Goal: Information Seeking & Learning: Learn about a topic

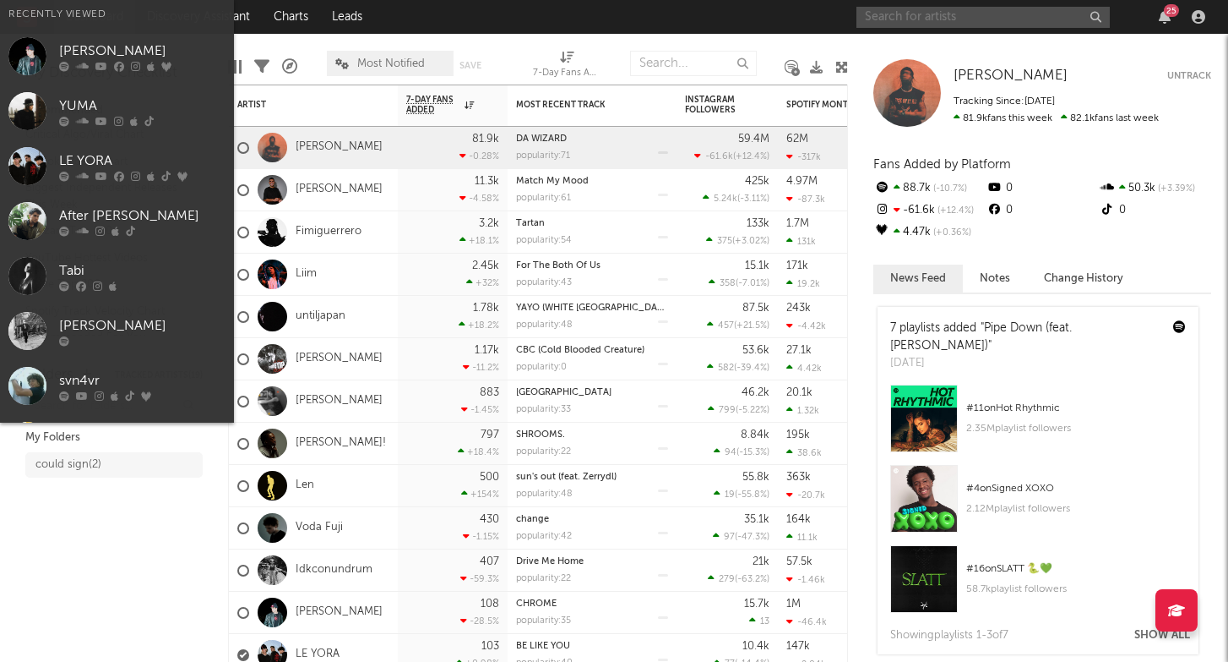
click at [914, 26] on input "text" at bounding box center [983, 17] width 253 height 21
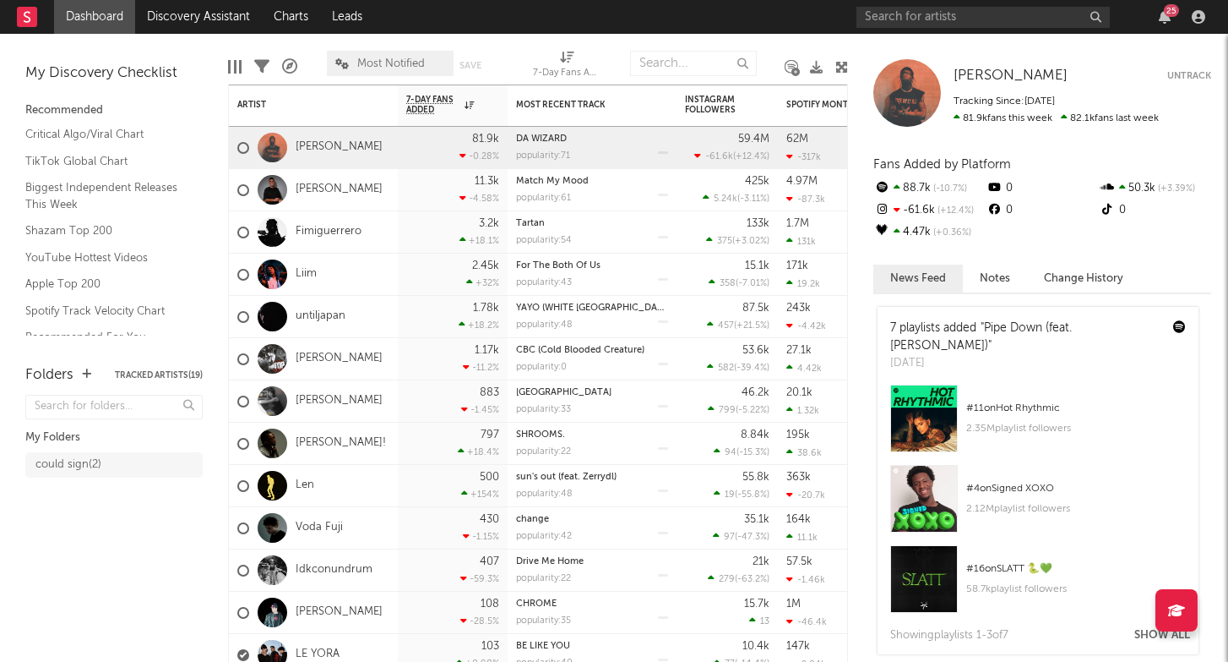
click at [687, 41] on div "Edit Columns Filters A&R Pipeline Most Notified Save Save as 7-Day Fans Added (…" at bounding box center [538, 59] width 620 height 51
click at [234, 8] on link "Discovery Assistant" at bounding box center [198, 17] width 127 height 34
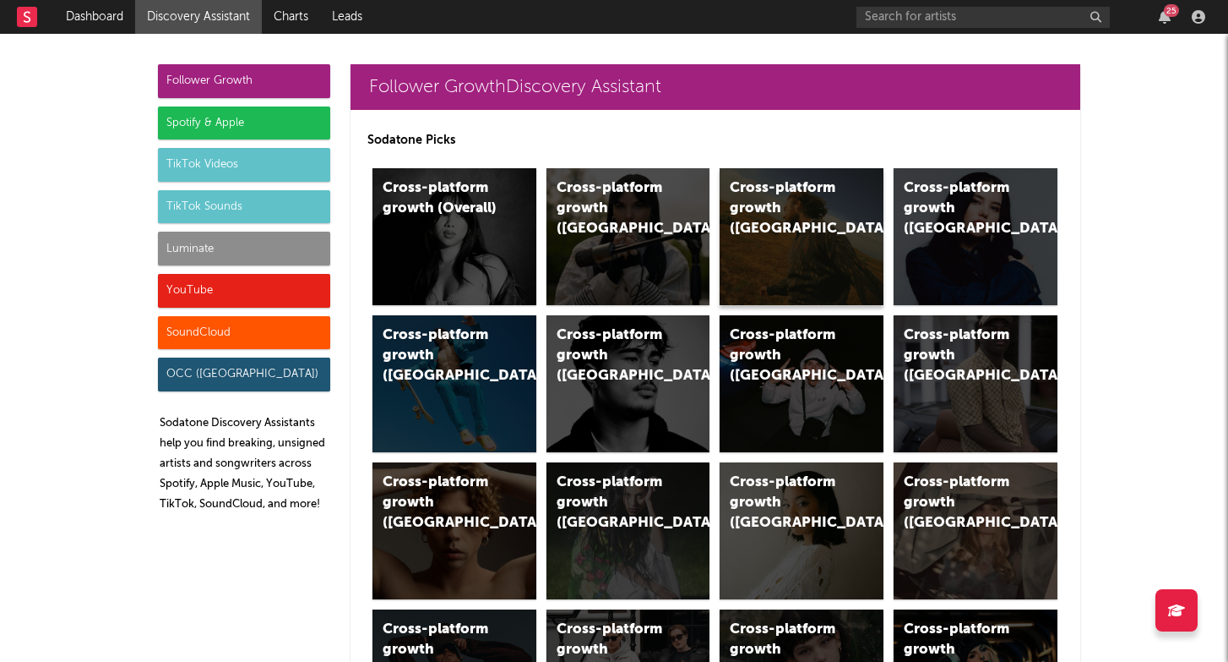
click at [754, 202] on div "Cross-platform growth (US)" at bounding box center [787, 208] width 115 height 61
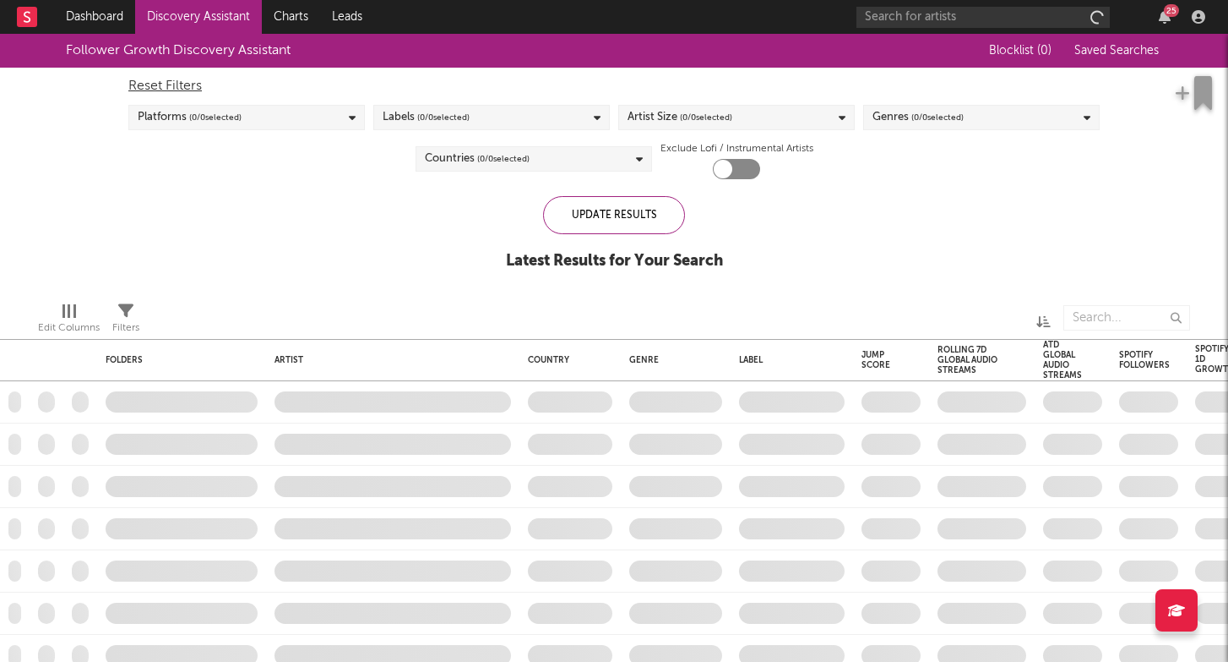
checkbox input "true"
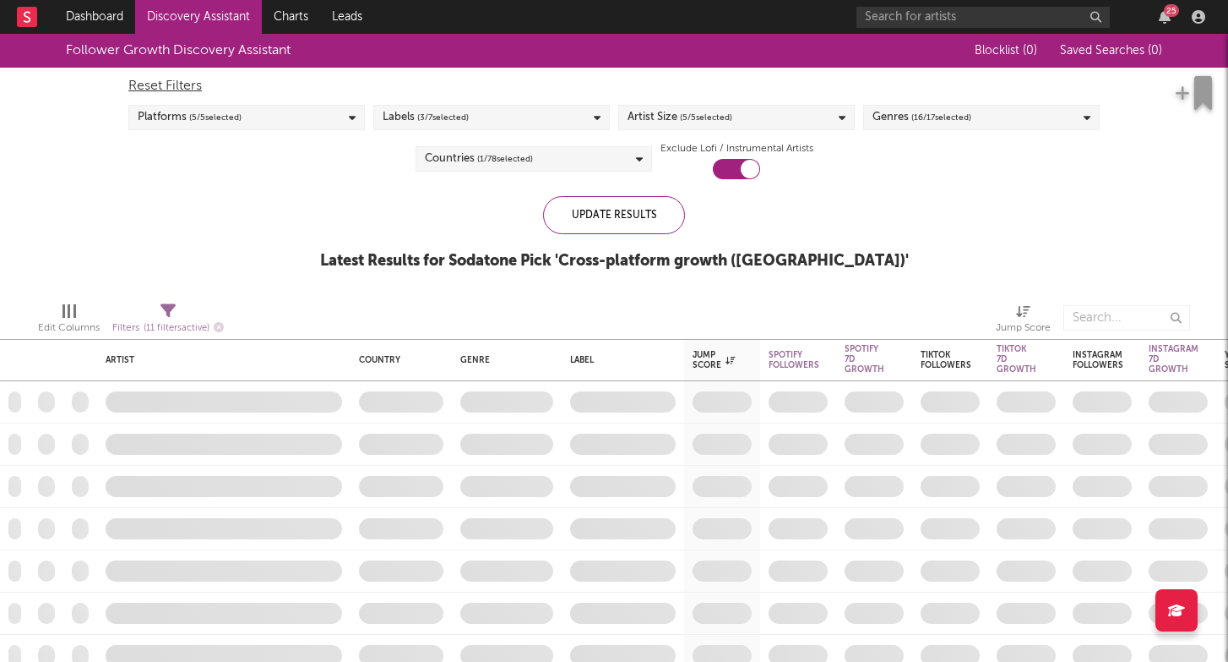
click at [732, 116] on span "( 5 / 5 selected)" at bounding box center [706, 117] width 52 height 20
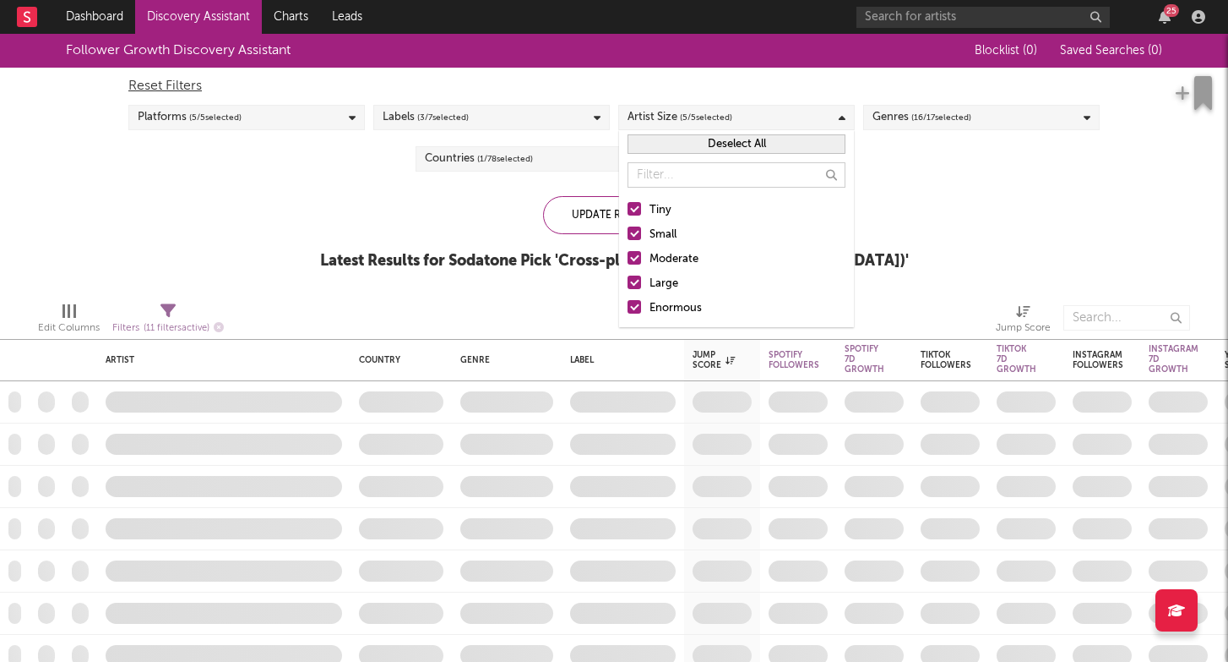
click at [659, 275] on div "Large" at bounding box center [748, 284] width 196 height 20
click at [628, 275] on input "Large" at bounding box center [628, 284] width 0 height 20
click at [659, 310] on div "Enormous" at bounding box center [748, 308] width 196 height 20
click at [628, 310] on input "Enormous" at bounding box center [628, 308] width 0 height 20
click at [586, 206] on div "Update Results" at bounding box center [614, 215] width 142 height 38
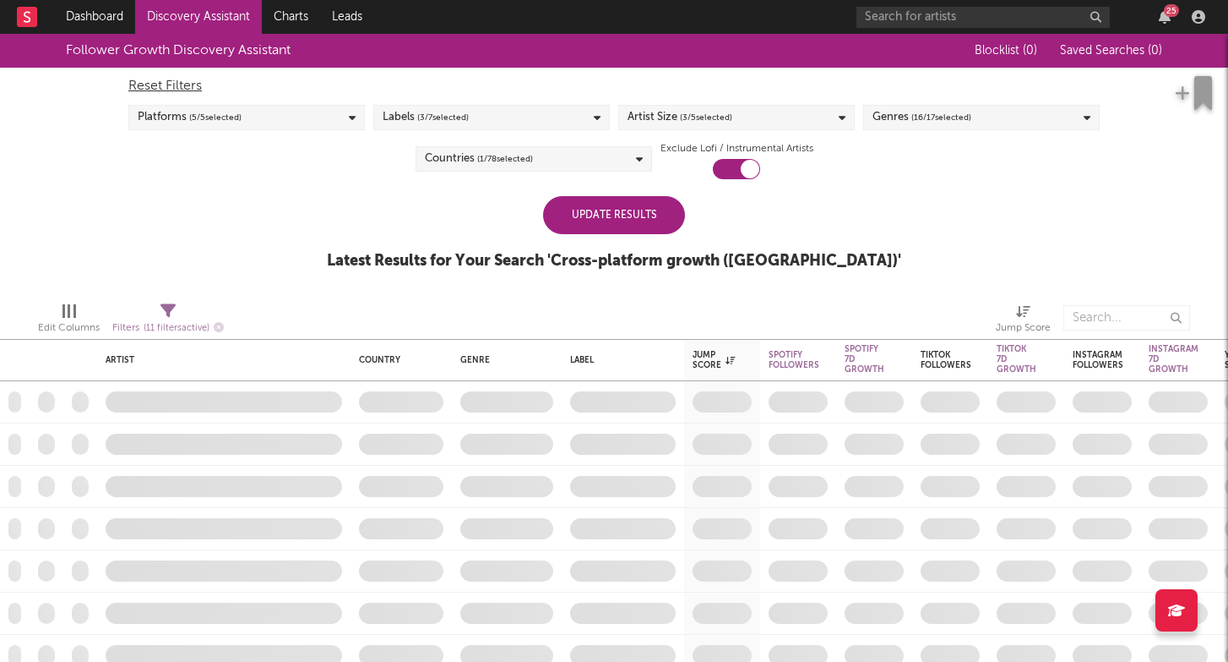
click at [630, 217] on div "Update Results" at bounding box center [614, 215] width 142 height 38
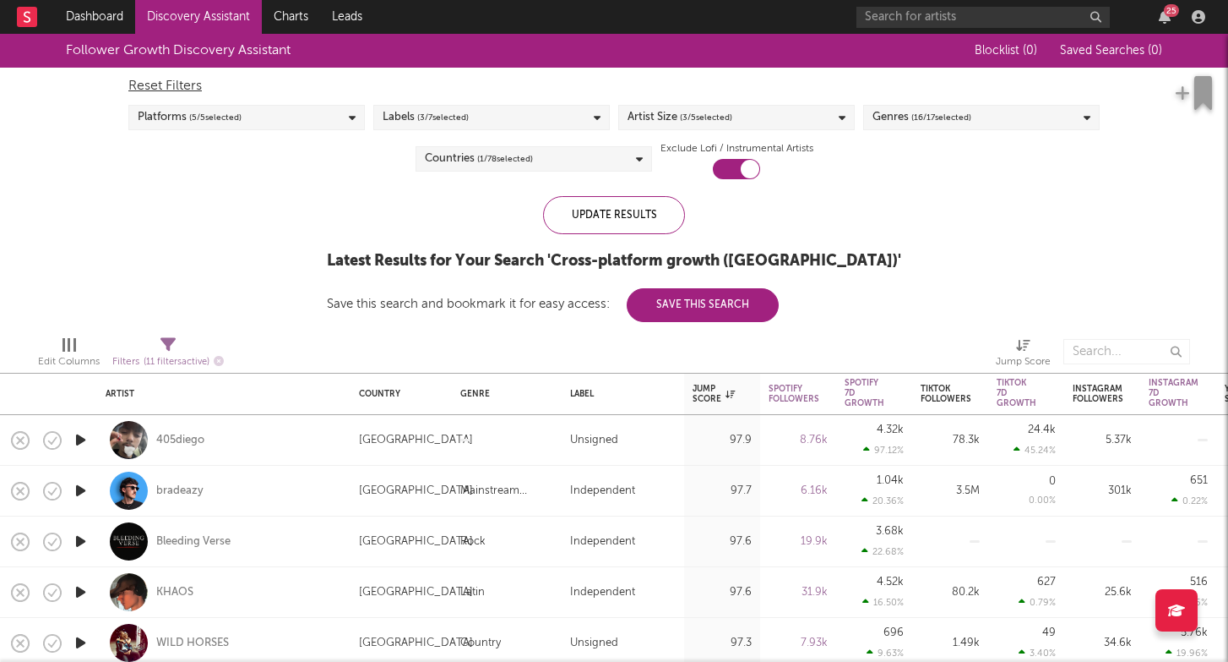
click at [925, 118] on span "( 16 / 17 selected)" at bounding box center [942, 117] width 60 height 20
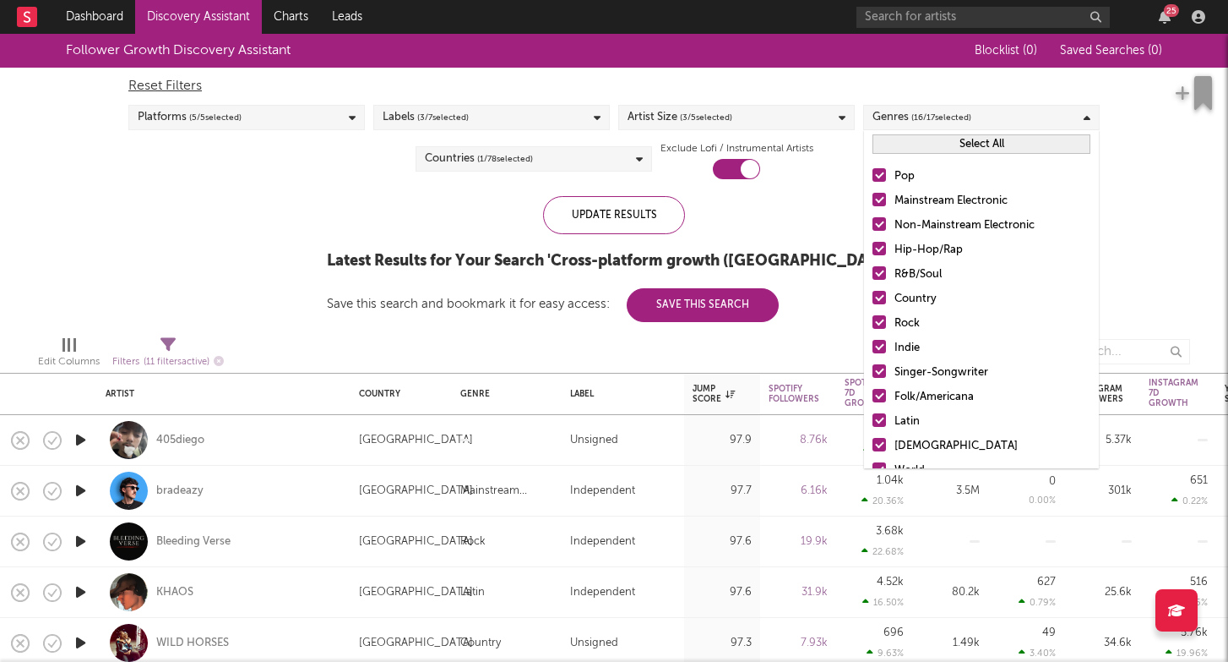
click at [915, 169] on div "Pop" at bounding box center [993, 176] width 196 height 20
click at [873, 169] on input "Pop" at bounding box center [873, 176] width 0 height 20
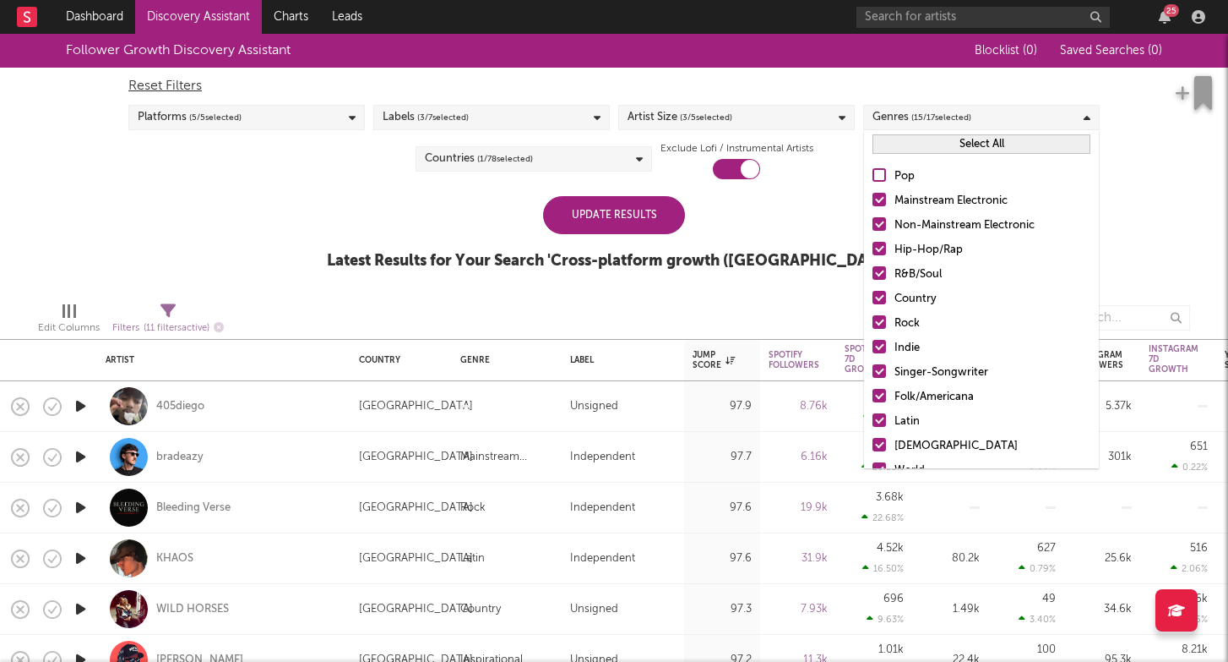
click at [917, 195] on div "Mainstream Electronic" at bounding box center [993, 201] width 196 height 20
click at [873, 195] on input "Mainstream Electronic" at bounding box center [873, 201] width 0 height 20
click at [918, 230] on div "Non-Mainstream Electronic" at bounding box center [993, 225] width 196 height 20
click at [873, 230] on input "Non-Mainstream Electronic" at bounding box center [873, 225] width 0 height 20
click at [911, 279] on div "R&B/Soul" at bounding box center [993, 274] width 196 height 20
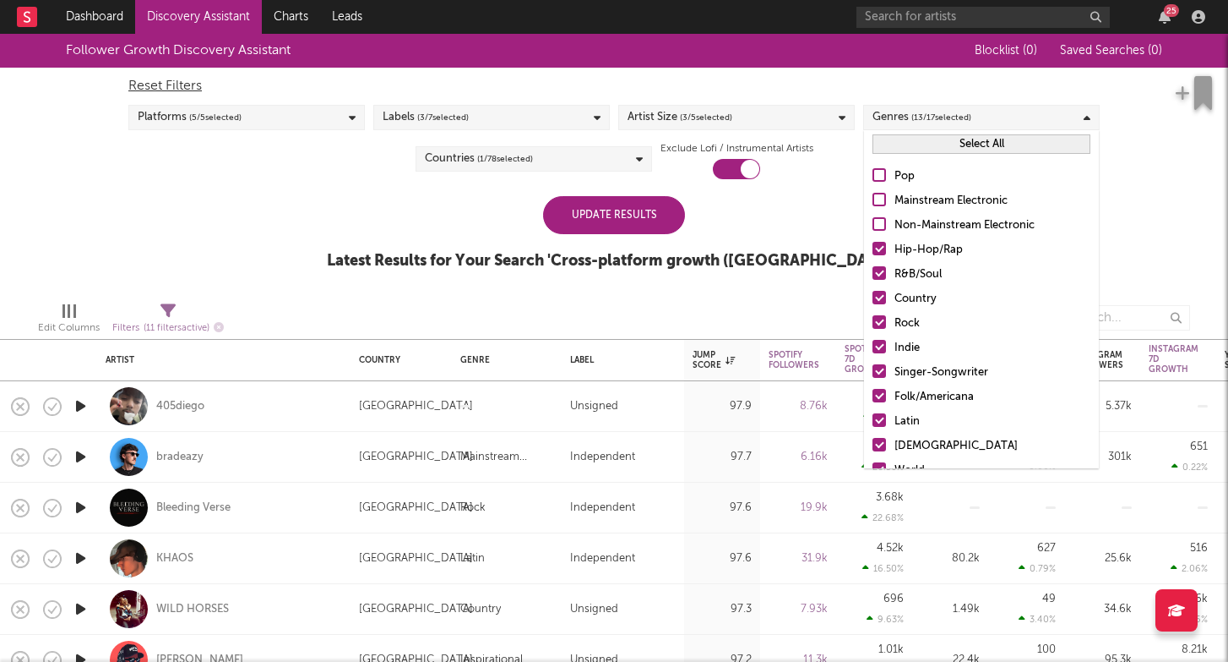
click at [873, 279] on input "R&B/Soul" at bounding box center [873, 274] width 0 height 20
click at [908, 296] on div "Country" at bounding box center [993, 299] width 196 height 20
click at [873, 296] on input "Country" at bounding box center [873, 299] width 0 height 20
click at [906, 323] on div "Rock" at bounding box center [993, 323] width 196 height 20
click at [873, 323] on input "Rock" at bounding box center [873, 323] width 0 height 20
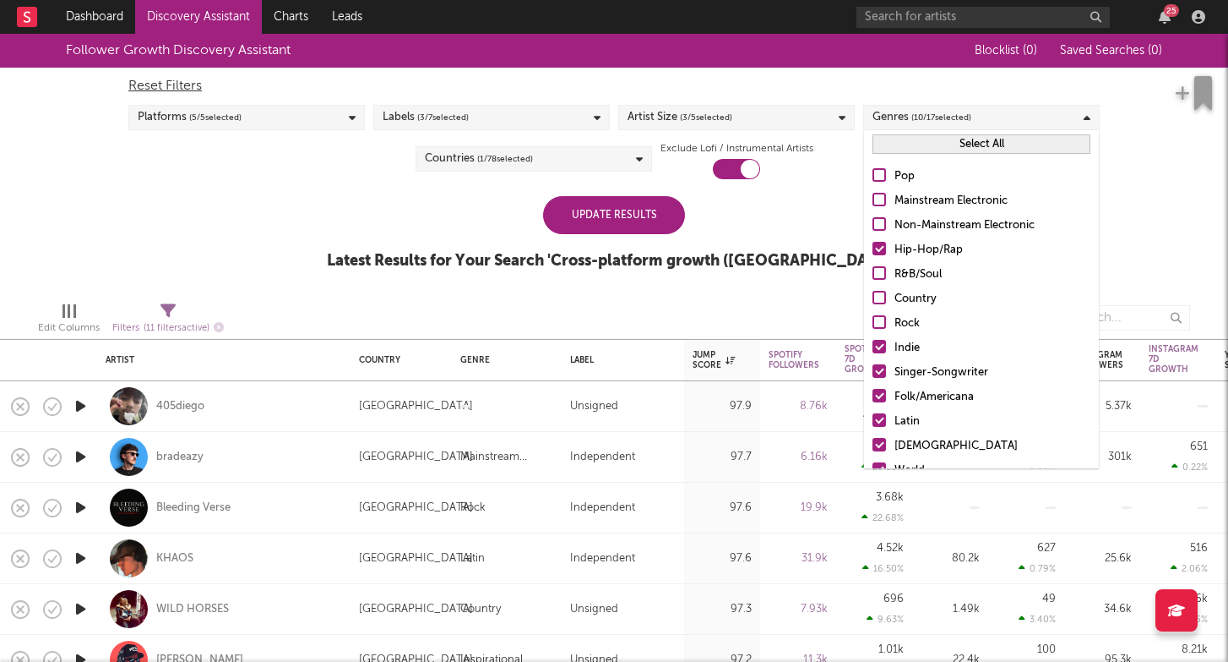
click at [906, 340] on div "Indie" at bounding box center [993, 348] width 196 height 20
click at [873, 340] on input "Indie" at bounding box center [873, 348] width 0 height 20
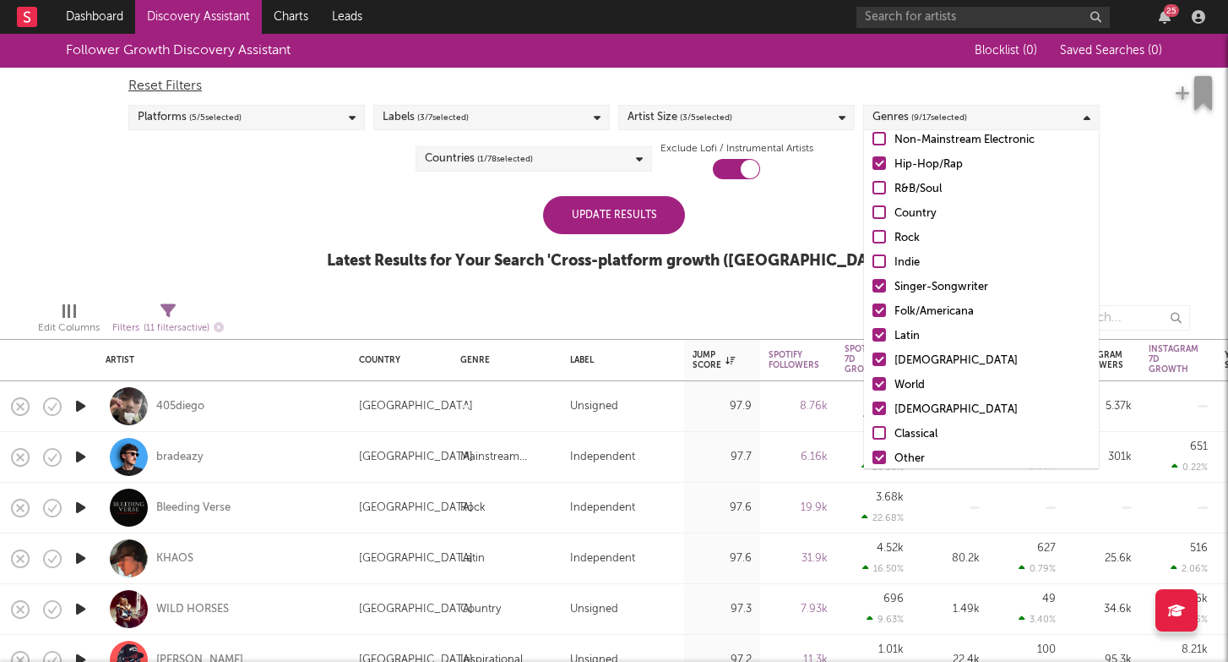
scroll to position [87, 0]
click at [922, 280] on div "Singer-Songwriter" at bounding box center [993, 285] width 196 height 20
click at [873, 280] on input "Singer-Songwriter" at bounding box center [873, 285] width 0 height 20
click at [922, 302] on div "Folk/Americana" at bounding box center [993, 310] width 196 height 20
click at [873, 302] on input "Folk/Americana" at bounding box center [873, 310] width 0 height 20
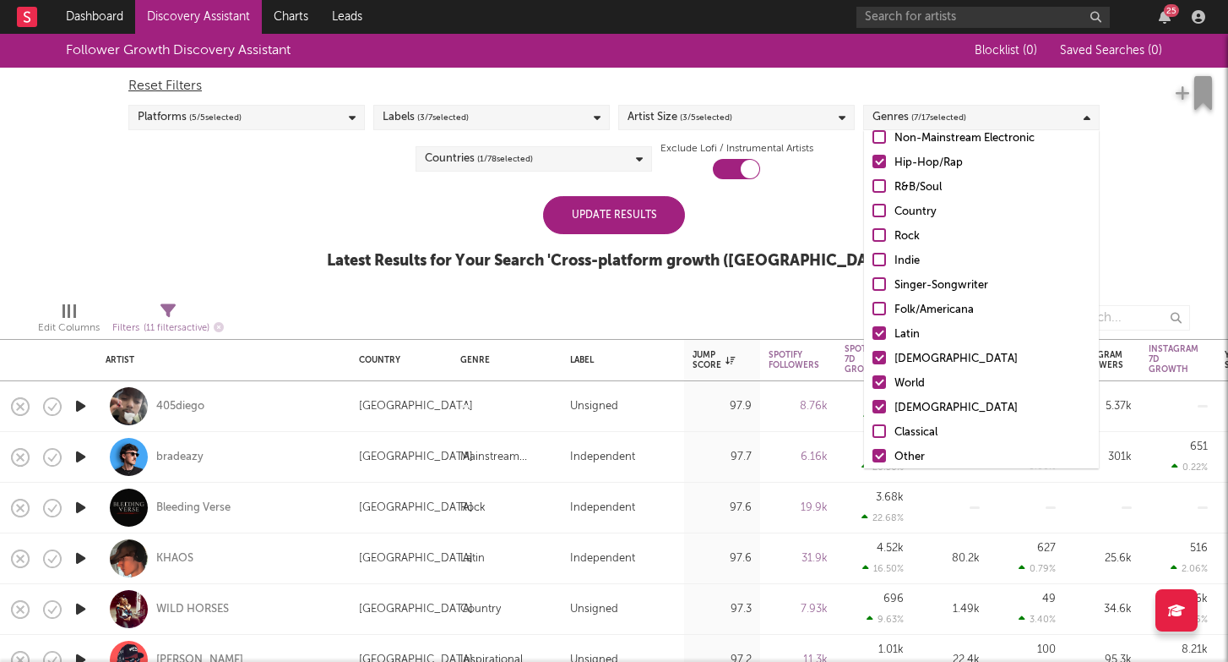
click at [917, 330] on div "Latin" at bounding box center [993, 334] width 196 height 20
click at [873, 330] on input "Latin" at bounding box center [873, 334] width 0 height 20
click at [917, 352] on div "African" at bounding box center [993, 359] width 196 height 20
click at [873, 352] on input "African" at bounding box center [873, 359] width 0 height 20
click at [912, 380] on div "World" at bounding box center [993, 383] width 196 height 20
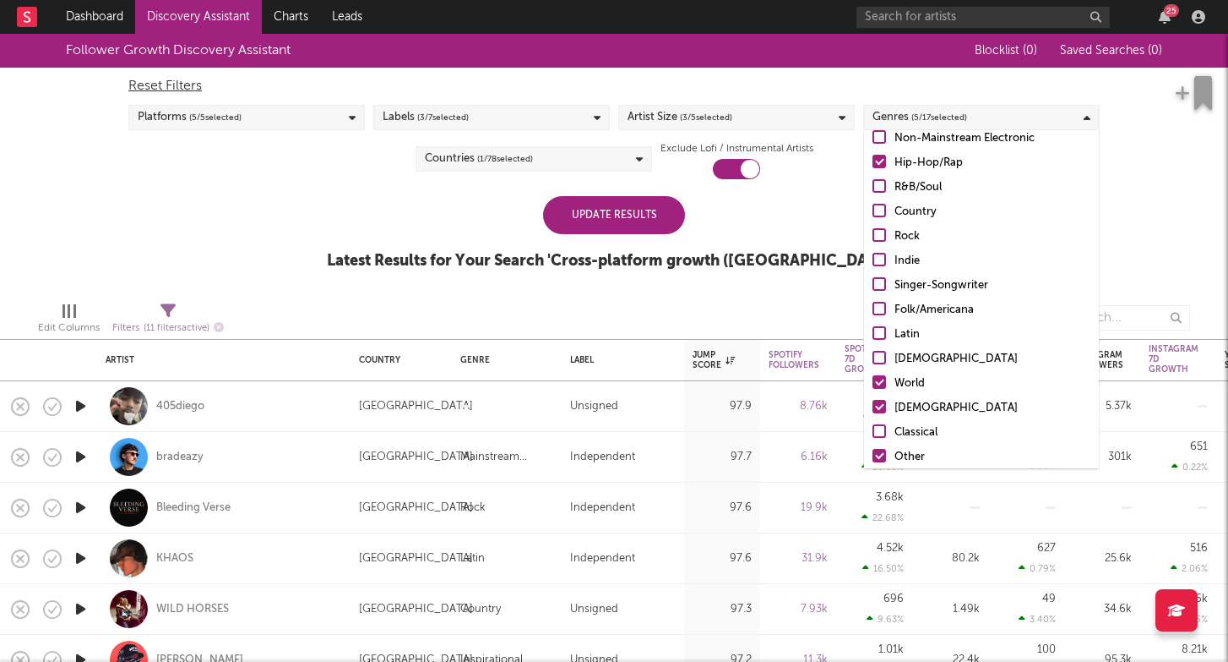
click at [873, 380] on input "World" at bounding box center [873, 383] width 0 height 20
click at [912, 402] on div "Christian" at bounding box center [993, 408] width 196 height 20
click at [873, 402] on input "Christian" at bounding box center [873, 408] width 0 height 20
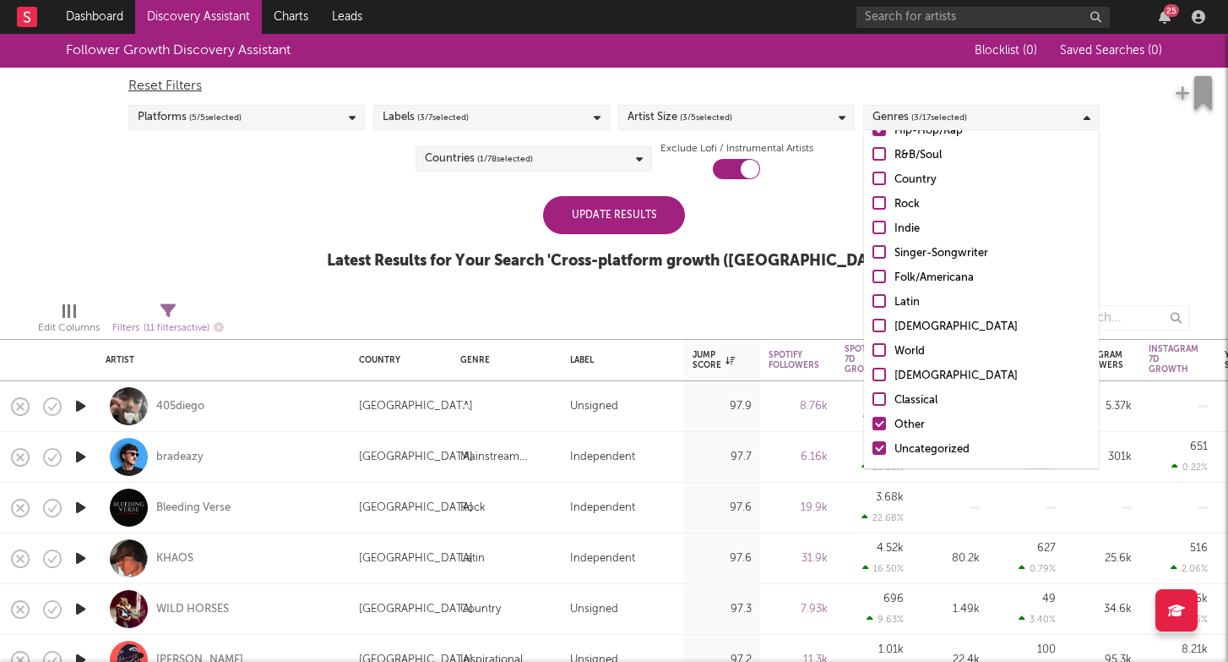
scroll to position [119, 0]
click at [908, 419] on div "Other" at bounding box center [993, 425] width 196 height 20
click at [873, 419] on input "Other" at bounding box center [873, 425] width 0 height 20
click at [656, 228] on div "Update Results" at bounding box center [614, 215] width 142 height 38
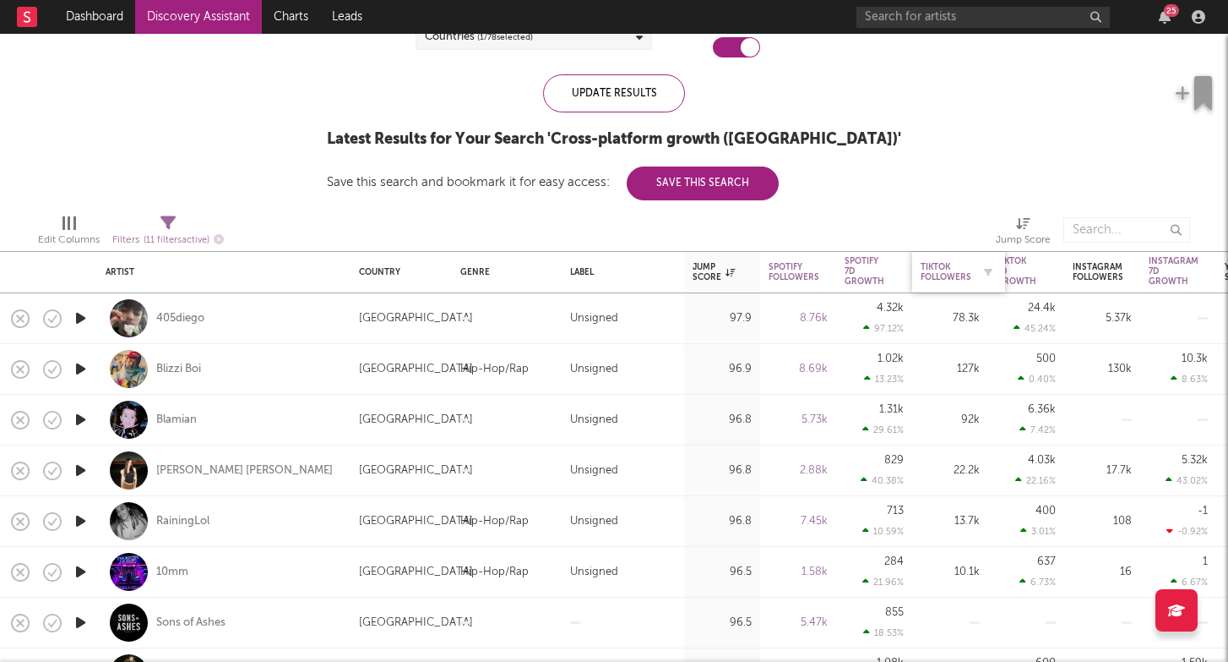
click at [955, 276] on div "Tiktok Followers" at bounding box center [946, 272] width 51 height 20
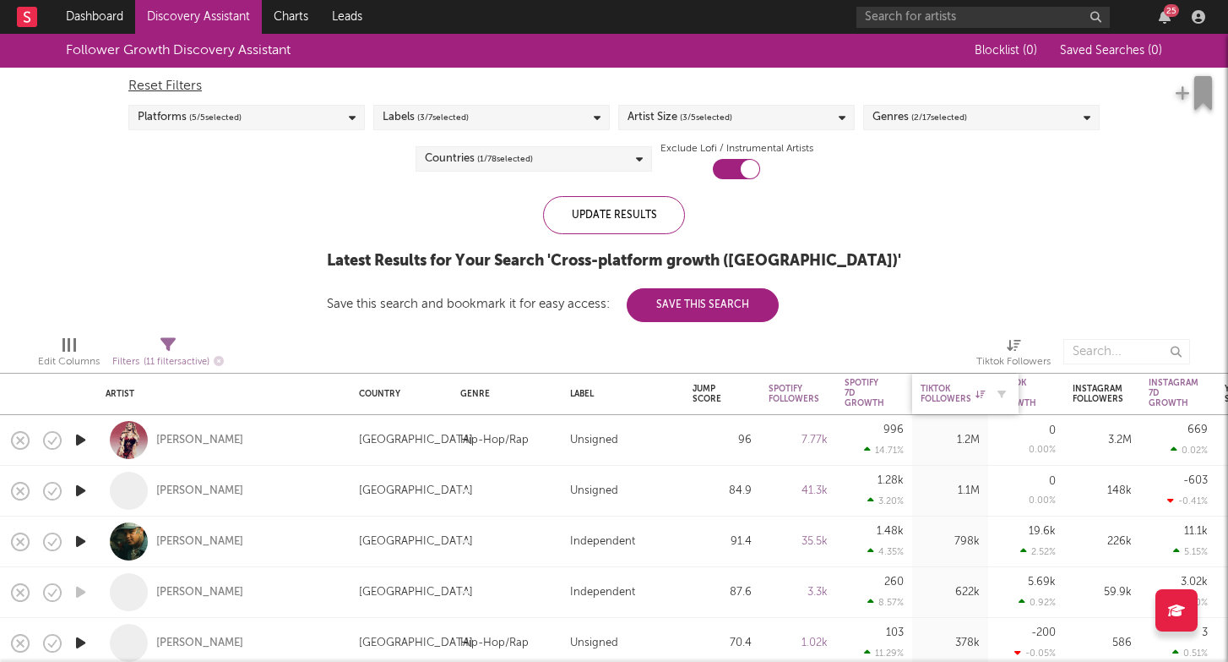
click at [960, 390] on div "Tiktok Followers" at bounding box center [953, 394] width 64 height 20
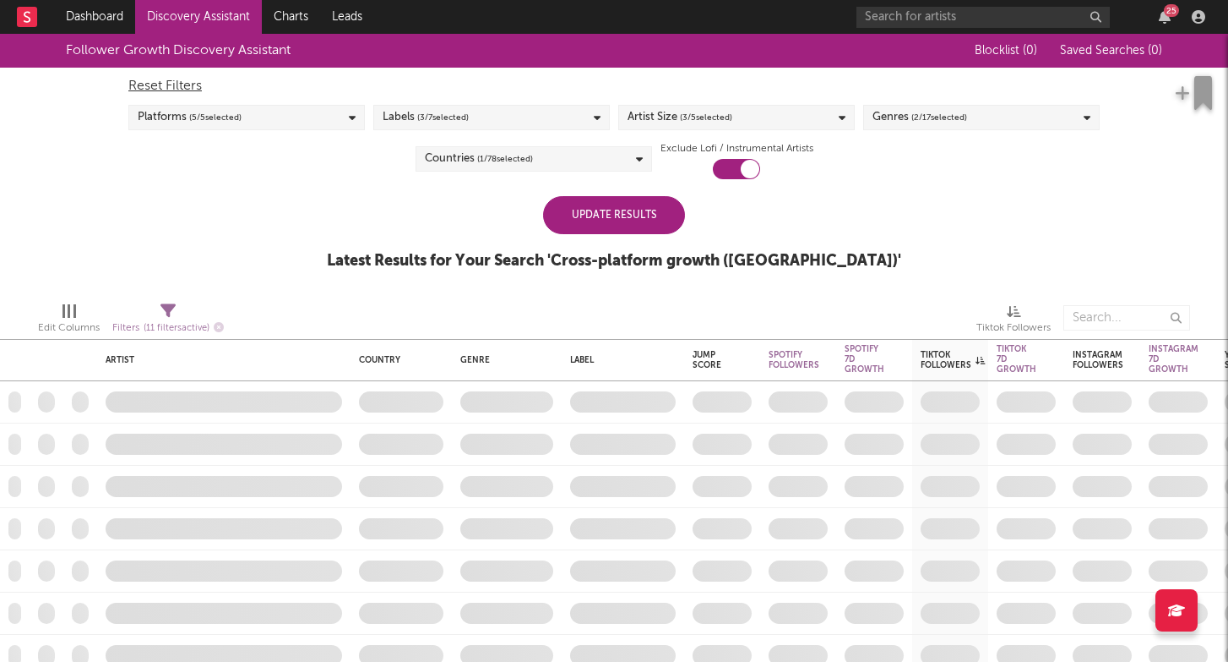
click at [621, 208] on div "Update Results" at bounding box center [614, 215] width 142 height 38
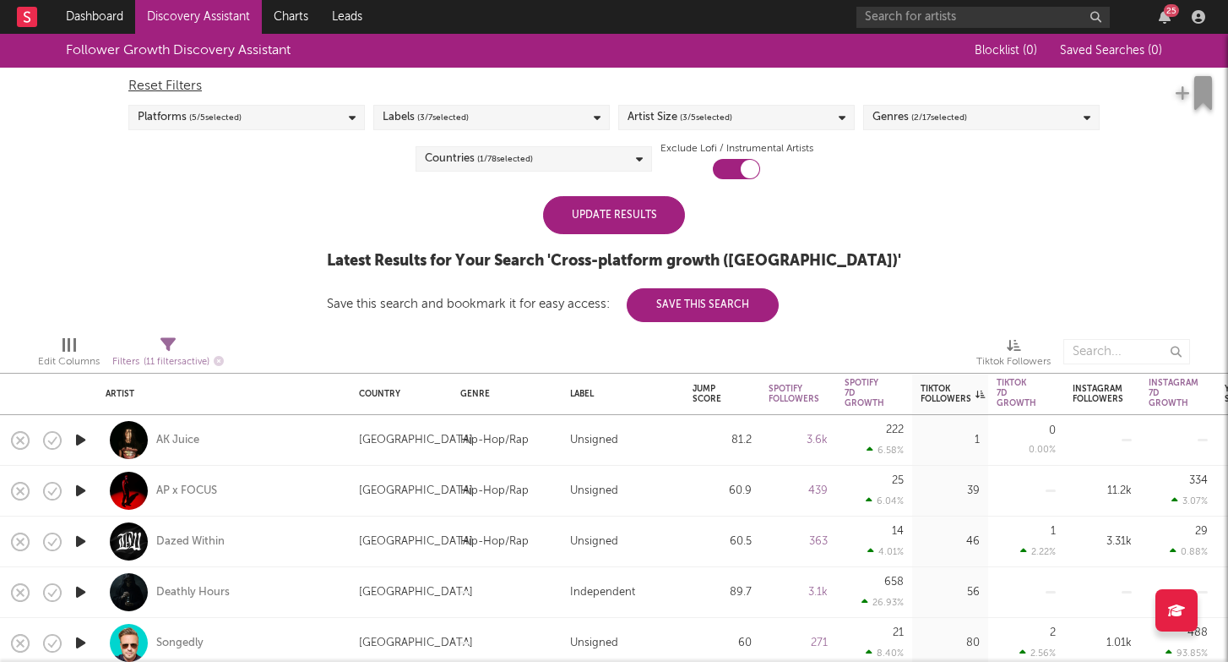
click at [624, 221] on div "Update Results" at bounding box center [614, 215] width 142 height 38
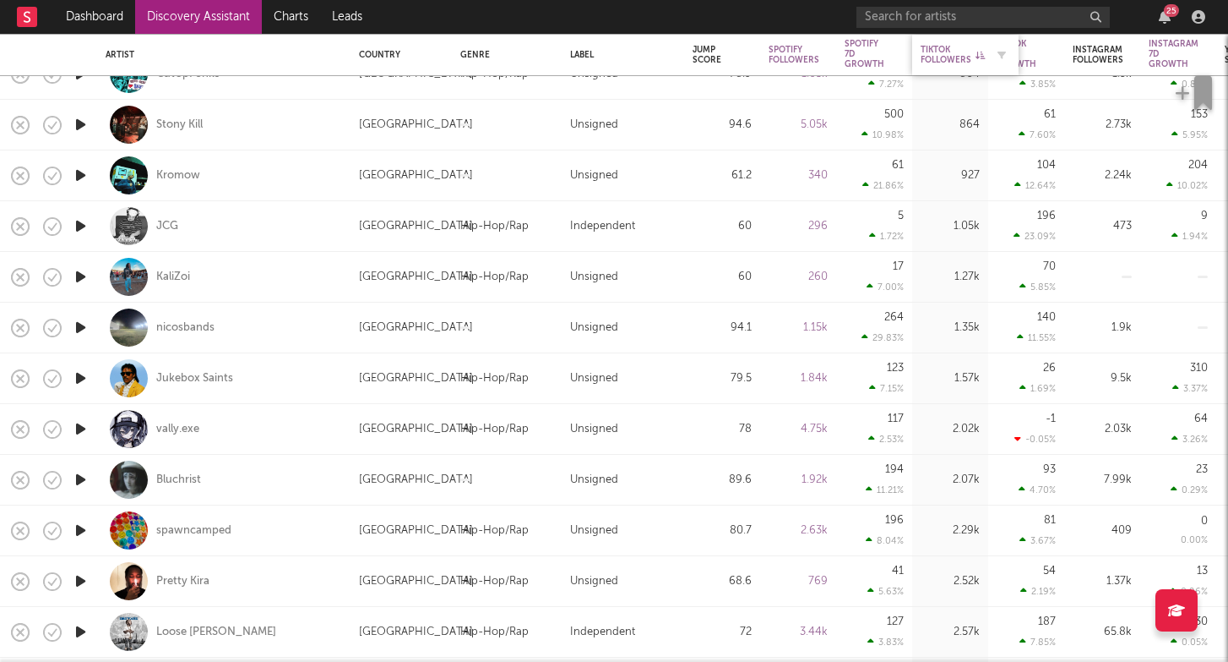
click at [979, 55] on icon at bounding box center [980, 55] width 9 height 8
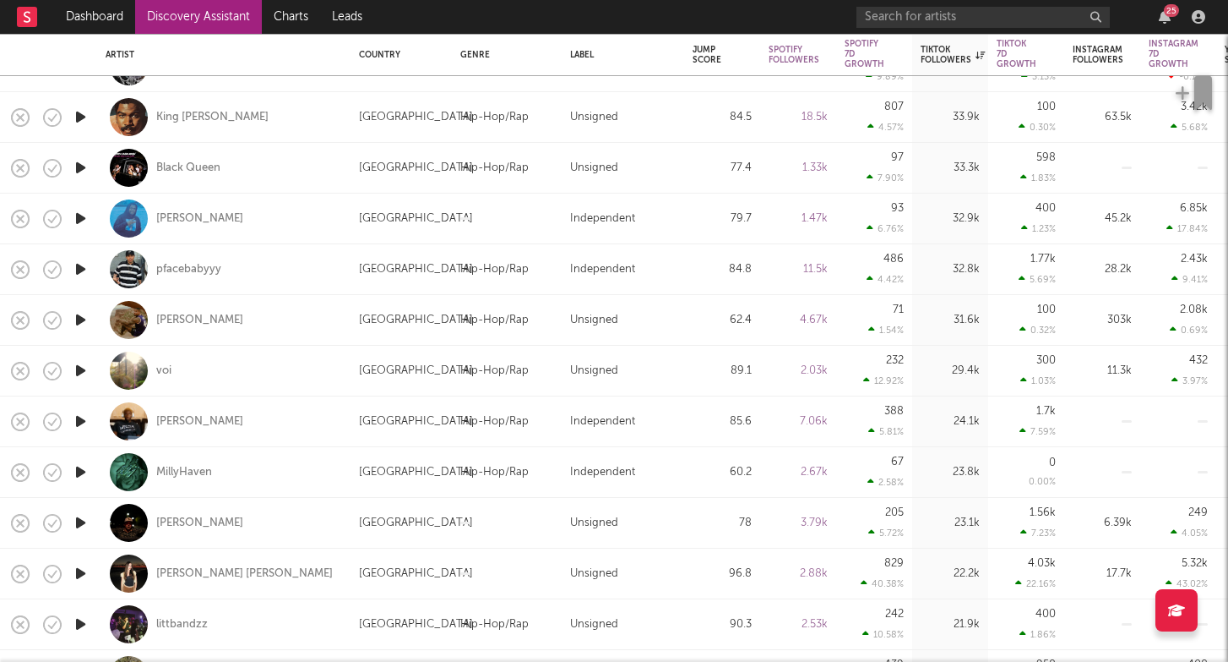
click at [80, 320] on icon "button" at bounding box center [81, 319] width 18 height 21
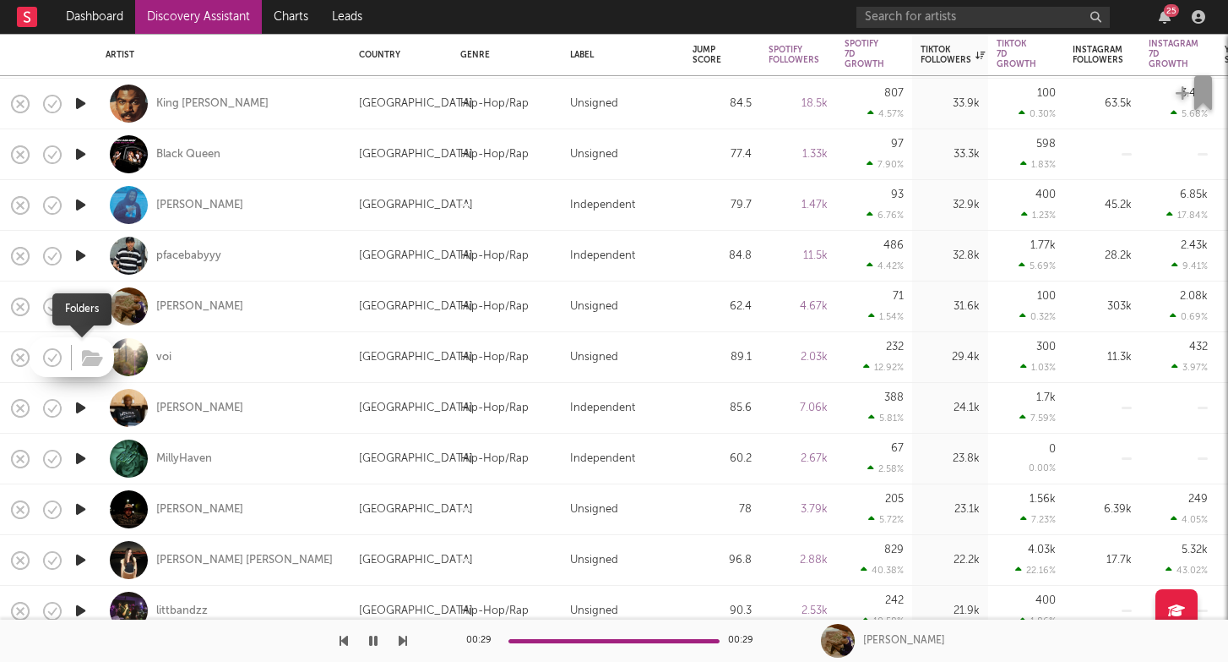
click at [81, 360] on button "button" at bounding box center [92, 358] width 26 height 25
click at [76, 355] on icon "button" at bounding box center [81, 356] width 18 height 21
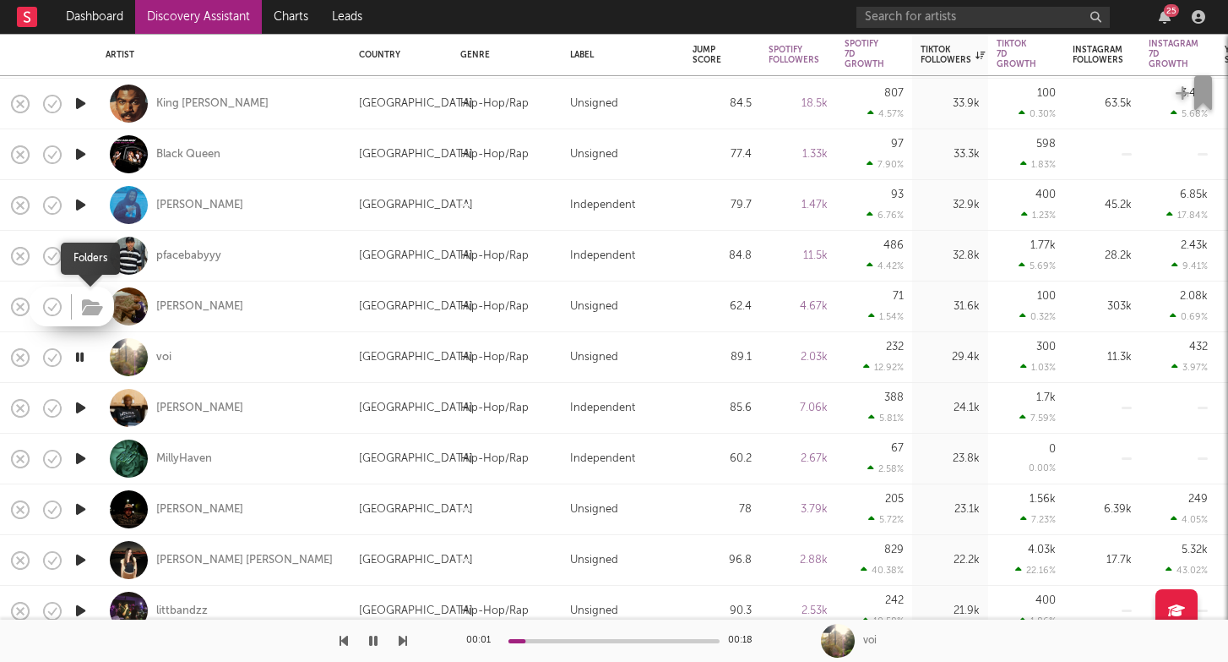
click at [95, 306] on icon "button" at bounding box center [92, 307] width 21 height 19
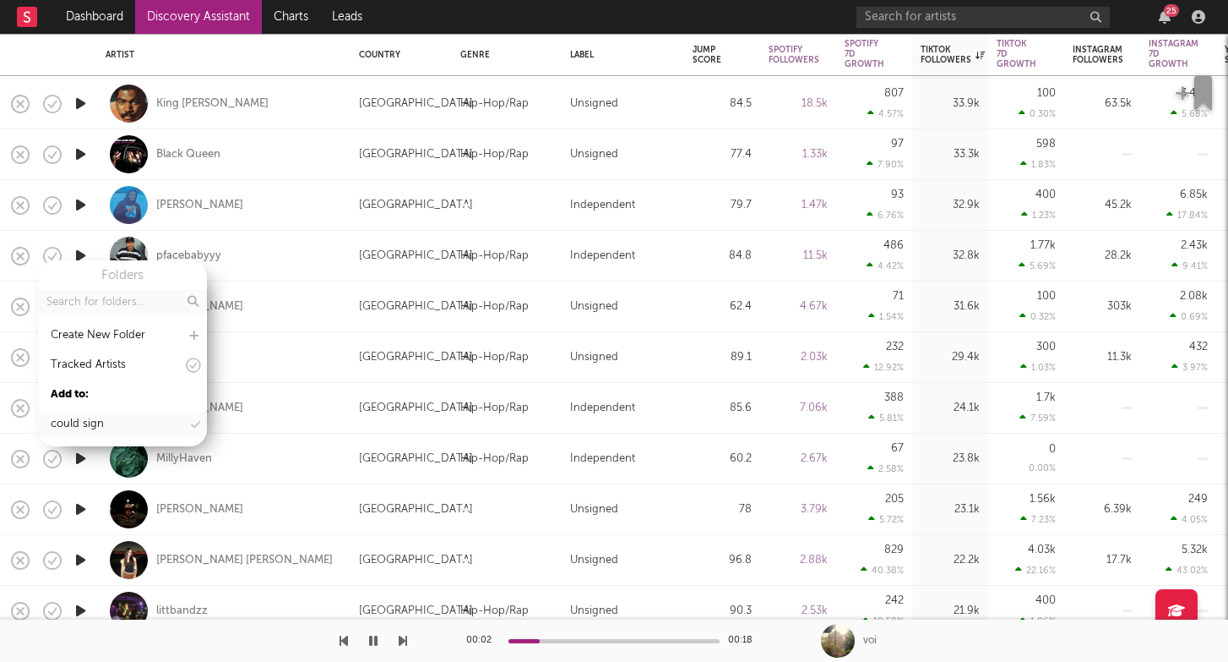
click at [114, 424] on div "could sign" at bounding box center [122, 423] width 169 height 25
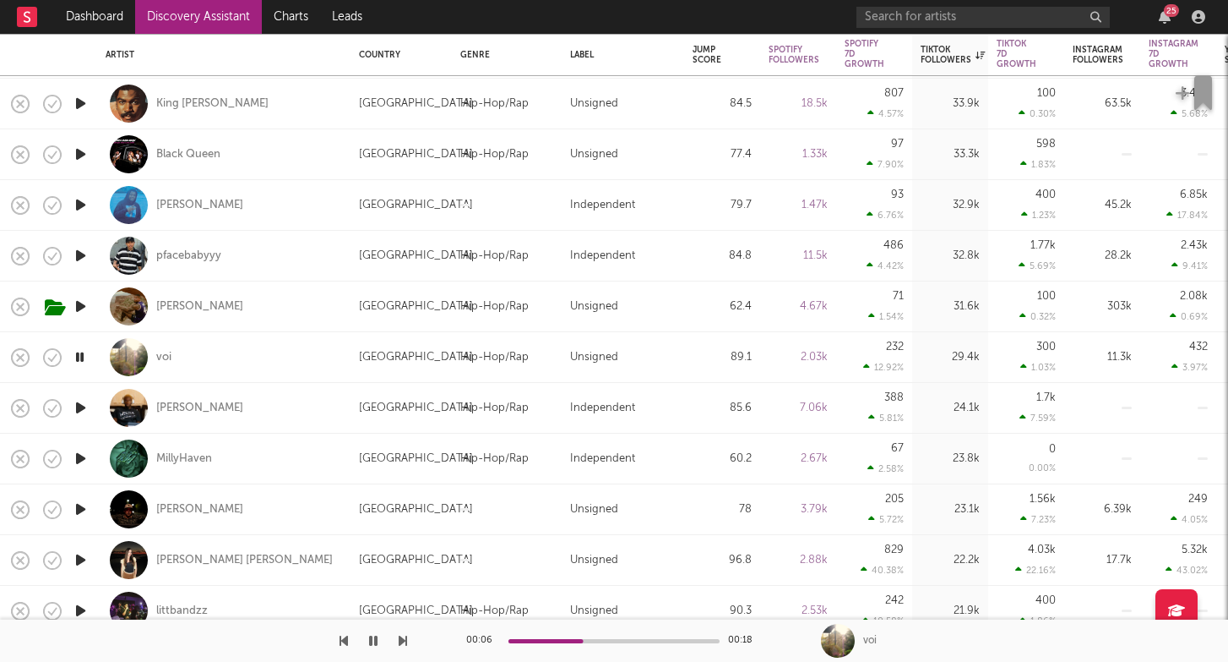
click at [616, 639] on div at bounding box center [614, 641] width 211 height 4
click at [649, 640] on div at bounding box center [614, 641] width 211 height 4
click at [81, 360] on icon "button" at bounding box center [80, 356] width 16 height 21
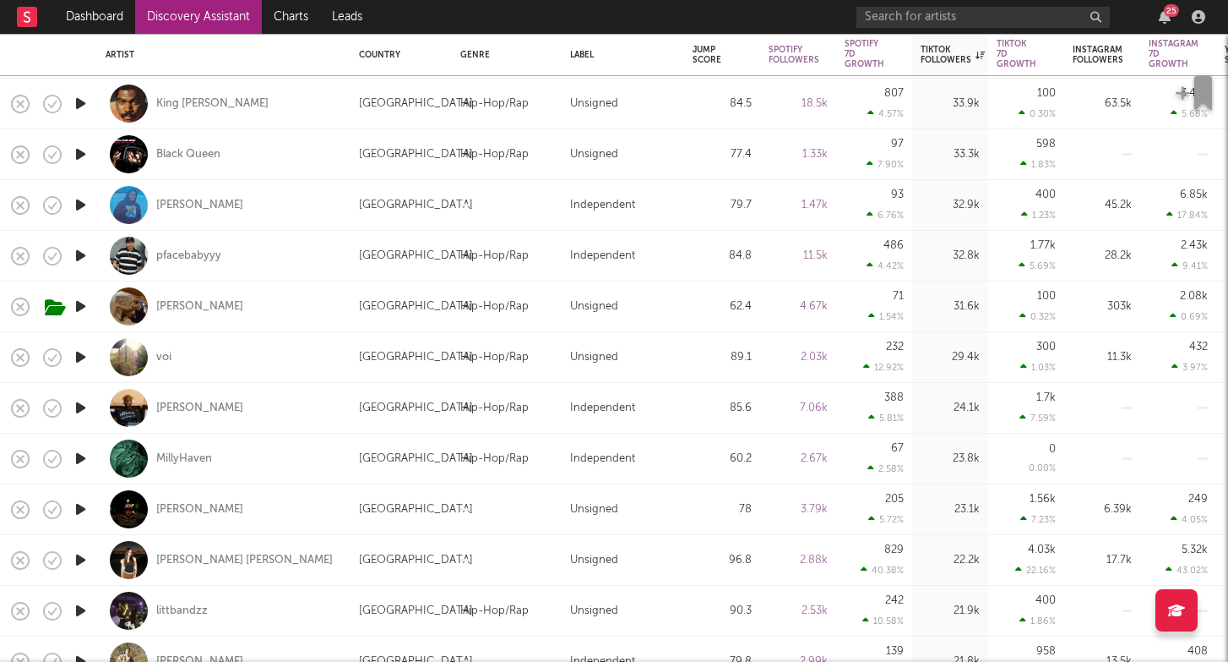
click at [84, 406] on icon "button" at bounding box center [81, 407] width 18 height 21
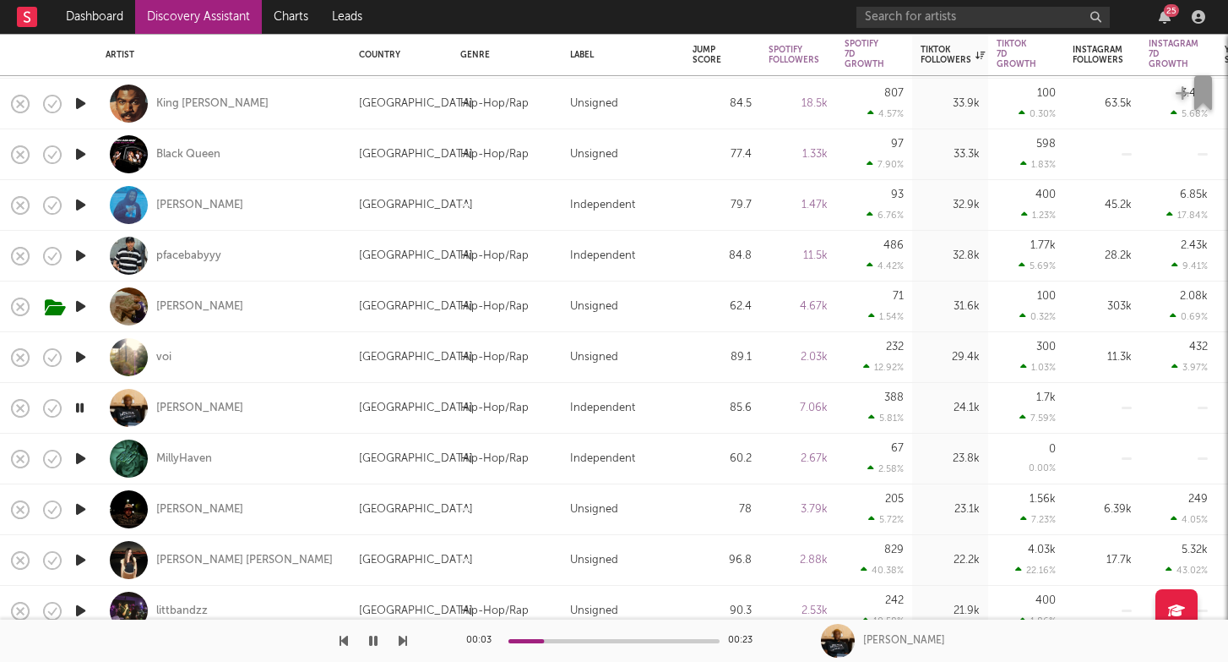
click at [89, 405] on div at bounding box center [80, 408] width 34 height 51
select select "1w"
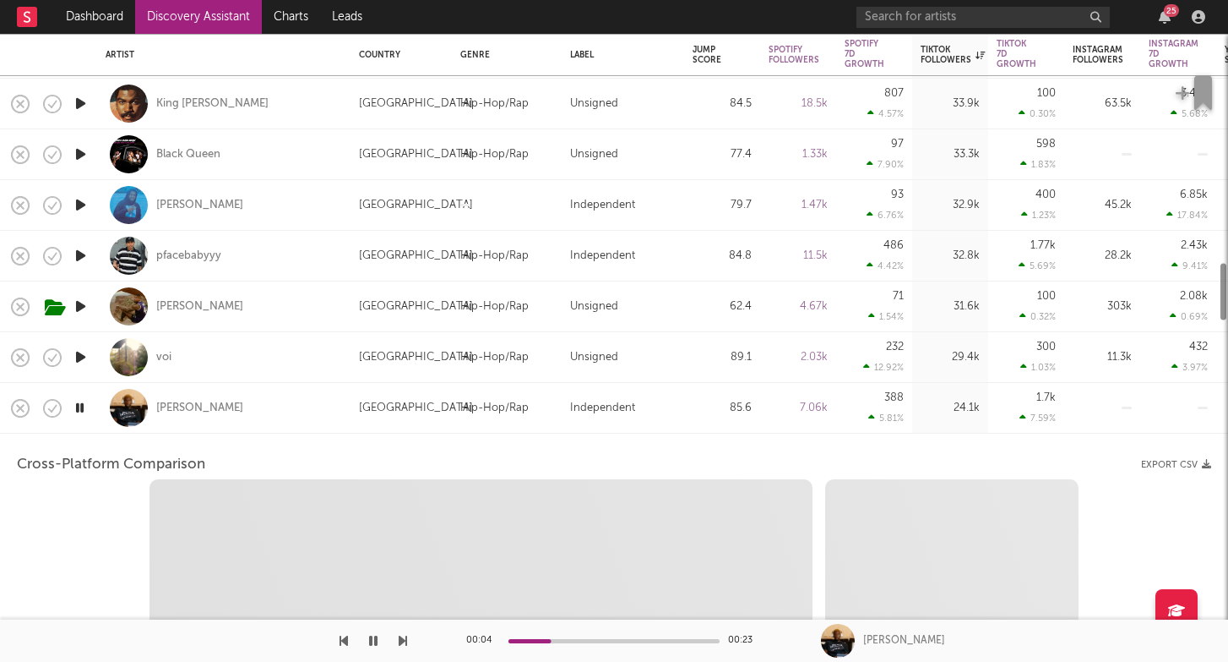
select select "6m"
click at [78, 406] on icon "button" at bounding box center [80, 407] width 16 height 21
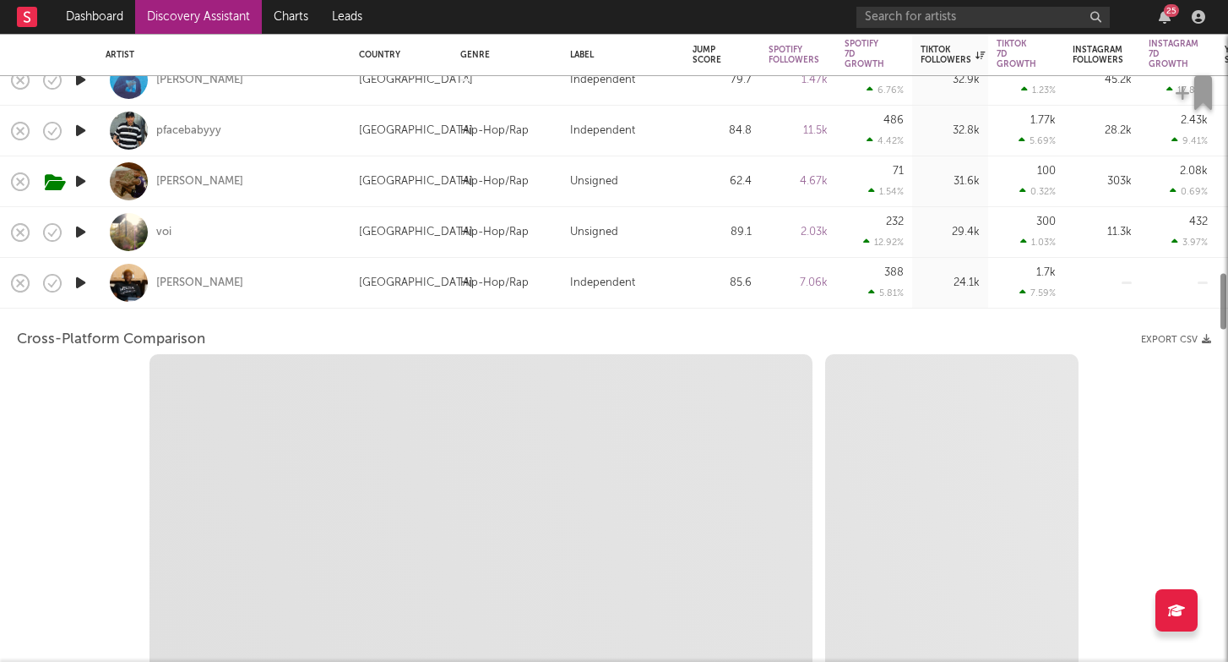
select select "1m"
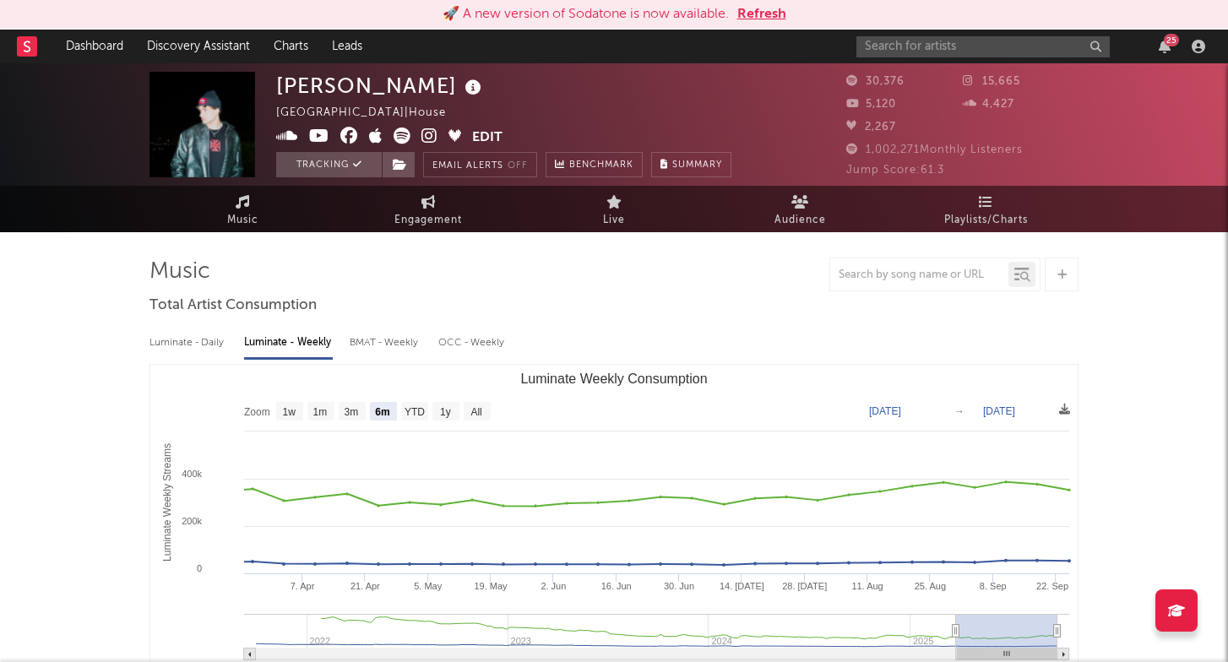
select select "6m"
click at [188, 52] on link "Discovery Assistant" at bounding box center [198, 47] width 127 height 34
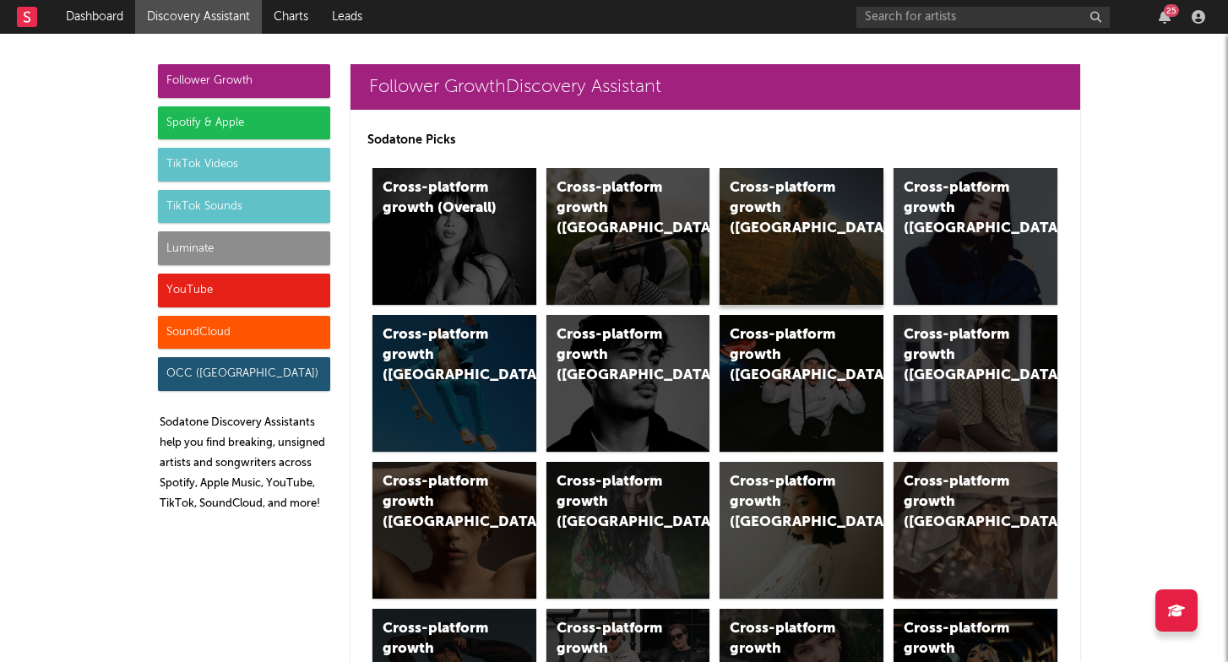
click at [771, 258] on div "Cross-platform growth (US)" at bounding box center [802, 236] width 164 height 137
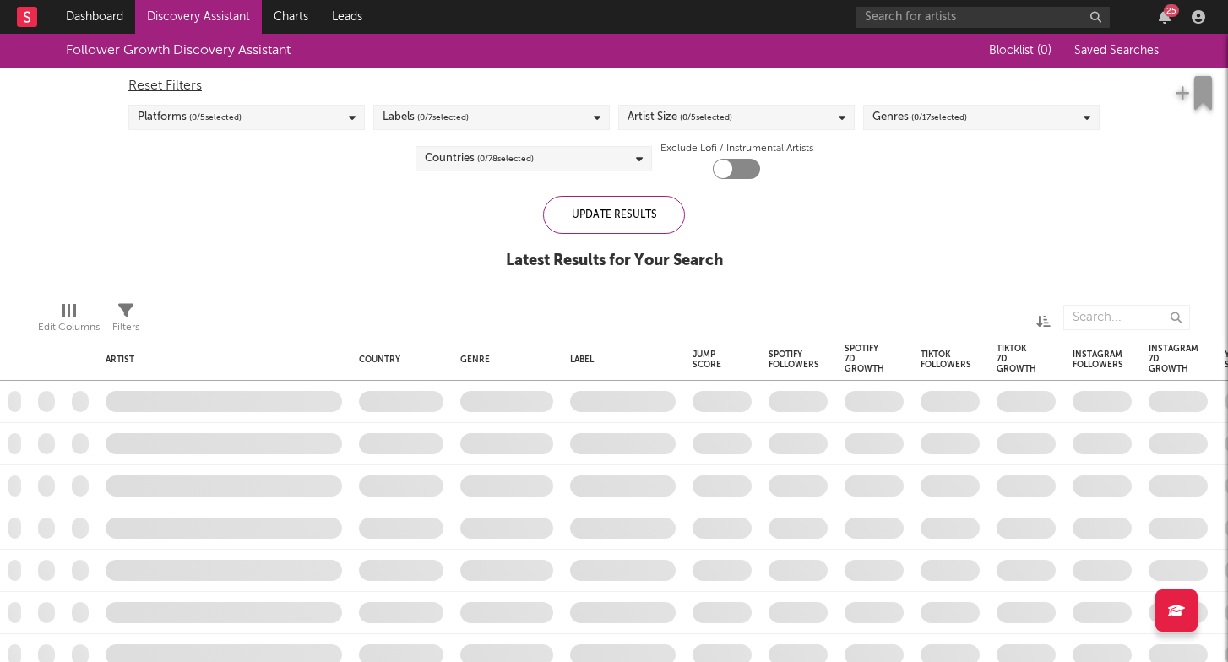
checkbox input "true"
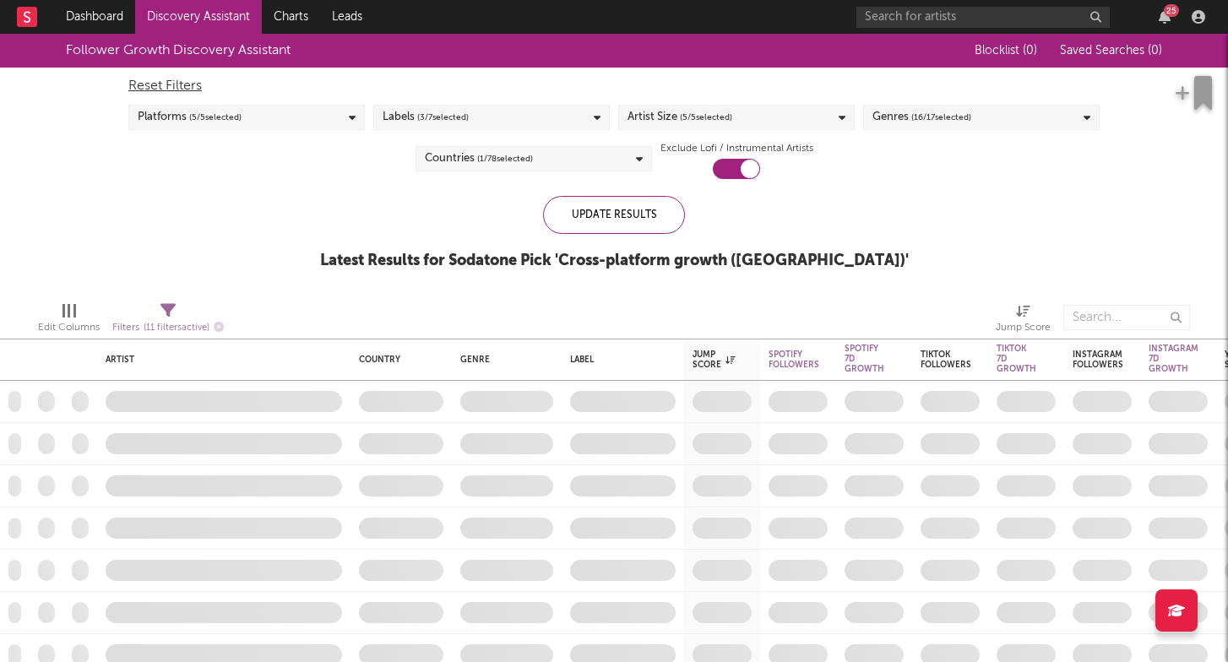
click at [906, 122] on div "Genres ( 16 / 17 selected)" at bounding box center [922, 117] width 99 height 20
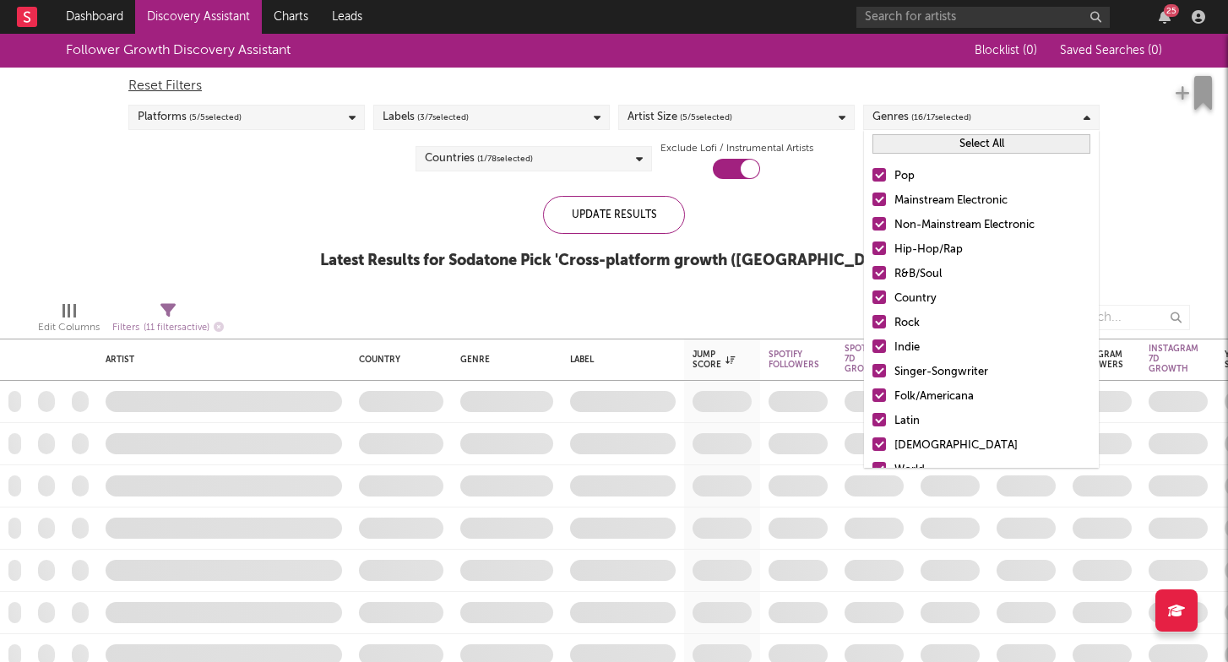
click at [950, 144] on button "Select All" at bounding box center [982, 143] width 218 height 19
click at [950, 144] on button "Deselect All" at bounding box center [982, 143] width 218 height 19
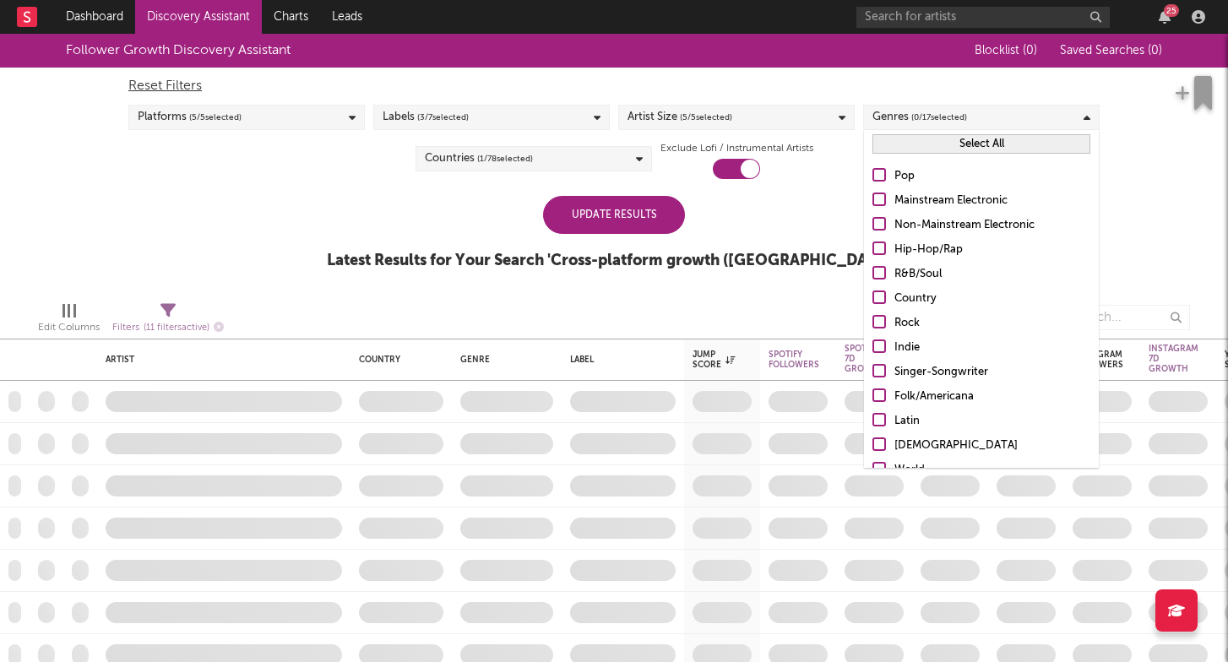
scroll to position [57, 0]
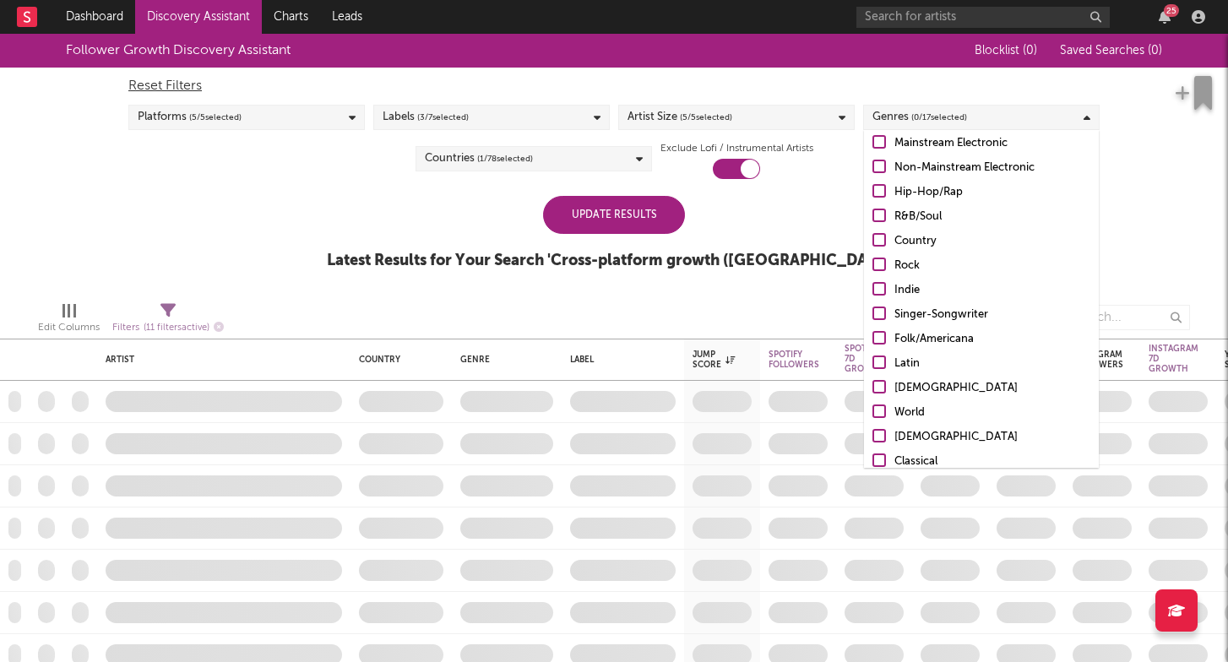
click at [928, 201] on div "Hip-Hop/Rap" at bounding box center [993, 192] width 196 height 20
click at [873, 201] on input "Hip-Hop/Rap" at bounding box center [873, 192] width 0 height 20
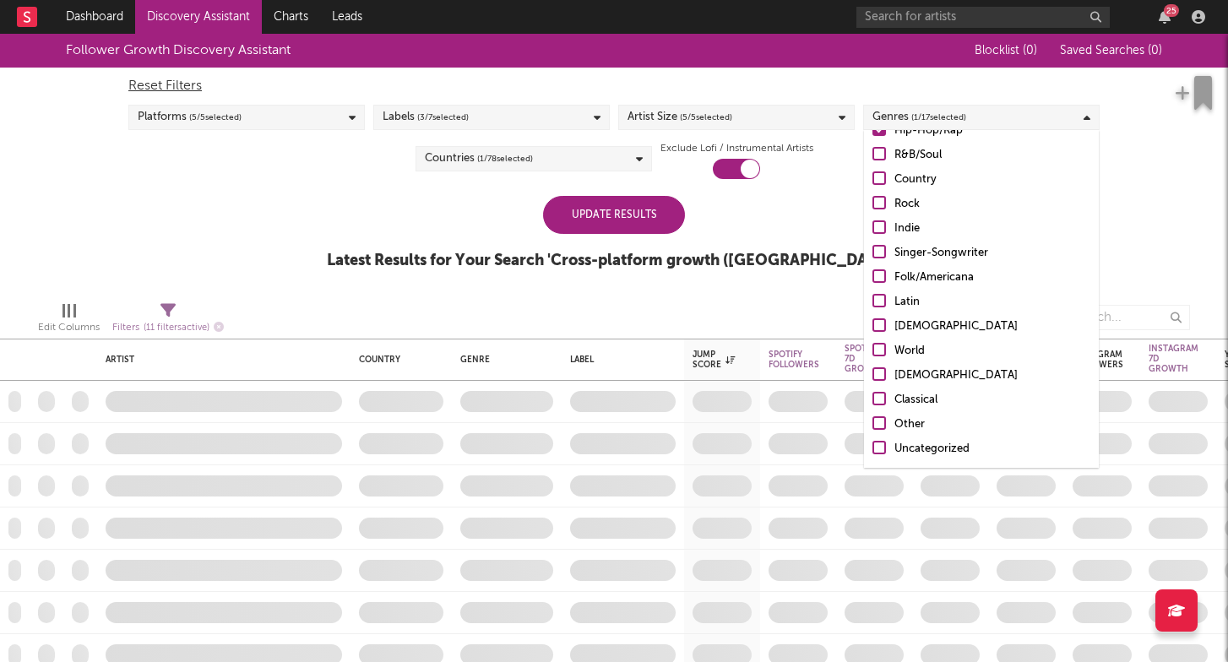
scroll to position [119, 0]
click at [633, 220] on div "Update Results" at bounding box center [614, 215] width 142 height 38
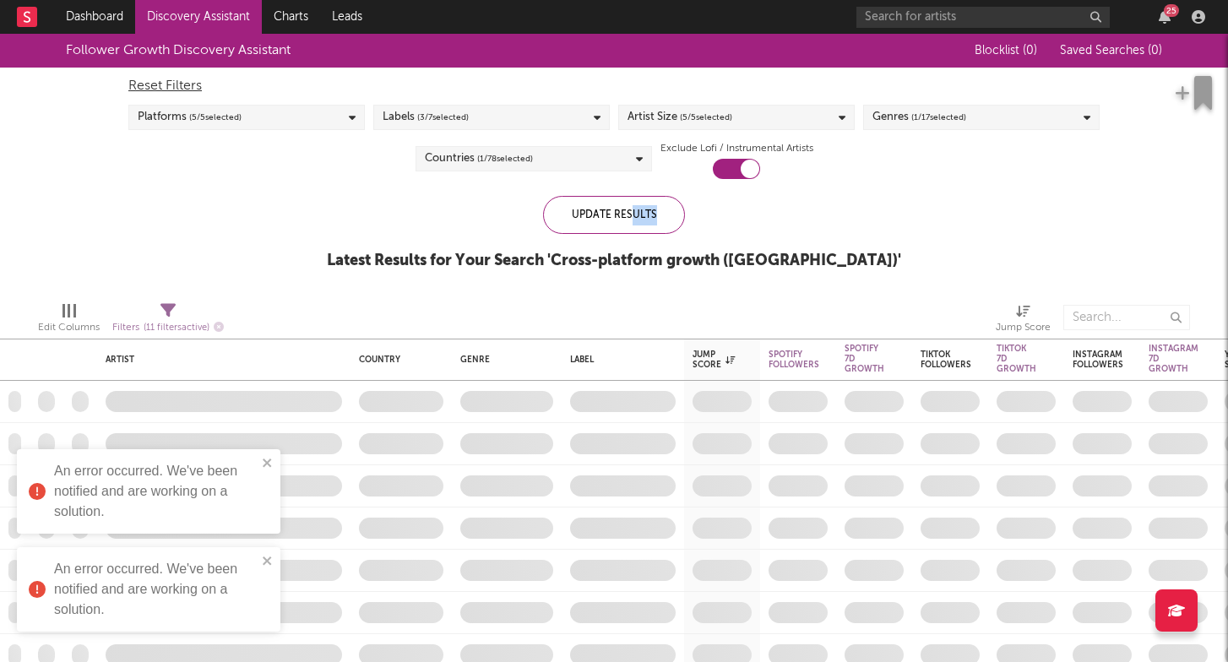
click at [707, 108] on span "( 5 / 5 selected)" at bounding box center [706, 117] width 52 height 20
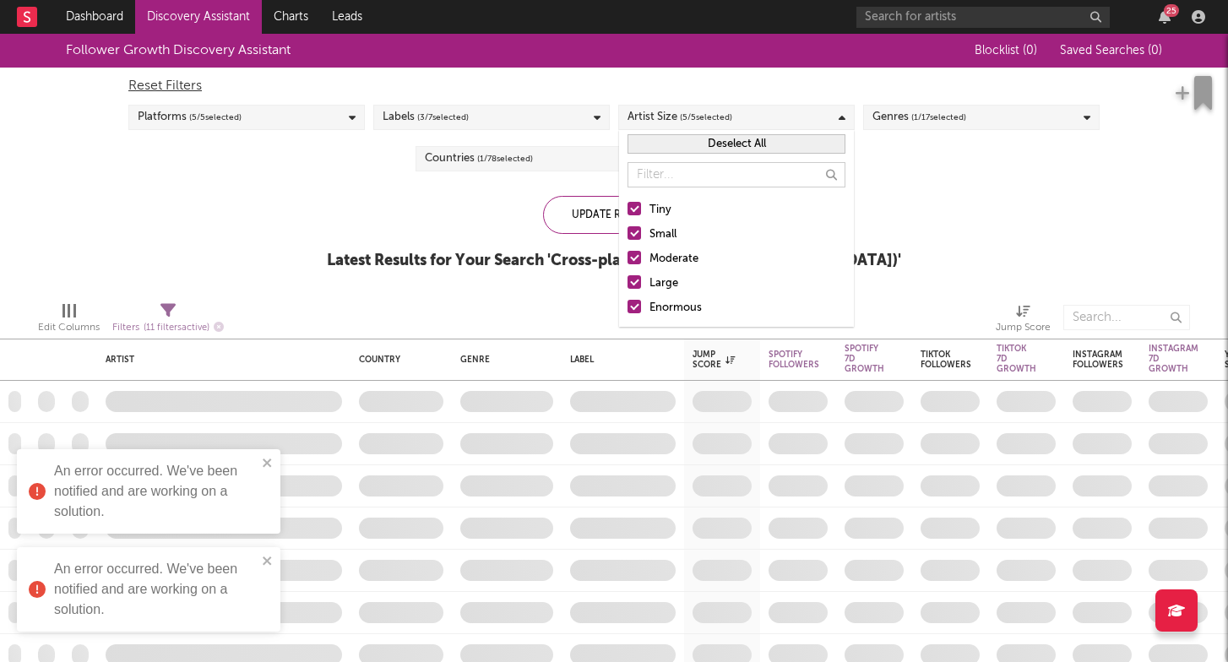
click at [659, 297] on div "Tiny Small Moderate Large Enormous" at bounding box center [736, 259] width 235 height 135
click at [650, 301] on div "Enormous" at bounding box center [748, 308] width 196 height 20
click at [628, 301] on input "Enormous" at bounding box center [628, 308] width 0 height 20
click at [661, 278] on div "Large" at bounding box center [748, 284] width 196 height 20
click at [628, 278] on input "Large" at bounding box center [628, 284] width 0 height 20
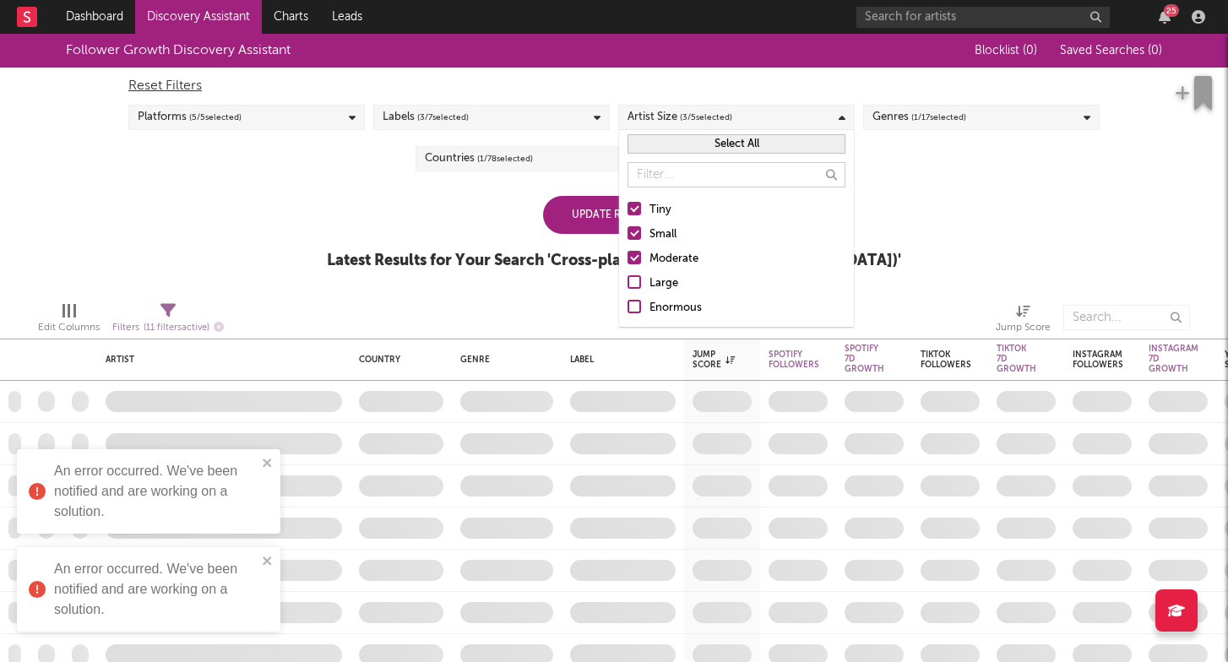
click at [585, 206] on div "Update Results" at bounding box center [614, 215] width 142 height 38
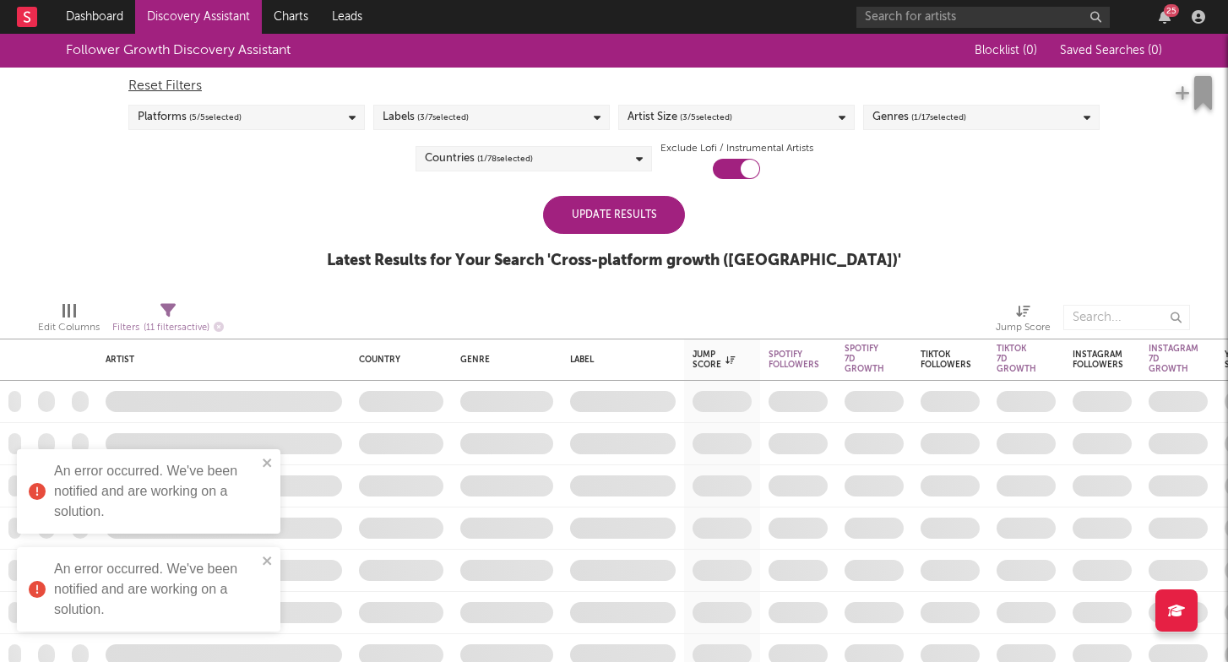
click at [623, 221] on div "Update Results" at bounding box center [614, 215] width 142 height 38
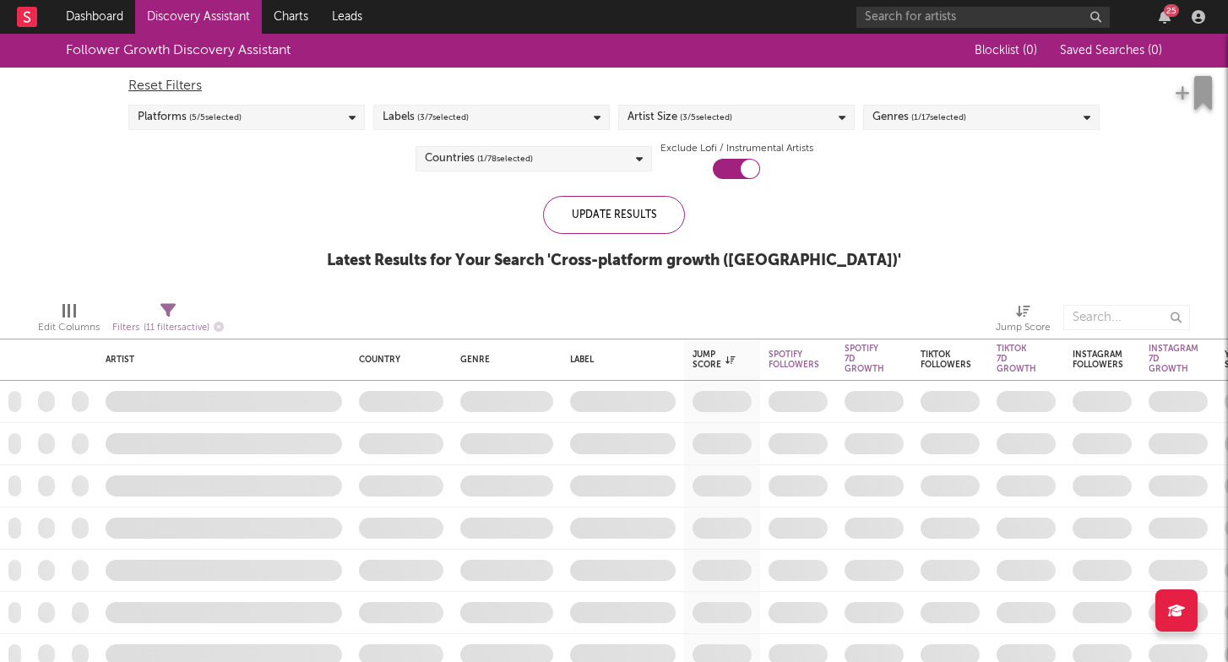
click at [566, 122] on div "Labels ( 3 / 7 selected)" at bounding box center [491, 117] width 237 height 25
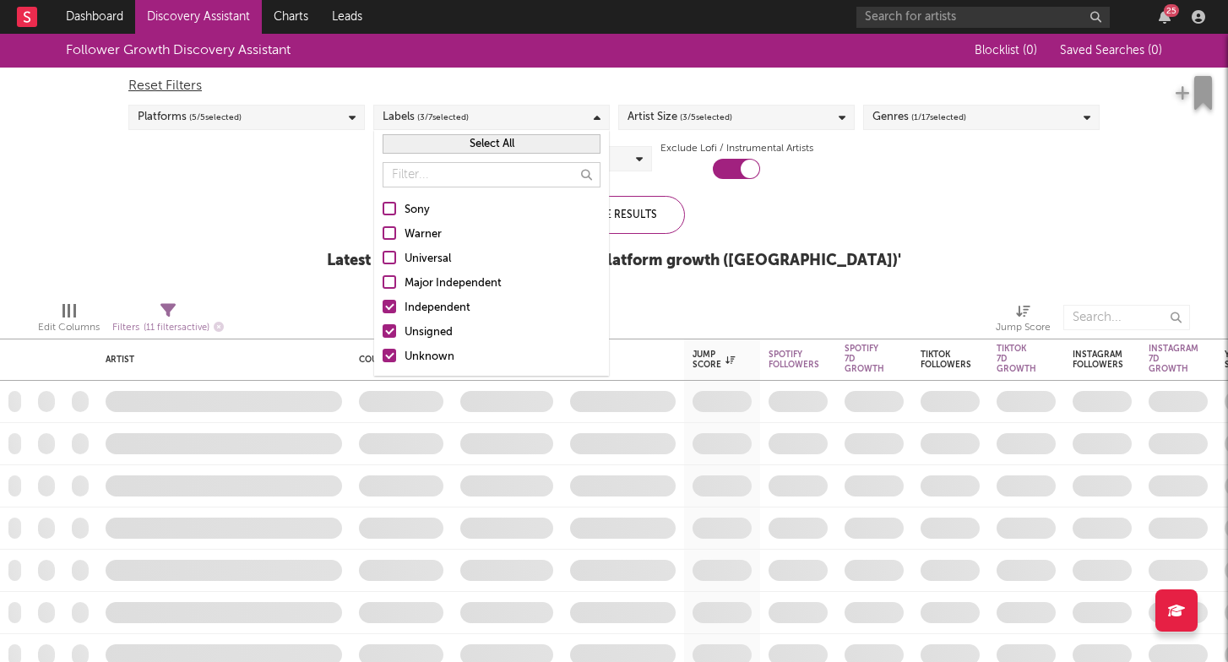
click at [446, 309] on div "Independent" at bounding box center [503, 308] width 196 height 20
click at [383, 309] on input "Independent" at bounding box center [383, 308] width 0 height 20
click at [429, 364] on div "Unknown" at bounding box center [503, 357] width 196 height 20
click at [383, 364] on input "Unknown" at bounding box center [383, 357] width 0 height 20
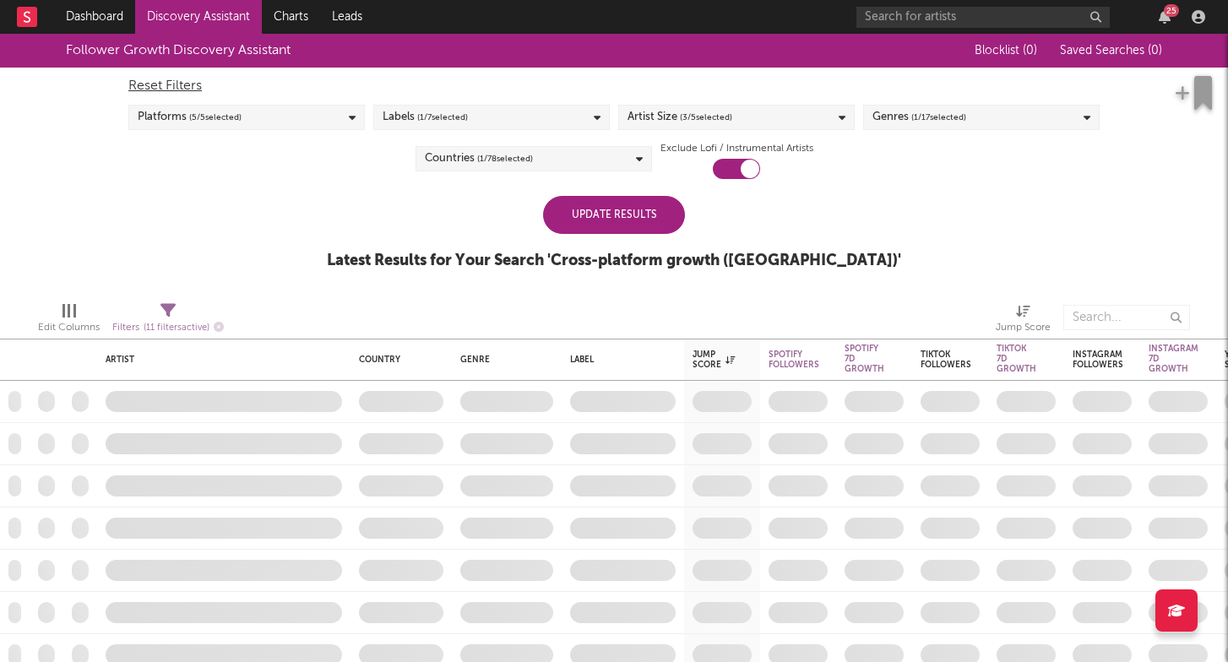
click at [645, 222] on div "Update Results" at bounding box center [614, 215] width 142 height 38
click at [281, 101] on div "Reset Filters Platforms ( 5 / 5 selected) Labels ( 1 / 7 selected) Artist Size …" at bounding box center [614, 124] width 988 height 112
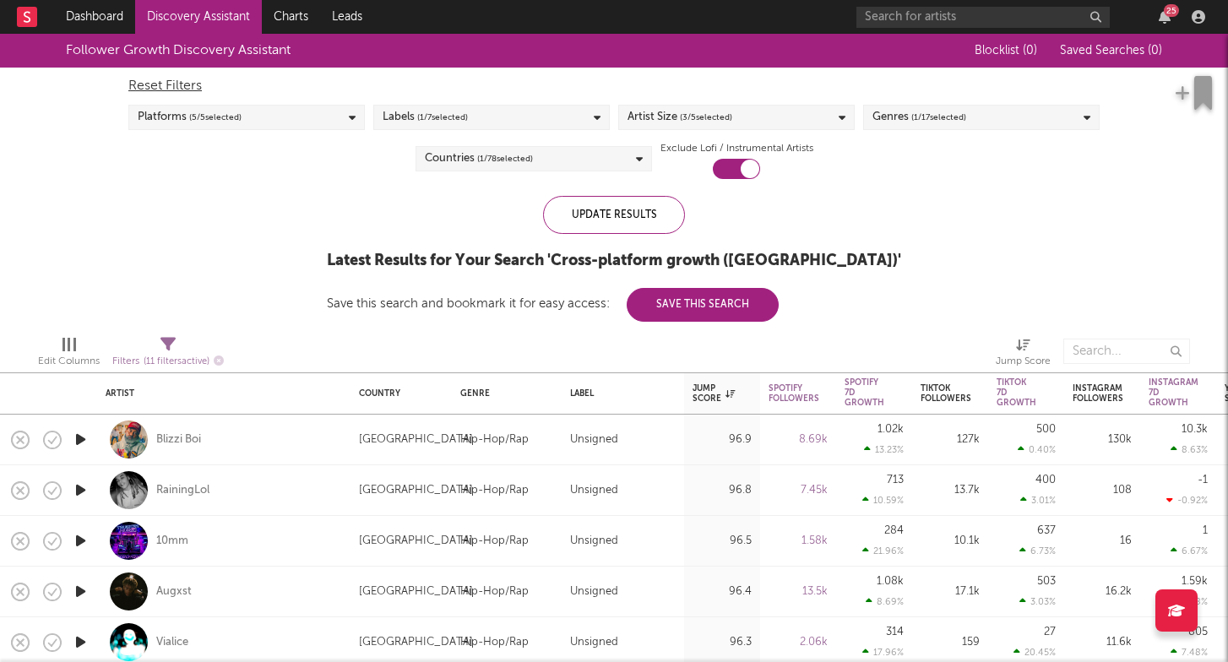
click at [287, 123] on div "Platforms ( 5 / 5 selected)" at bounding box center [246, 117] width 237 height 25
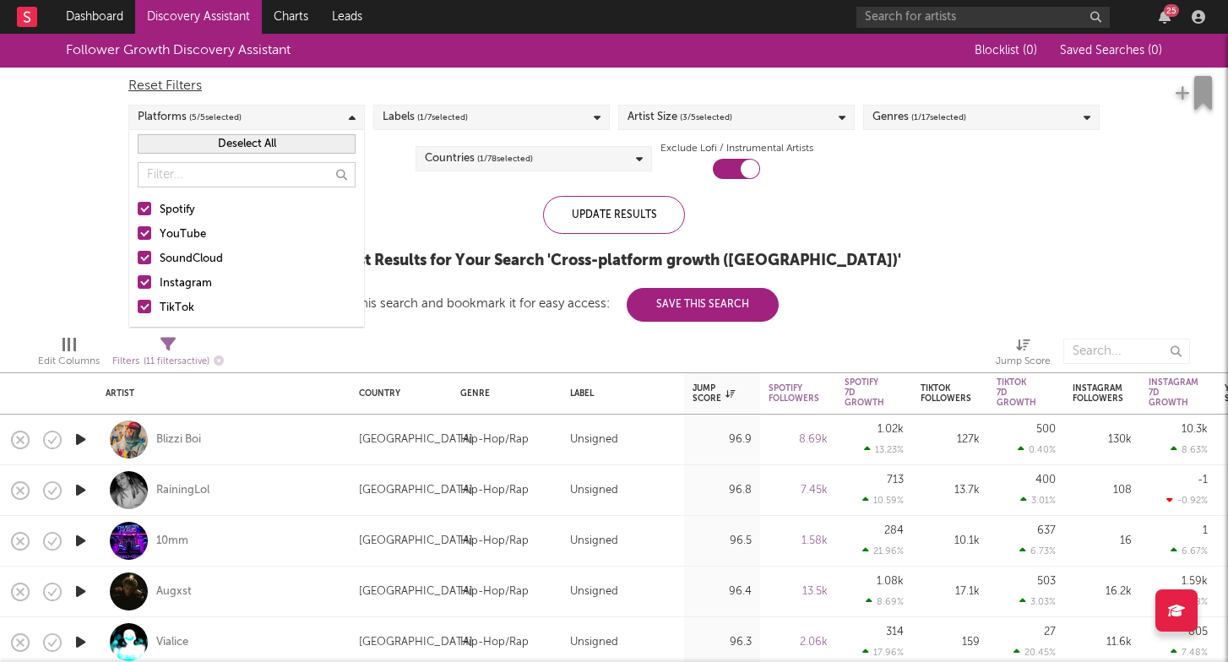
click at [287, 123] on div "Platforms ( 5 / 5 selected)" at bounding box center [246, 117] width 237 height 25
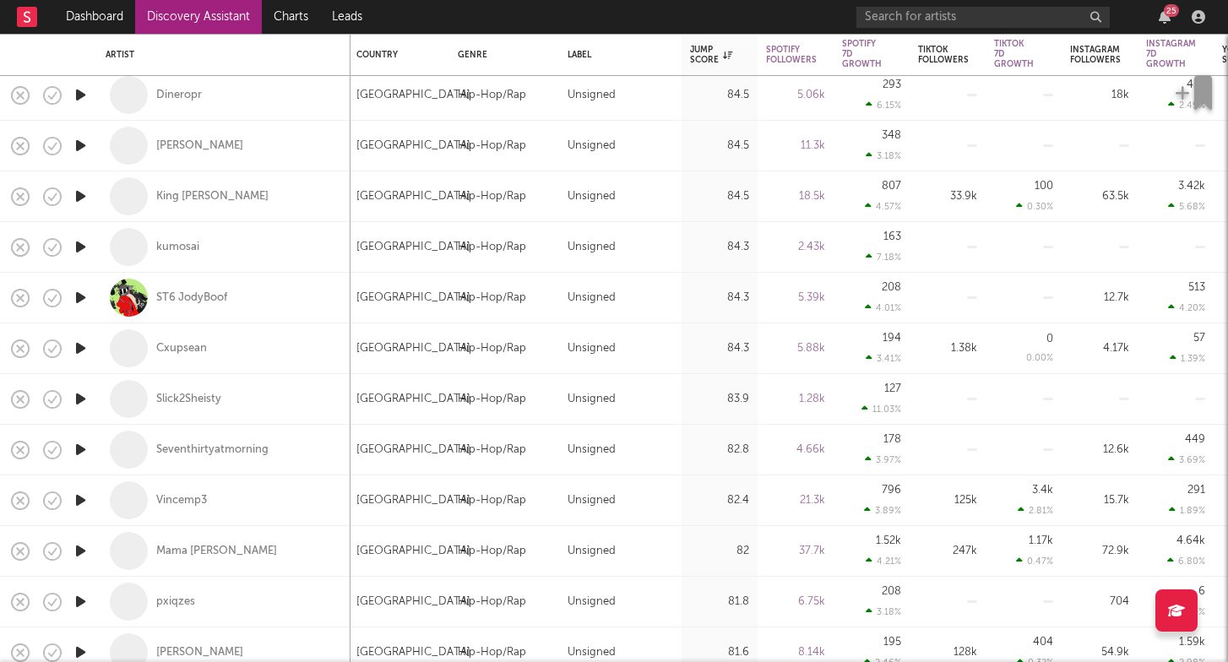
click at [79, 209] on div at bounding box center [80, 197] width 34 height 51
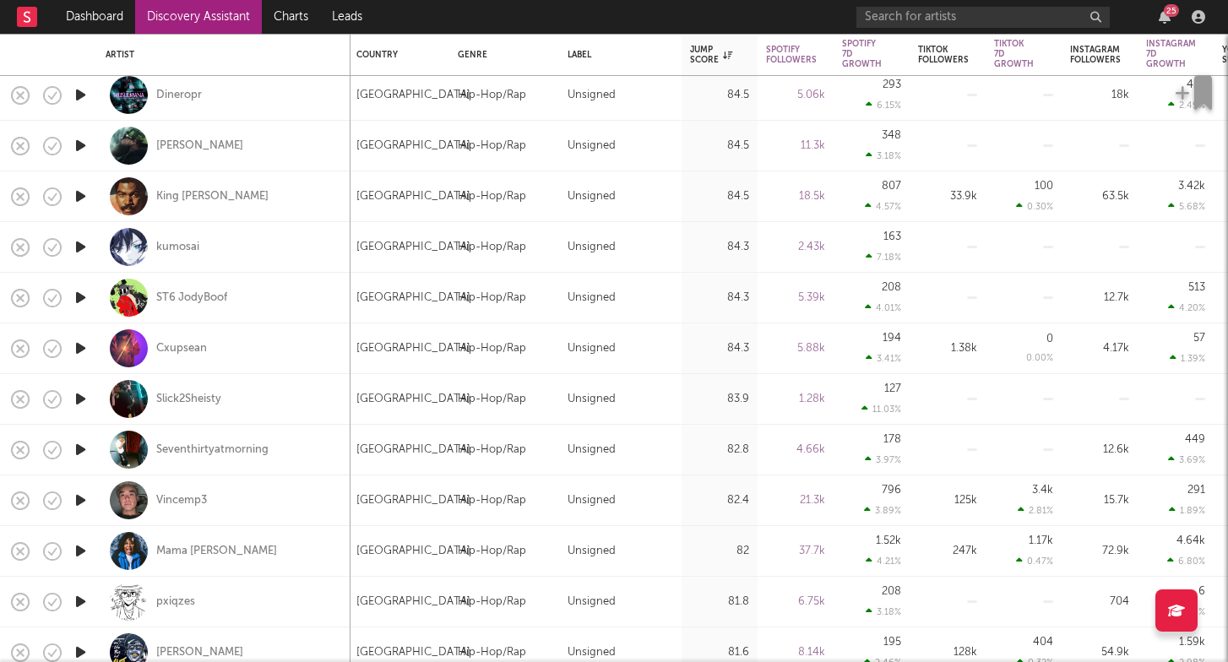
select select "1w"
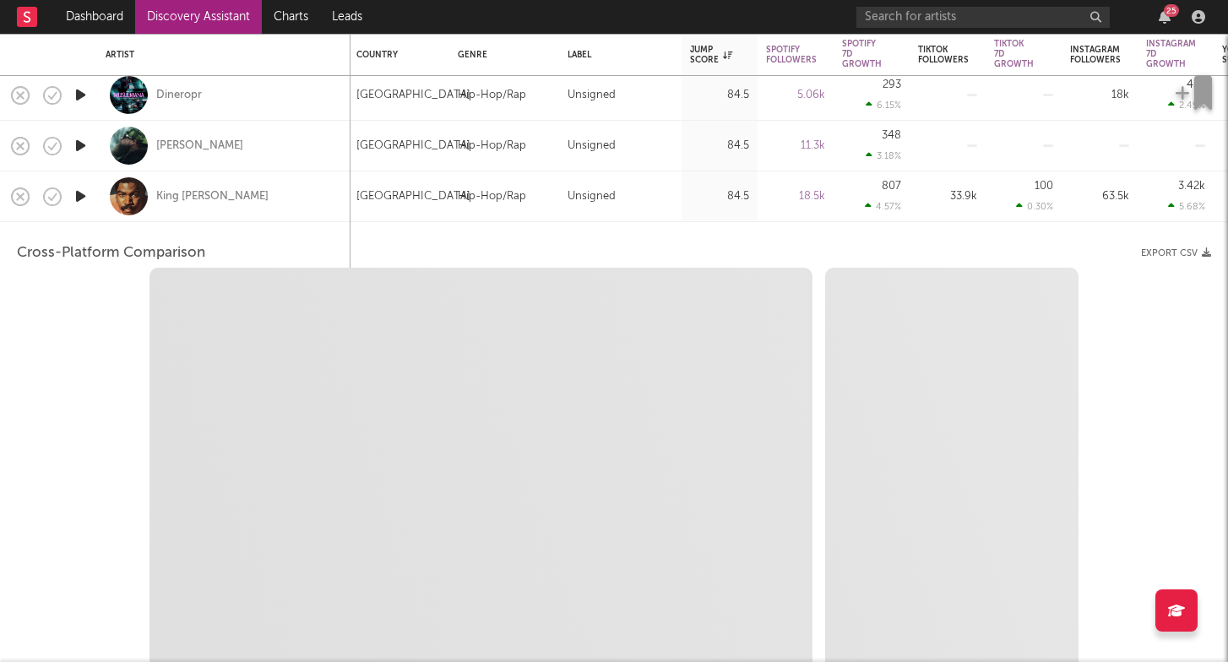
click at [81, 199] on icon "button" at bounding box center [81, 196] width 18 height 21
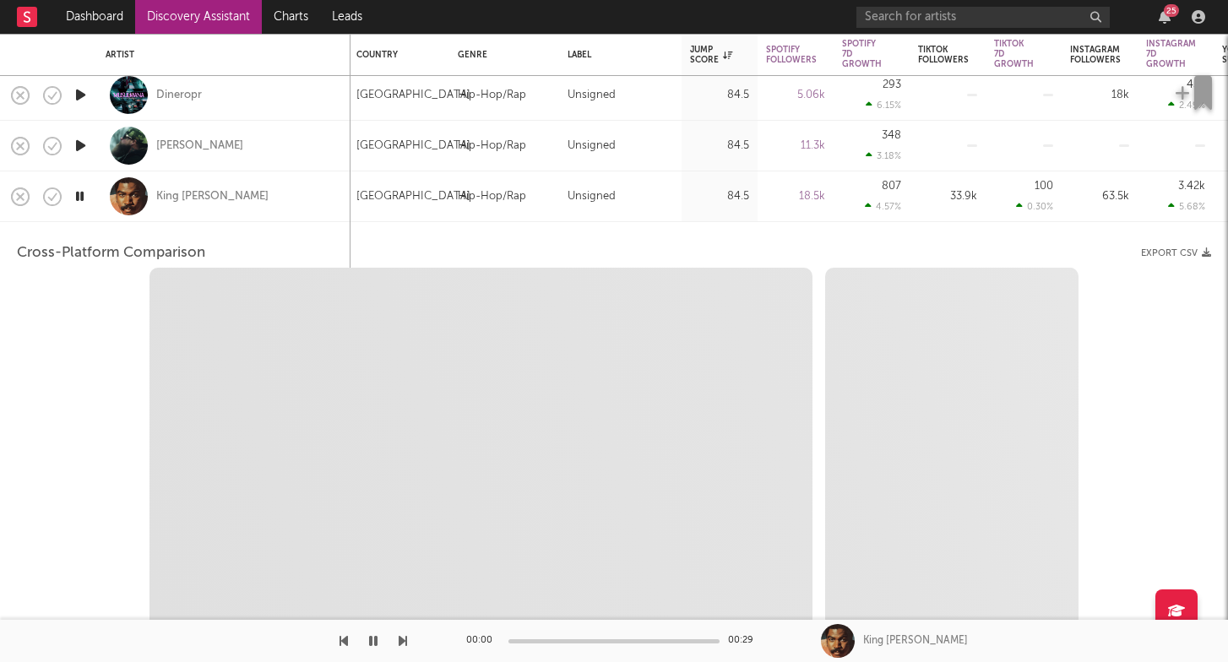
select select "6m"
click at [242, 208] on div "King Willonius" at bounding box center [224, 197] width 237 height 50
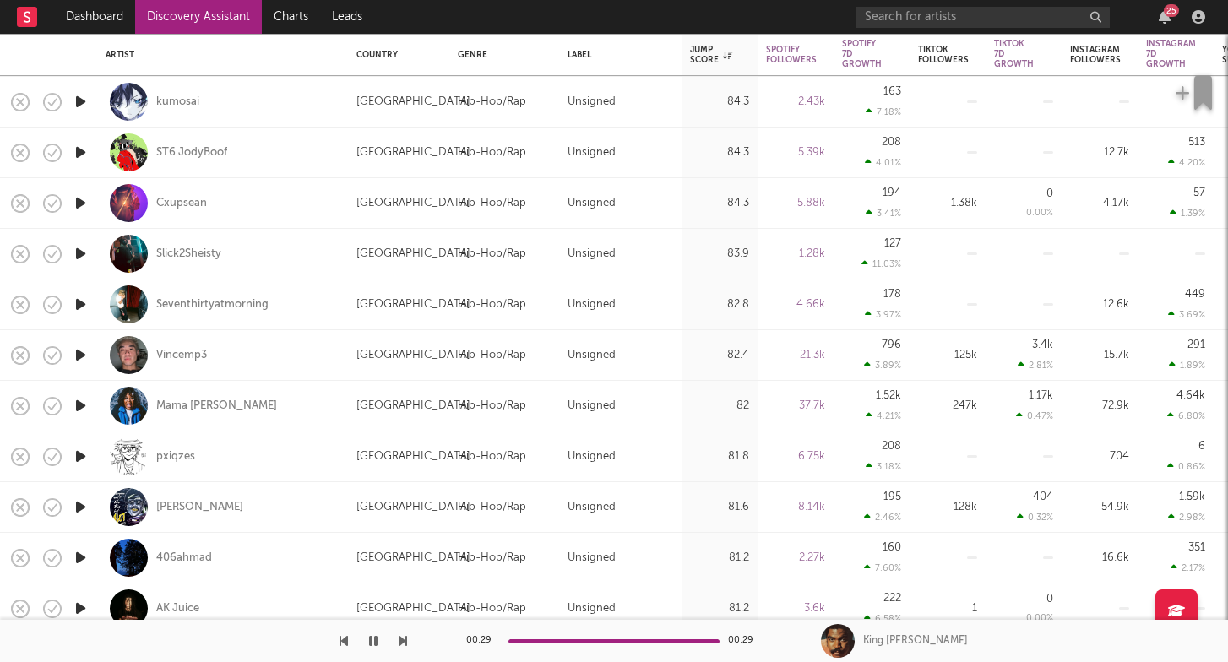
click at [82, 305] on icon "button" at bounding box center [81, 304] width 18 height 21
click at [82, 305] on icon "button" at bounding box center [80, 304] width 16 height 21
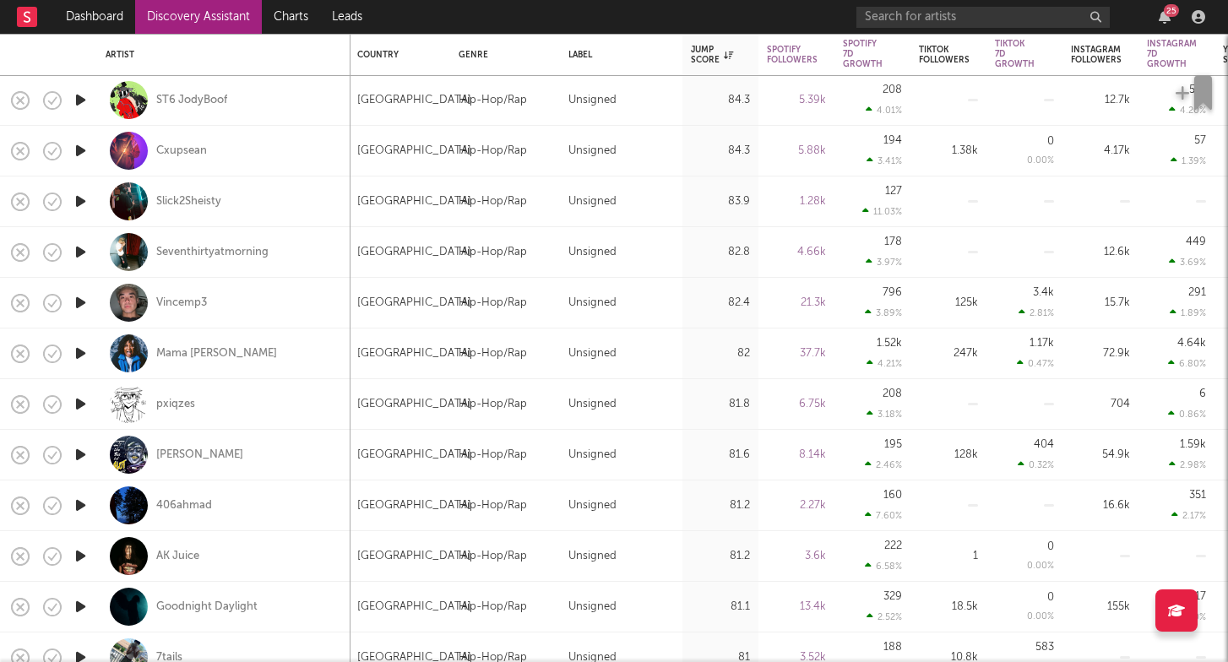
click at [79, 349] on icon "button" at bounding box center [81, 353] width 18 height 21
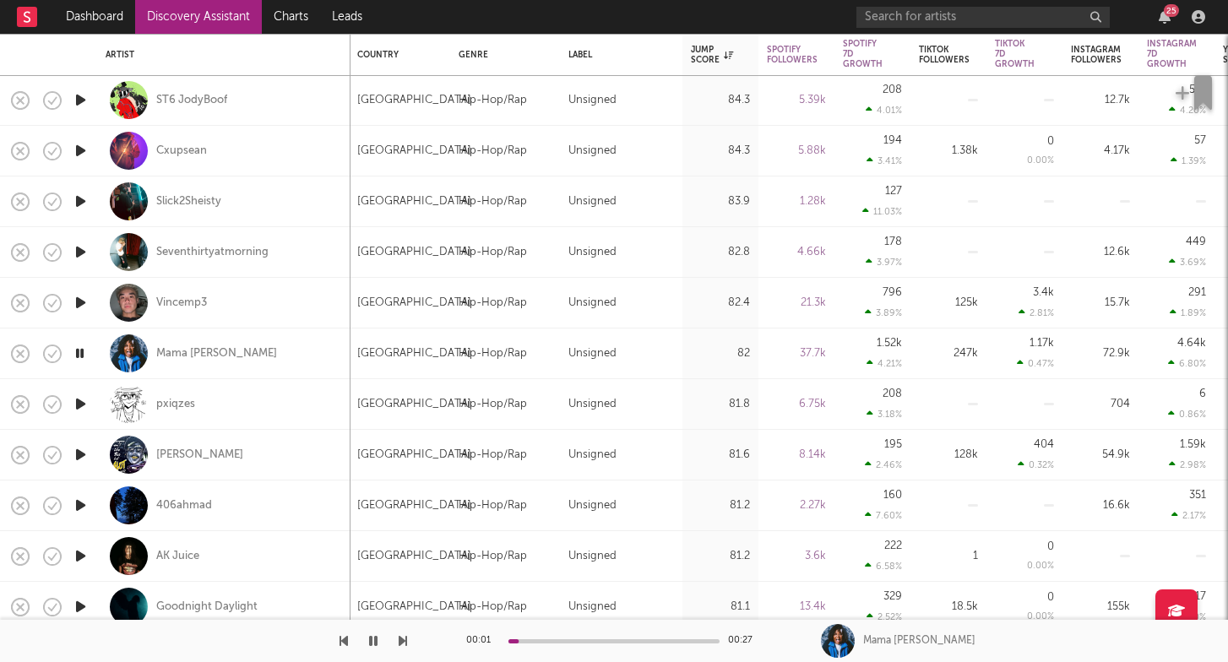
click at [79, 349] on icon "button" at bounding box center [80, 353] width 16 height 21
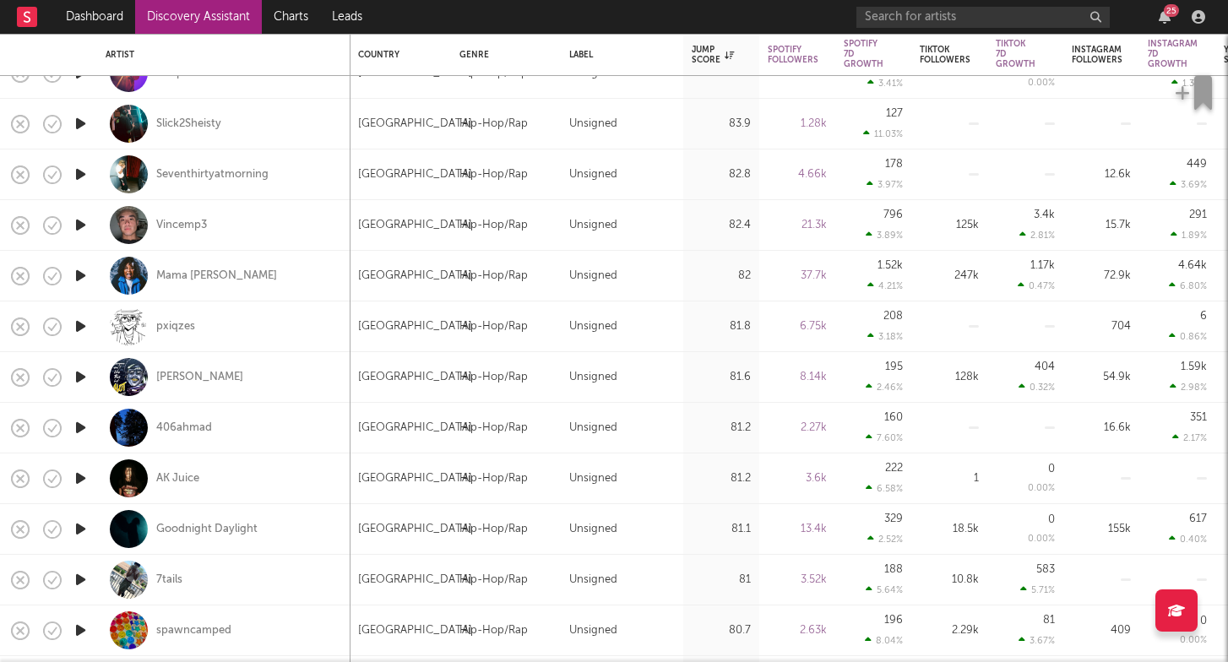
click at [74, 426] on icon "button" at bounding box center [81, 427] width 18 height 21
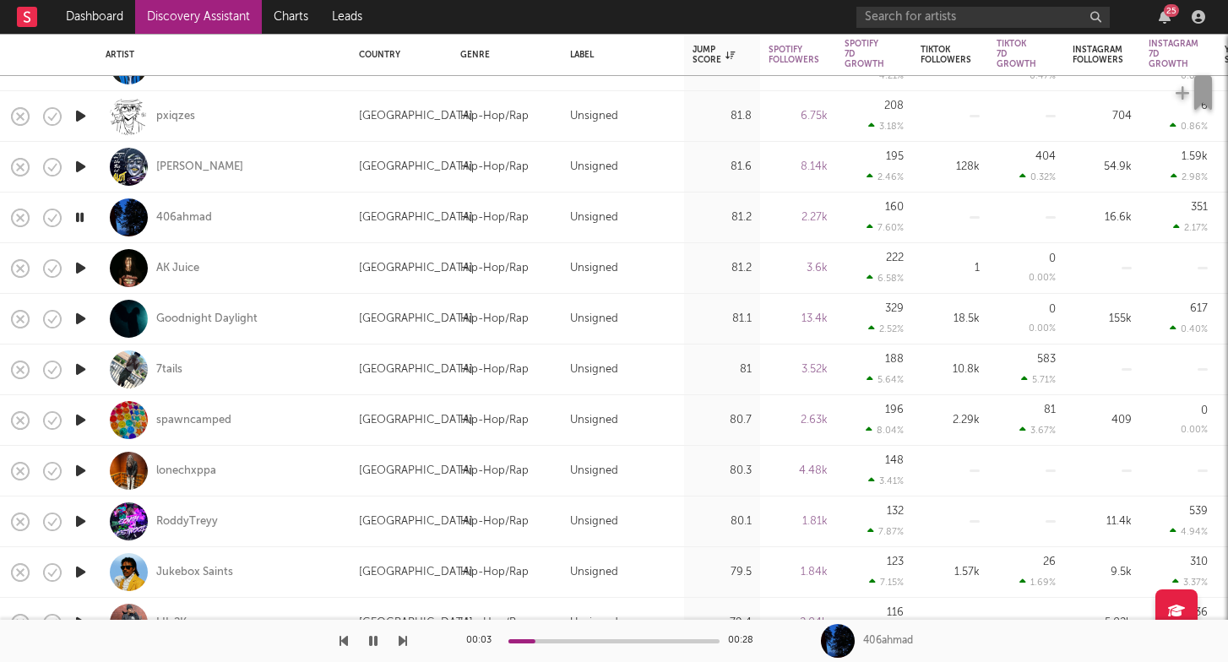
click at [84, 420] on icon "button" at bounding box center [81, 420] width 18 height 21
click at [84, 420] on icon "button" at bounding box center [80, 420] width 16 height 21
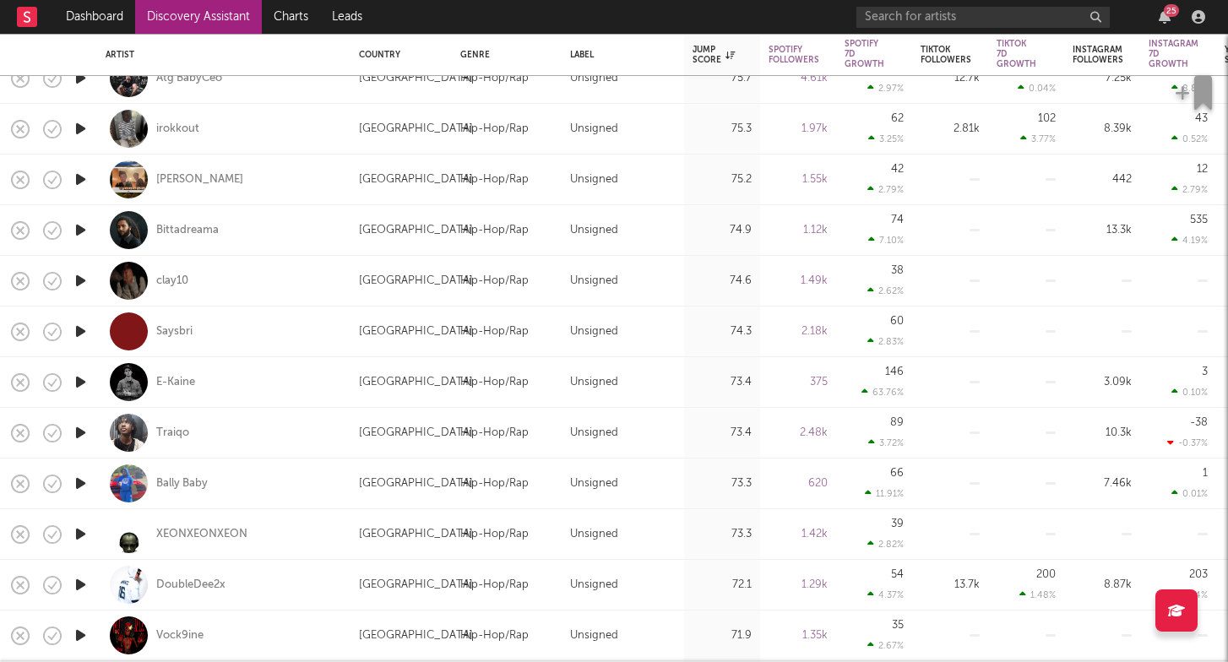
click at [80, 326] on icon "button" at bounding box center [81, 331] width 18 height 21
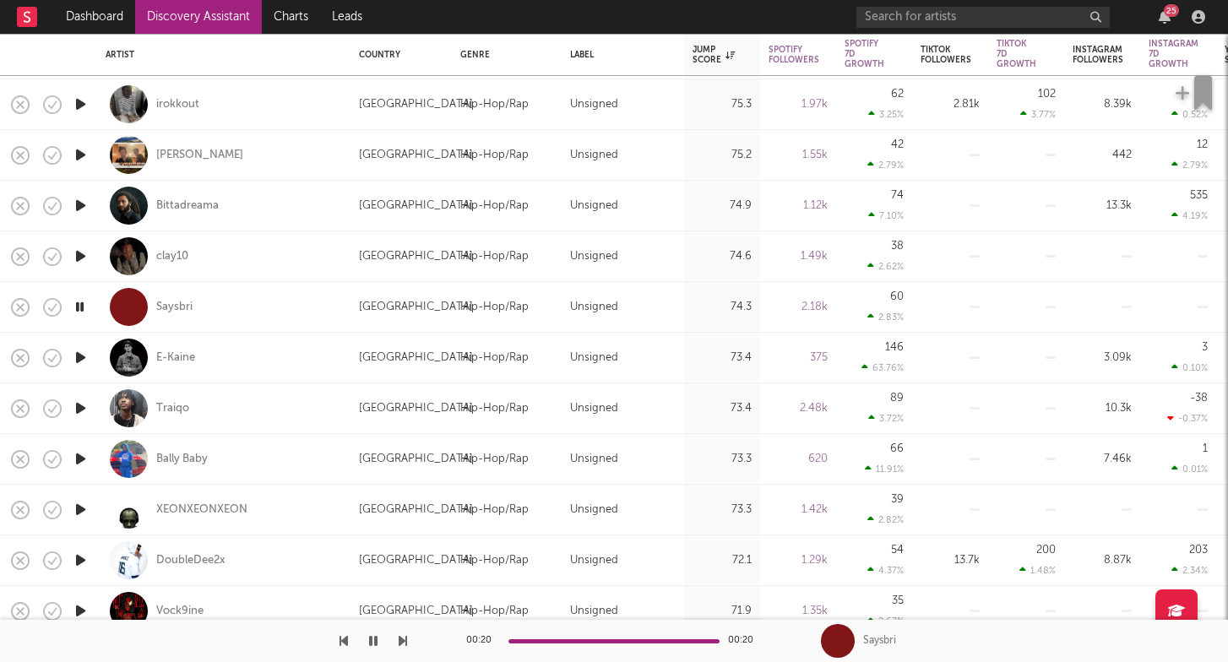
click at [226, 312] on div "Saysbri" at bounding box center [224, 307] width 237 height 50
select select "1w"
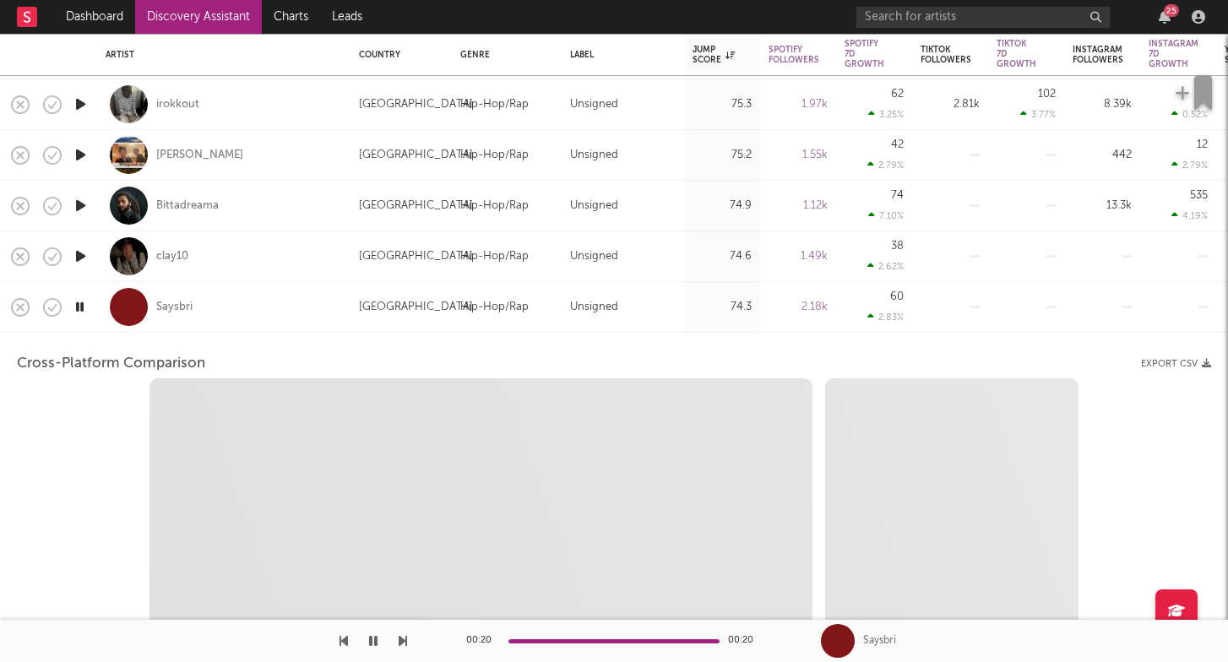
select select "1w"
select select "1m"
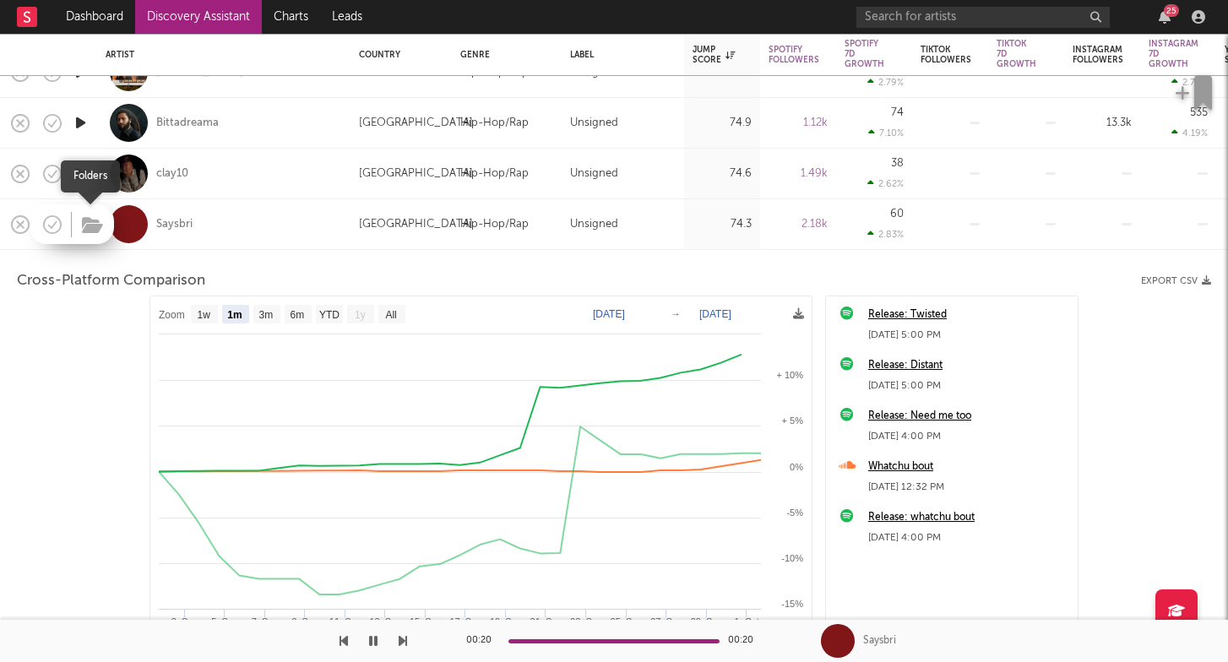
click at [92, 234] on icon "button" at bounding box center [92, 225] width 21 height 19
click at [93, 229] on icon "button" at bounding box center [92, 225] width 21 height 19
click at [86, 222] on icon "button" at bounding box center [92, 225] width 21 height 19
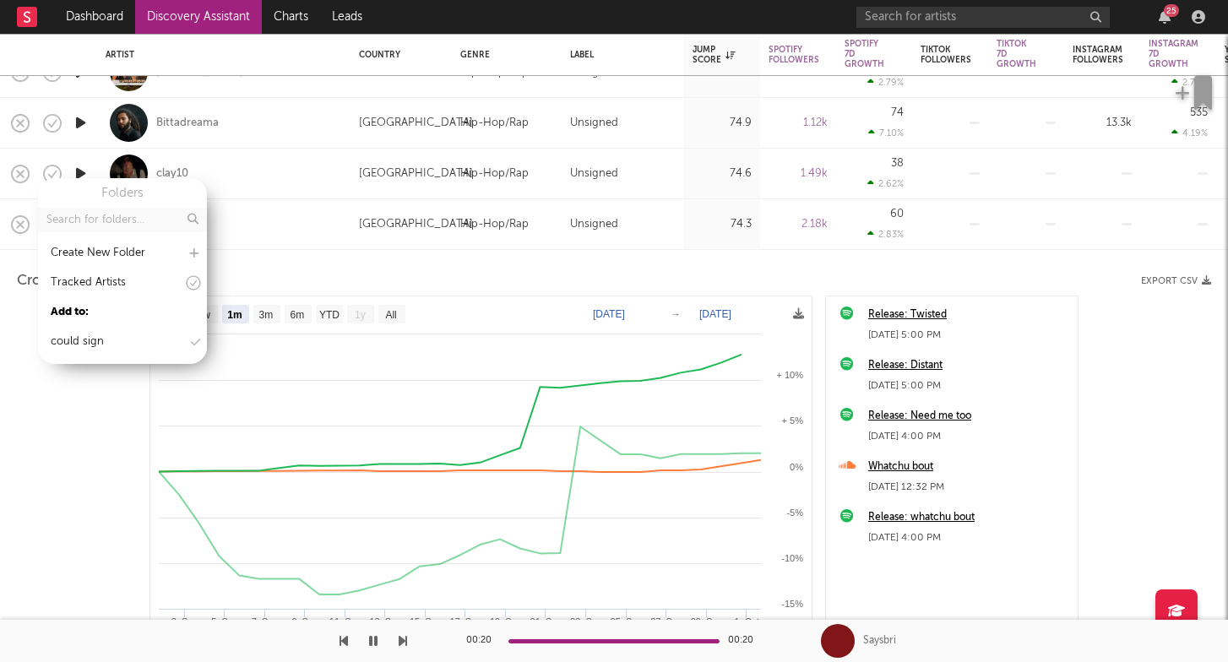
click at [101, 327] on div "Folders Create New Folder Tracked Artists Add to: could sign" at bounding box center [122, 271] width 169 height 186
click at [100, 335] on div "could sign" at bounding box center [77, 342] width 53 height 20
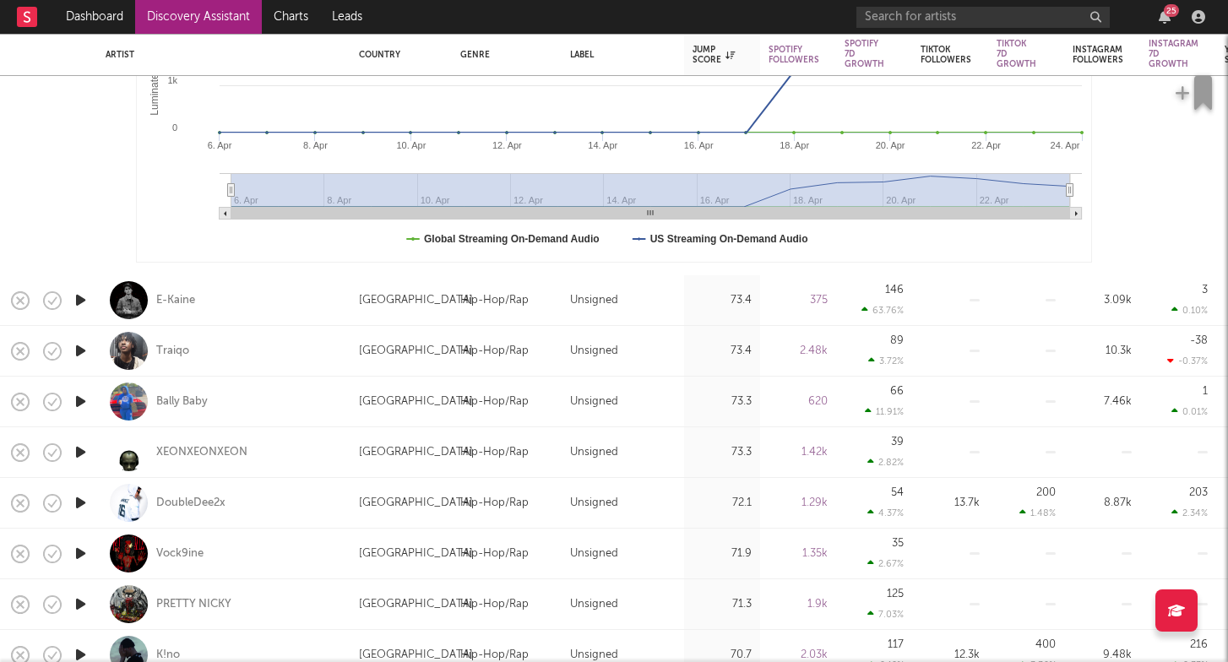
click at [90, 348] on icon "button" at bounding box center [81, 350] width 18 height 21
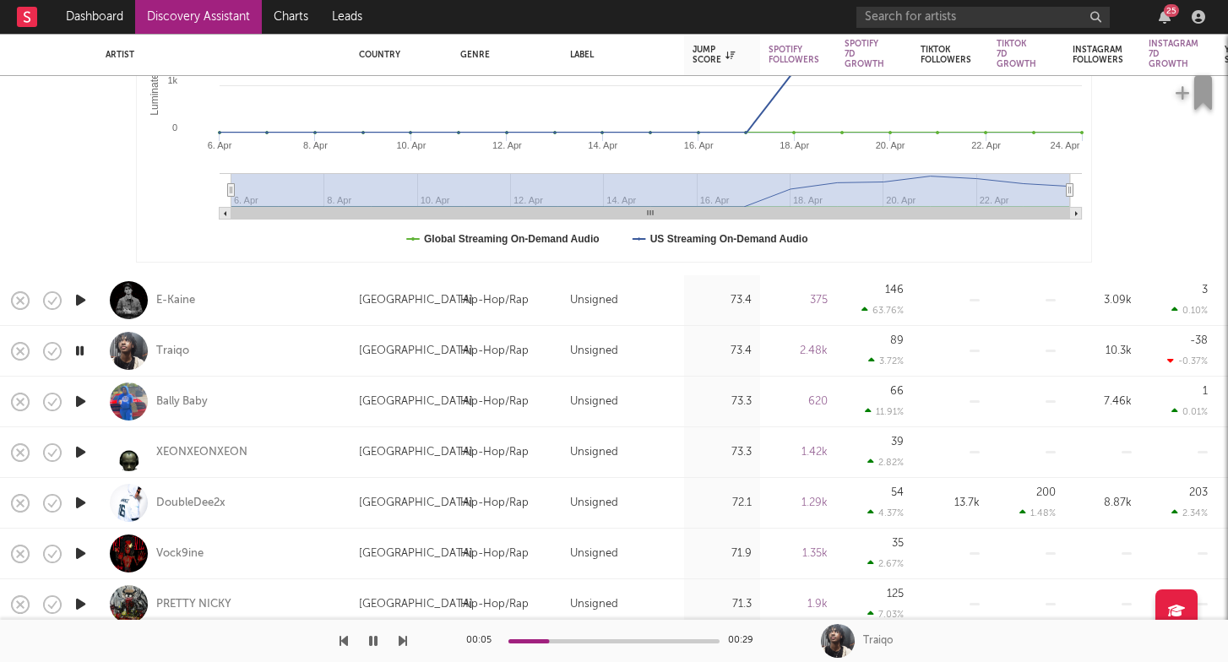
click at [79, 353] on icon "button" at bounding box center [80, 350] width 16 height 21
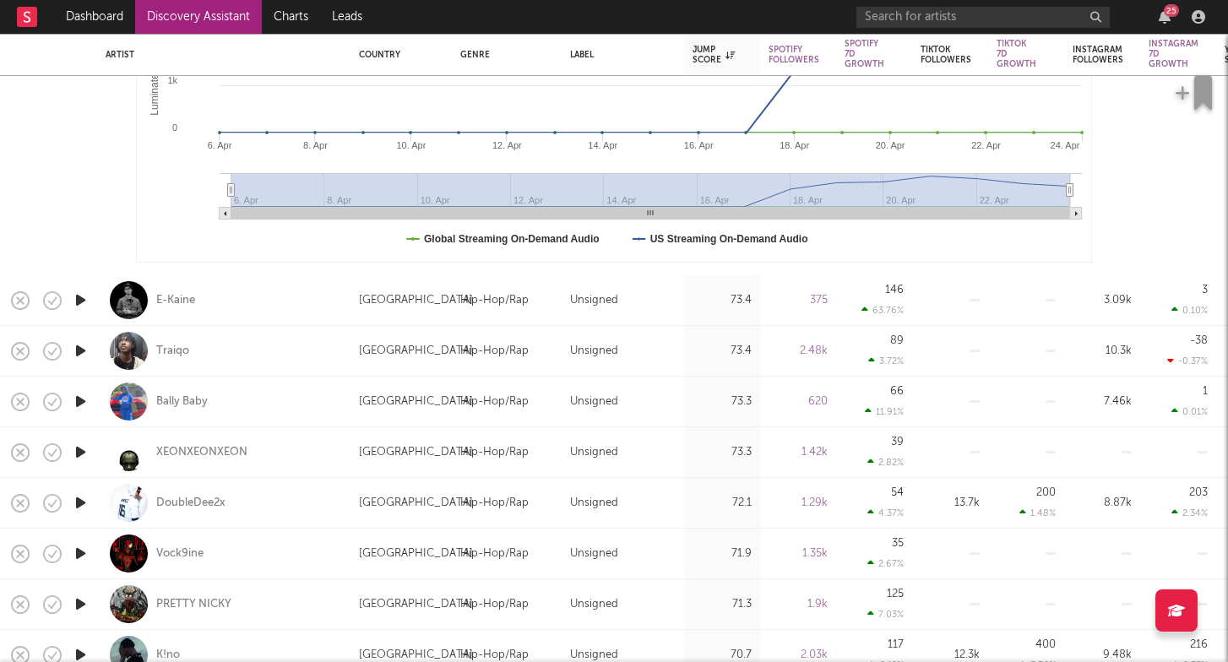
click at [79, 404] on icon "button" at bounding box center [81, 401] width 18 height 21
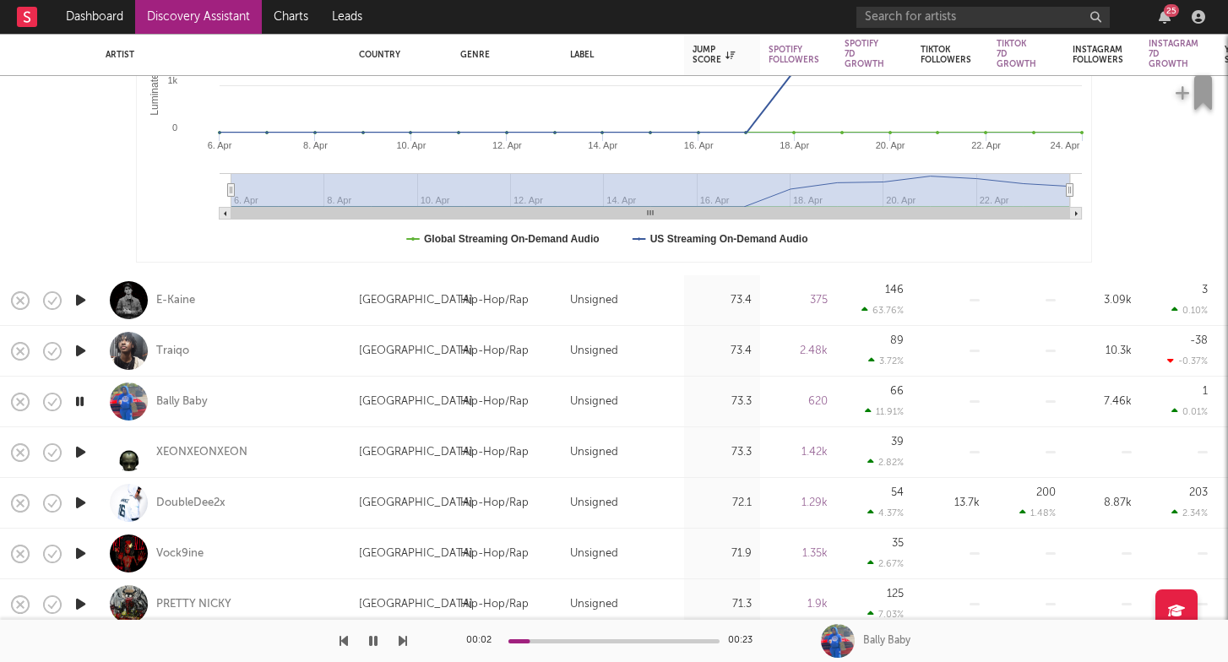
click at [79, 404] on icon "button" at bounding box center [80, 401] width 16 height 21
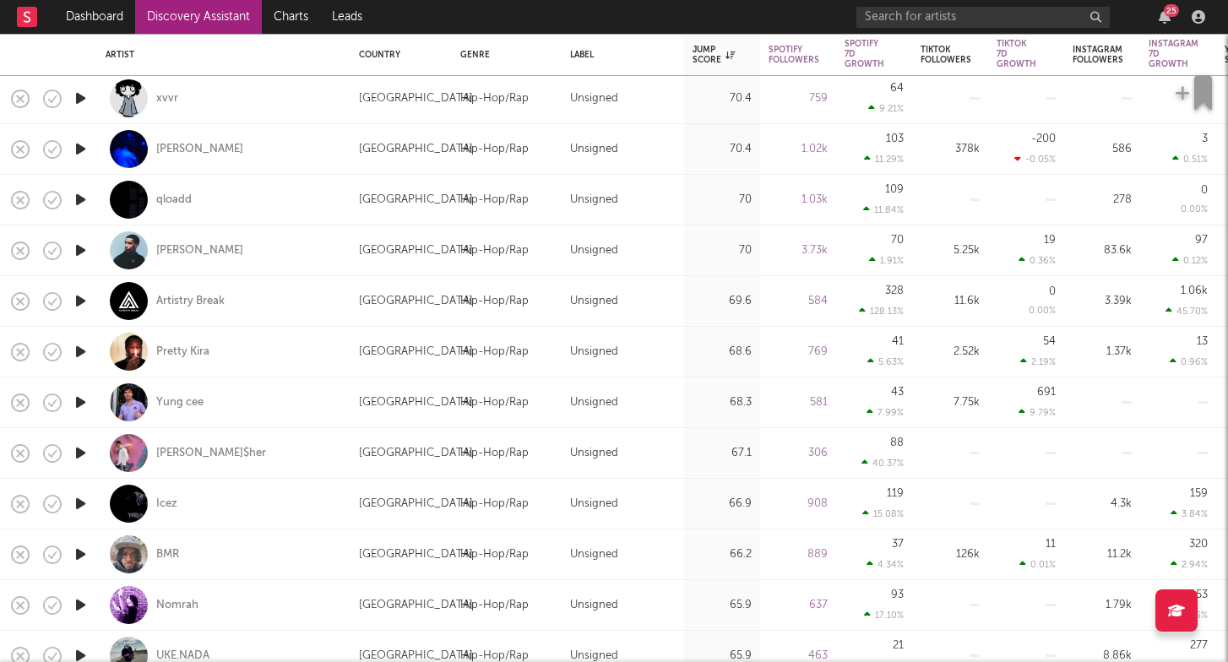
click at [86, 403] on icon "button" at bounding box center [81, 402] width 18 height 21
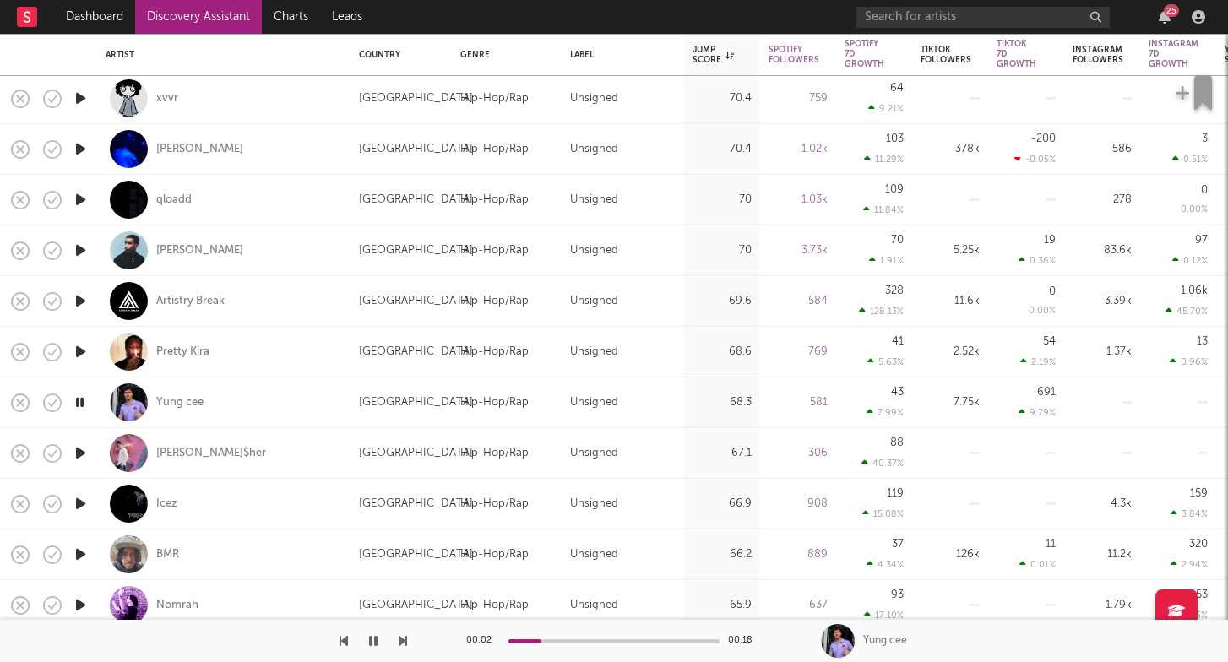
click at [86, 403] on icon "button" at bounding box center [80, 402] width 16 height 21
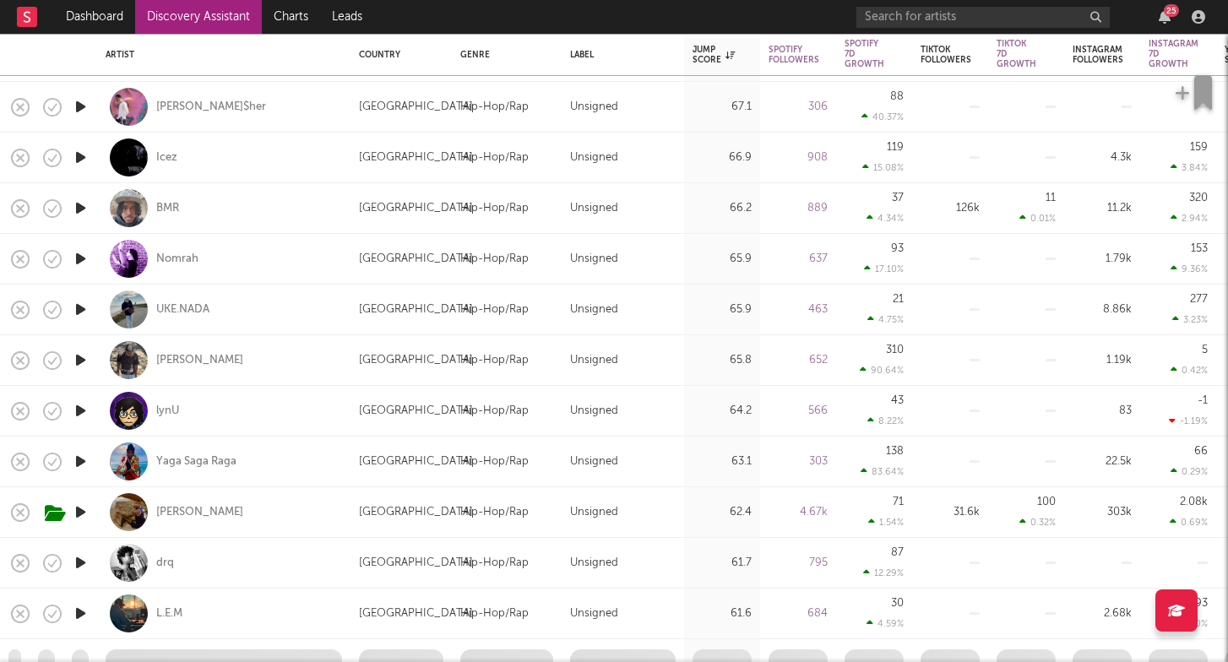
click at [80, 408] on icon "button" at bounding box center [81, 410] width 18 height 21
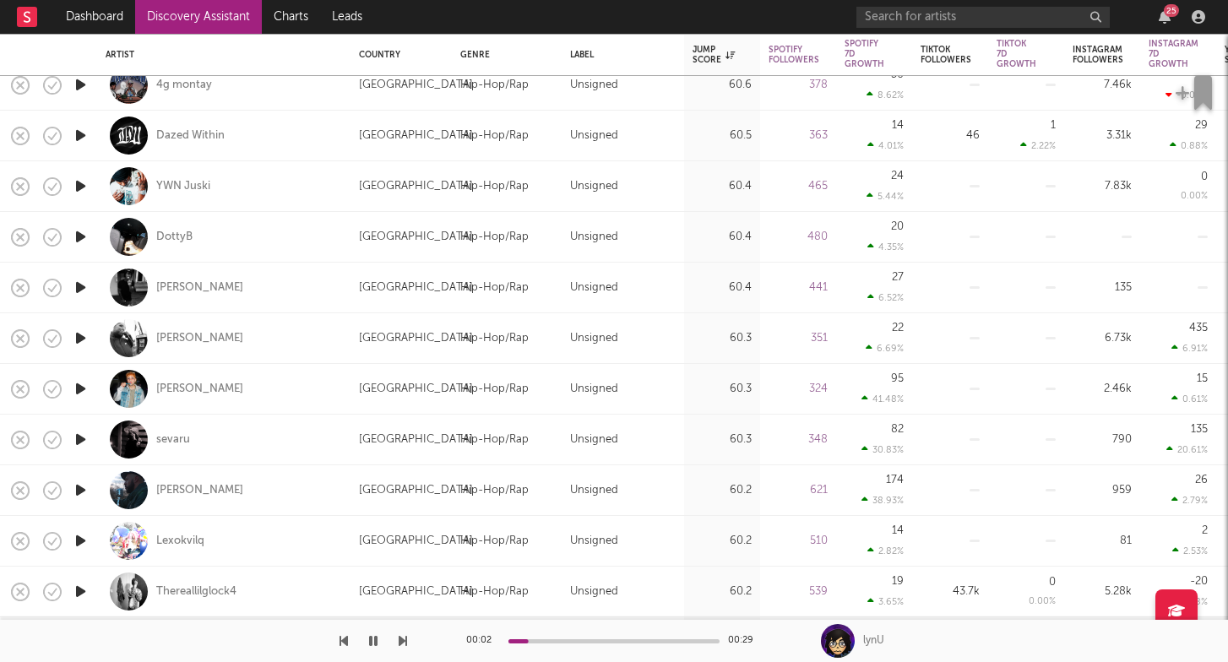
click at [88, 340] on icon "button" at bounding box center [81, 338] width 18 height 21
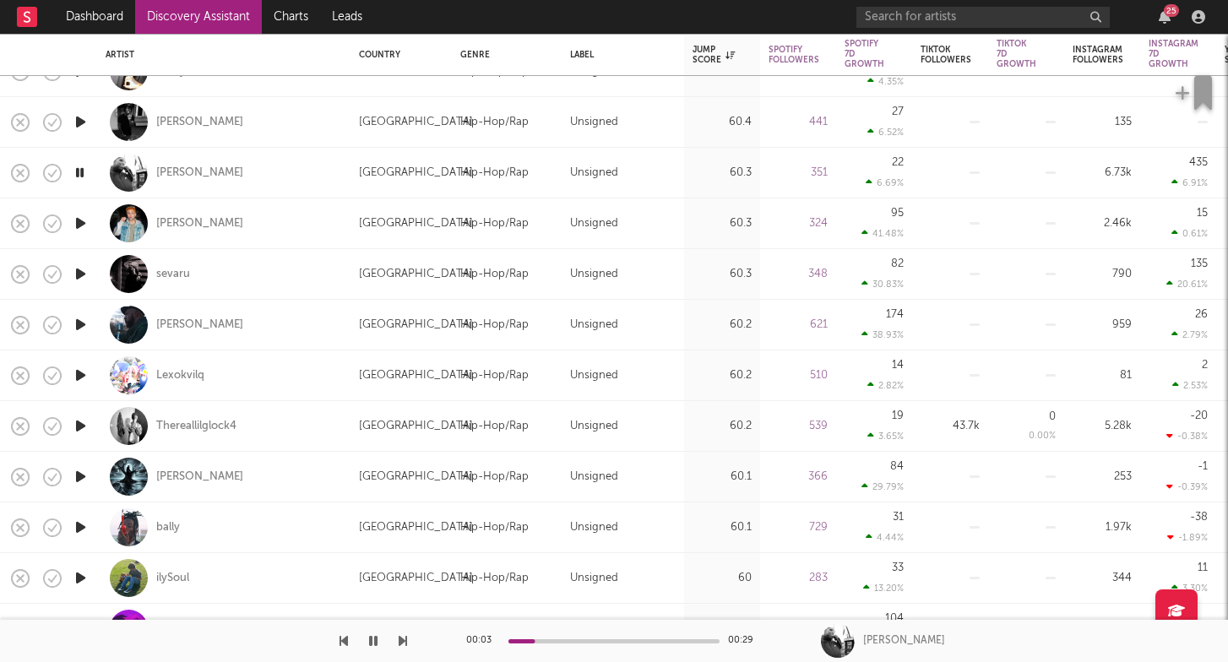
click at [85, 427] on icon "button" at bounding box center [81, 426] width 18 height 21
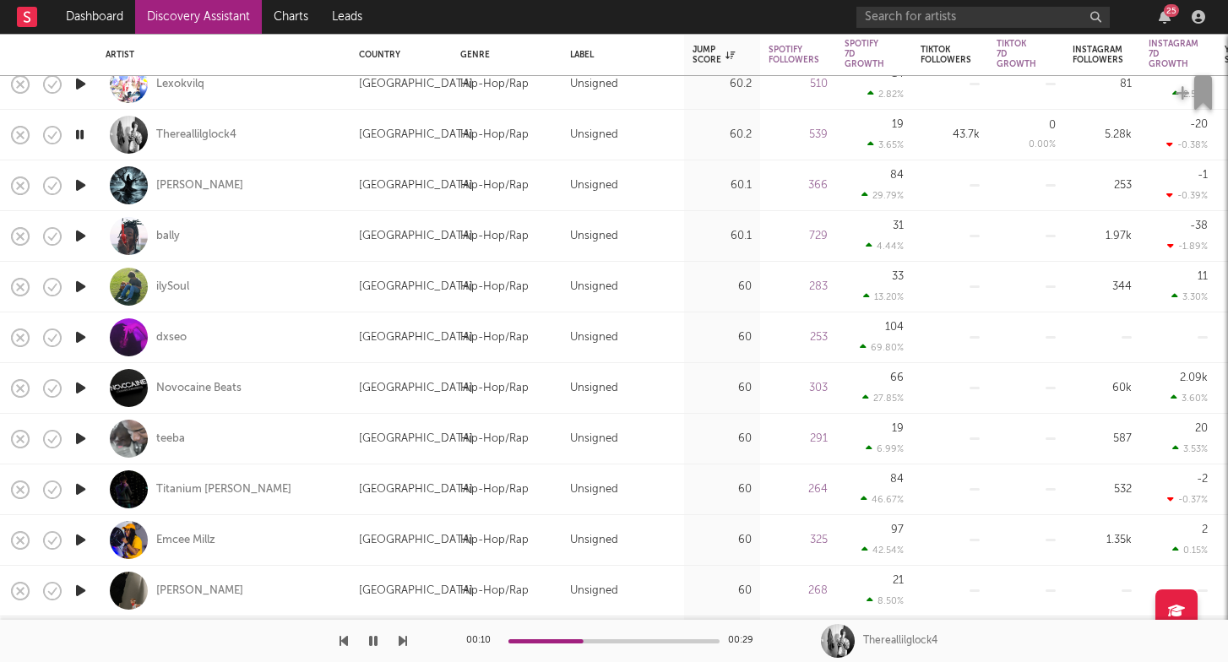
click at [82, 381] on icon "button" at bounding box center [81, 388] width 18 height 21
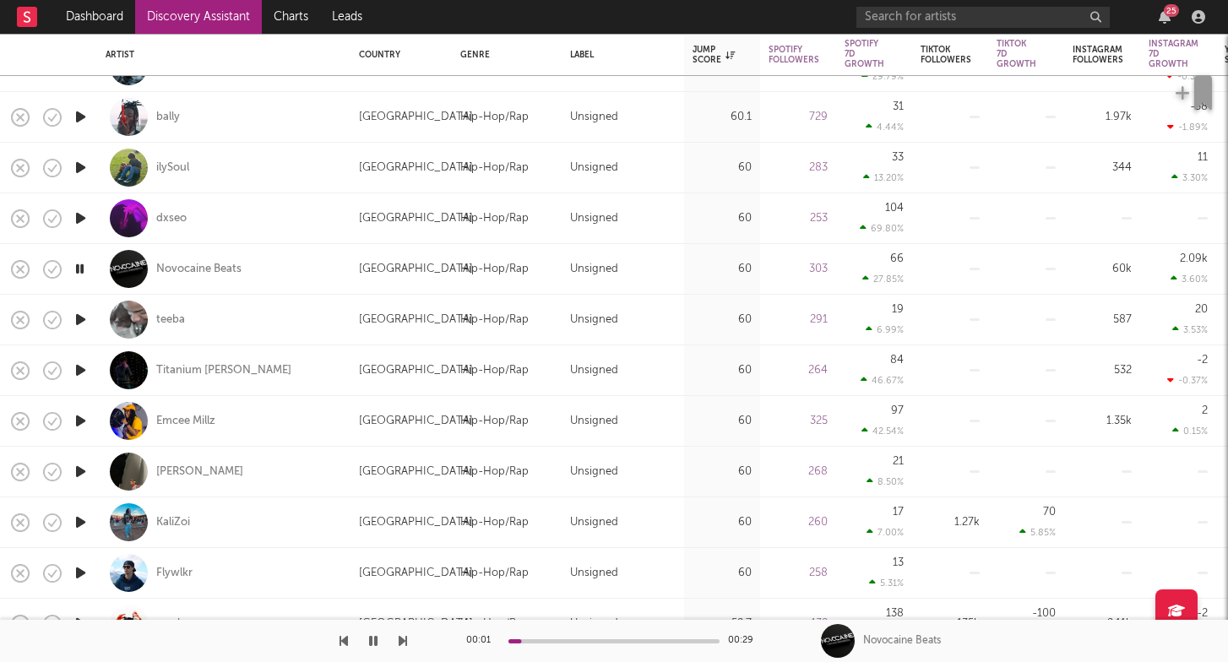
click at [77, 319] on icon "button" at bounding box center [81, 319] width 18 height 21
click at [86, 372] on icon "button" at bounding box center [81, 370] width 18 height 21
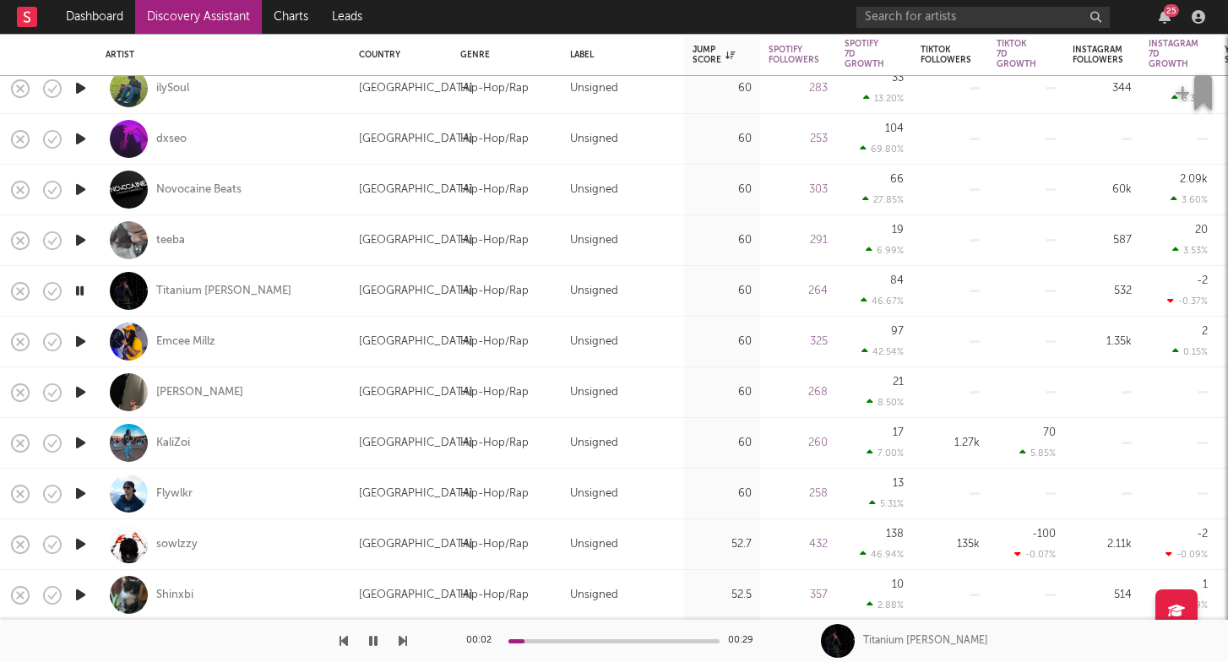
click at [77, 448] on icon "button" at bounding box center [81, 443] width 18 height 21
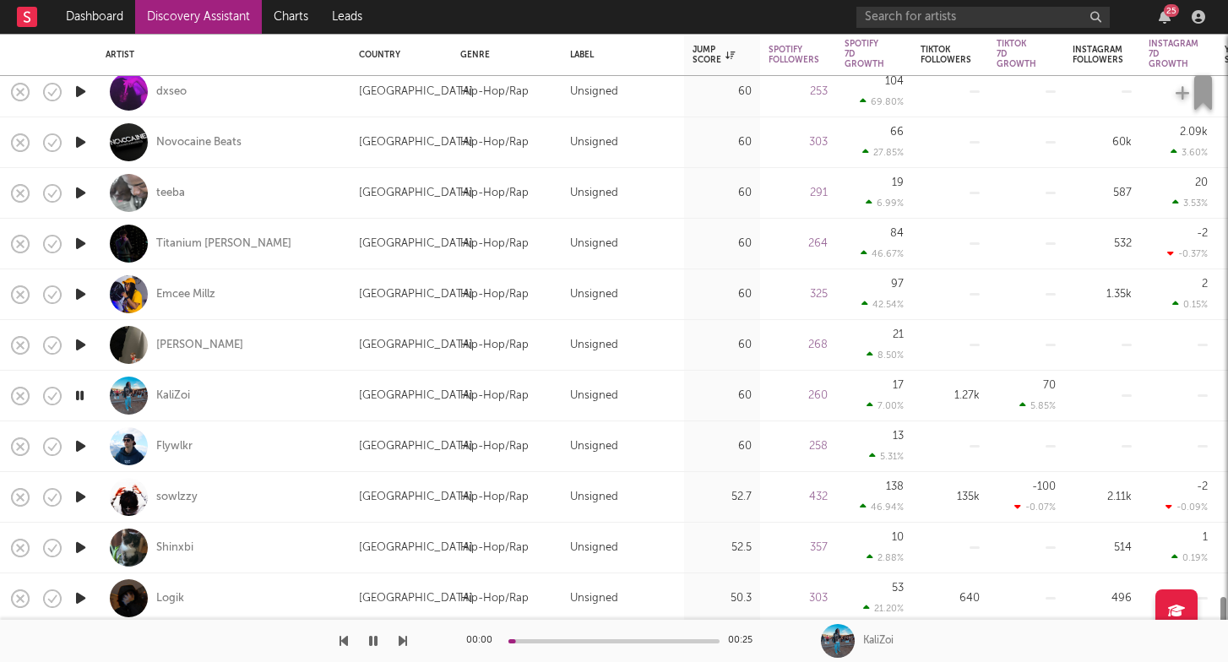
click at [79, 450] on icon "button" at bounding box center [81, 446] width 18 height 21
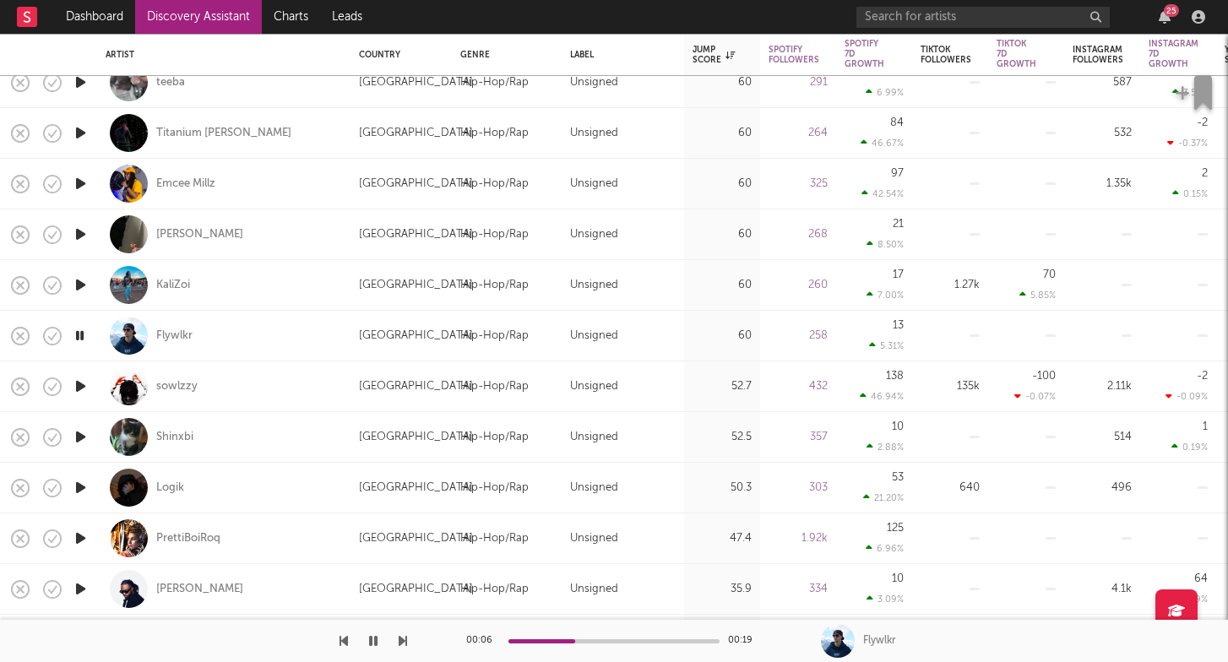
click at [79, 435] on icon "button" at bounding box center [81, 437] width 18 height 21
click at [80, 433] on icon "button" at bounding box center [80, 437] width 16 height 21
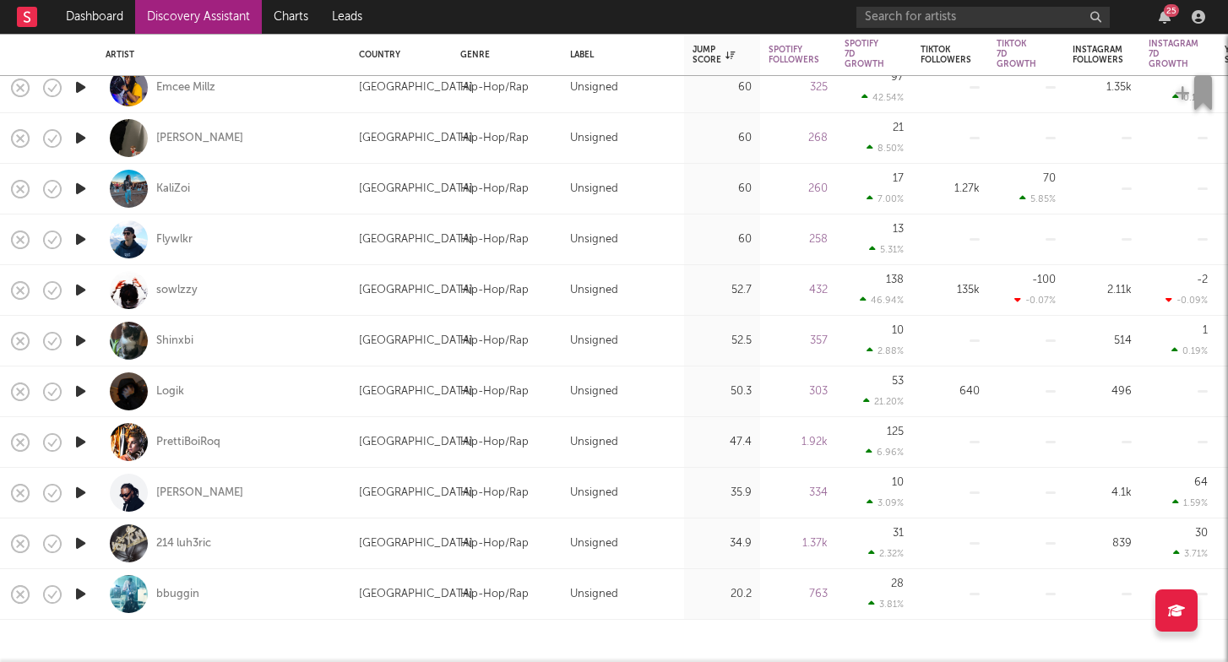
click at [86, 490] on icon "button" at bounding box center [81, 492] width 18 height 21
click at [84, 490] on icon "button" at bounding box center [80, 492] width 16 height 21
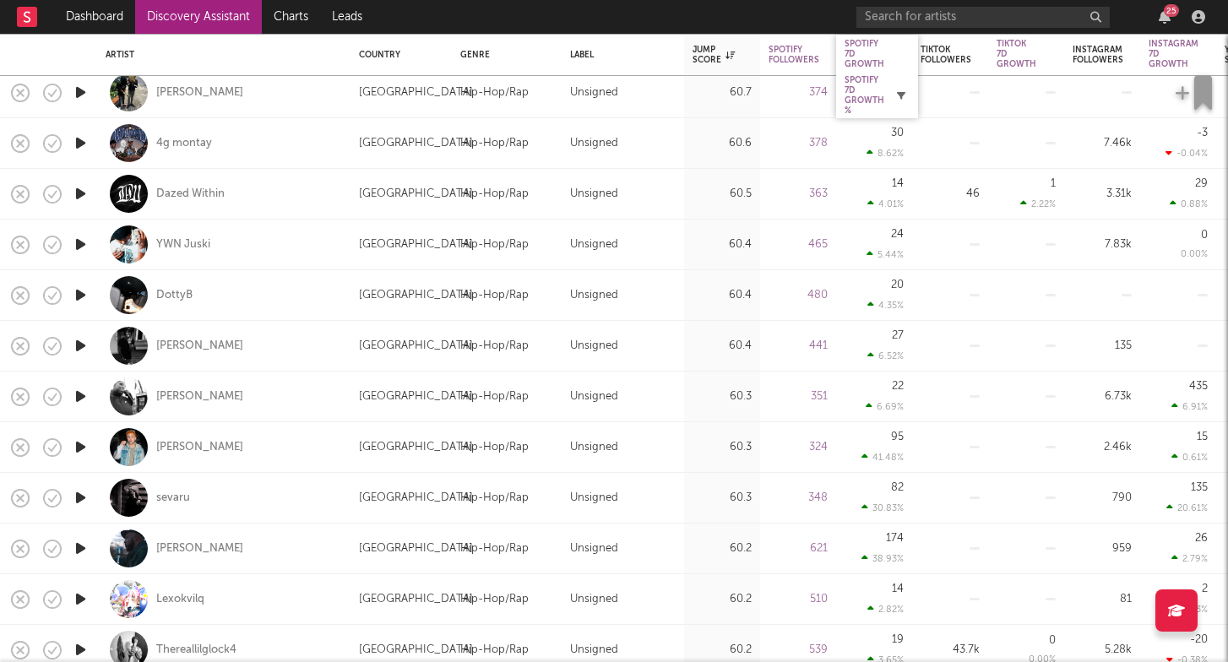
click at [907, 96] on button "button" at bounding box center [901, 95] width 17 height 17
click at [899, 99] on icon "button" at bounding box center [901, 95] width 8 height 8
click at [875, 99] on div "Spotify 7D Growth %" at bounding box center [865, 95] width 40 height 41
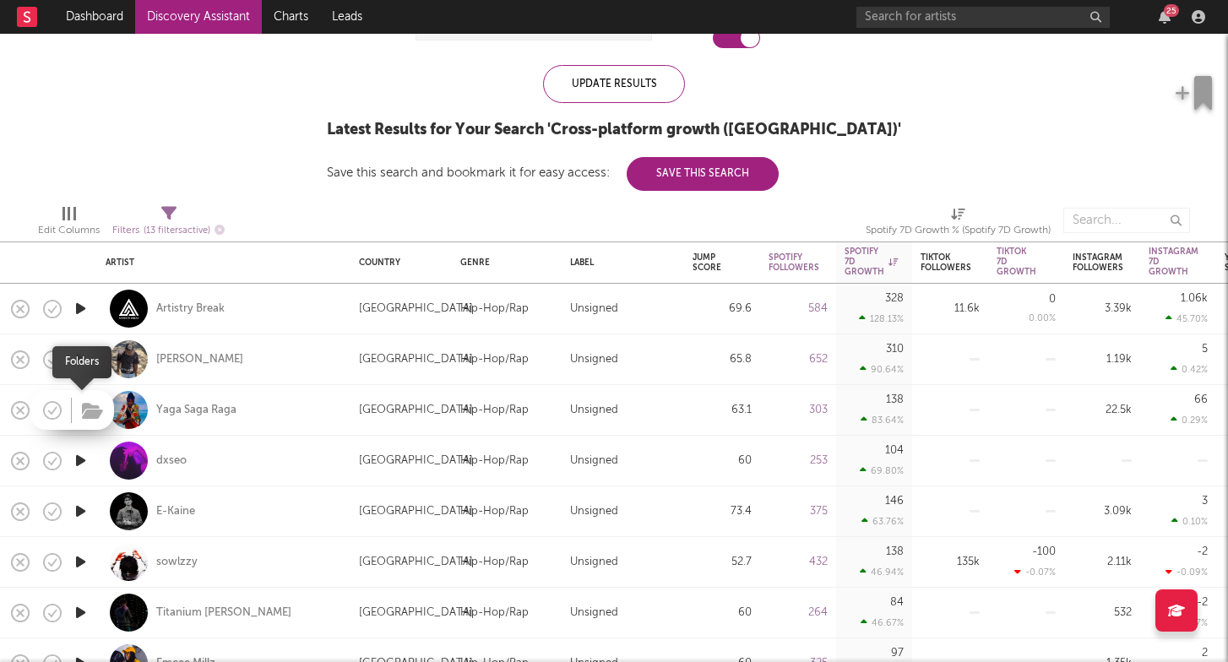
drag, startPoint x: 64, startPoint y: 407, endPoint x: 81, endPoint y: 407, distance: 16.9
click at [81, 407] on button "button" at bounding box center [92, 412] width 26 height 25
click at [86, 338] on div at bounding box center [80, 360] width 34 height 51
select select "1w"
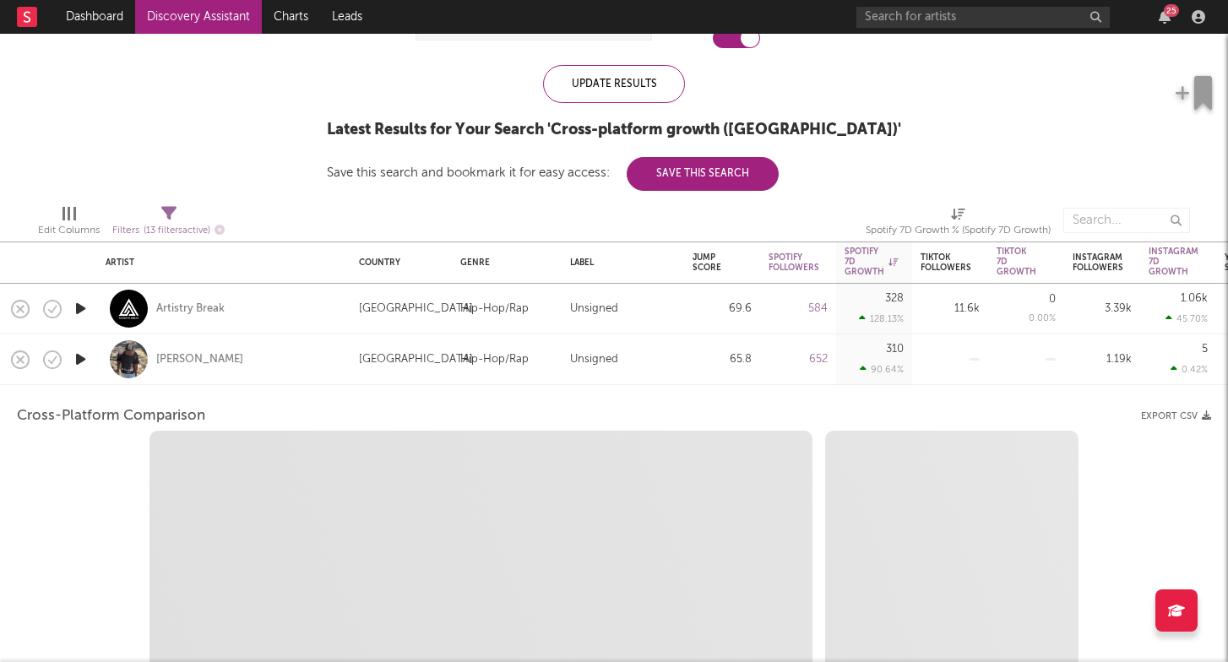
select select "1w"
click at [87, 357] on icon "button" at bounding box center [81, 359] width 18 height 21
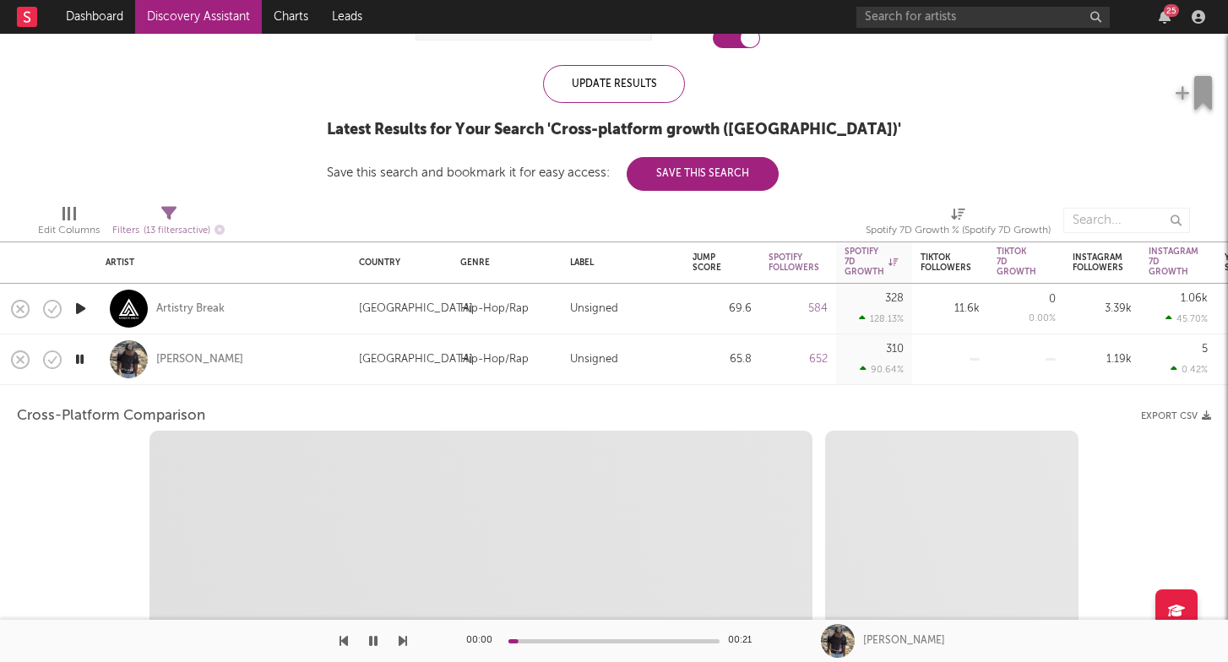
select select "1m"
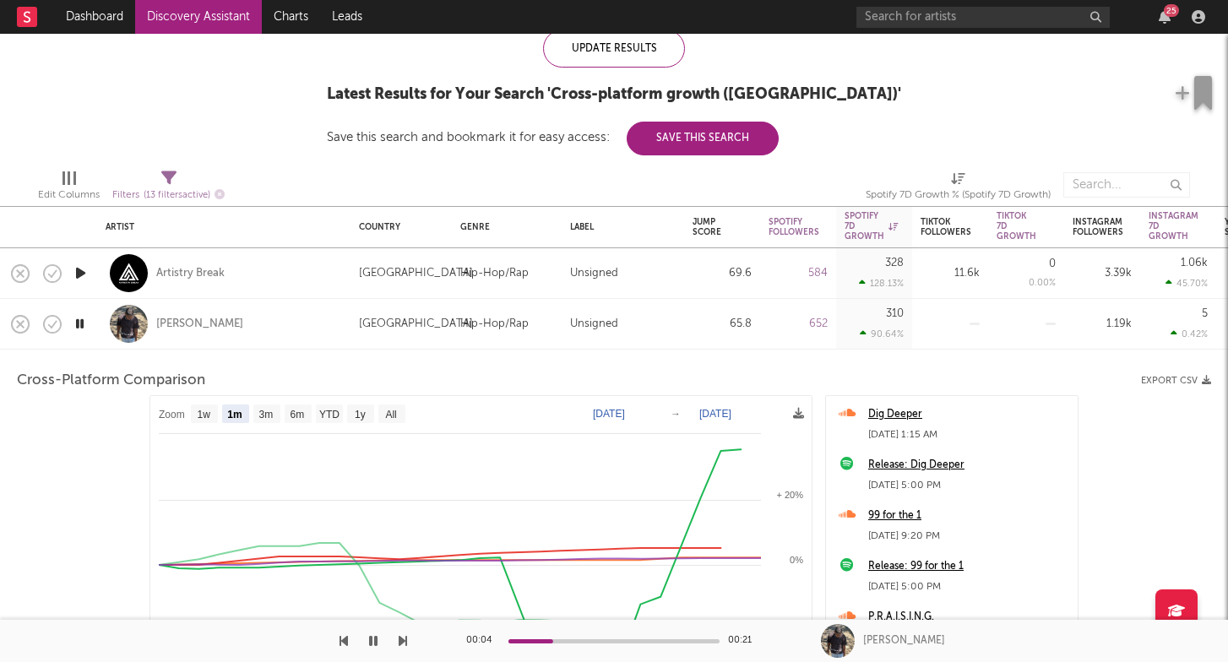
click at [260, 329] on div "Ky Monclerr" at bounding box center [224, 324] width 237 height 50
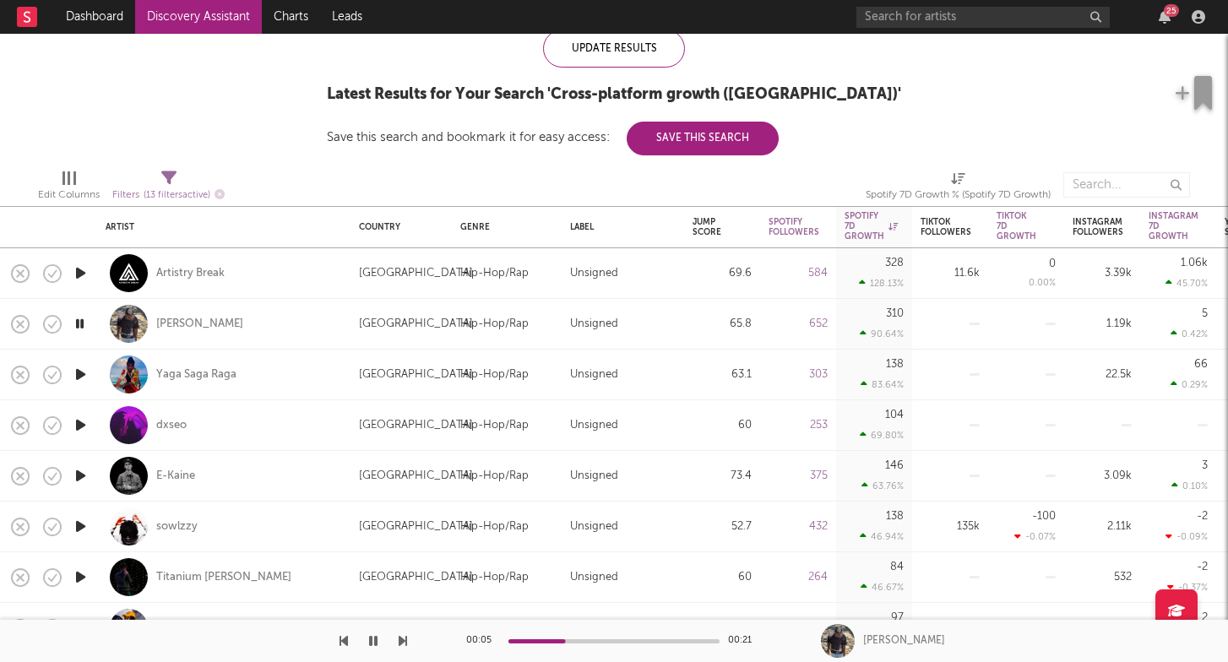
click at [85, 373] on icon "button" at bounding box center [81, 374] width 18 height 21
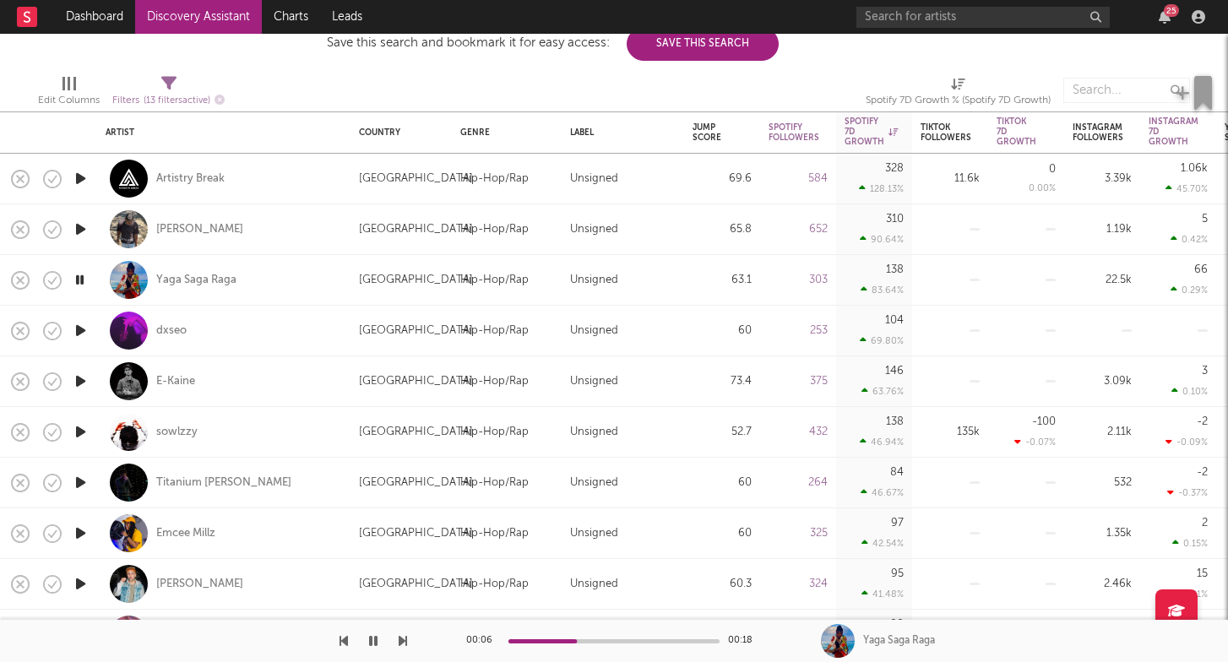
click at [84, 331] on icon "button" at bounding box center [81, 330] width 18 height 21
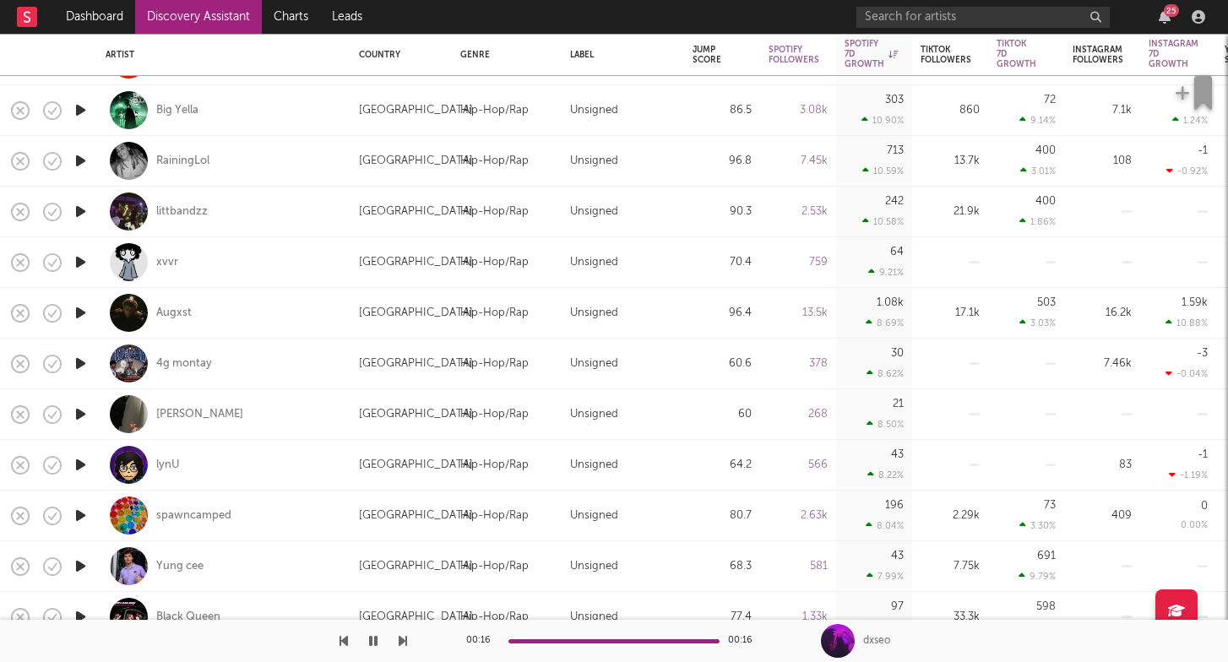
click at [77, 160] on icon "button" at bounding box center [81, 160] width 18 height 21
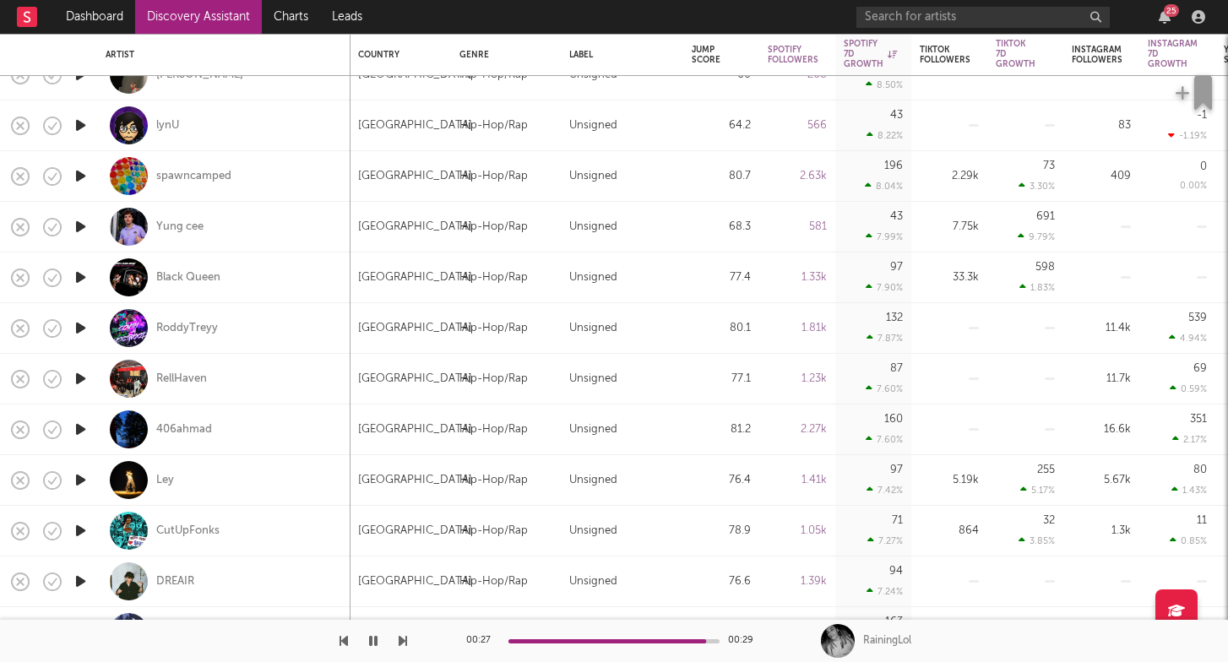
click at [89, 377] on icon "button" at bounding box center [81, 378] width 18 height 21
click at [80, 431] on icon "button" at bounding box center [81, 429] width 18 height 21
click at [79, 482] on icon "button" at bounding box center [81, 480] width 18 height 21
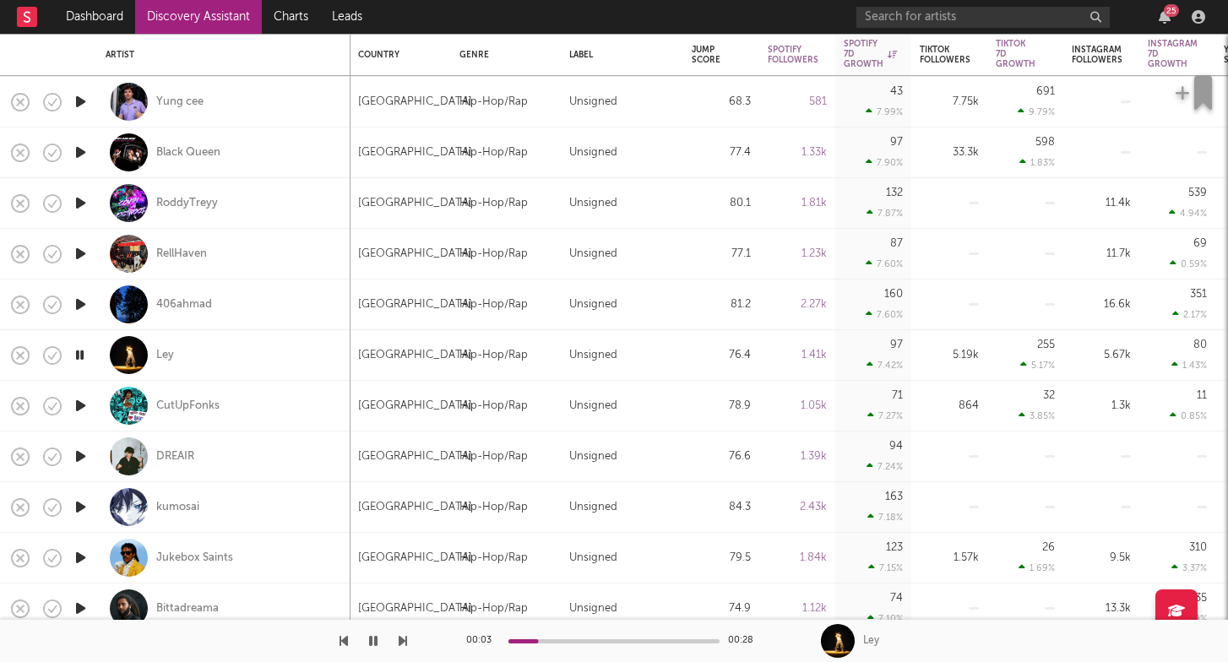
click at [81, 510] on icon "button" at bounding box center [81, 507] width 18 height 21
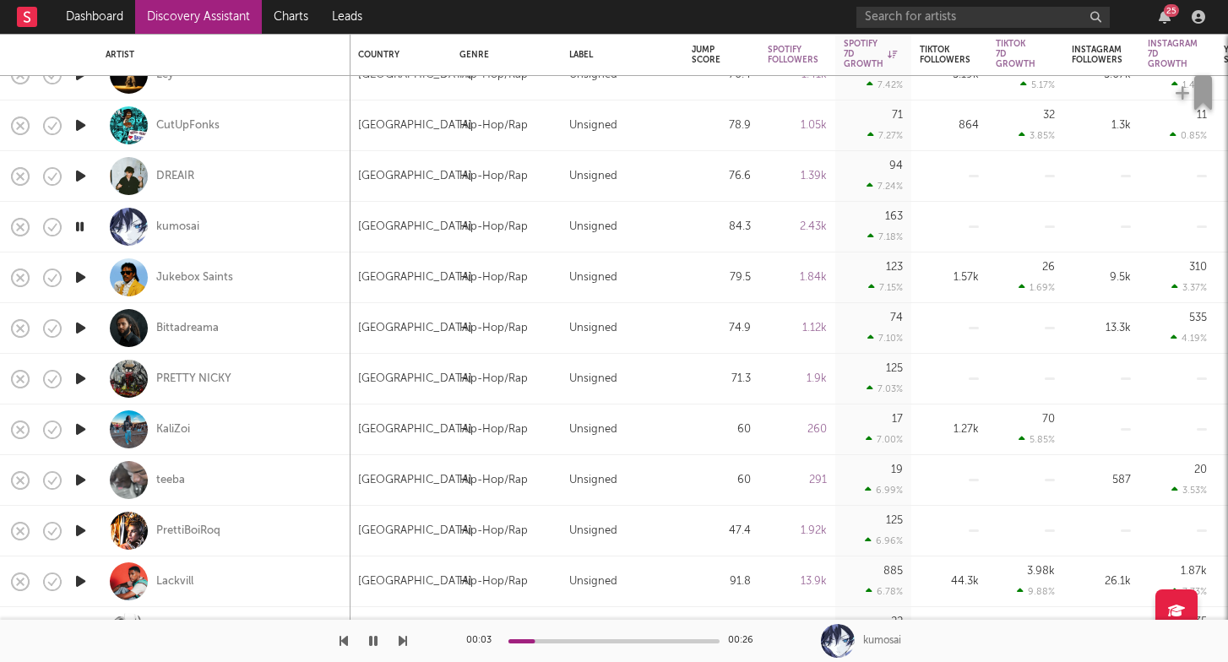
click at [80, 478] on icon "button" at bounding box center [81, 480] width 18 height 21
click at [79, 535] on icon "button" at bounding box center [81, 530] width 18 height 21
click at [81, 528] on icon "button" at bounding box center [80, 530] width 16 height 21
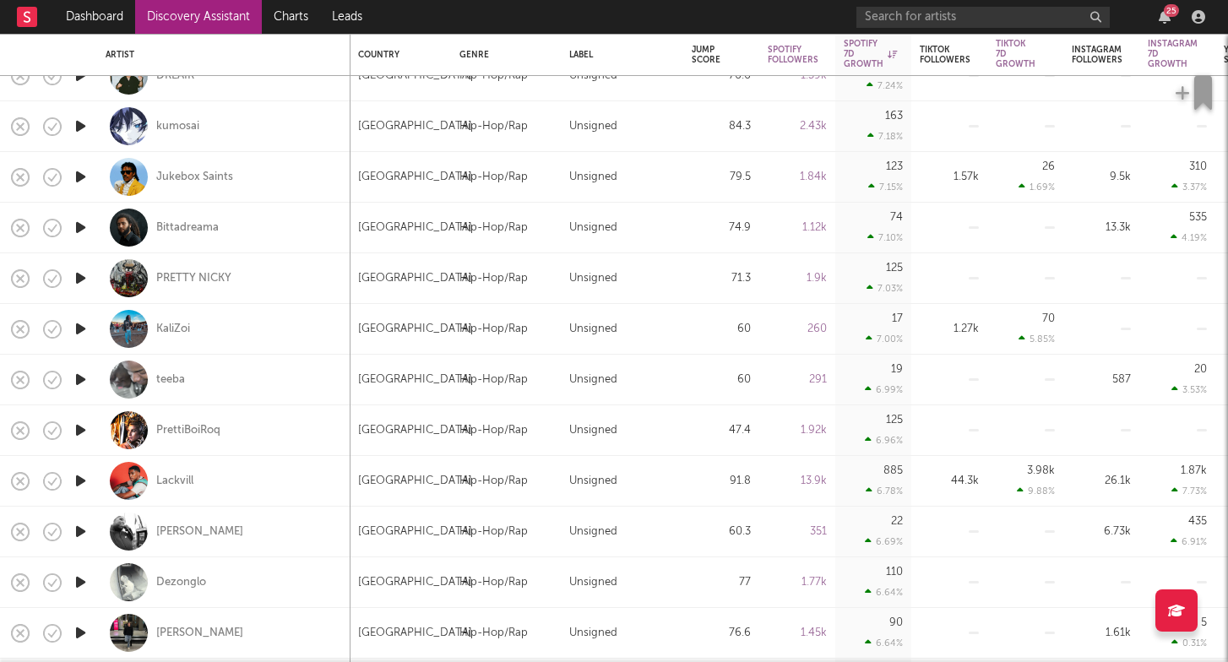
click at [84, 530] on icon "button" at bounding box center [81, 531] width 18 height 21
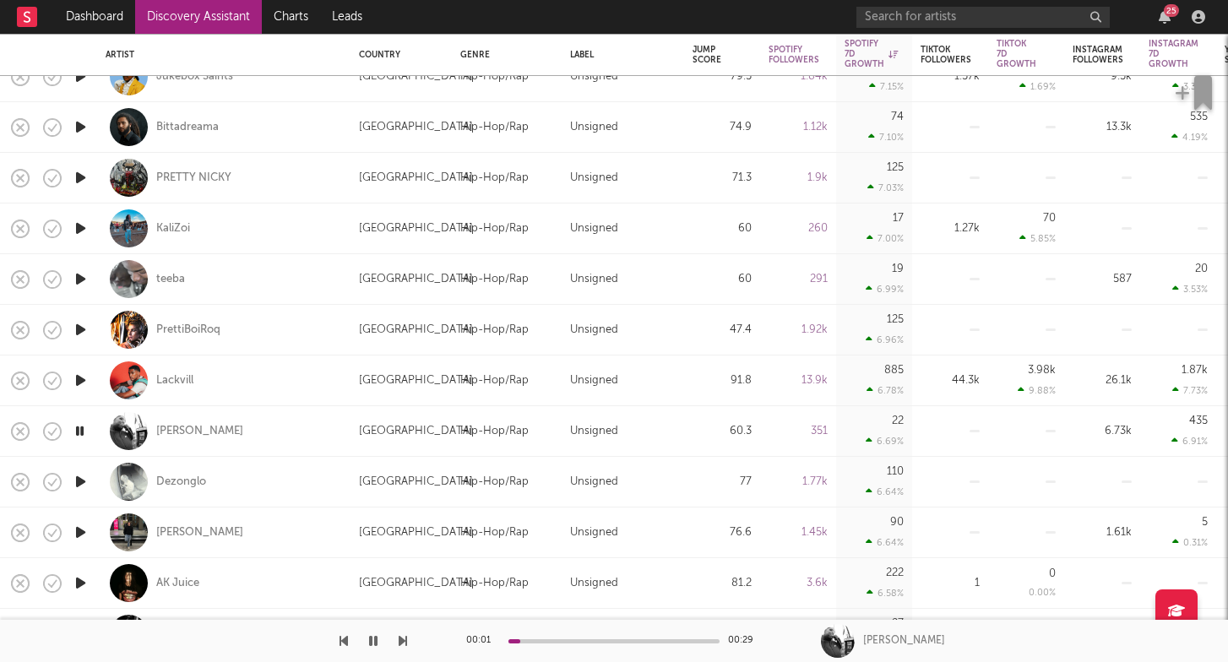
click at [84, 527] on icon "button" at bounding box center [81, 532] width 18 height 21
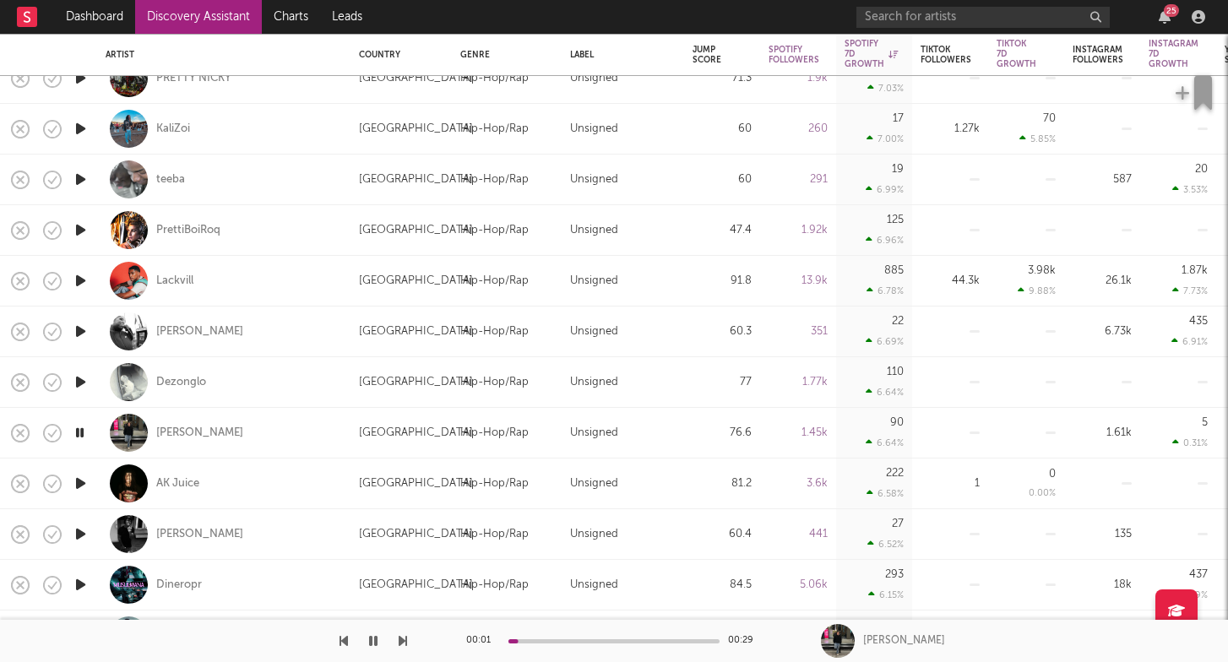
click at [85, 475] on icon "button" at bounding box center [81, 483] width 18 height 21
click at [75, 526] on icon "button" at bounding box center [81, 534] width 18 height 21
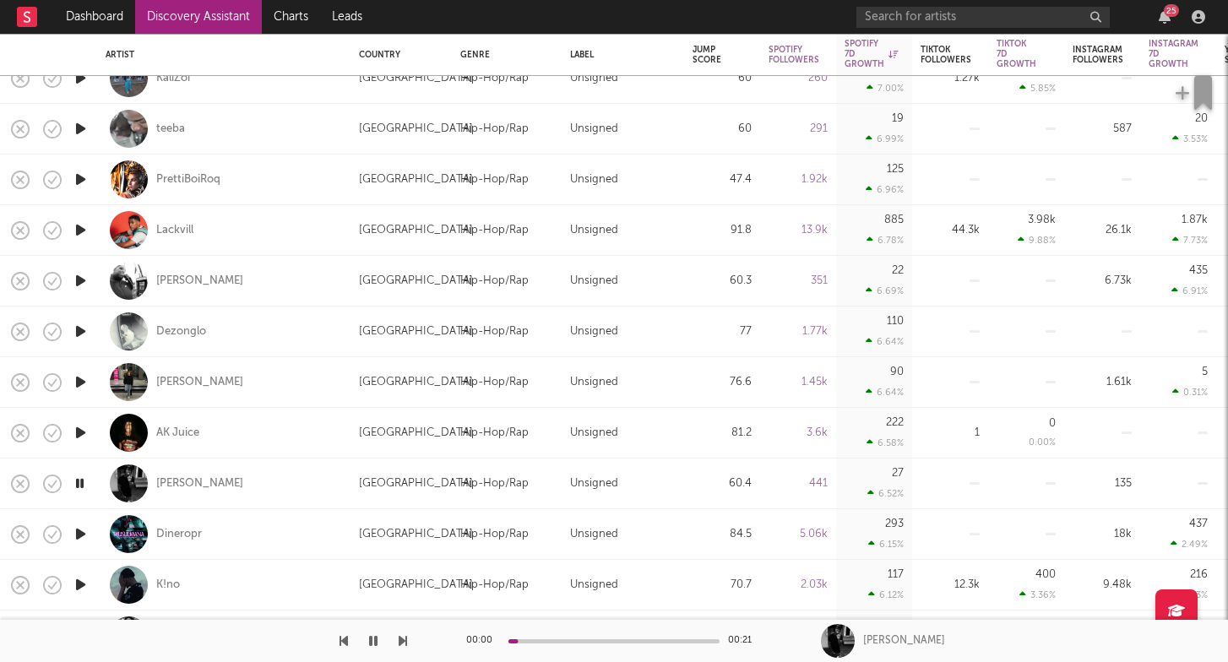
click at [79, 536] on icon "button" at bounding box center [81, 534] width 18 height 21
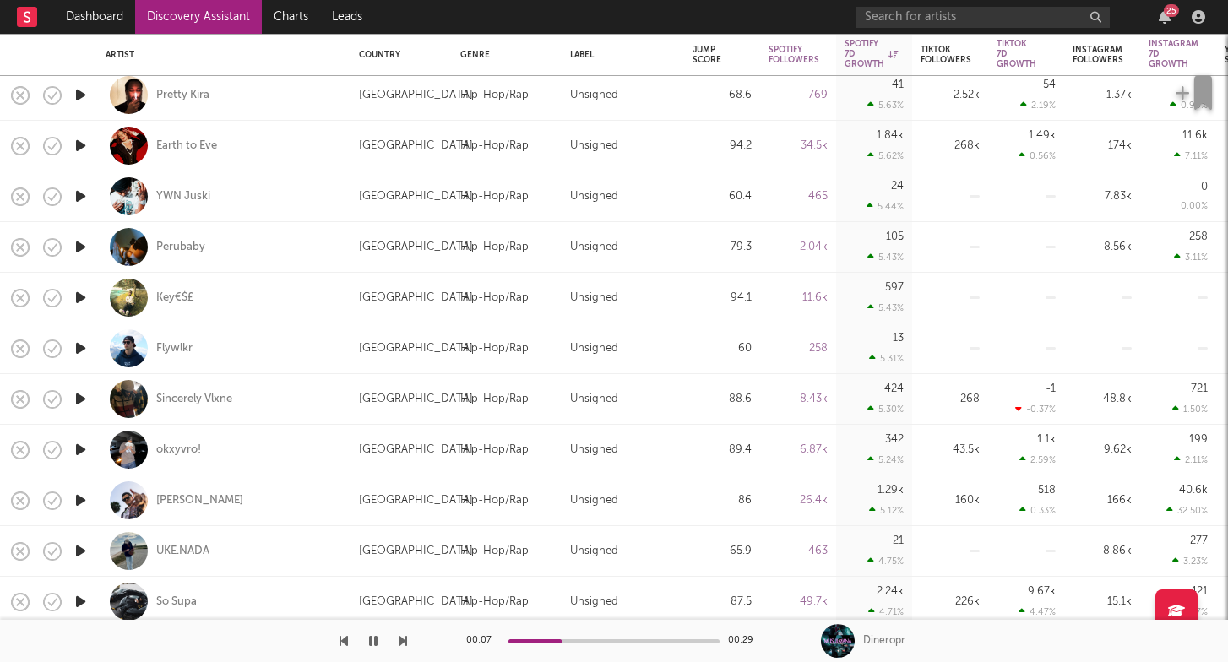
click at [81, 549] on icon "button" at bounding box center [81, 551] width 18 height 21
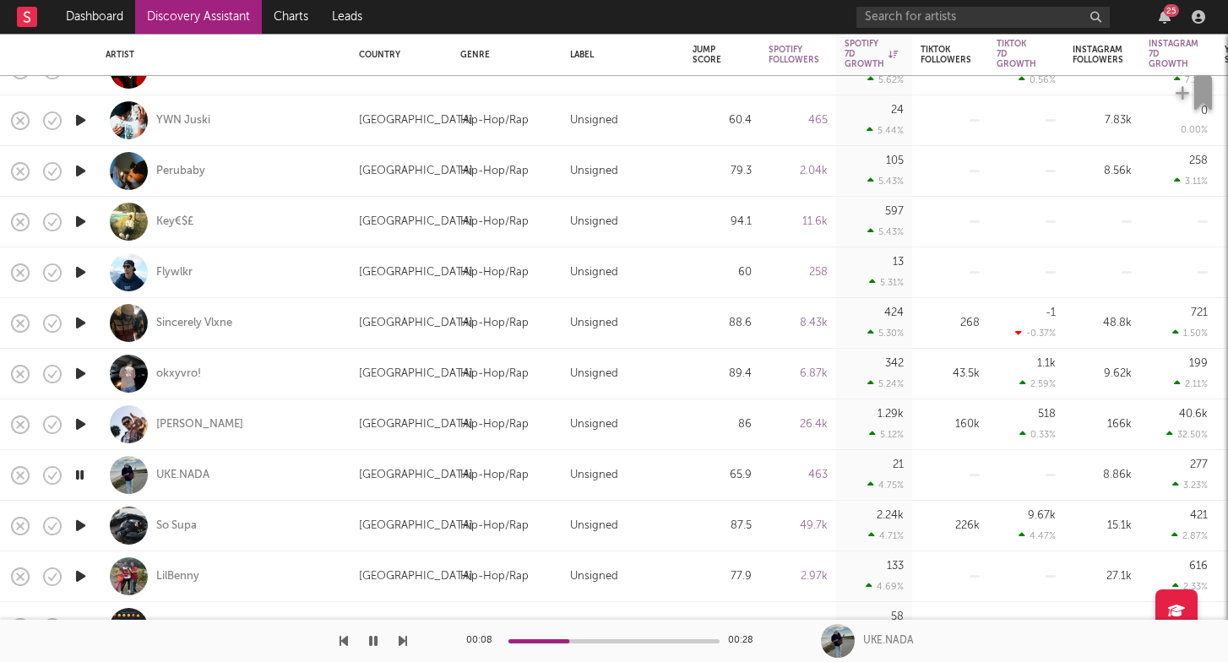
click at [85, 523] on icon "button" at bounding box center [81, 525] width 18 height 21
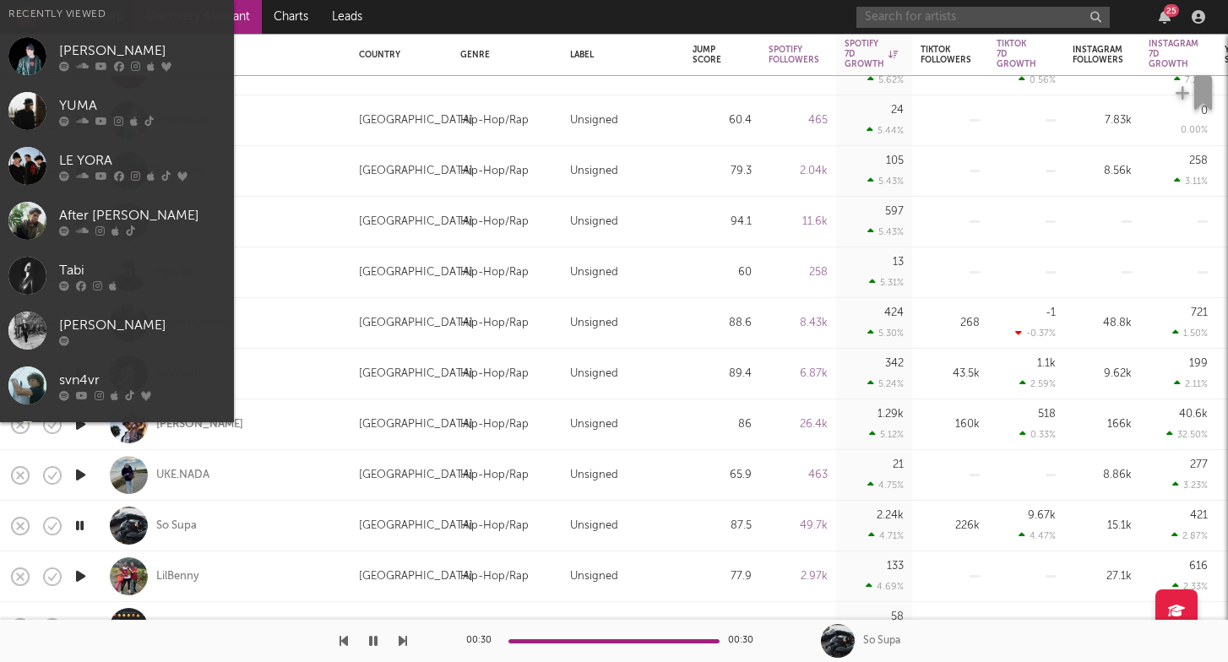
click at [1017, 14] on input "text" at bounding box center [983, 17] width 253 height 21
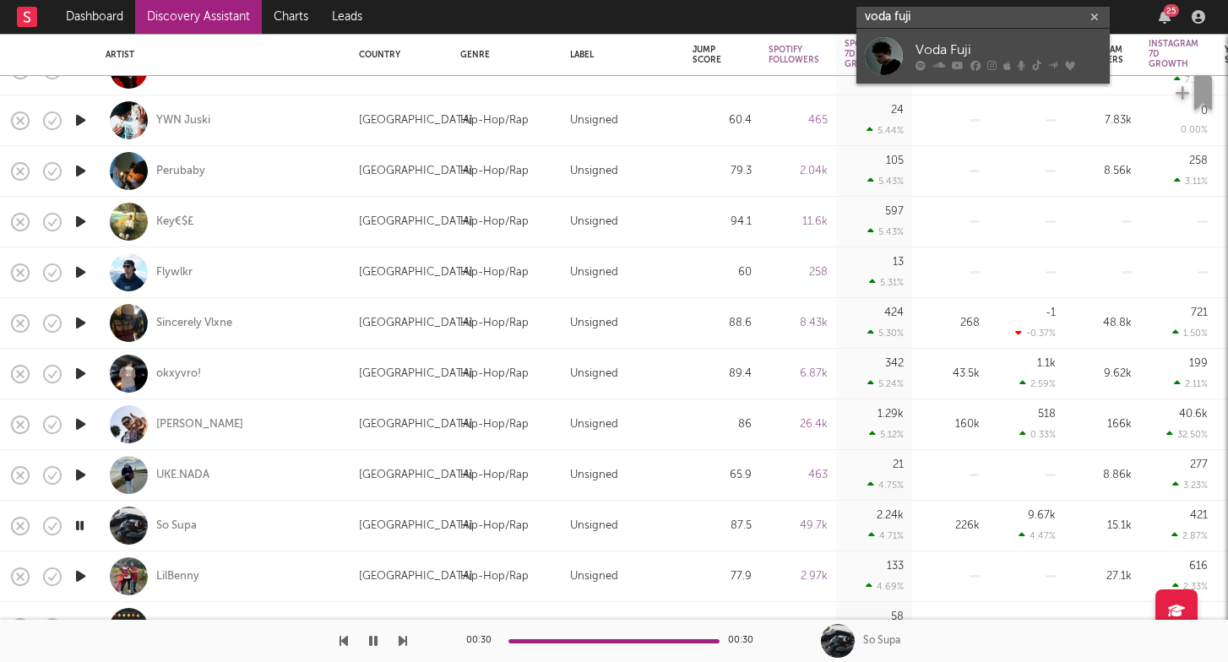
type input "voda fuji"
click at [1032, 61] on icon at bounding box center [1036, 66] width 9 height 10
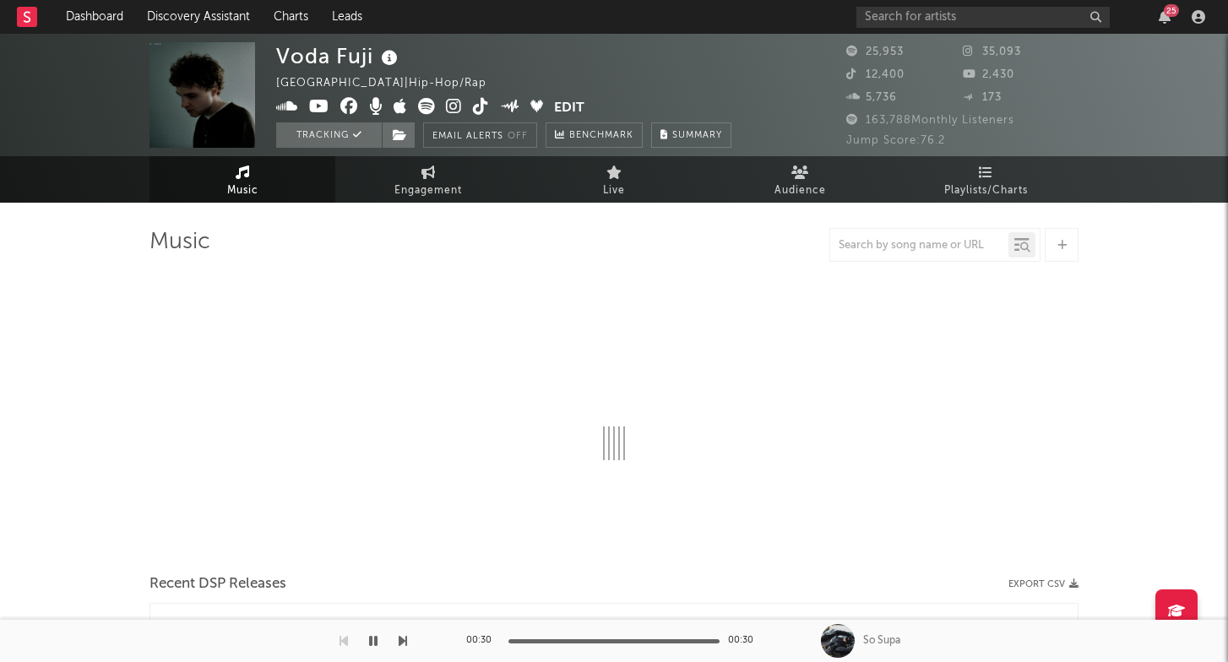
select select "6m"
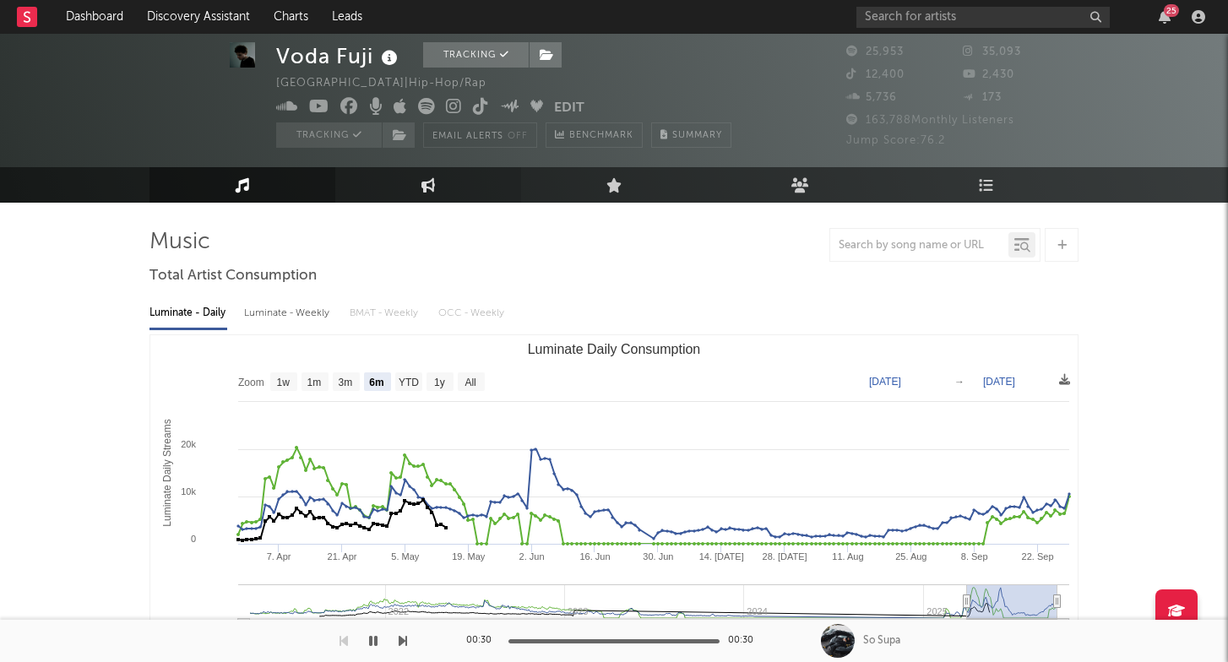
scroll to position [81, 0]
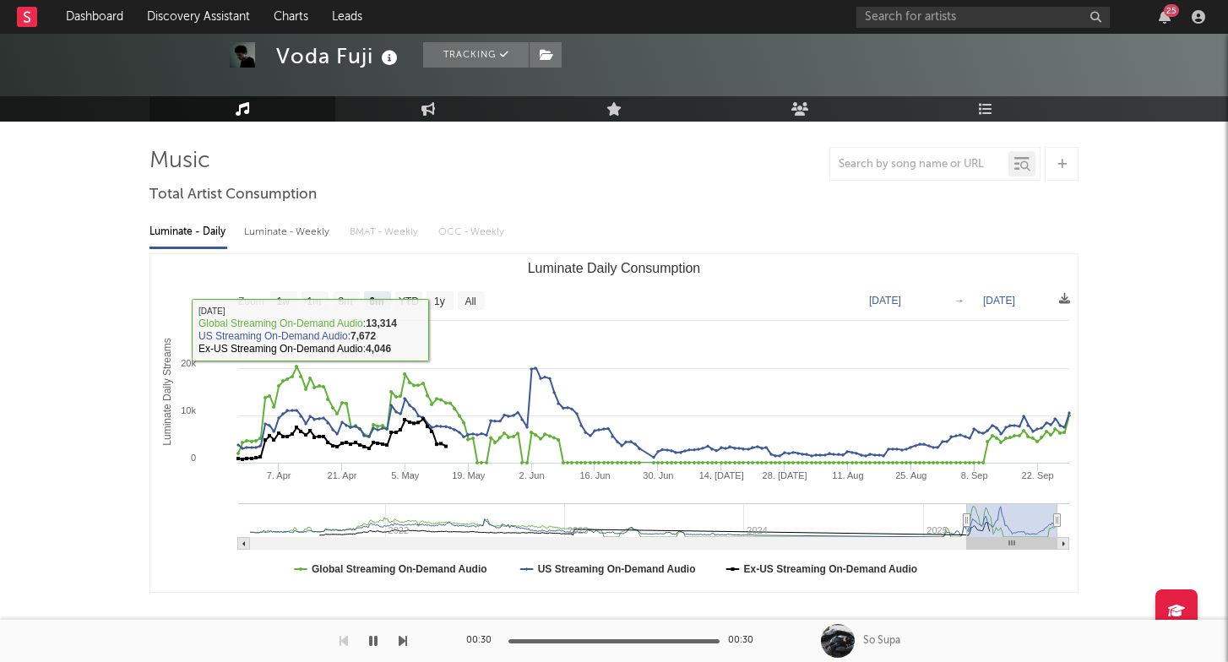
click at [319, 231] on div "Luminate - Weekly" at bounding box center [288, 232] width 89 height 29
select select "6m"
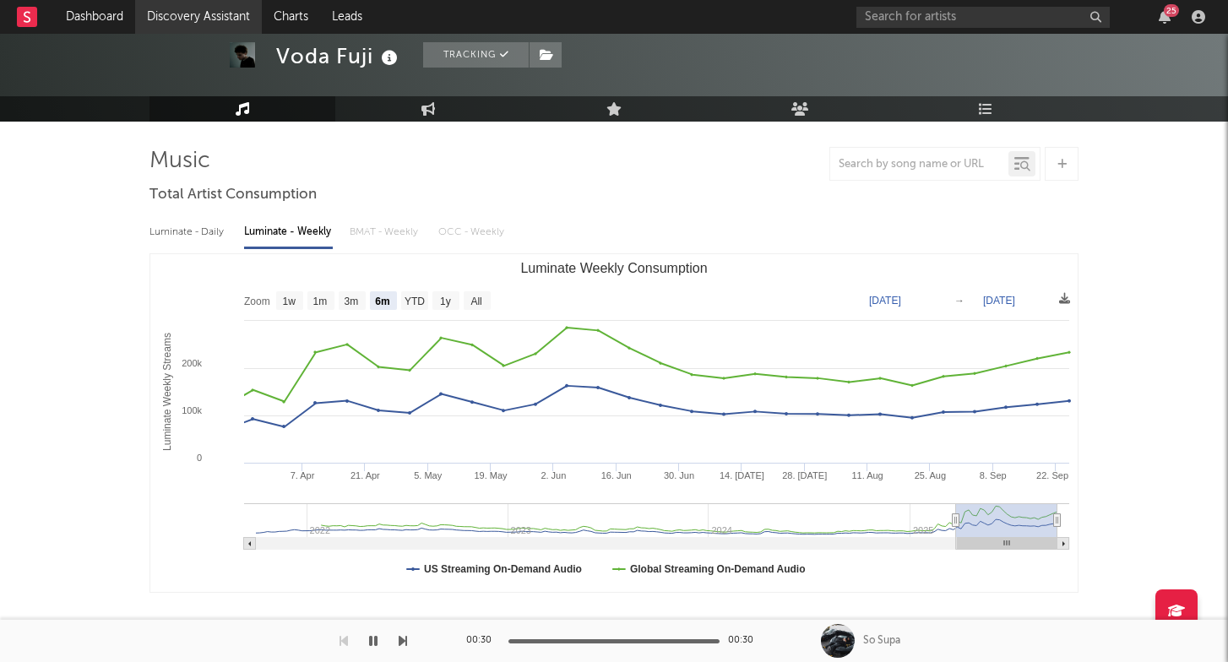
click at [237, 19] on link "Discovery Assistant" at bounding box center [198, 17] width 127 height 34
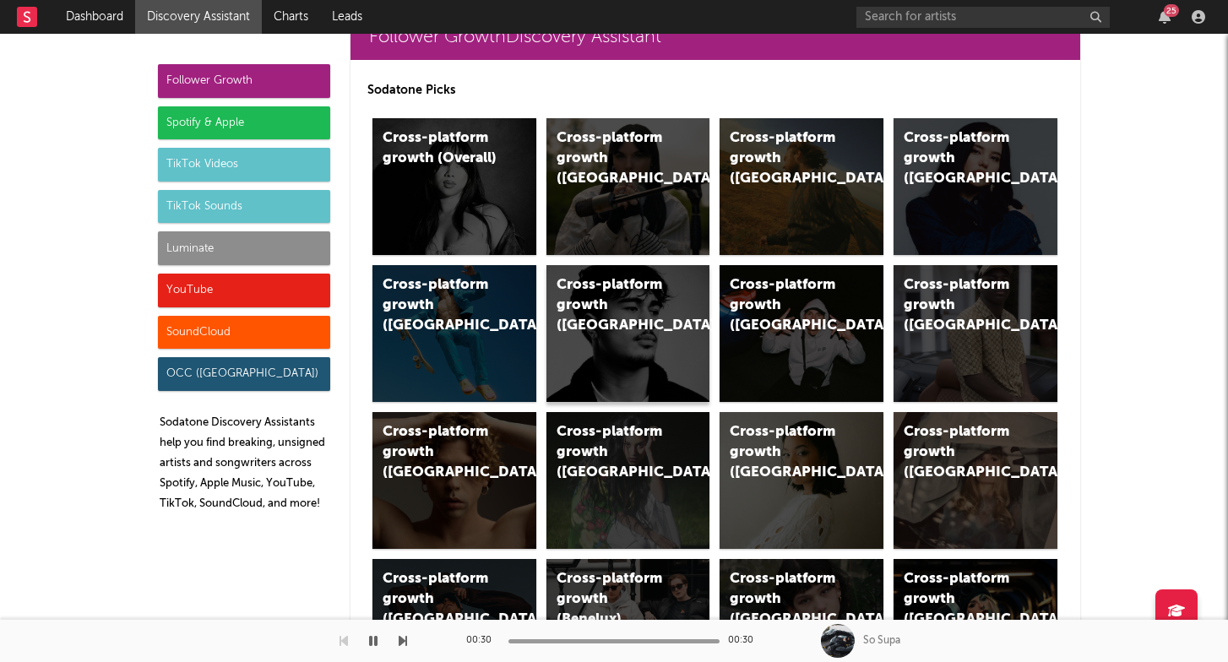
scroll to position [52, 0]
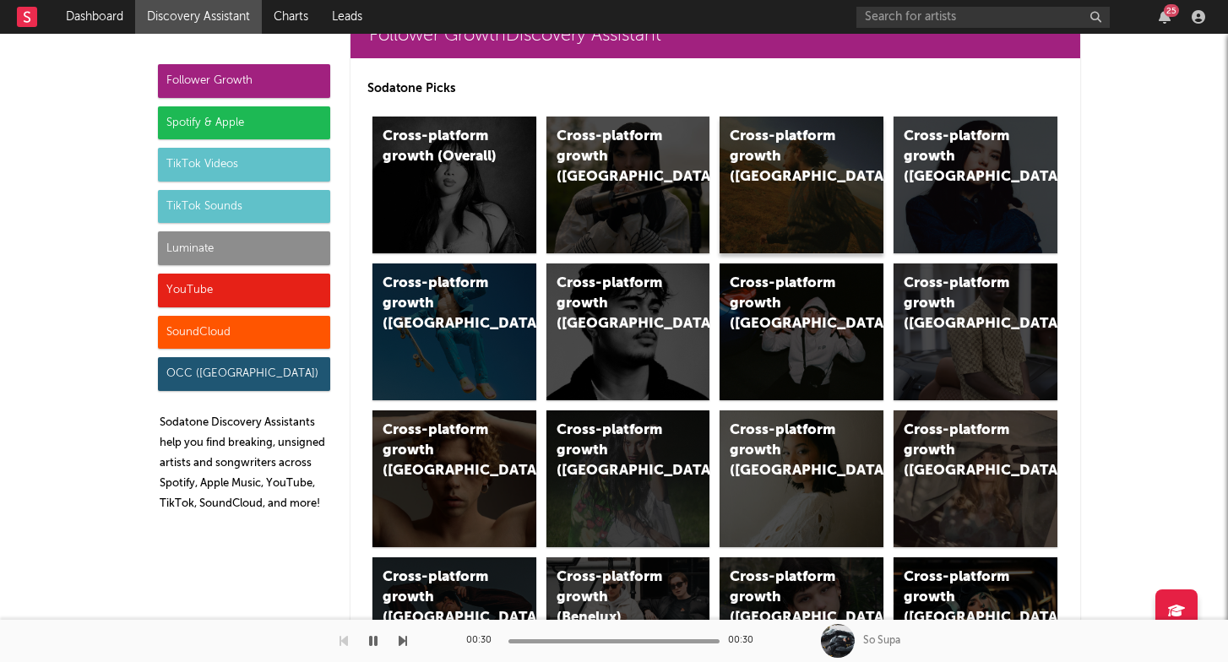
click at [790, 204] on div "Cross-platform growth (US)" at bounding box center [802, 185] width 164 height 137
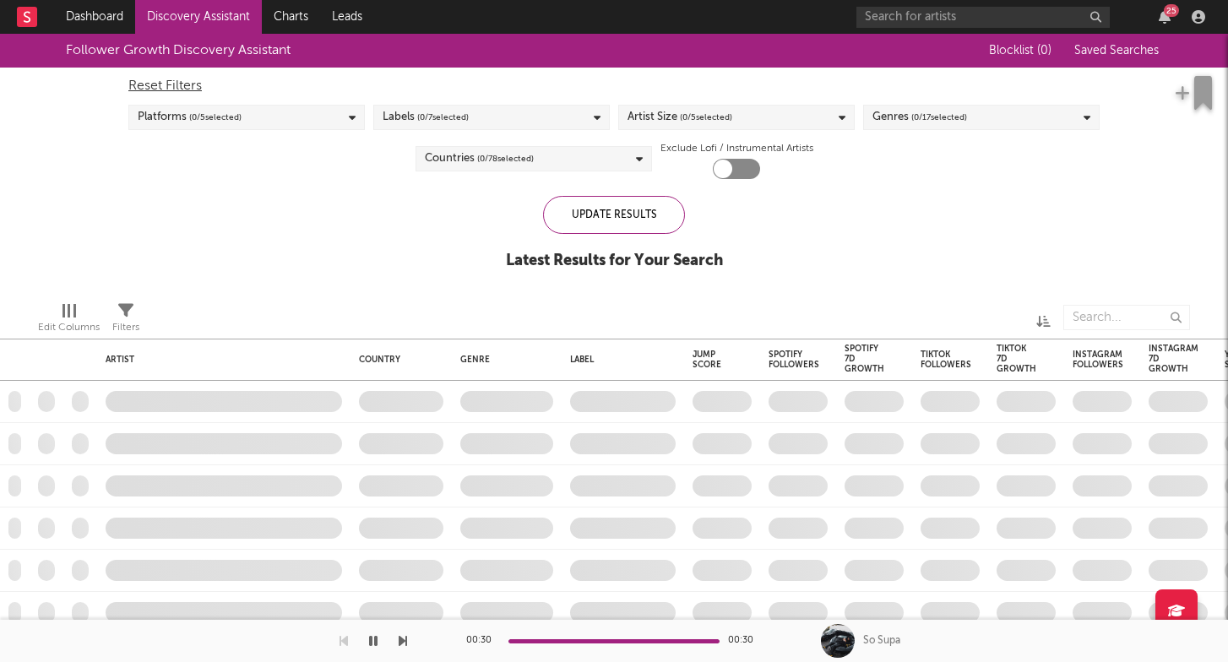
checkbox input "true"
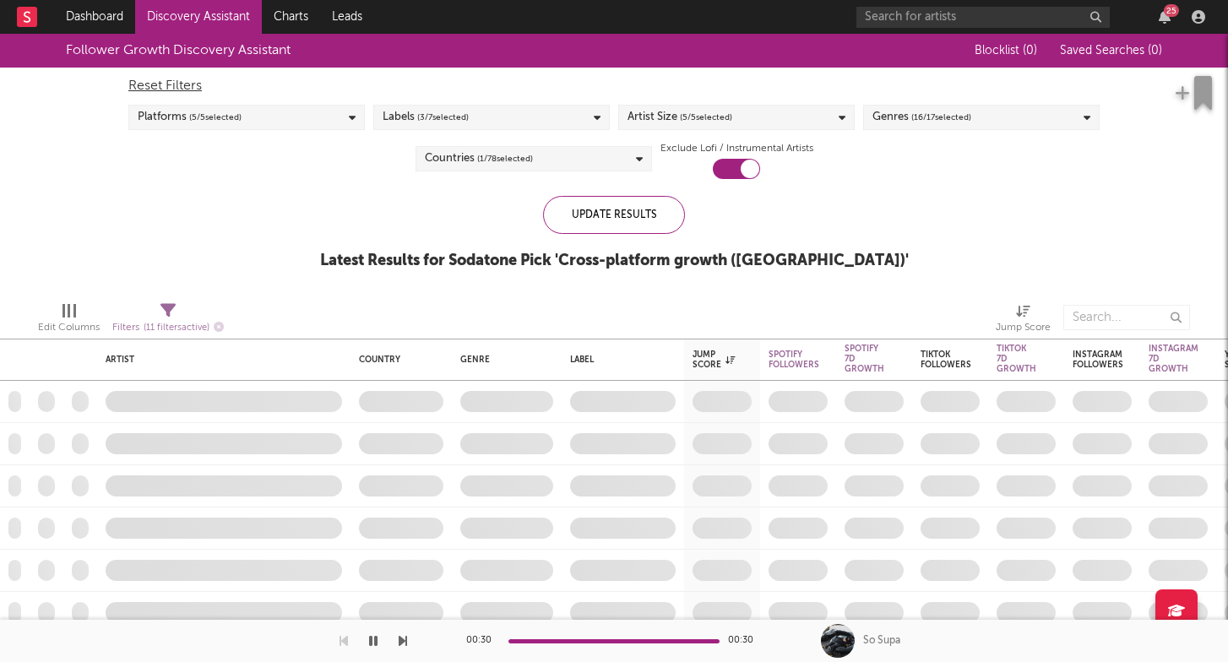
click at [720, 119] on span "( 5 / 5 selected)" at bounding box center [706, 117] width 52 height 20
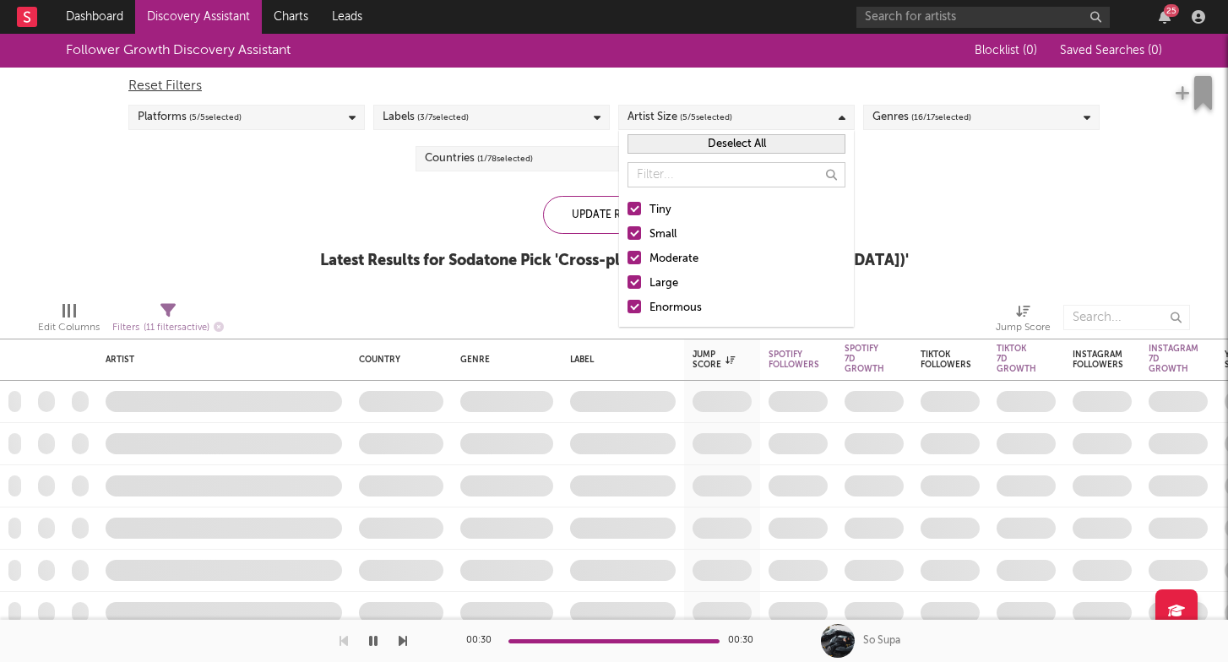
click at [667, 297] on div "Tiny Small Moderate Large Enormous" at bounding box center [736, 259] width 235 height 135
click at [670, 276] on div "Large" at bounding box center [748, 284] width 196 height 20
click at [628, 276] on input "Large" at bounding box center [628, 284] width 0 height 20
click at [670, 307] on div "Enormous" at bounding box center [748, 308] width 196 height 20
click at [628, 307] on input "Enormous" at bounding box center [628, 308] width 0 height 20
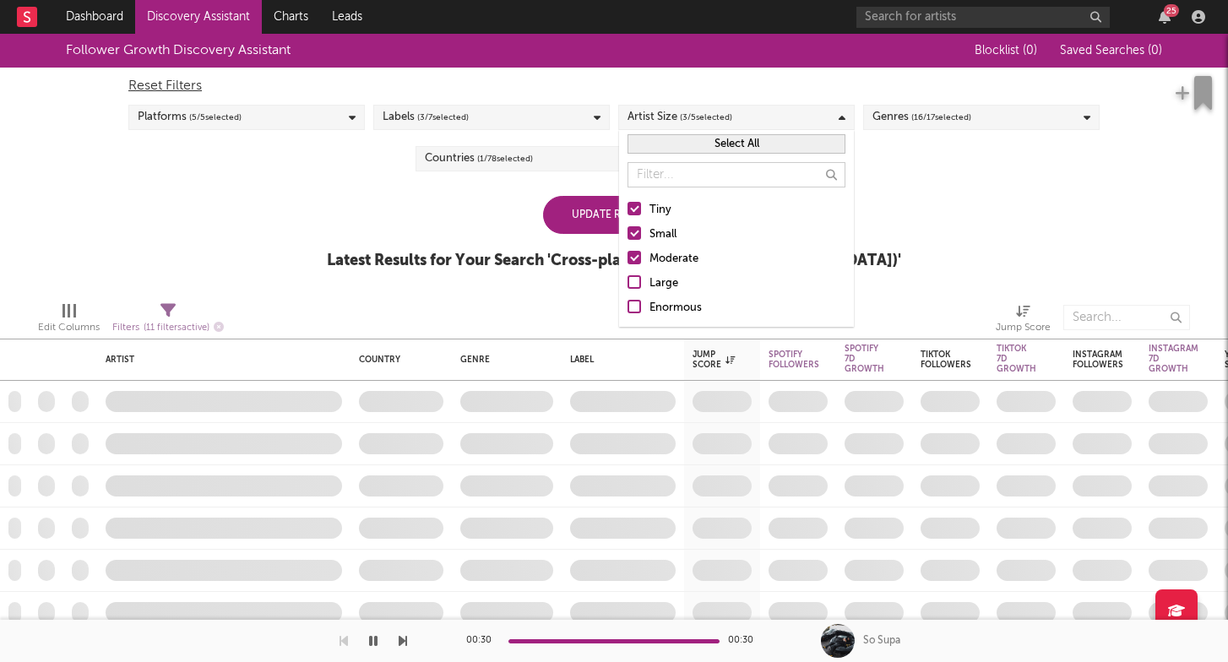
click at [912, 121] on span "( 16 / 17 selected)" at bounding box center [942, 117] width 60 height 20
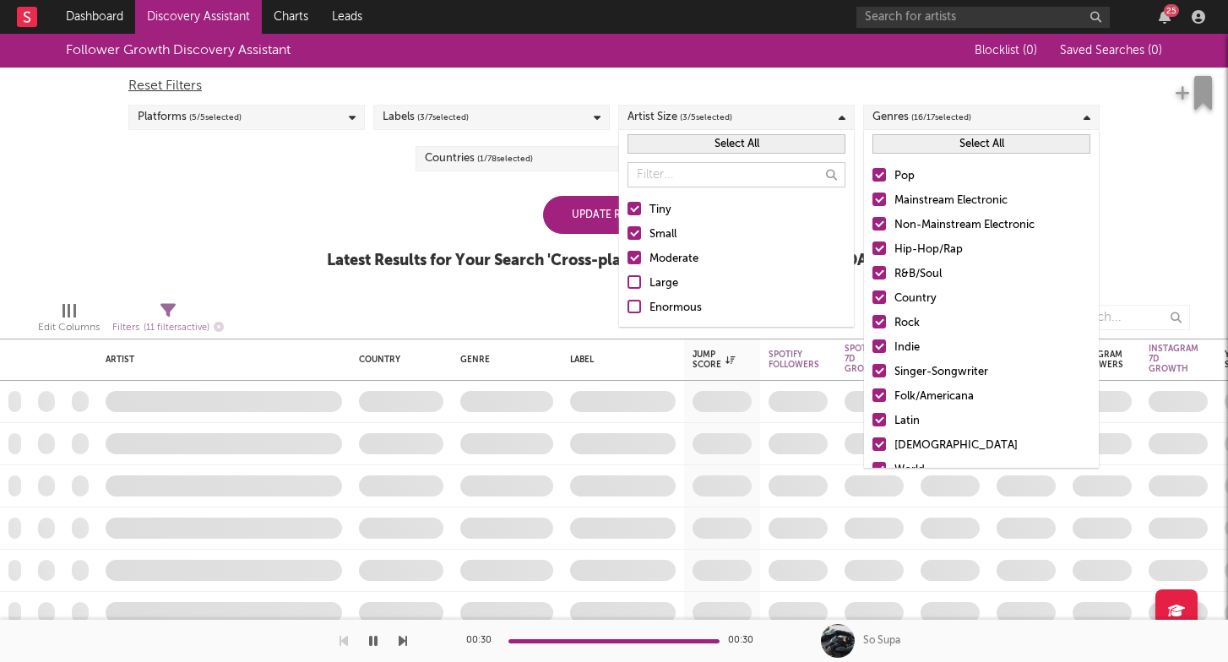
click at [934, 206] on div "Mainstream Electronic" at bounding box center [993, 201] width 196 height 20
click at [873, 206] on input "Mainstream Electronic" at bounding box center [873, 201] width 0 height 20
click at [934, 228] on div "Non-Mainstream Electronic" at bounding box center [993, 225] width 196 height 20
click at [873, 228] on input "Non-Mainstream Electronic" at bounding box center [873, 225] width 0 height 20
click at [912, 276] on div "R&B/Soul" at bounding box center [993, 274] width 196 height 20
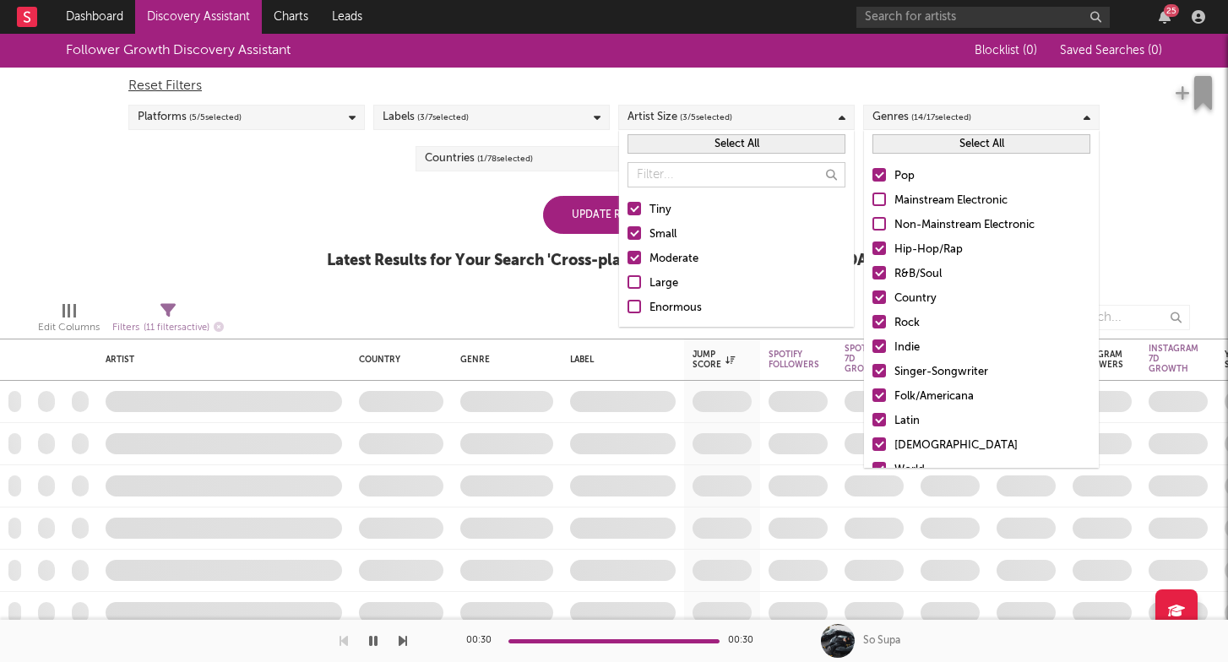
click at [873, 276] on input "R&B/Soul" at bounding box center [873, 274] width 0 height 20
click at [905, 300] on div "Country" at bounding box center [993, 299] width 196 height 20
click at [873, 300] on input "Country" at bounding box center [873, 299] width 0 height 20
click at [905, 317] on div "Rock" at bounding box center [993, 323] width 196 height 20
click at [873, 317] on input "Rock" at bounding box center [873, 323] width 0 height 20
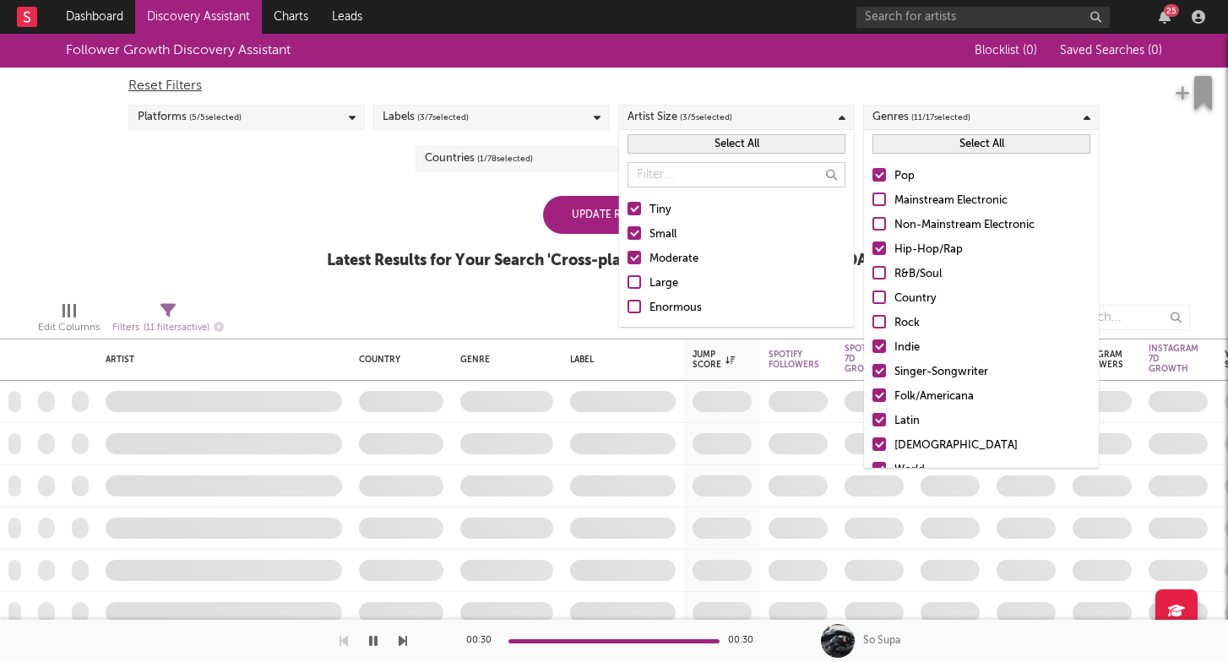
click at [906, 368] on div "Singer-Songwriter" at bounding box center [993, 372] width 196 height 20
click at [873, 368] on input "Singer-Songwriter" at bounding box center [873, 372] width 0 height 20
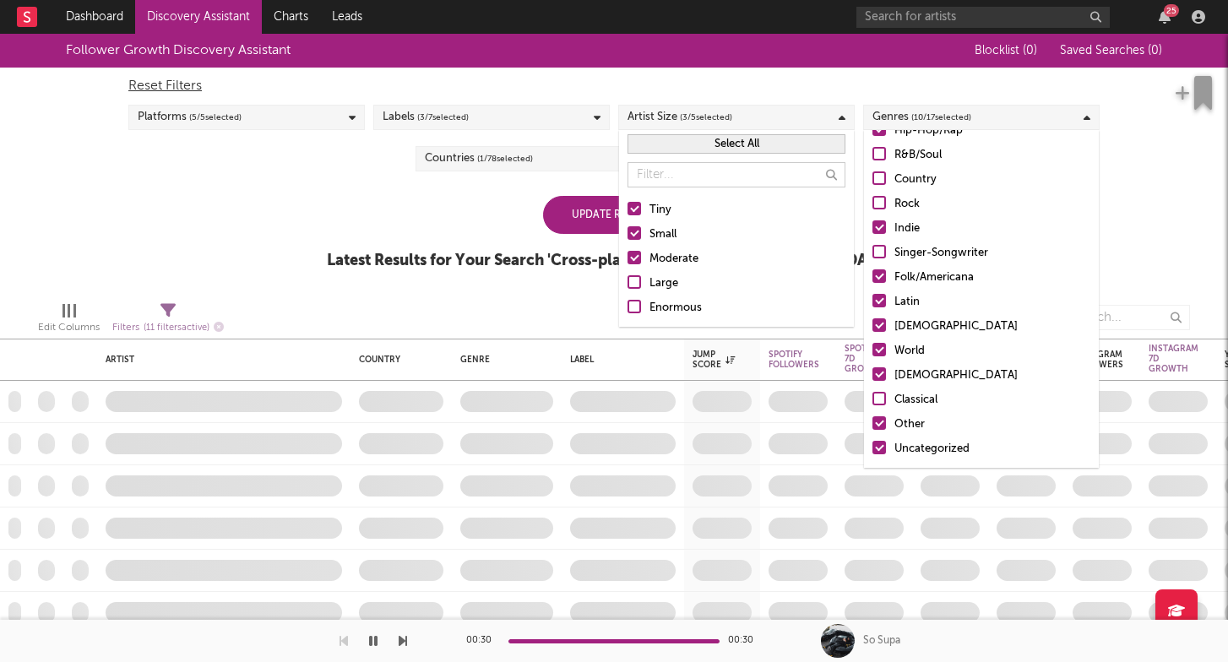
scroll to position [119, 0]
click at [928, 277] on div "Folk/Americana" at bounding box center [993, 278] width 196 height 20
click at [873, 277] on input "Folk/Americana" at bounding box center [873, 278] width 0 height 20
click at [923, 294] on div "Latin" at bounding box center [993, 302] width 196 height 20
click at [873, 294] on input "Latin" at bounding box center [873, 302] width 0 height 20
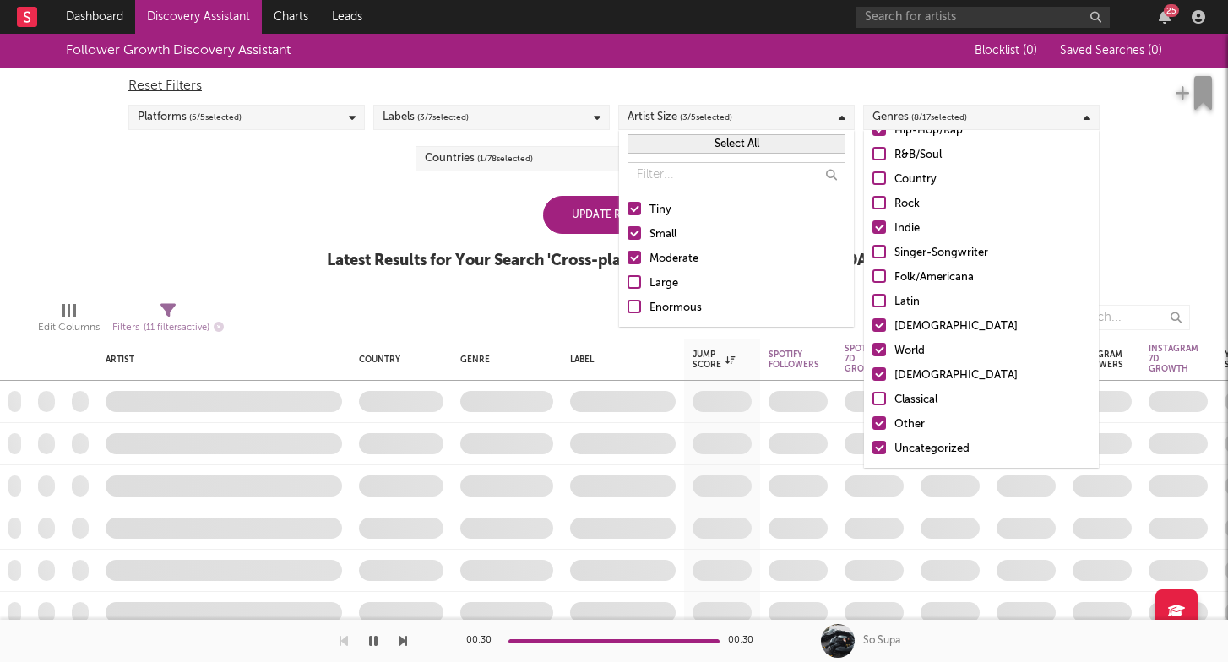
click at [920, 324] on div "African" at bounding box center [993, 327] width 196 height 20
click at [873, 324] on input "African" at bounding box center [873, 327] width 0 height 20
click at [920, 368] on div "Christian" at bounding box center [993, 376] width 196 height 20
click at [873, 368] on input "Christian" at bounding box center [873, 376] width 0 height 20
click at [920, 346] on div "World" at bounding box center [993, 351] width 196 height 20
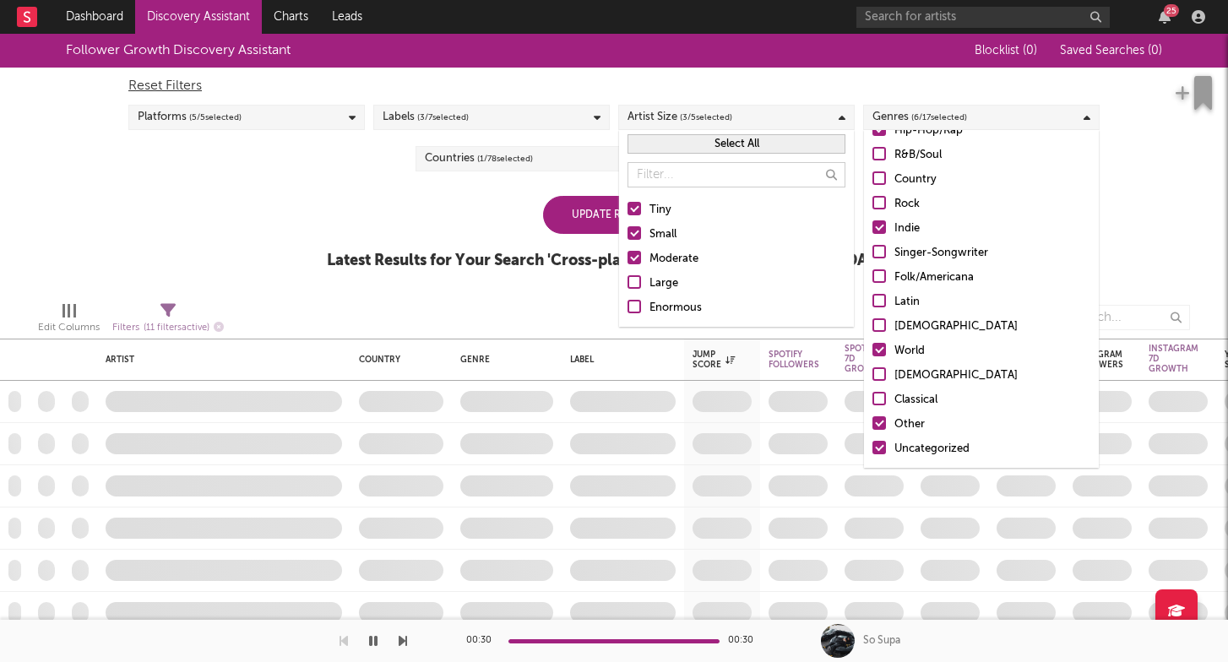
click at [873, 346] on input "World" at bounding box center [873, 351] width 0 height 20
click at [920, 416] on div "Other" at bounding box center [993, 425] width 196 height 20
click at [873, 416] on input "Other" at bounding box center [873, 425] width 0 height 20
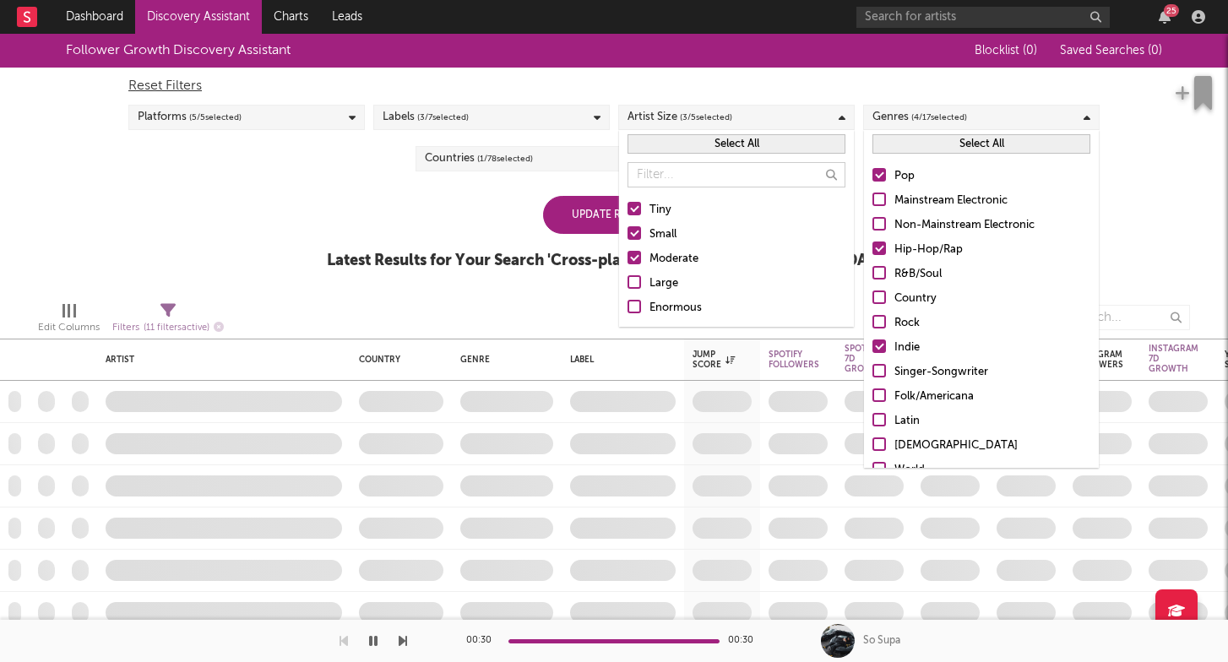
scroll to position [0, 0]
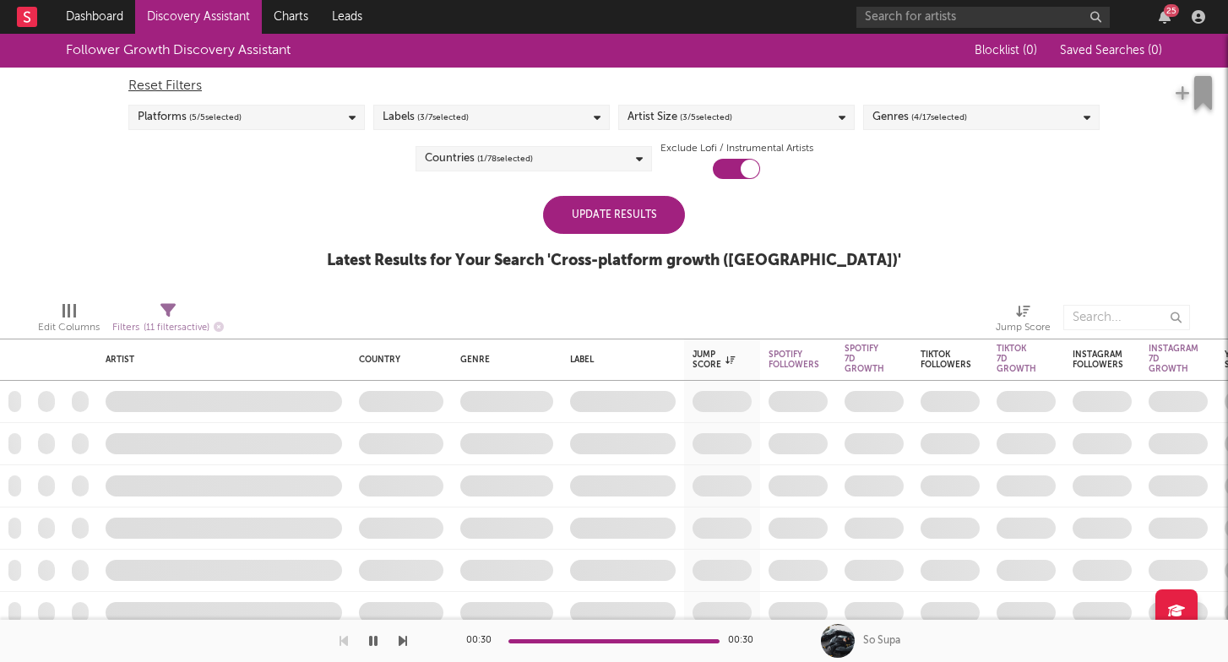
click at [787, 78] on div "Reset Filters" at bounding box center [614, 86] width 972 height 20
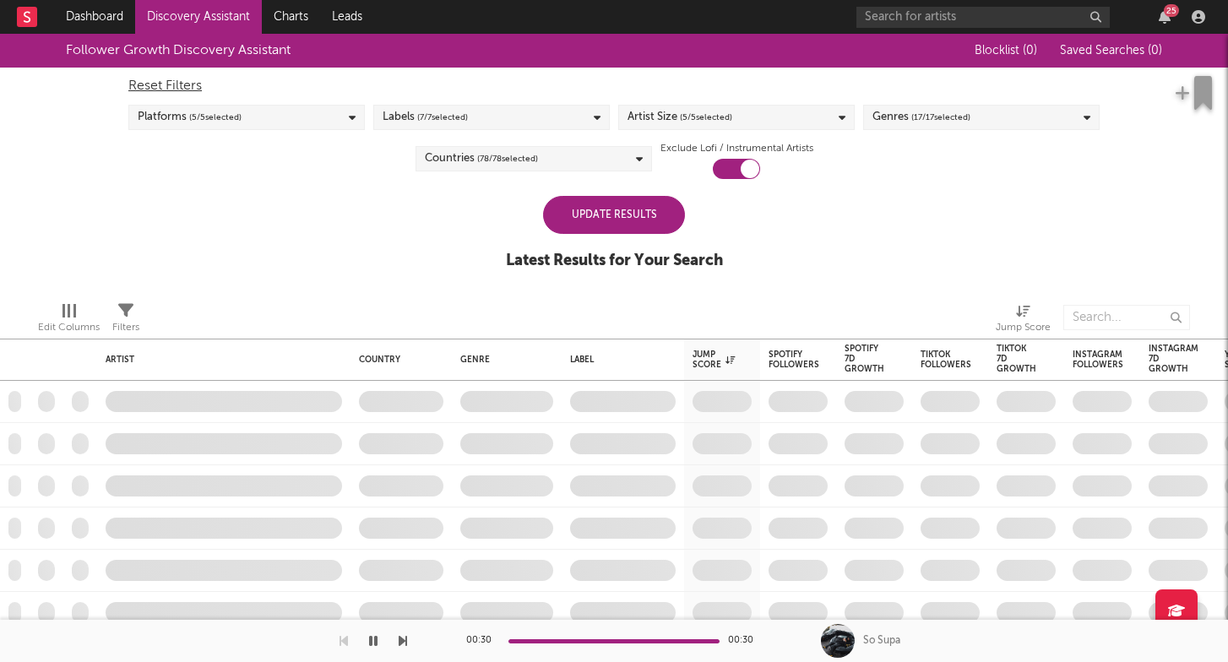
click at [792, 106] on div "Artist Size ( 5 / 5 selected)" at bounding box center [736, 117] width 237 height 25
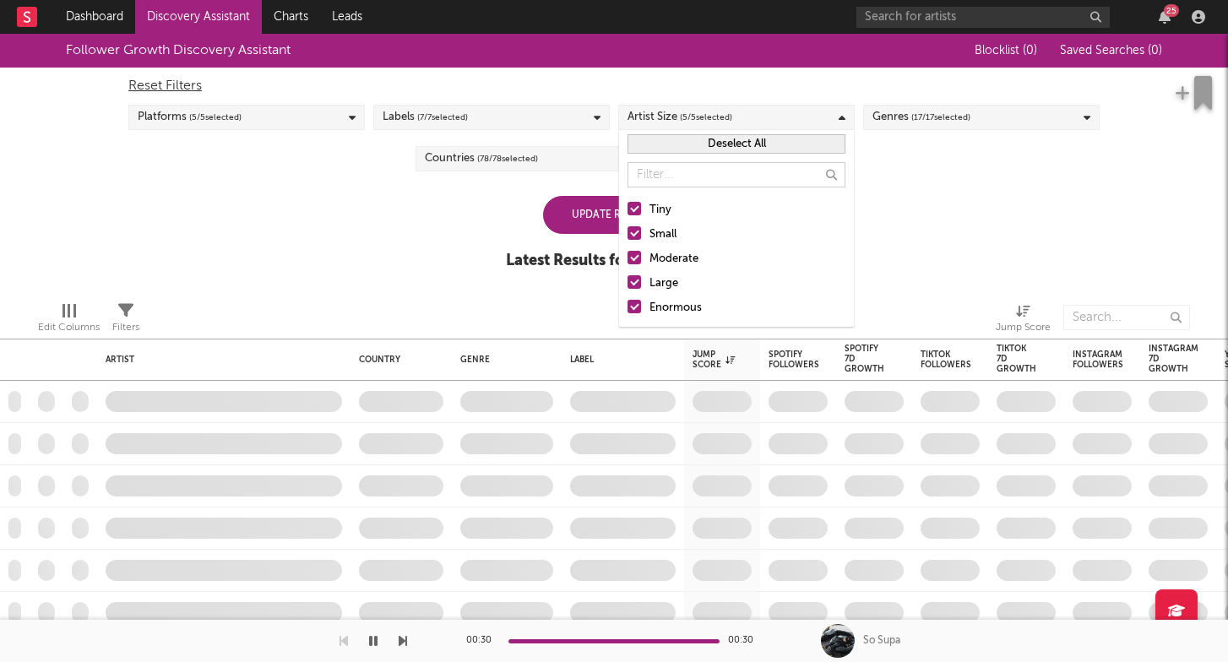
click at [729, 143] on button "Deselect All" at bounding box center [737, 143] width 218 height 19
click at [664, 258] on div "Moderate" at bounding box center [748, 259] width 196 height 20
click at [628, 258] on input "Moderate" at bounding box center [628, 259] width 0 height 20
click at [664, 233] on div "Small" at bounding box center [748, 235] width 196 height 20
click at [628, 233] on input "Small" at bounding box center [628, 235] width 0 height 20
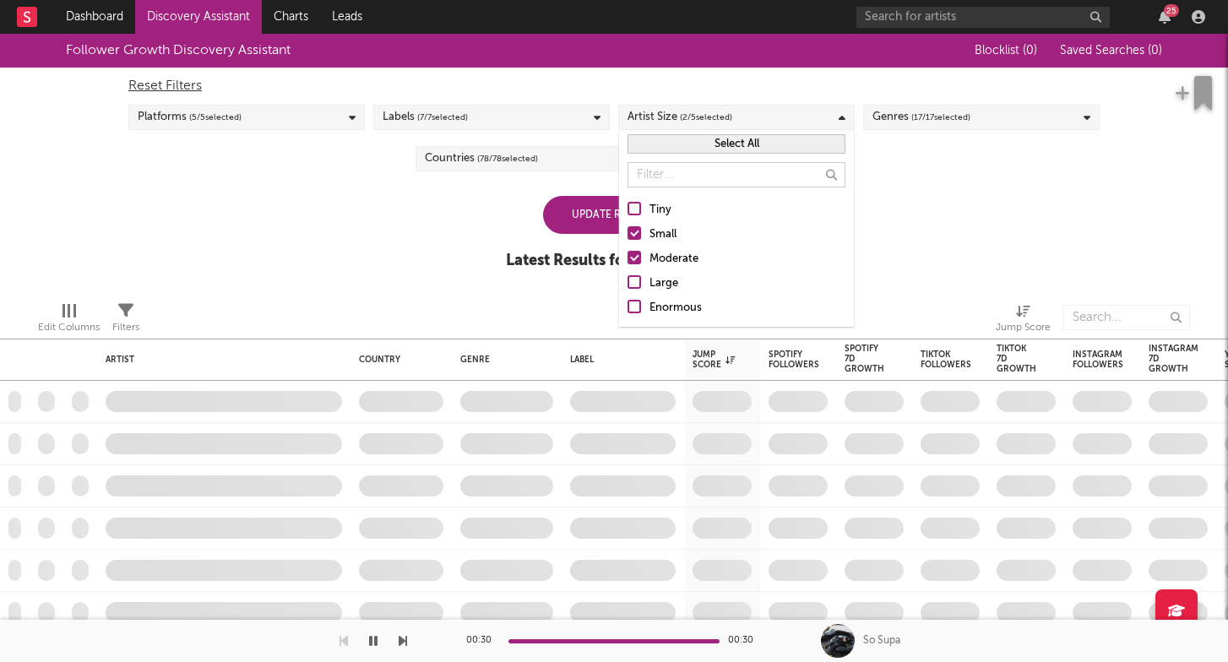
click at [664, 202] on div "Tiny" at bounding box center [748, 210] width 196 height 20
click at [628, 202] on input "Tiny" at bounding box center [628, 210] width 0 height 20
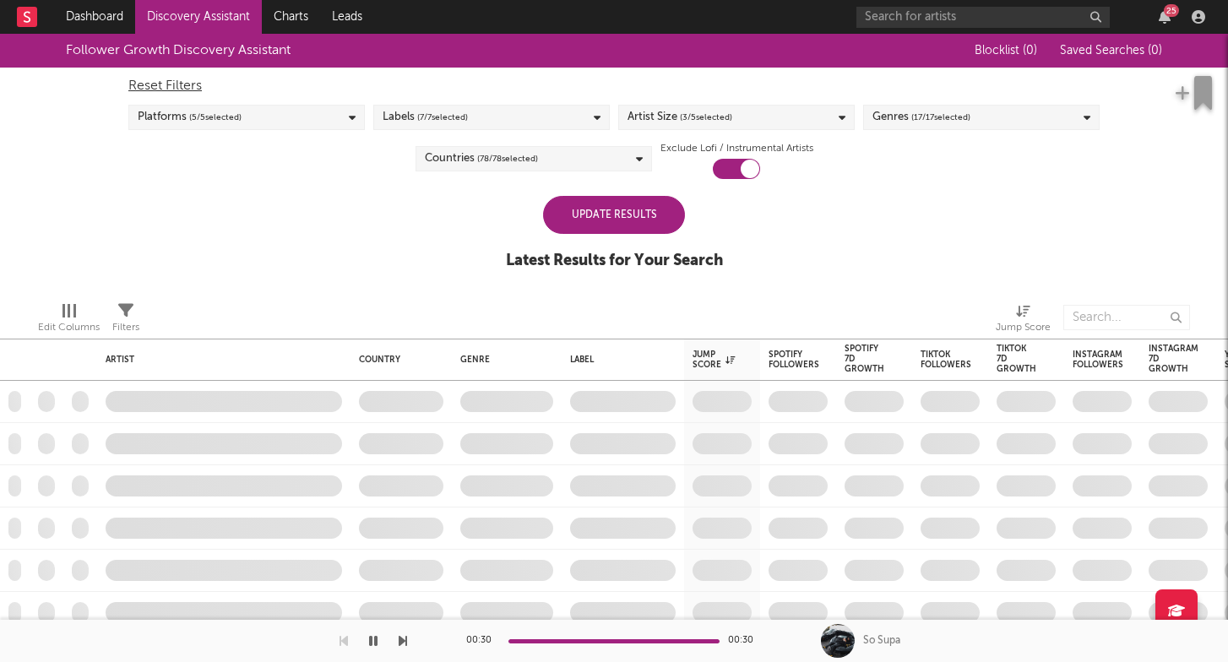
click at [599, 202] on div "Update Results" at bounding box center [614, 215] width 142 height 38
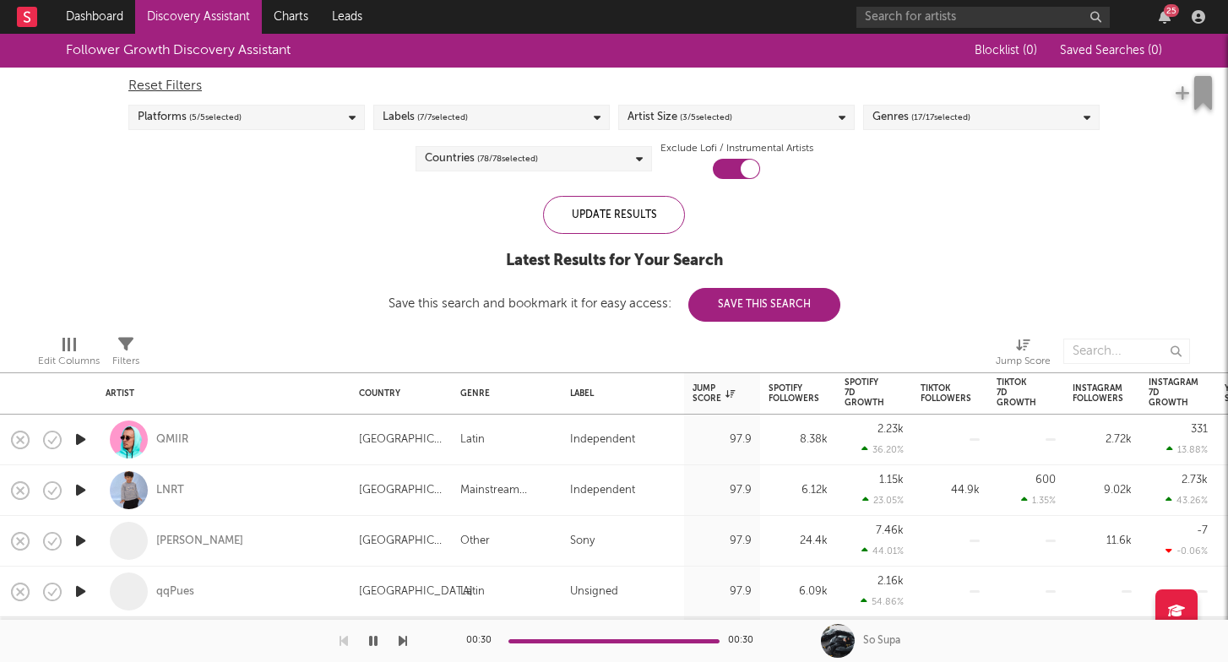
click at [960, 112] on span "( 17 / 17 selected)" at bounding box center [941, 117] width 59 height 20
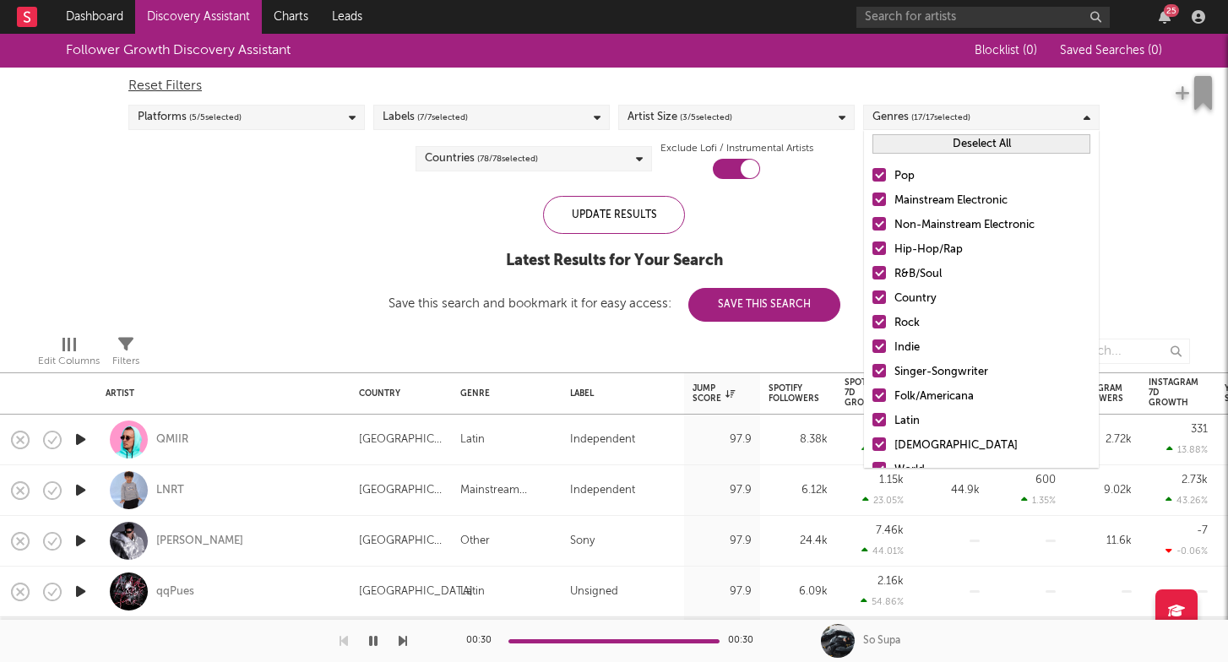
click at [963, 146] on button "Deselect All" at bounding box center [982, 143] width 218 height 19
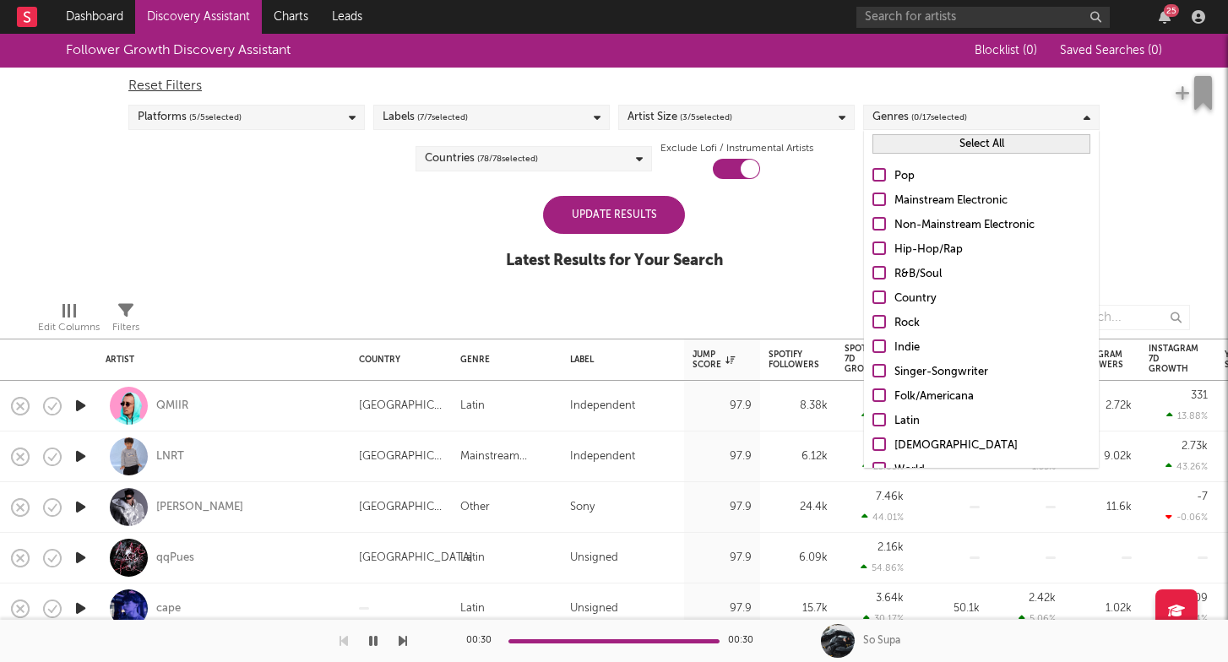
click at [927, 250] on div "Hip-Hop/Rap" at bounding box center [993, 250] width 196 height 20
click at [873, 250] on input "Hip-Hop/Rap" at bounding box center [873, 250] width 0 height 20
click at [909, 181] on div "Pop" at bounding box center [993, 176] width 196 height 20
click at [873, 181] on input "Pop" at bounding box center [873, 176] width 0 height 20
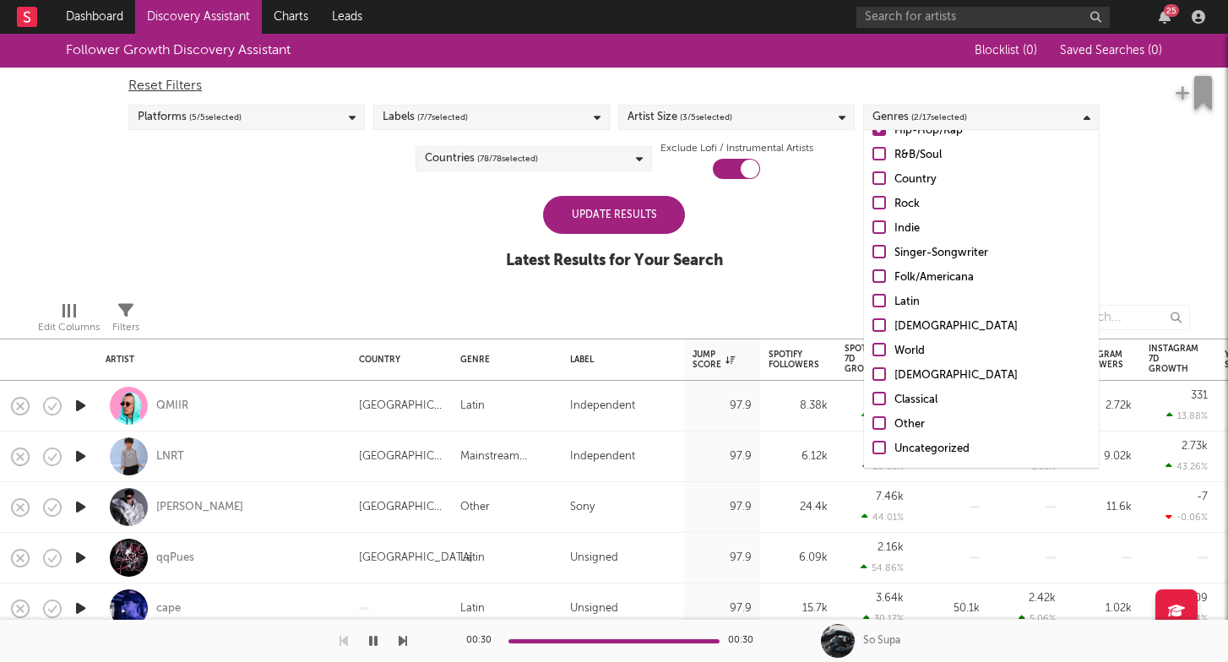
scroll to position [119, 0]
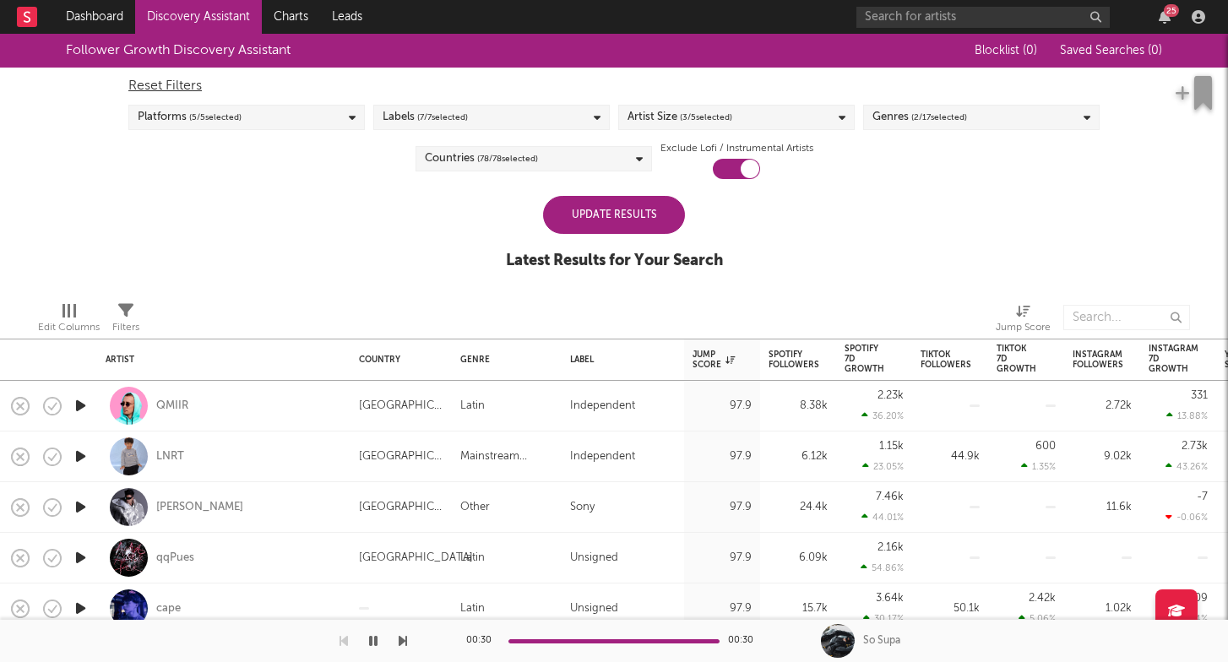
click at [667, 212] on div "Update Results" at bounding box center [614, 215] width 142 height 38
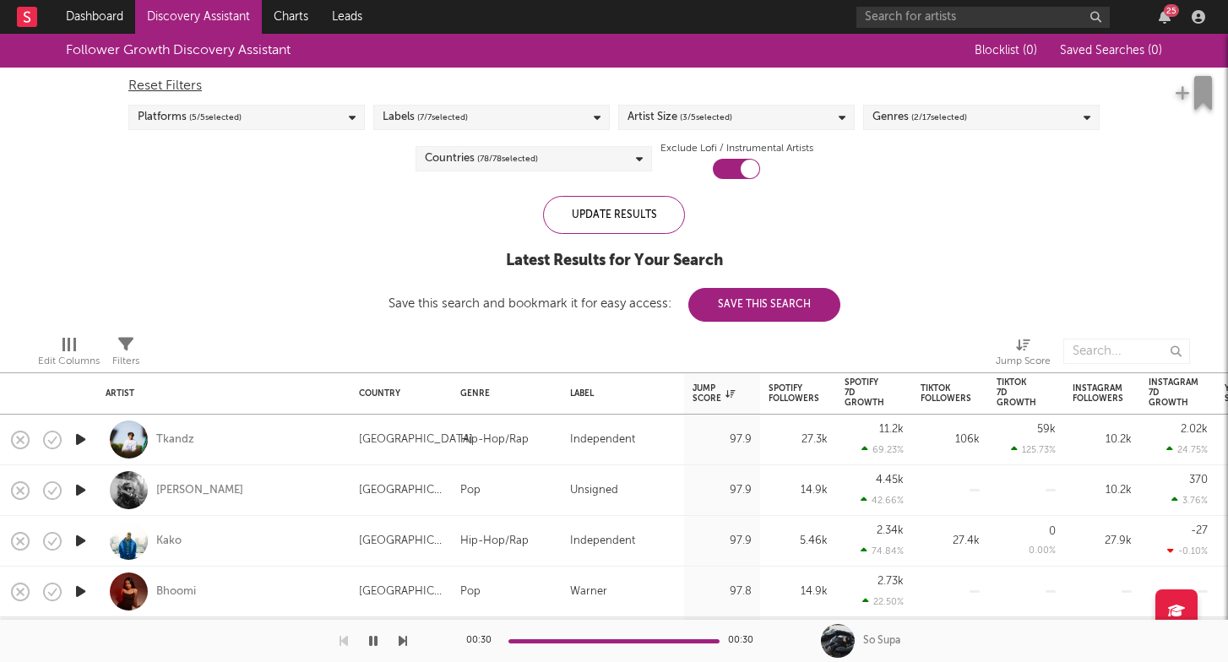
click at [479, 151] on span "( 78 / 78 selected)" at bounding box center [507, 159] width 61 height 20
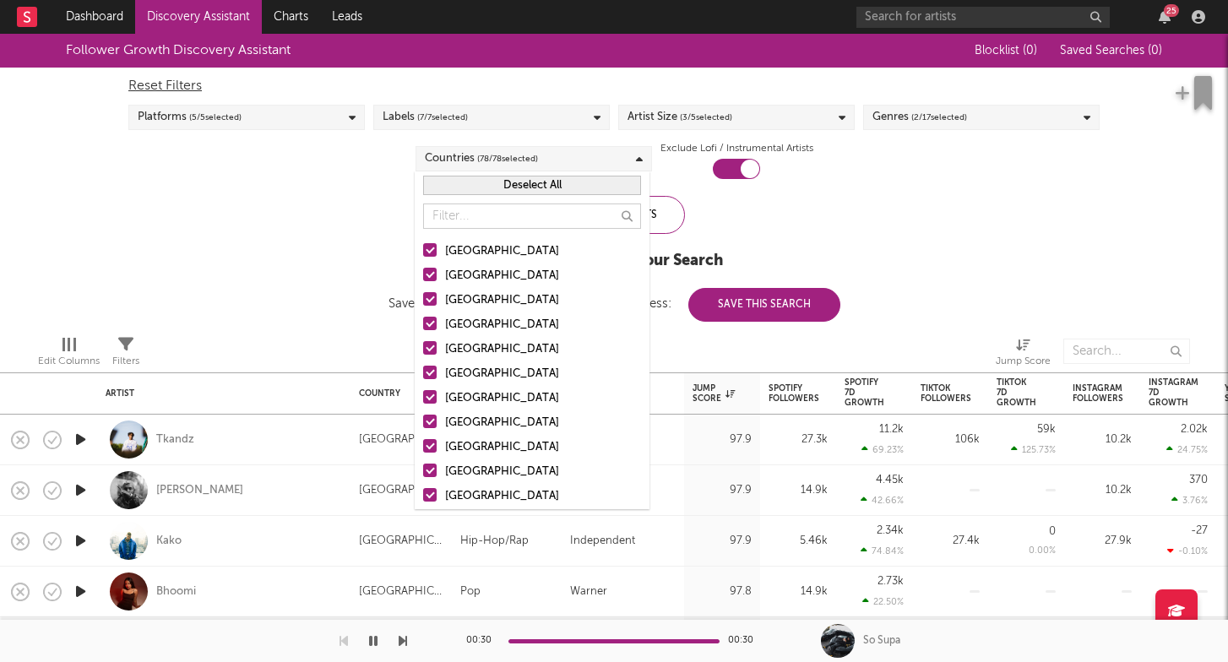
click at [477, 282] on div "Australia" at bounding box center [543, 276] width 196 height 20
click at [423, 282] on input "Australia" at bounding box center [423, 276] width 0 height 20
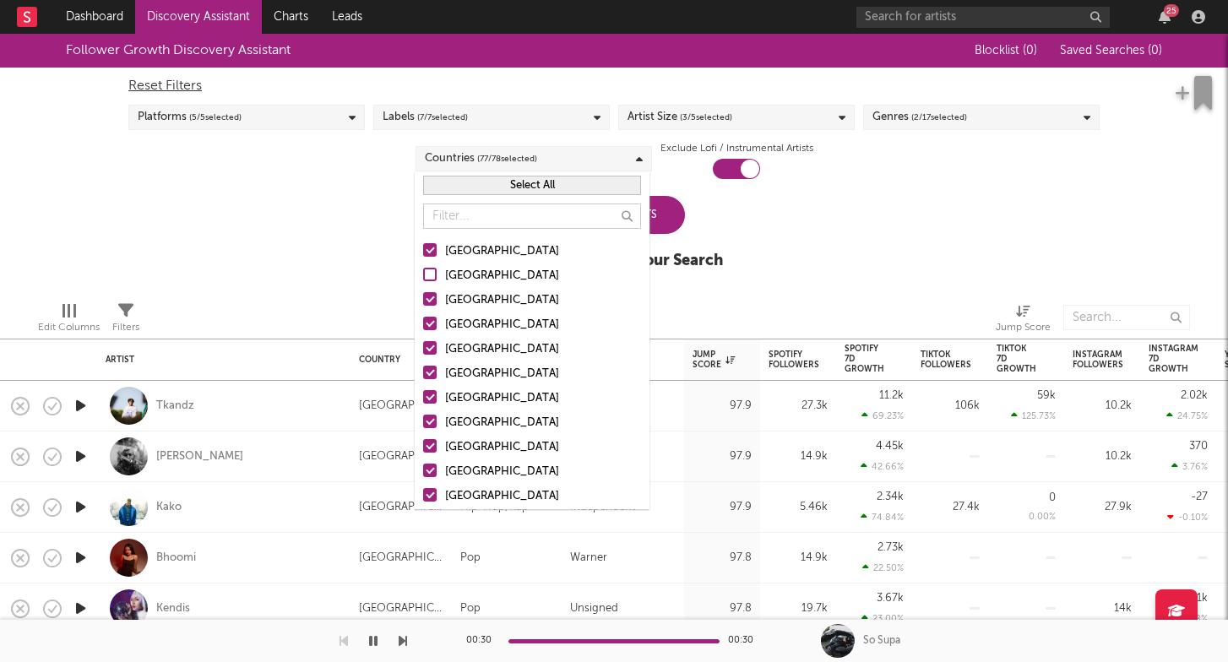
click at [530, 190] on button "Select All" at bounding box center [532, 185] width 218 height 19
click at [526, 182] on button "Deselect All" at bounding box center [532, 185] width 218 height 19
click at [494, 248] on div "United States" at bounding box center [543, 252] width 196 height 20
click at [423, 248] on input "United States" at bounding box center [423, 252] width 0 height 20
click at [540, 188] on button "Select All" at bounding box center [532, 185] width 218 height 19
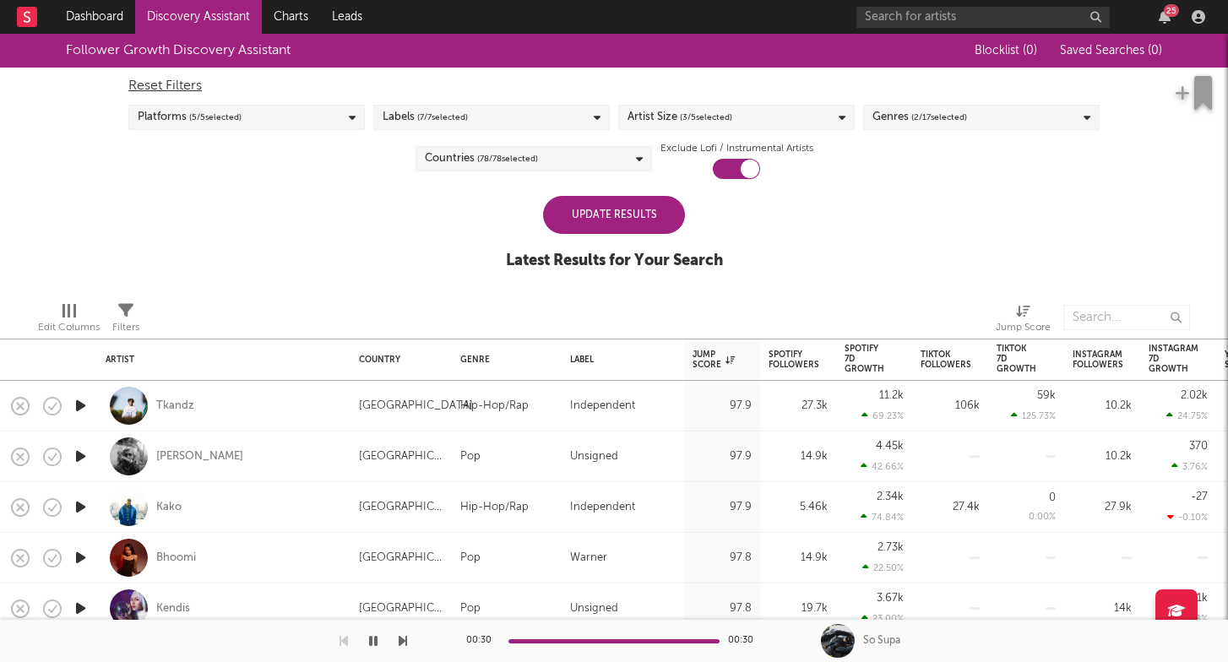
click at [732, 215] on div "Follower Growth Discovery Assistant Blocklist ( 0 ) Saved Searches ( 0 ) Reset …" at bounding box center [614, 161] width 1228 height 254
click at [613, 223] on div "Update Results" at bounding box center [614, 215] width 142 height 38
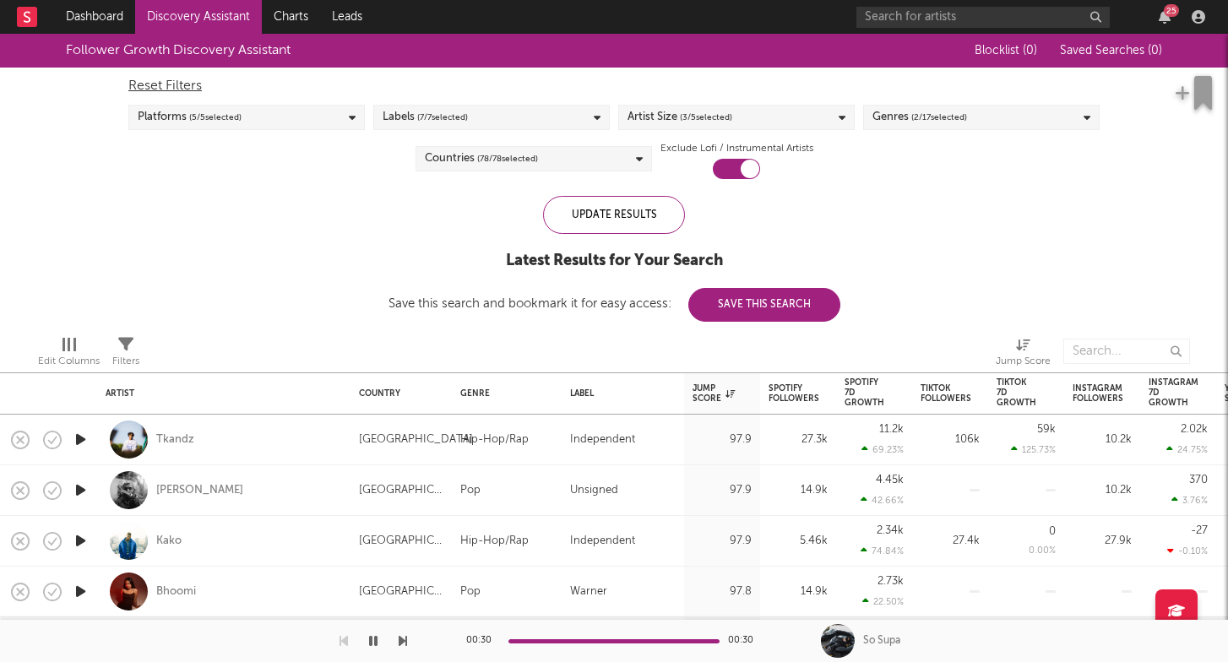
click at [494, 156] on span "( 78 / 78 selected)" at bounding box center [507, 159] width 61 height 20
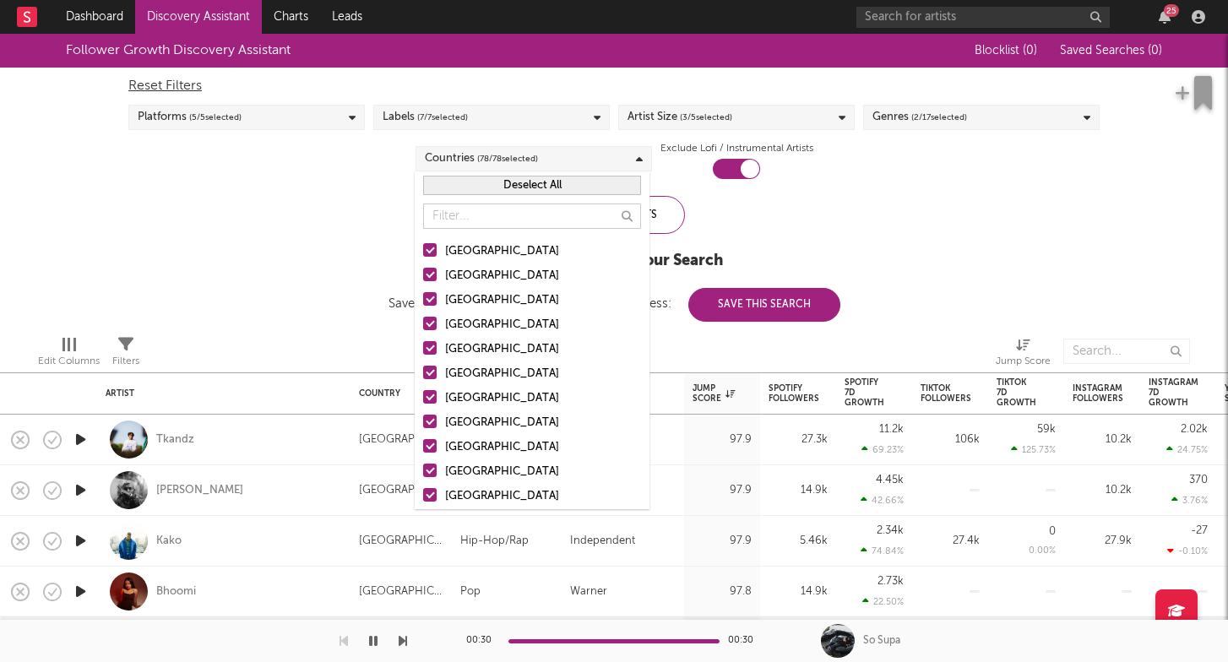
click at [547, 175] on div "Deselect All" at bounding box center [532, 186] width 235 height 28
click at [520, 182] on button "Deselect All" at bounding box center [532, 185] width 218 height 19
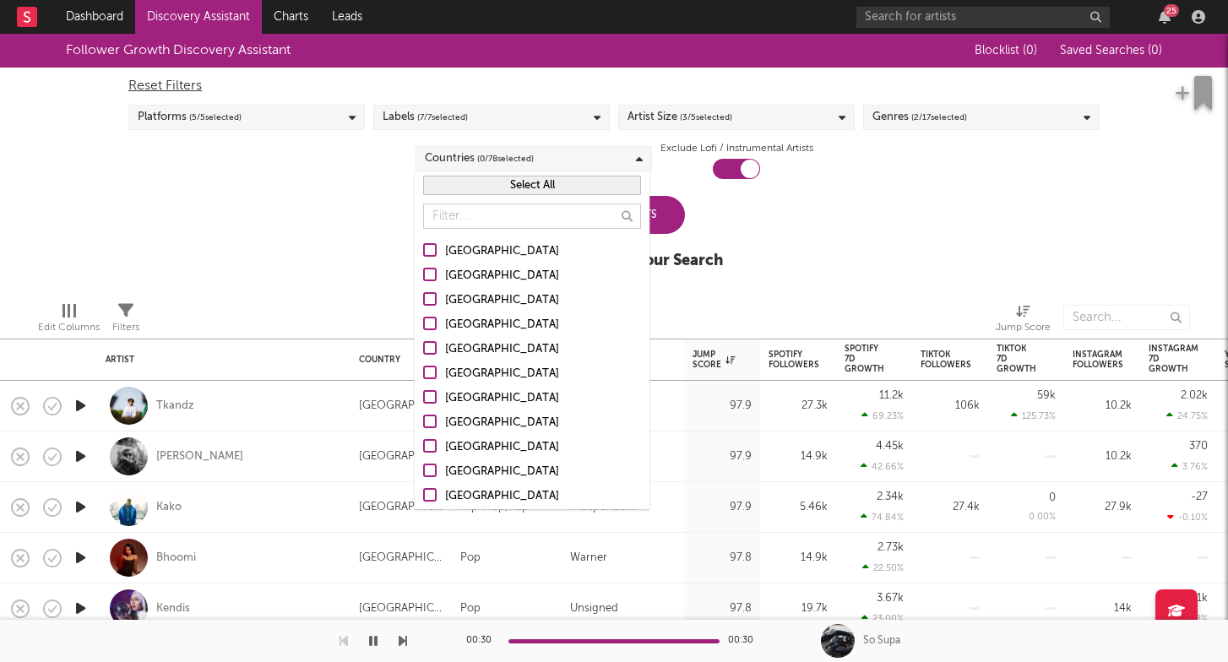
click at [496, 260] on div "United States" at bounding box center [543, 252] width 196 height 20
click at [423, 260] on input "United States" at bounding box center [423, 252] width 0 height 20
click at [484, 329] on div "[GEOGRAPHIC_DATA]" at bounding box center [543, 325] width 196 height 20
click at [423, 329] on input "[GEOGRAPHIC_DATA]" at bounding box center [423, 325] width 0 height 20
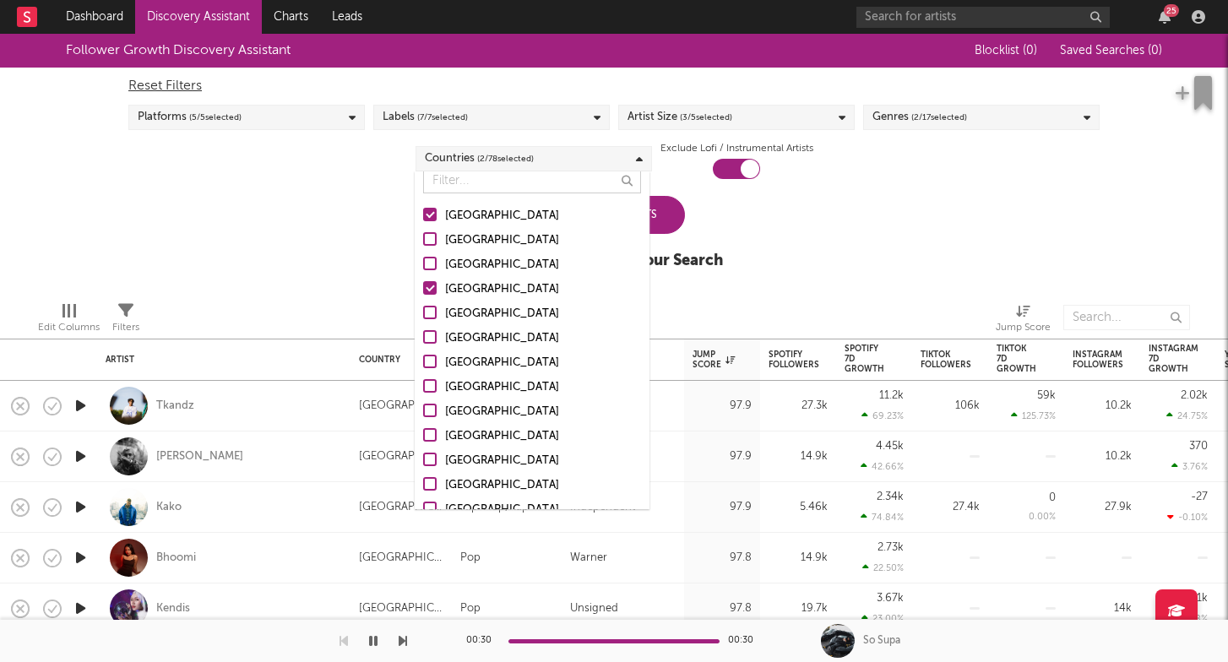
scroll to position [48, 0]
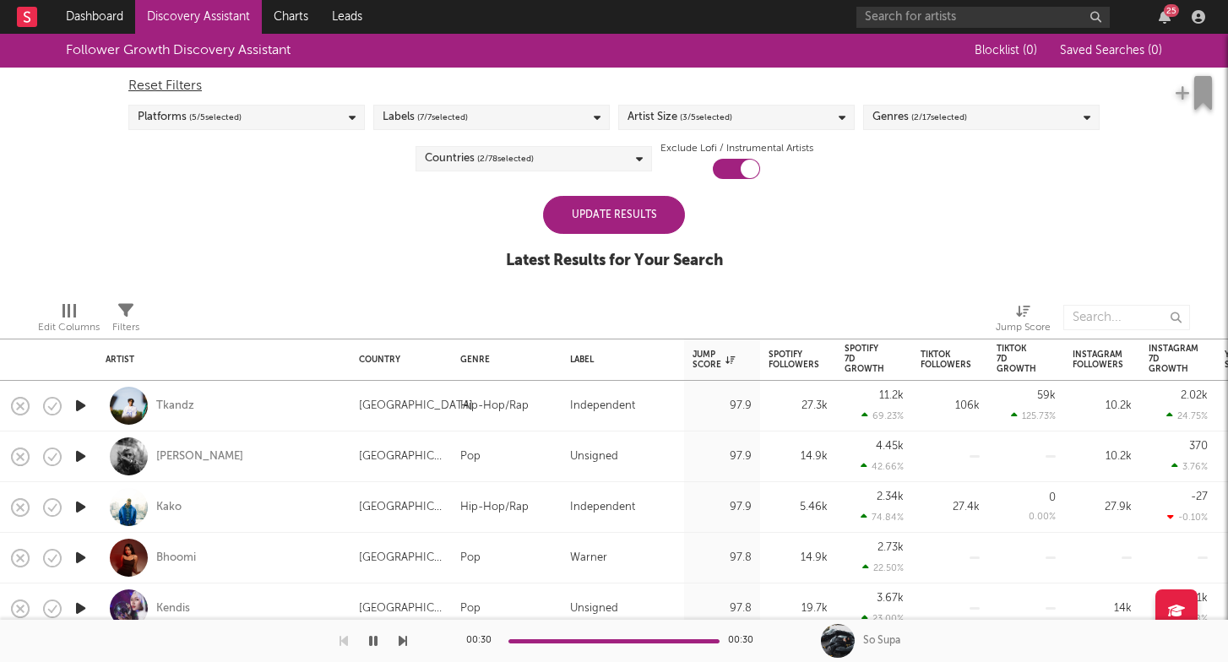
click at [664, 222] on div "Update Results" at bounding box center [614, 215] width 142 height 38
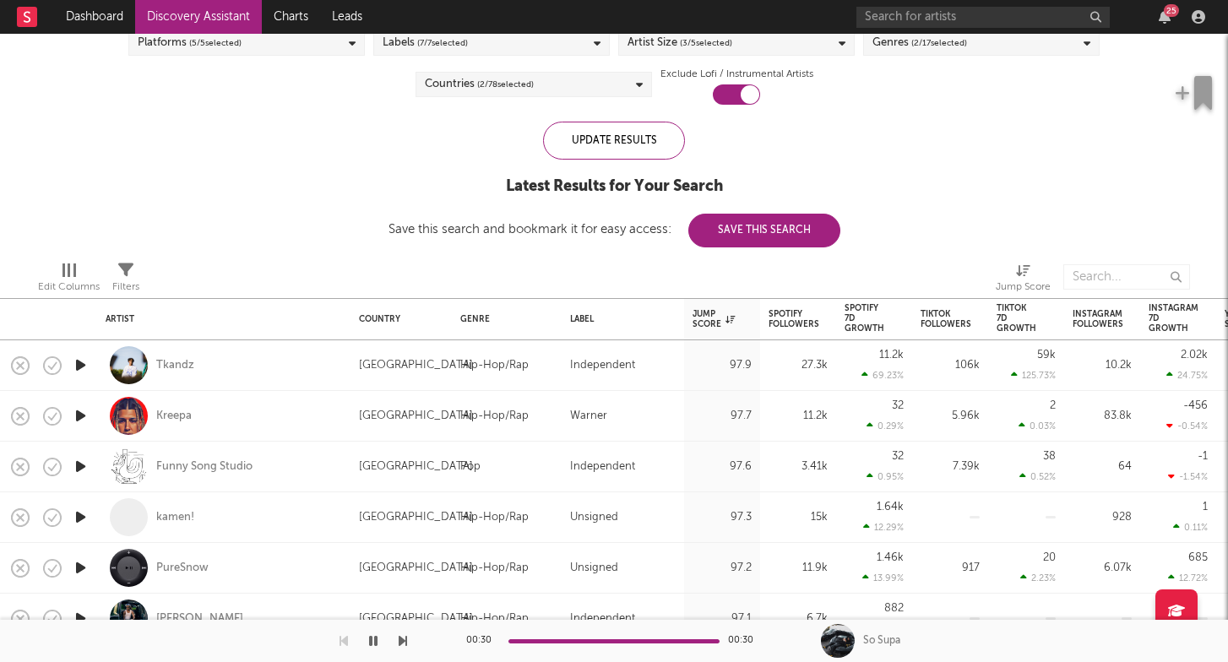
click at [128, 263] on icon at bounding box center [125, 270] width 15 height 15
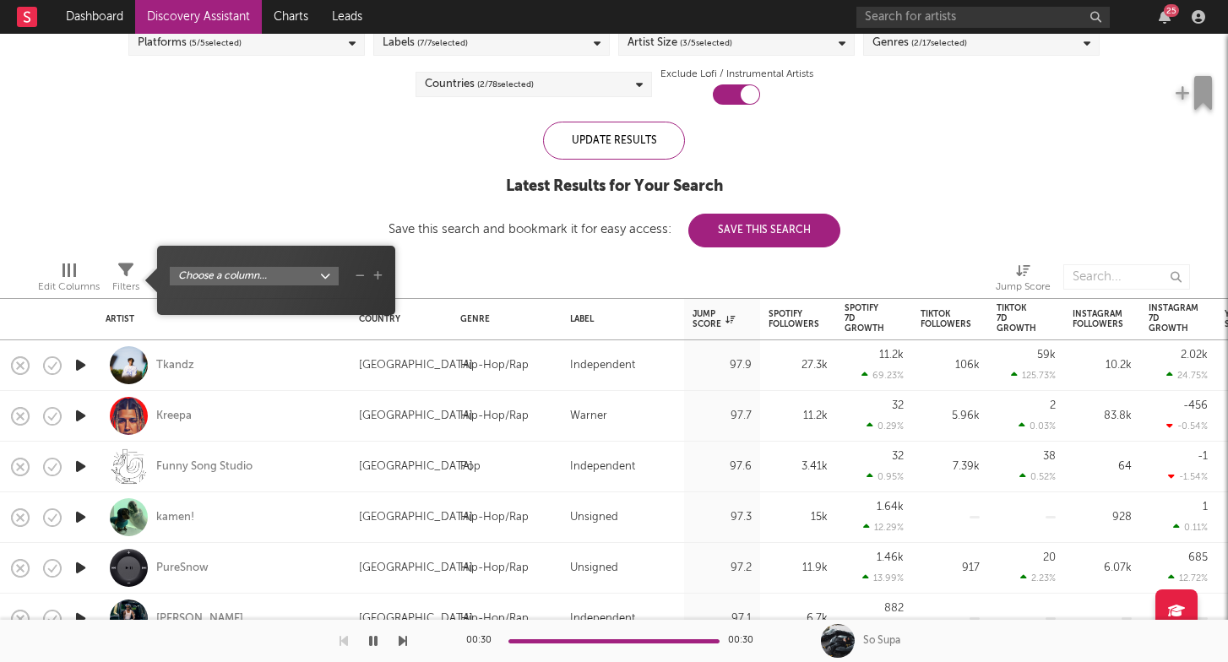
click at [204, 280] on body "Dashboard Discovery Assistant Charts Leads 25 Notifications Settings Mark all a…" at bounding box center [614, 331] width 1228 height 662
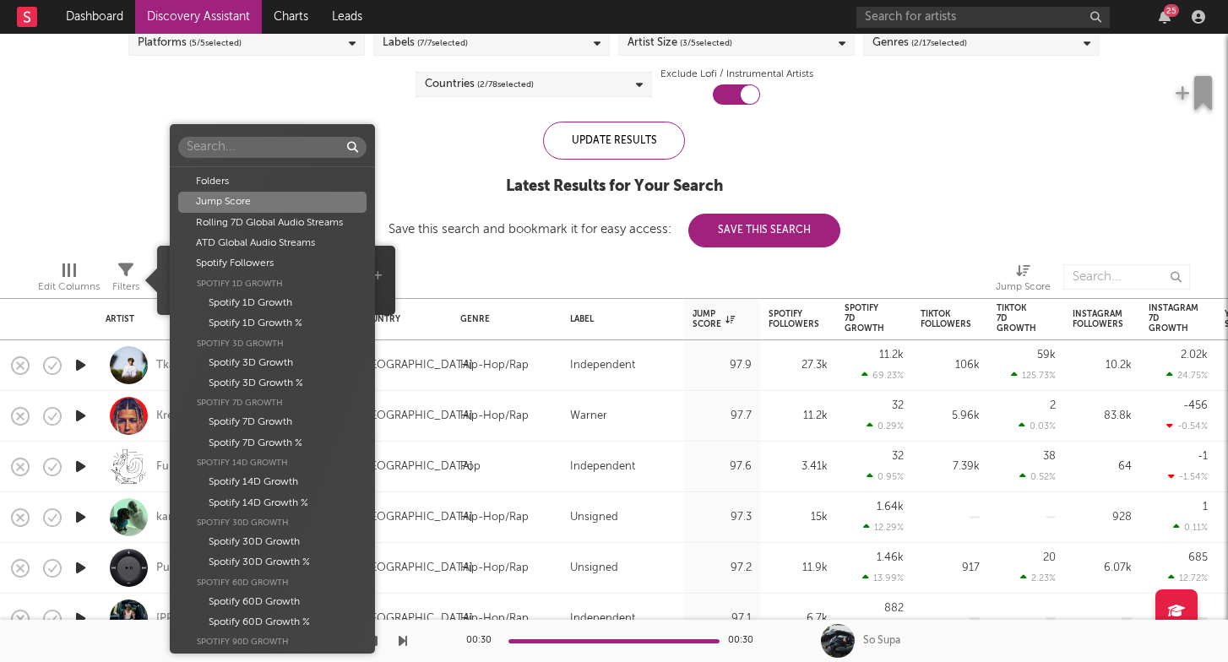
click at [287, 198] on div "Jump Score" at bounding box center [272, 202] width 188 height 20
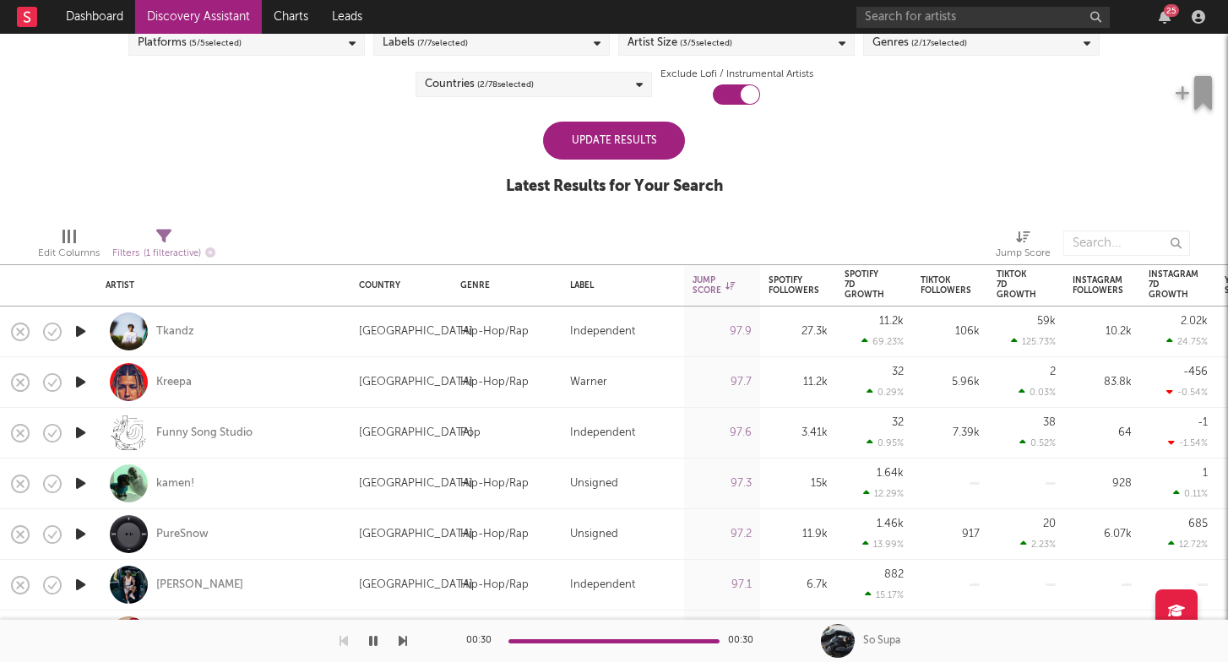
click at [576, 139] on div "Update Results" at bounding box center [614, 141] width 142 height 38
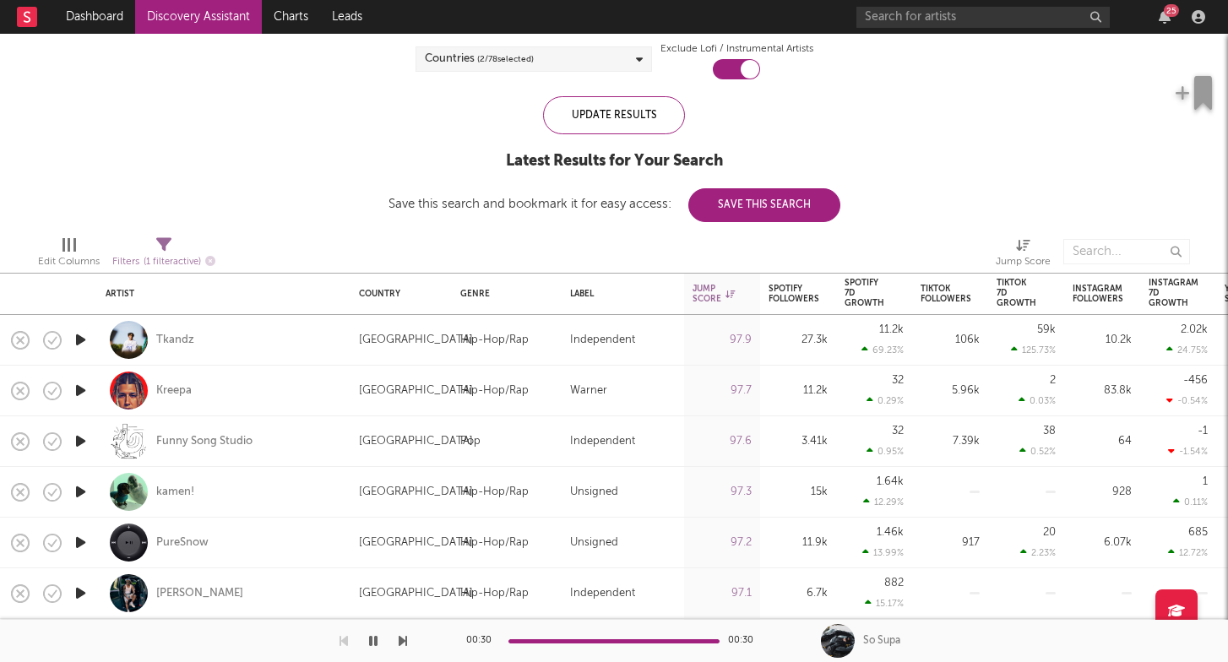
click at [76, 339] on icon "button" at bounding box center [81, 339] width 18 height 21
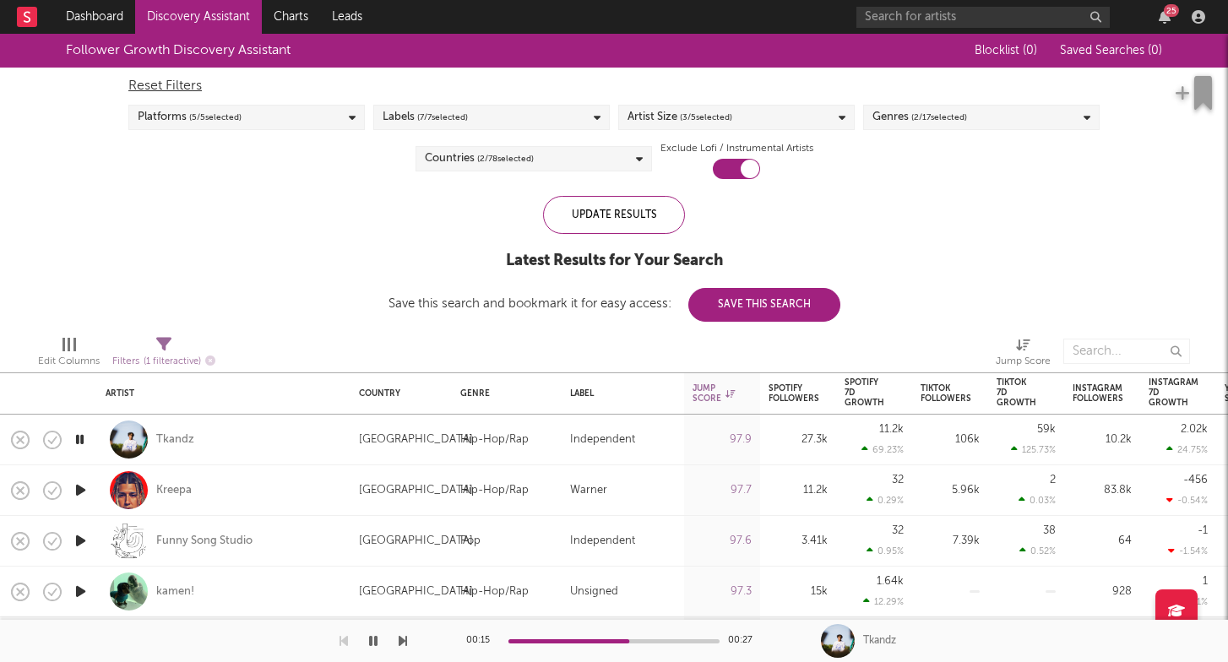
click at [416, 115] on div "Labels ( 7 / 7 selected)" at bounding box center [425, 117] width 85 height 20
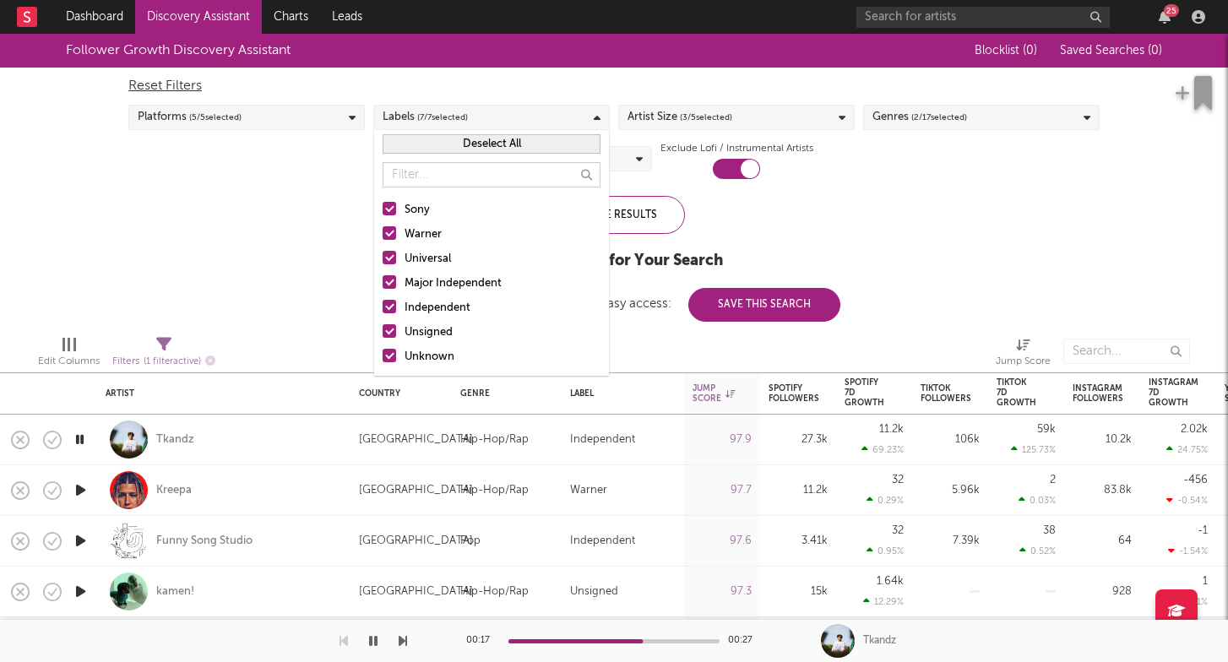
click at [476, 138] on button "Deselect All" at bounding box center [492, 143] width 218 height 19
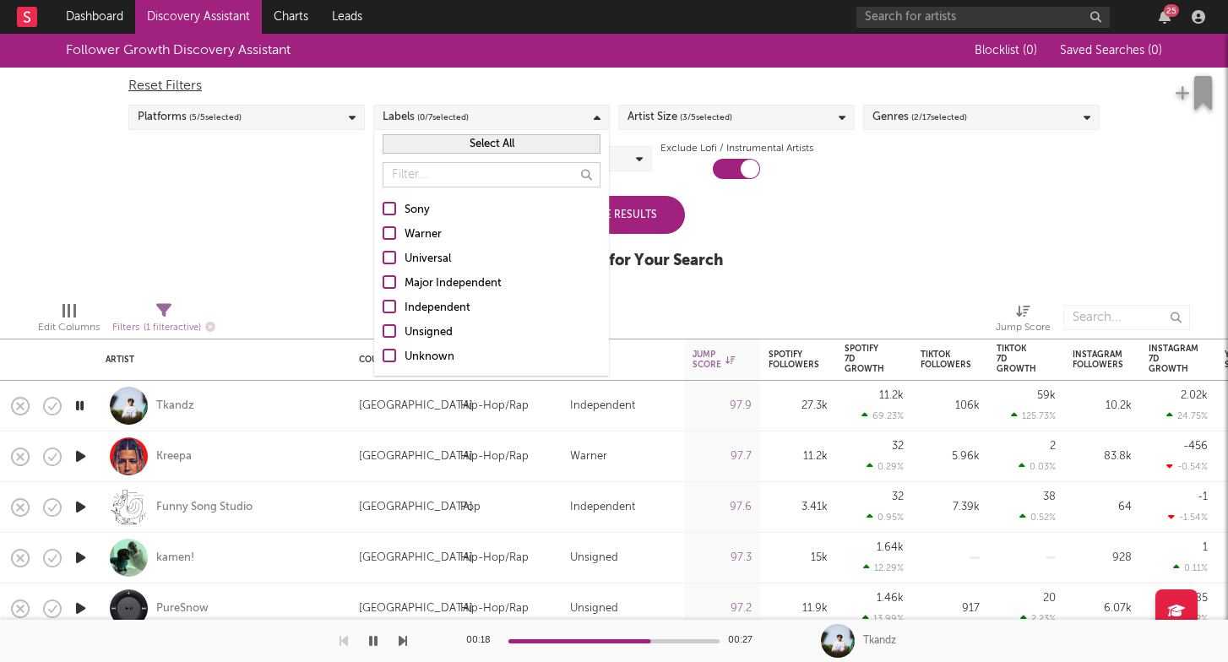
click at [432, 334] on div "Unsigned" at bounding box center [503, 333] width 196 height 20
click at [383, 334] on input "Unsigned" at bounding box center [383, 333] width 0 height 20
click at [676, 221] on div "Update Results" at bounding box center [614, 215] width 142 height 38
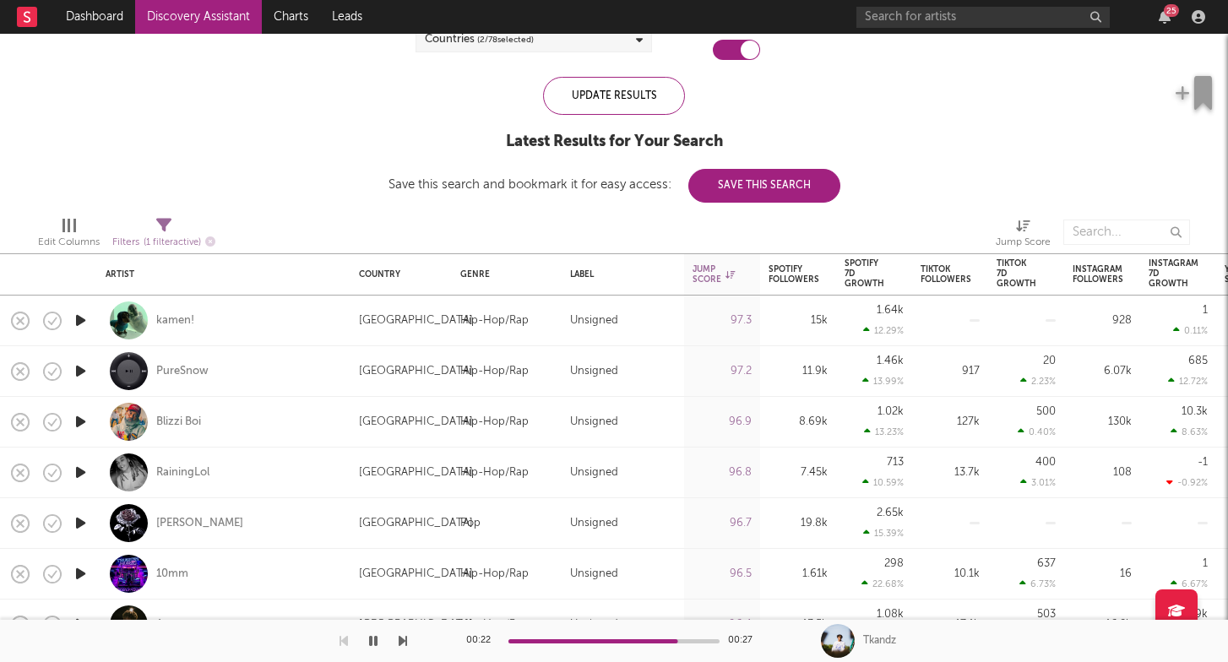
click at [84, 317] on icon "button" at bounding box center [81, 320] width 18 height 21
click at [80, 371] on icon "button" at bounding box center [81, 371] width 18 height 21
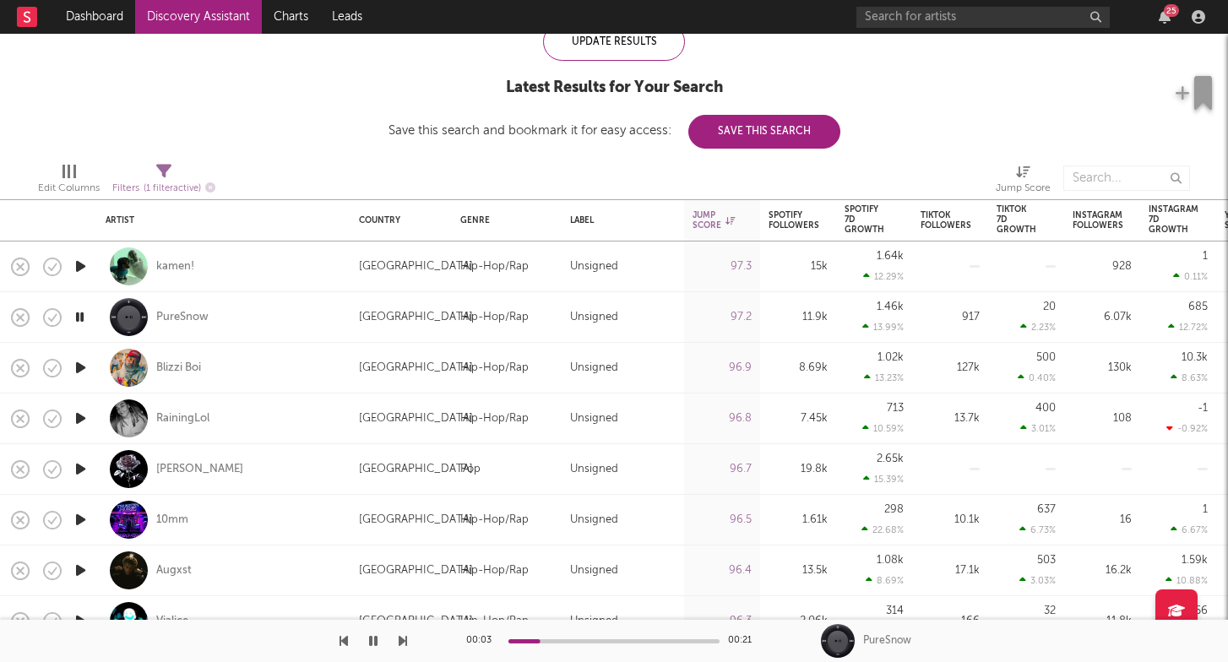
click at [88, 366] on icon "button" at bounding box center [81, 367] width 18 height 21
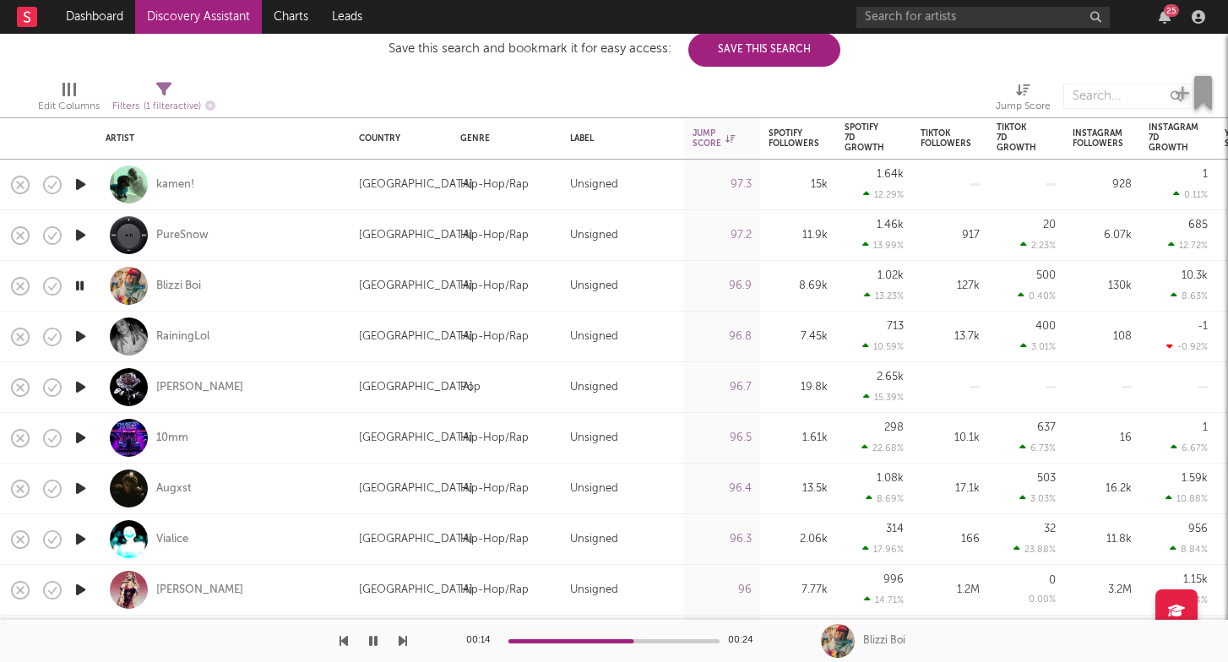
click at [95, 386] on div at bounding box center [80, 387] width 34 height 51
select select "1w"
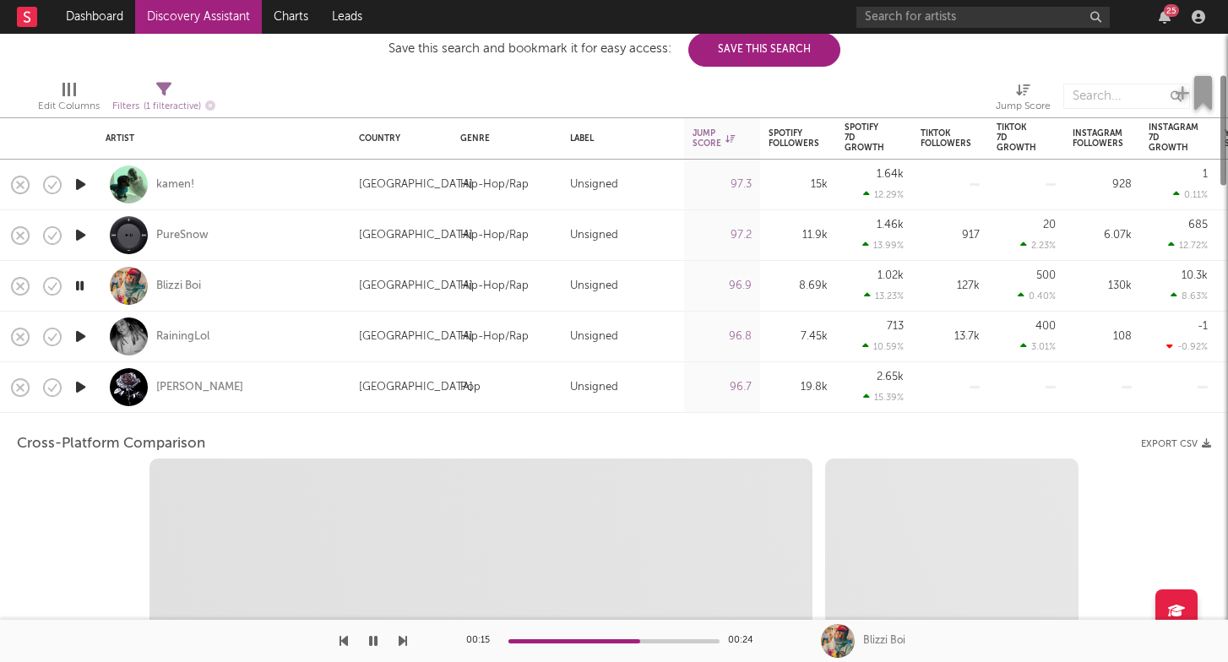
click at [81, 388] on icon "button" at bounding box center [81, 387] width 18 height 21
click at [138, 393] on div at bounding box center [129, 387] width 38 height 38
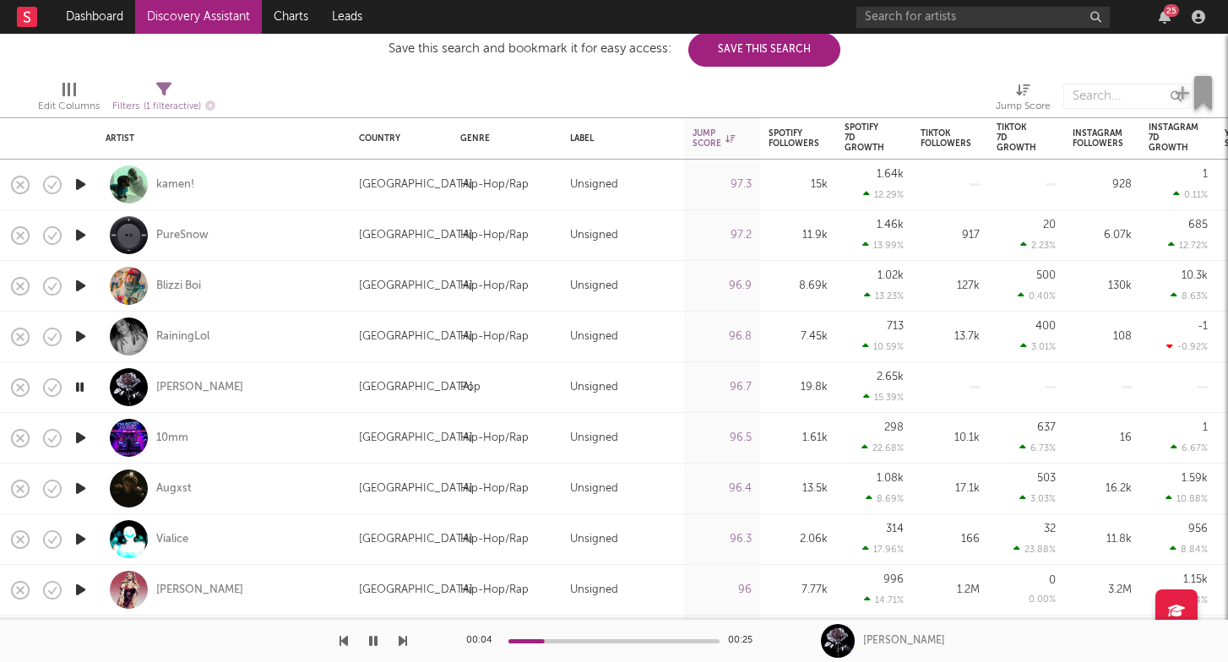
click at [83, 433] on icon "button" at bounding box center [81, 437] width 18 height 21
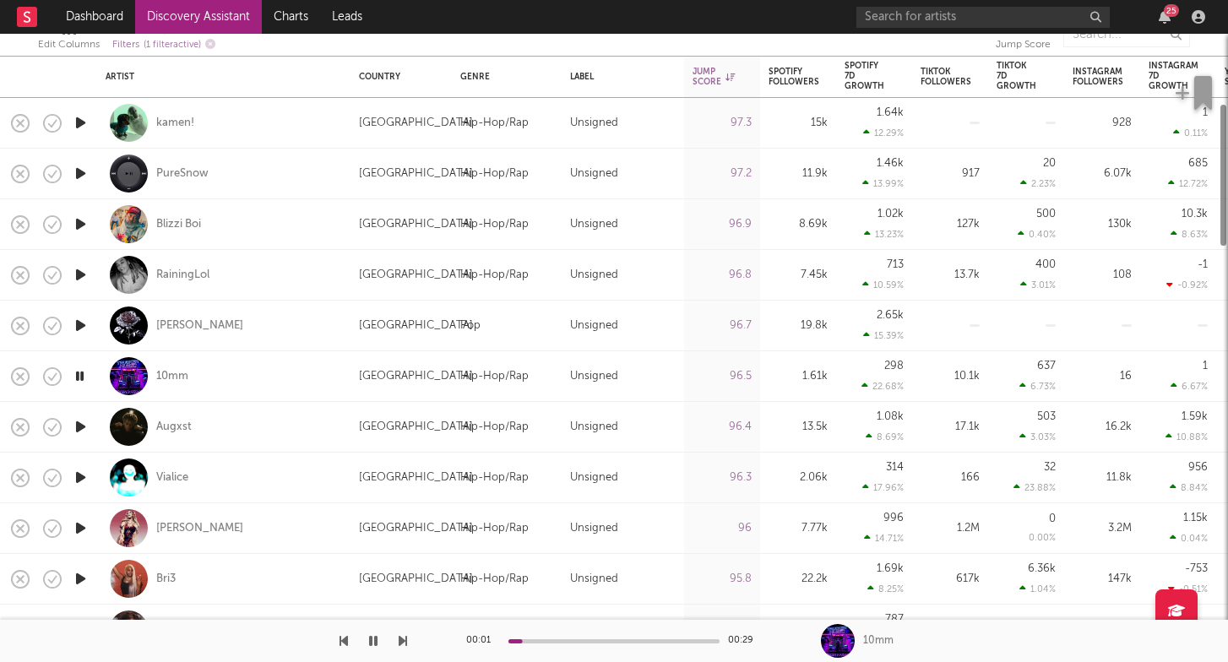
click at [74, 420] on icon "button" at bounding box center [81, 427] width 18 height 21
click at [84, 482] on icon "button" at bounding box center [81, 477] width 18 height 21
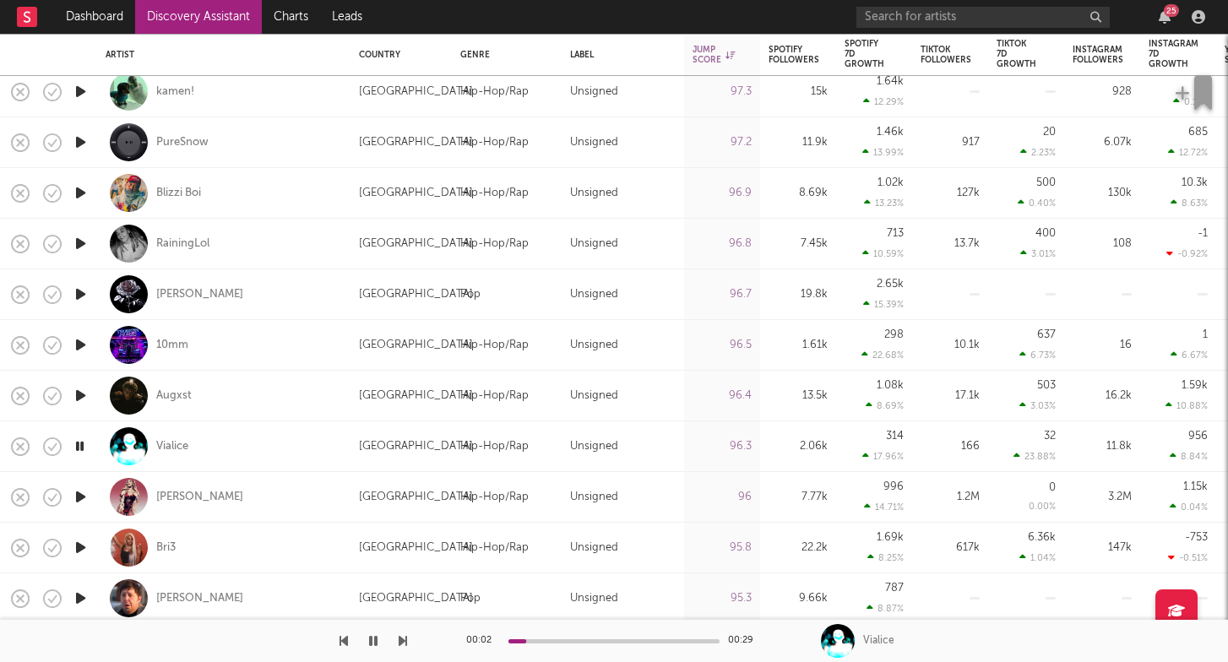
click at [75, 440] on icon "button" at bounding box center [80, 446] width 16 height 21
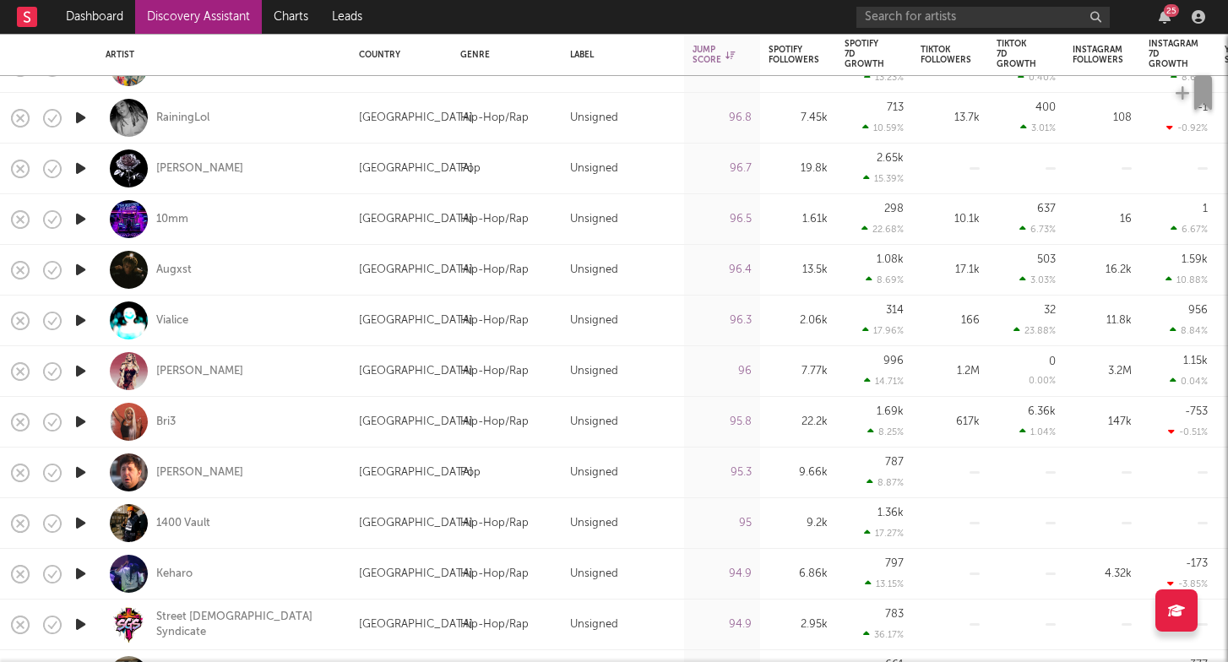
click at [84, 476] on icon "button" at bounding box center [81, 472] width 18 height 21
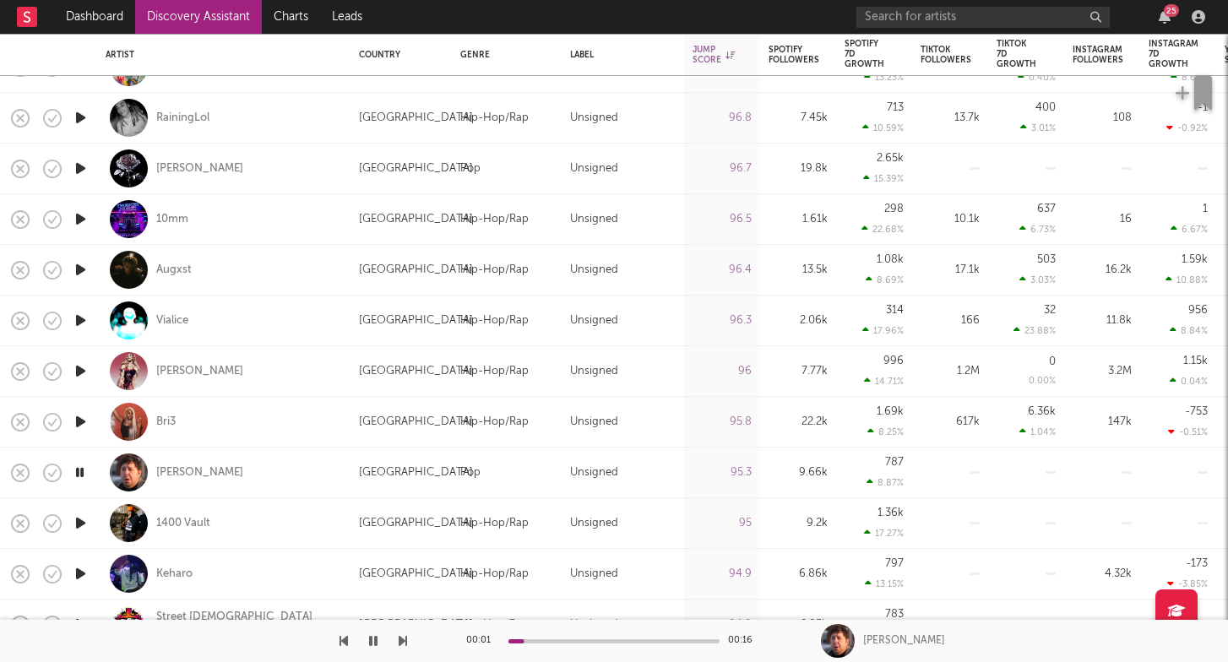
click at [84, 466] on icon "button" at bounding box center [80, 472] width 16 height 21
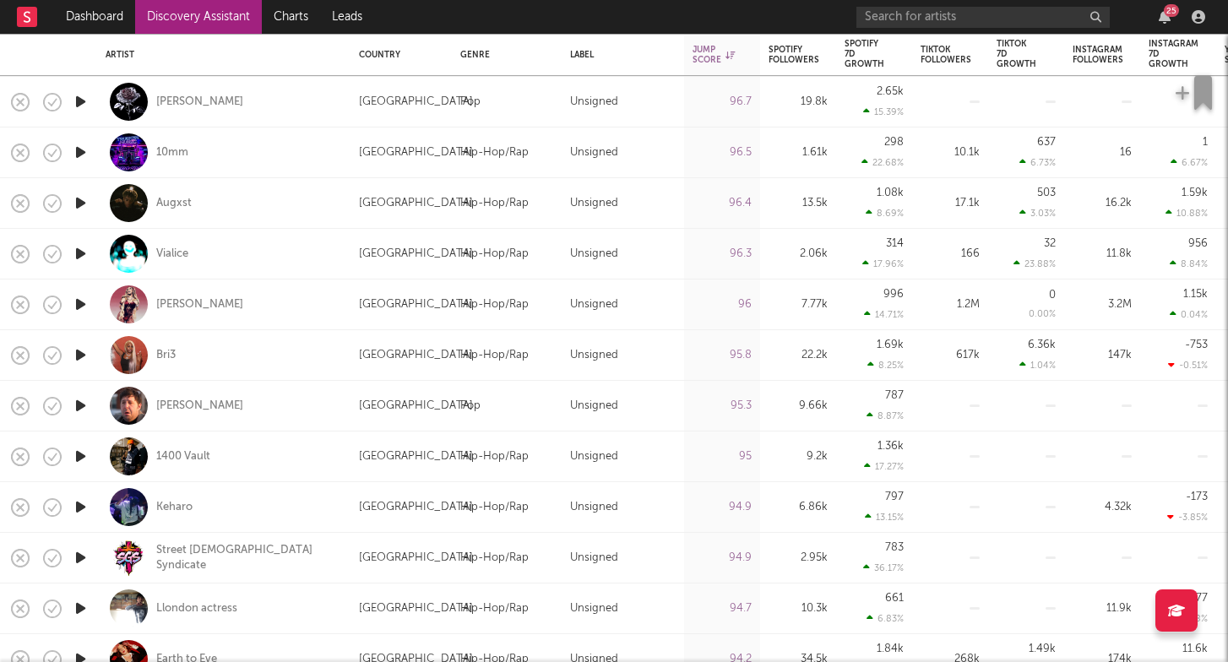
click at [76, 455] on icon "button" at bounding box center [81, 456] width 18 height 21
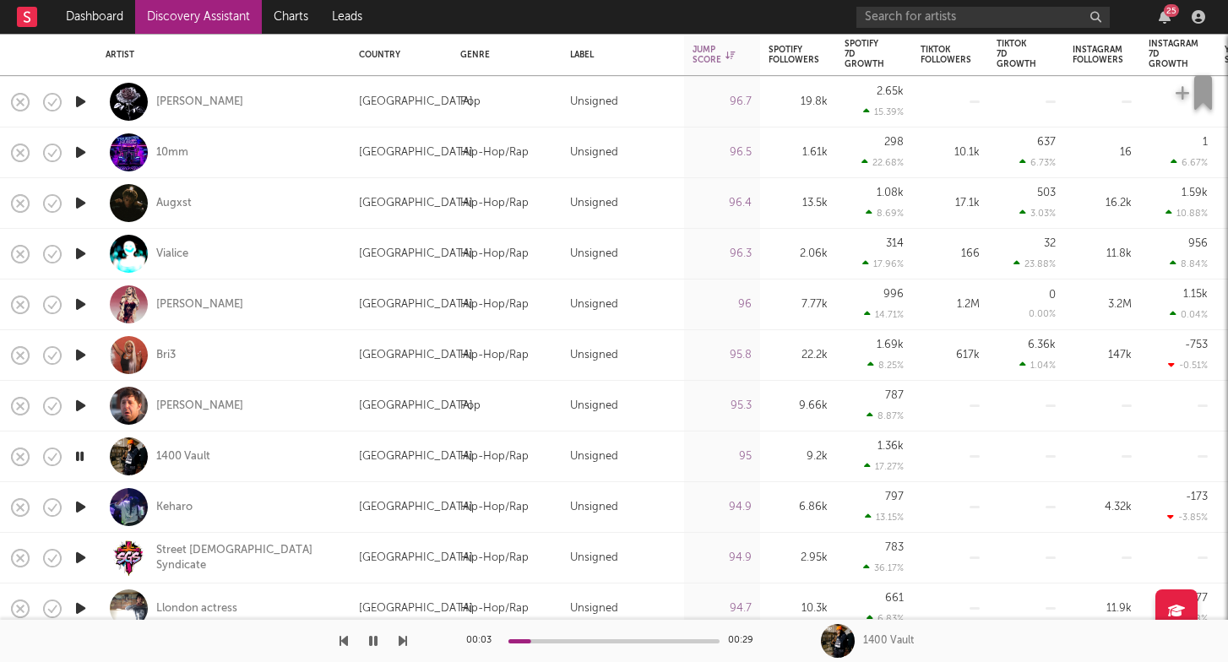
click at [76, 455] on icon "button" at bounding box center [80, 456] width 16 height 21
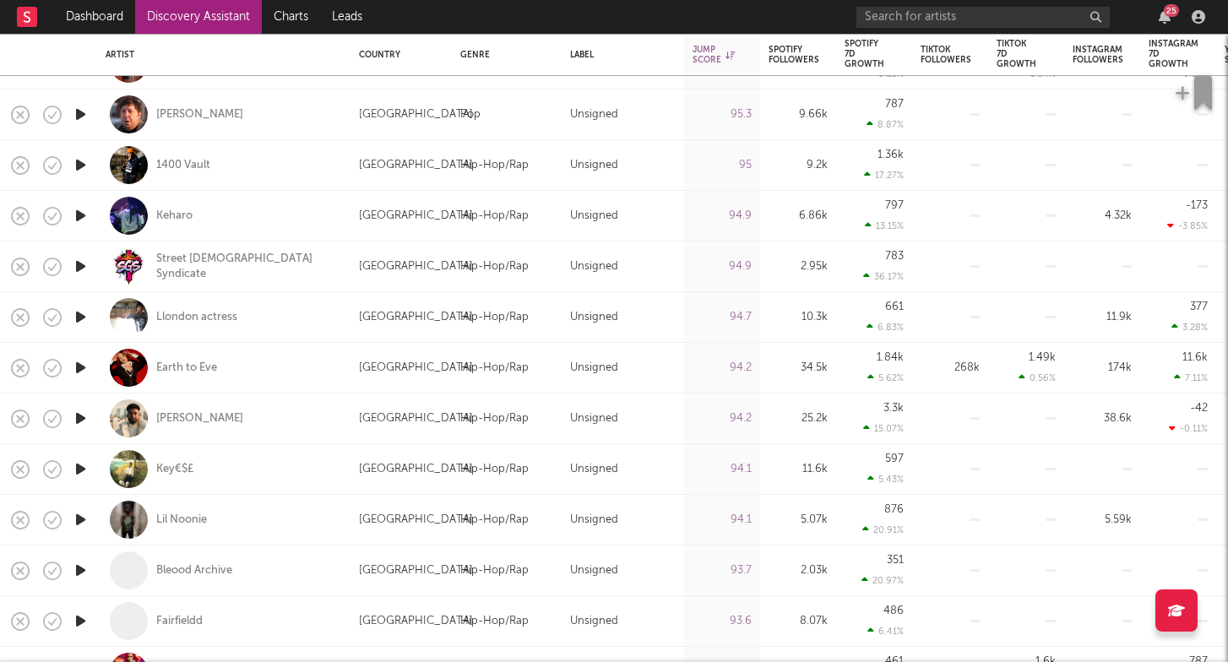
click at [83, 370] on icon "button" at bounding box center [81, 367] width 18 height 21
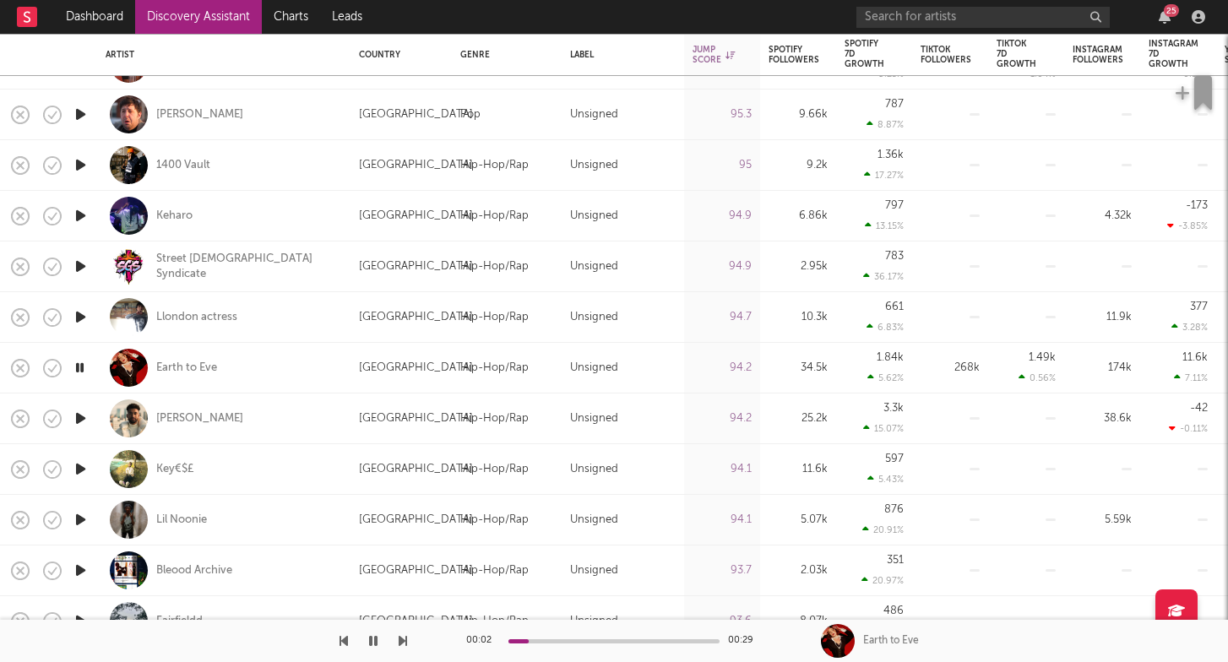
click at [83, 369] on icon "button" at bounding box center [80, 367] width 16 height 21
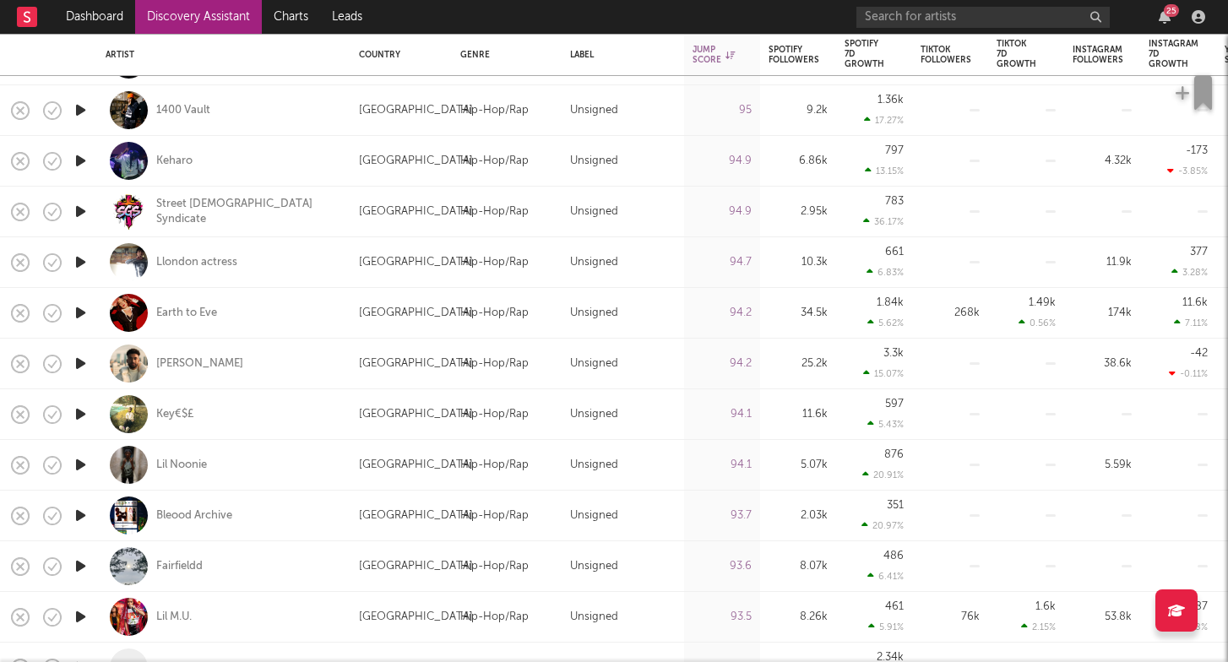
click at [84, 566] on icon "button" at bounding box center [81, 566] width 18 height 21
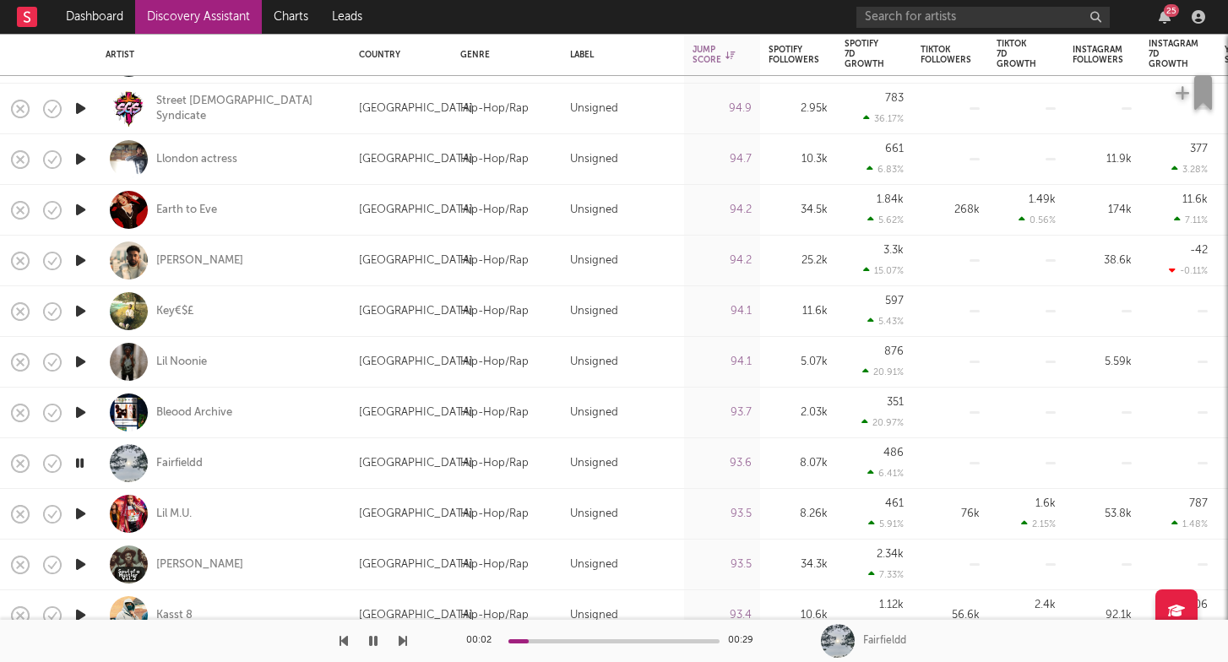
click at [79, 466] on icon "button" at bounding box center [80, 463] width 16 height 21
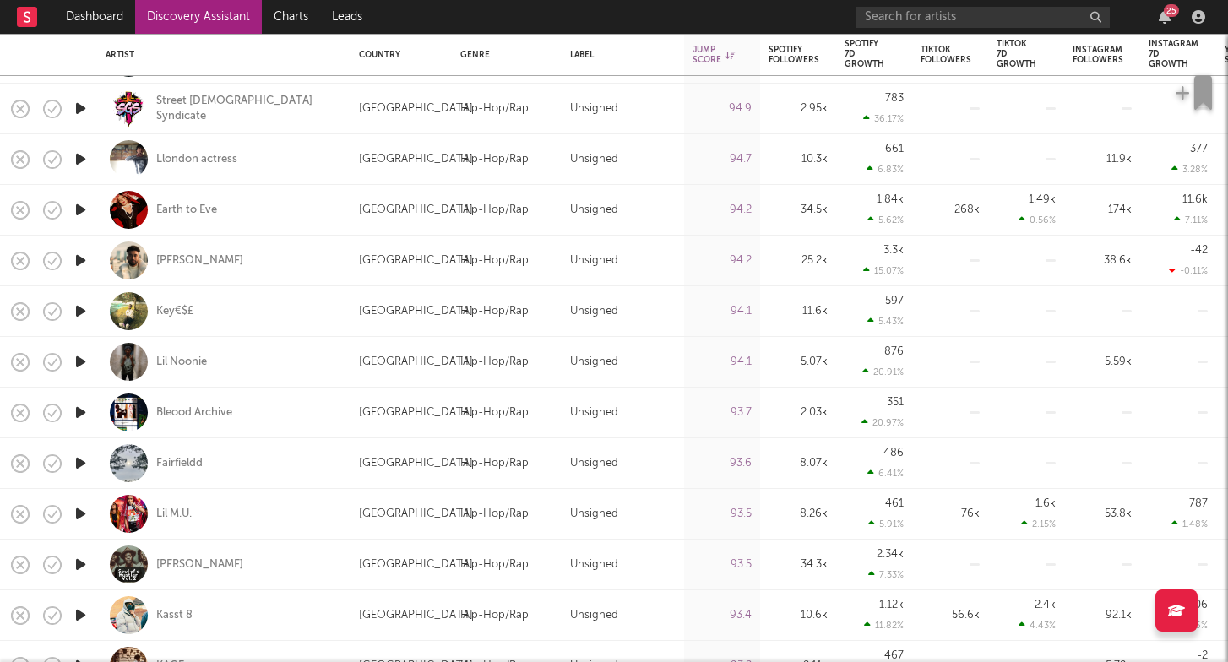
click at [86, 515] on icon "button" at bounding box center [81, 514] width 18 height 21
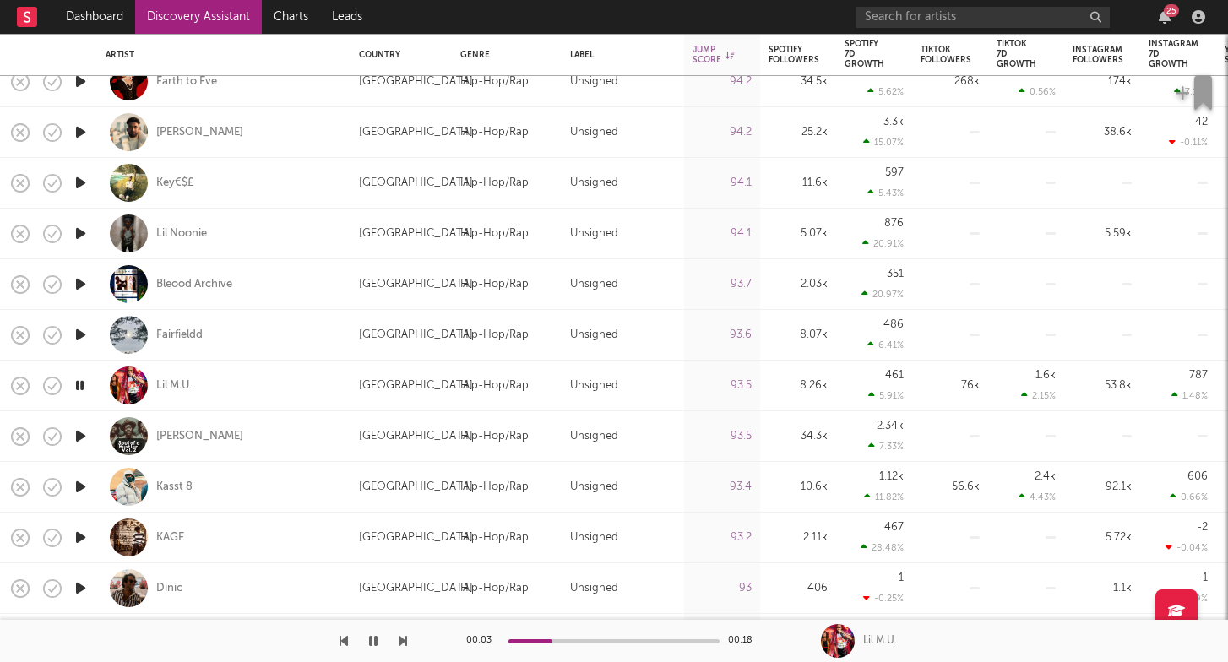
click at [84, 438] on icon "button" at bounding box center [81, 436] width 18 height 21
click at [82, 485] on icon "button" at bounding box center [81, 486] width 18 height 21
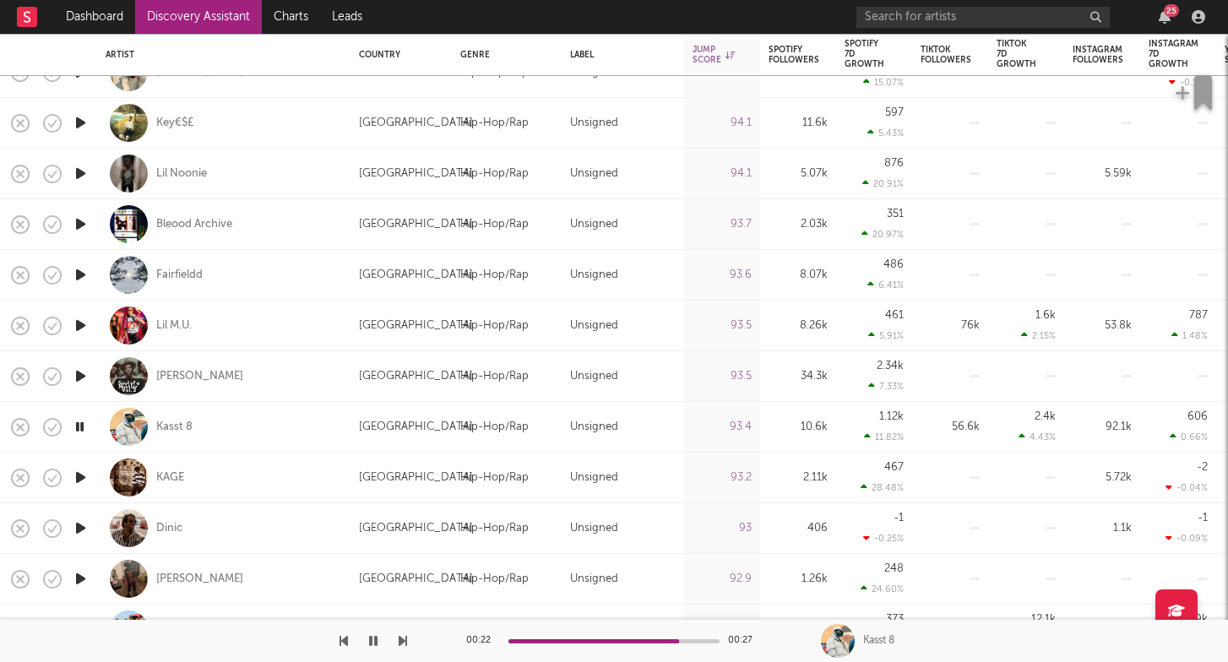
click at [83, 428] on icon "button" at bounding box center [80, 427] width 16 height 21
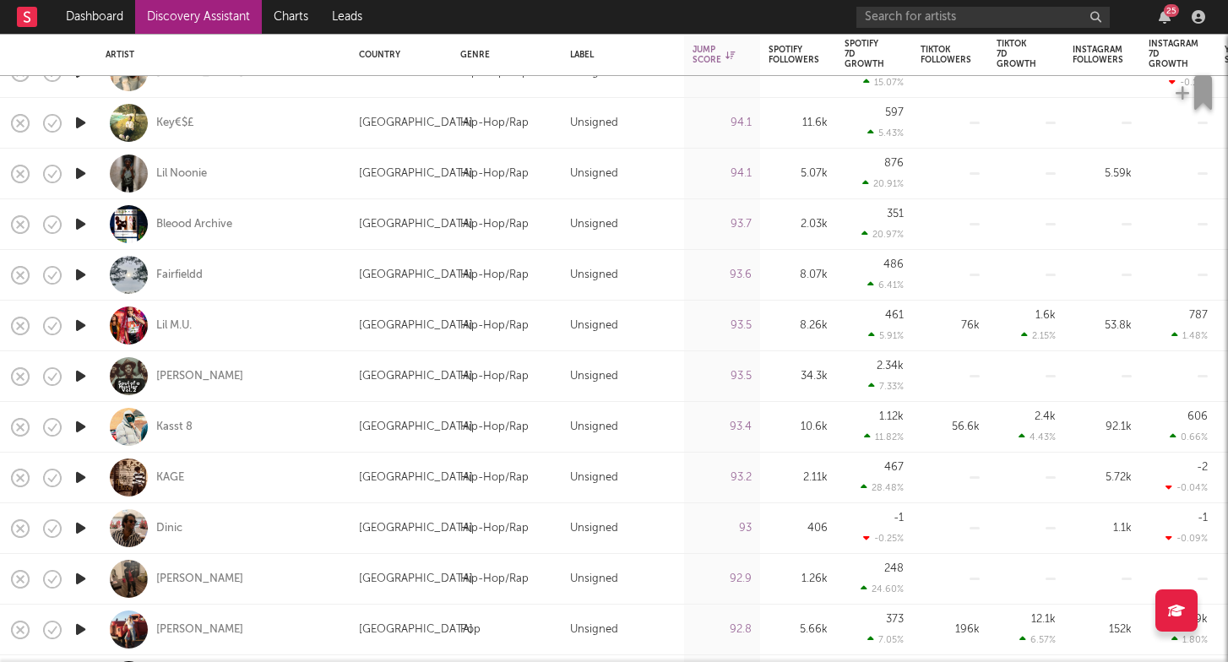
click at [86, 476] on icon "button" at bounding box center [81, 477] width 18 height 21
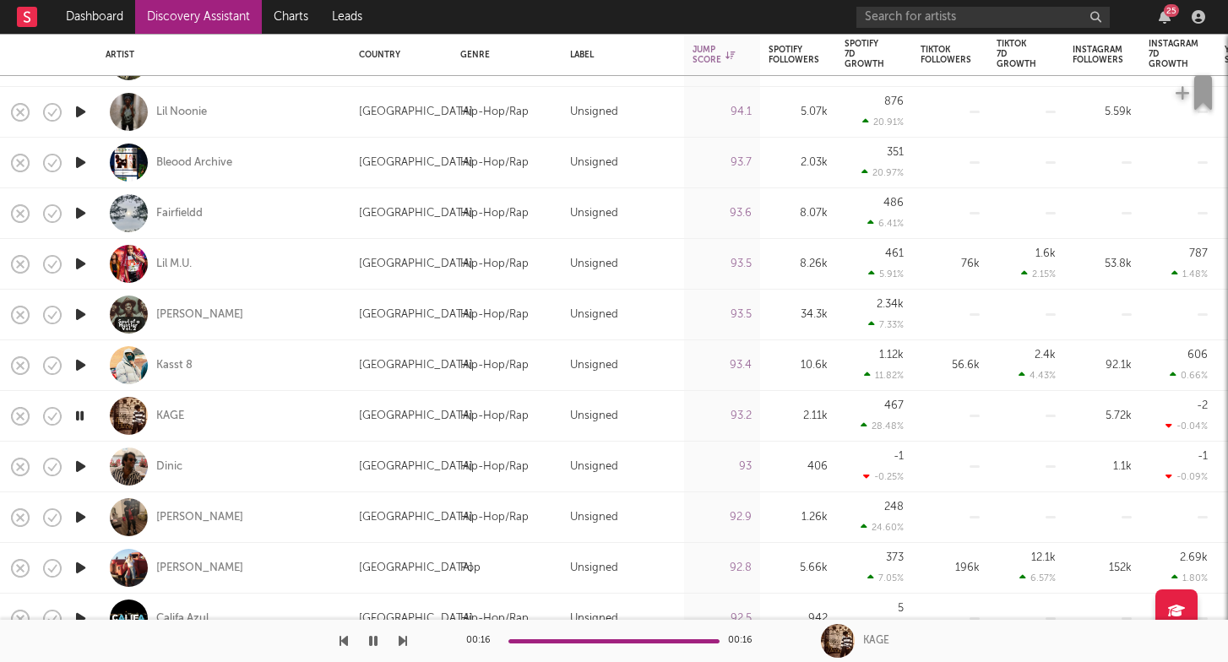
click at [80, 472] on icon "button" at bounding box center [81, 466] width 18 height 21
click at [90, 516] on icon "button" at bounding box center [81, 517] width 18 height 21
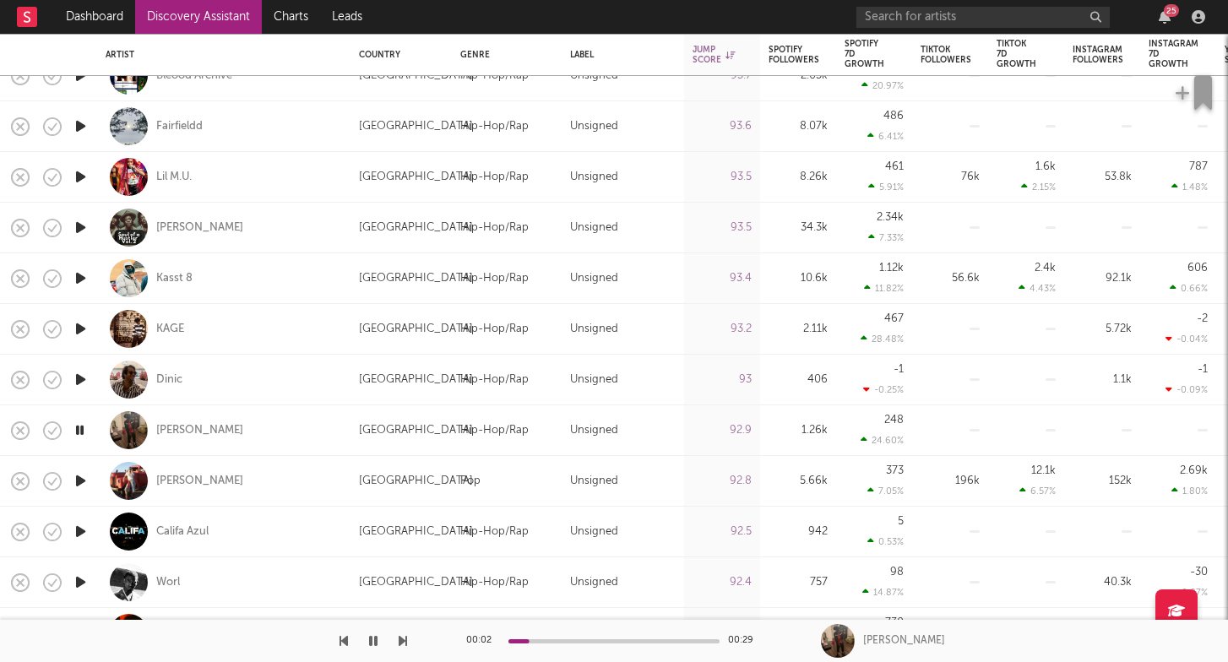
click at [86, 485] on icon "button" at bounding box center [81, 481] width 18 height 21
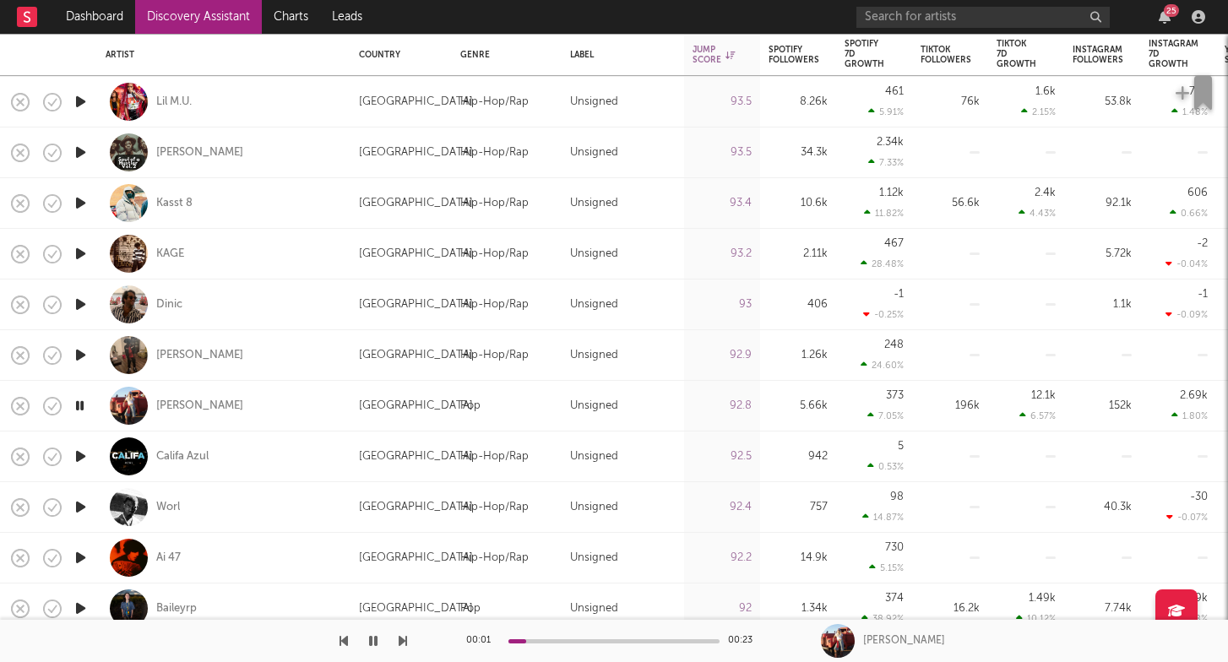
click at [84, 453] on icon "button" at bounding box center [81, 456] width 18 height 21
click at [85, 492] on div at bounding box center [80, 507] width 34 height 51
select select "1w"
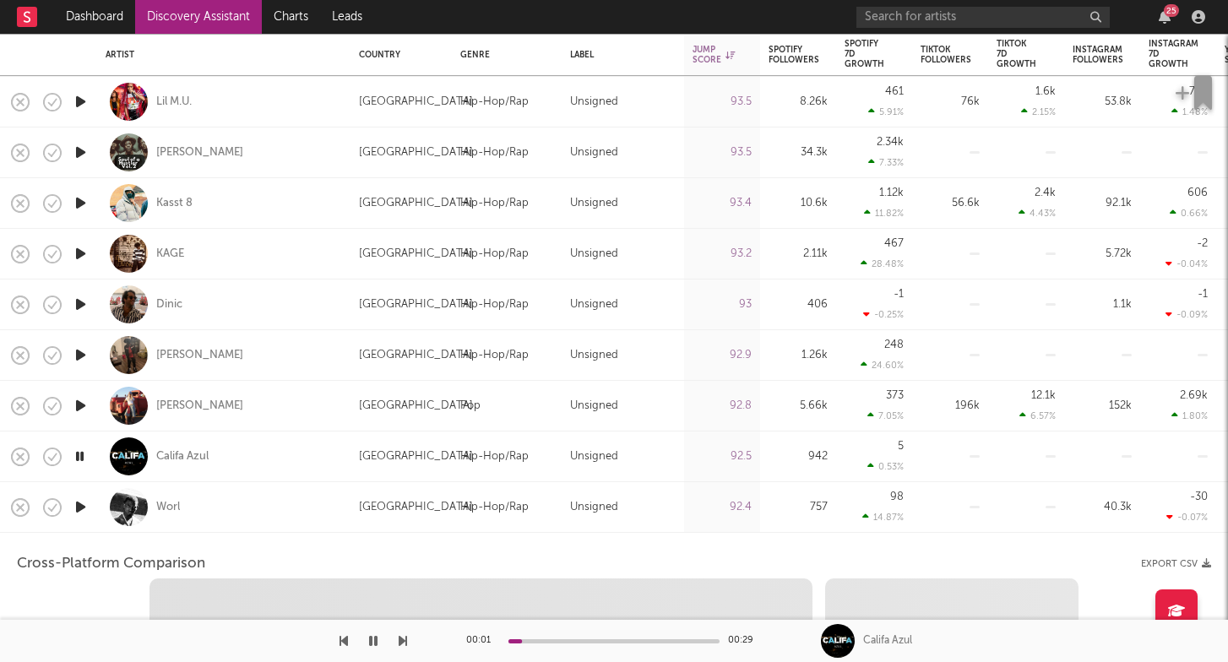
select select "1w"
click at [85, 514] on icon "button" at bounding box center [81, 507] width 18 height 21
click at [238, 506] on div "Worl" at bounding box center [224, 507] width 237 height 50
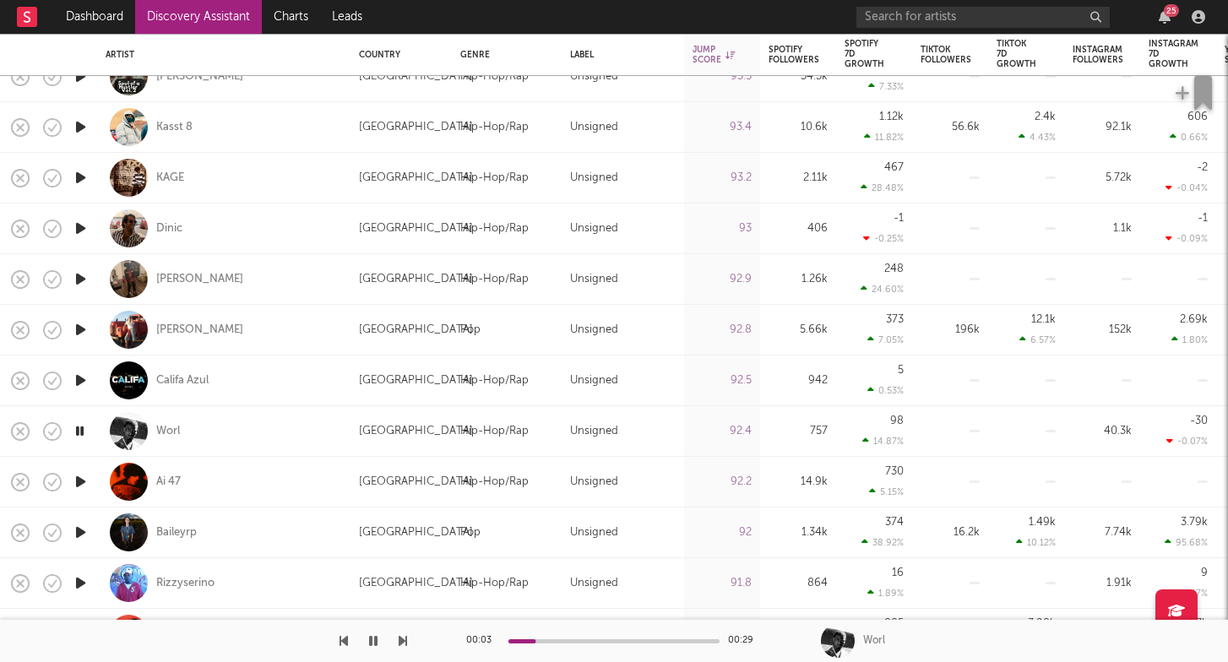
click at [83, 479] on icon "button" at bounding box center [81, 481] width 18 height 21
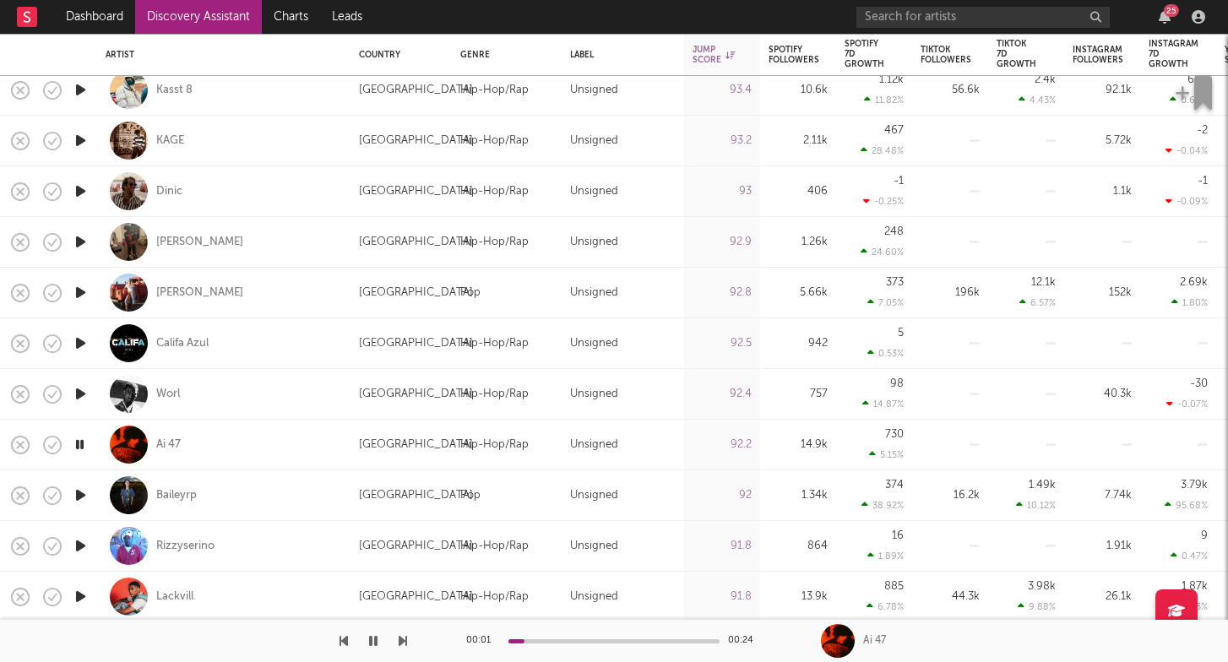
click at [91, 498] on div at bounding box center [80, 496] width 34 height 51
select select "1w"
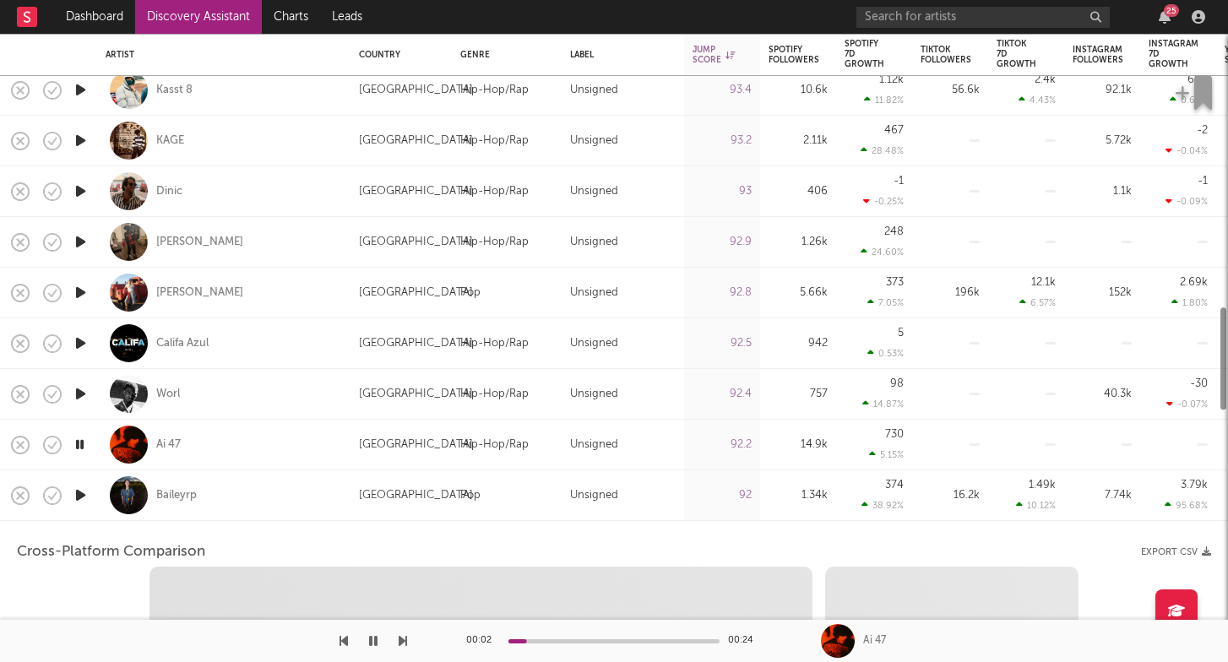
select select "1w"
click at [70, 497] on div at bounding box center [80, 496] width 34 height 51
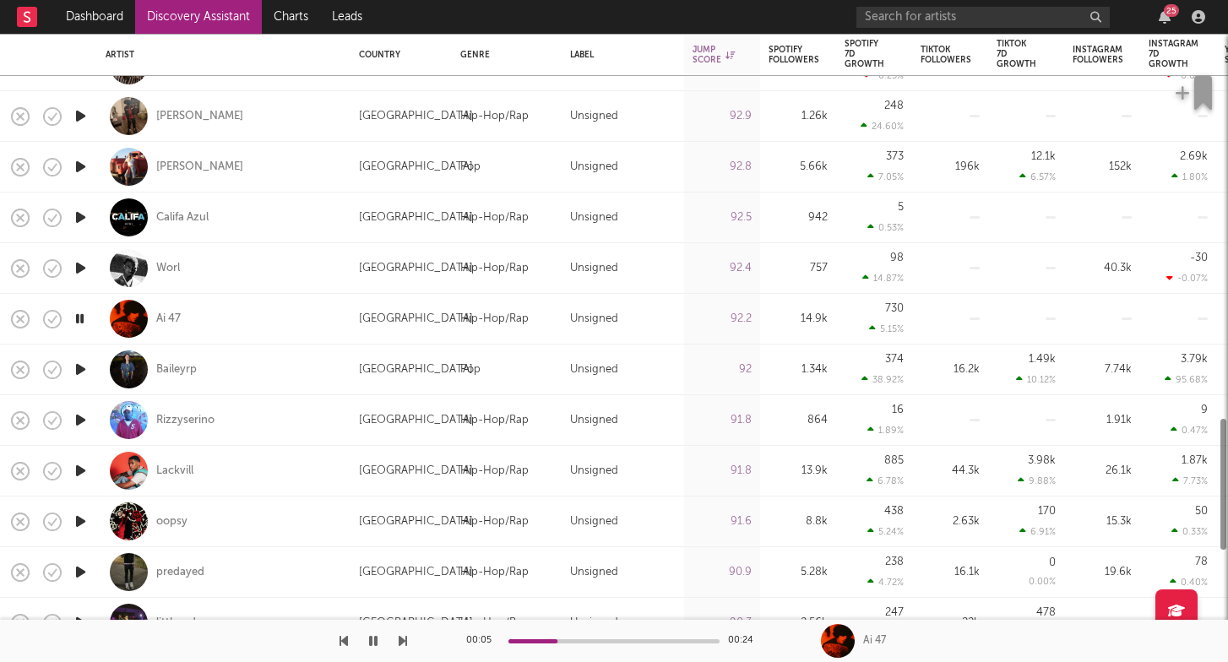
click at [81, 524] on icon "button" at bounding box center [81, 521] width 18 height 21
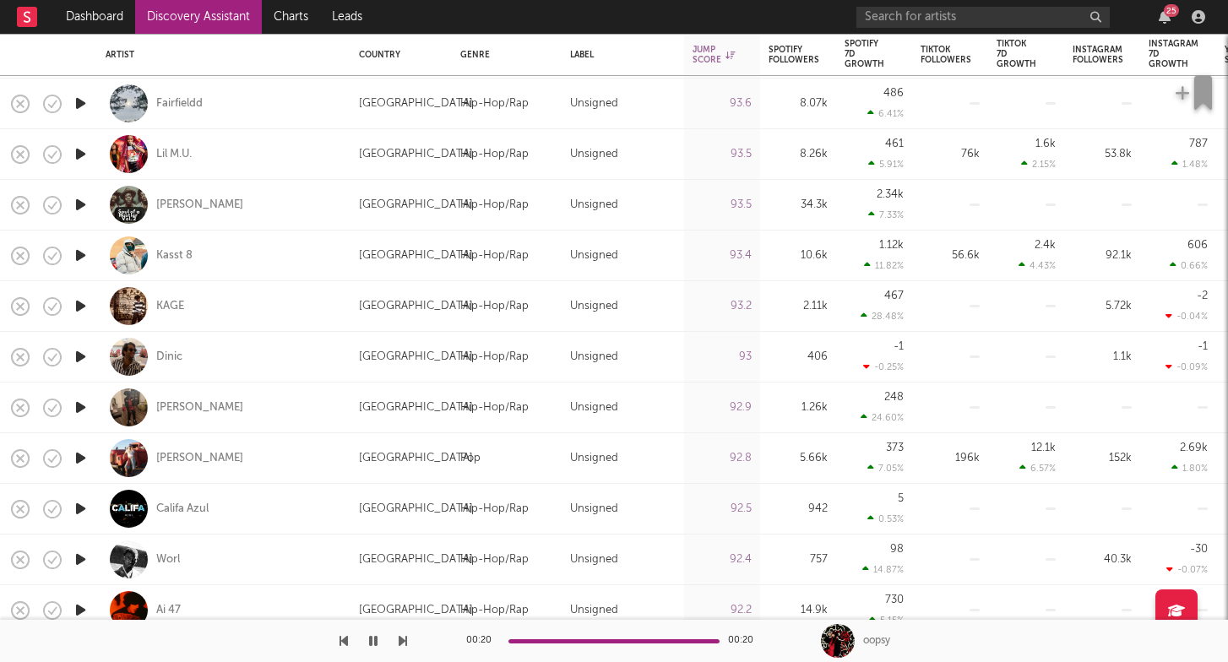
click at [889, 641] on div "oopsy" at bounding box center [876, 641] width 27 height 15
click at [827, 641] on div at bounding box center [838, 641] width 34 height 34
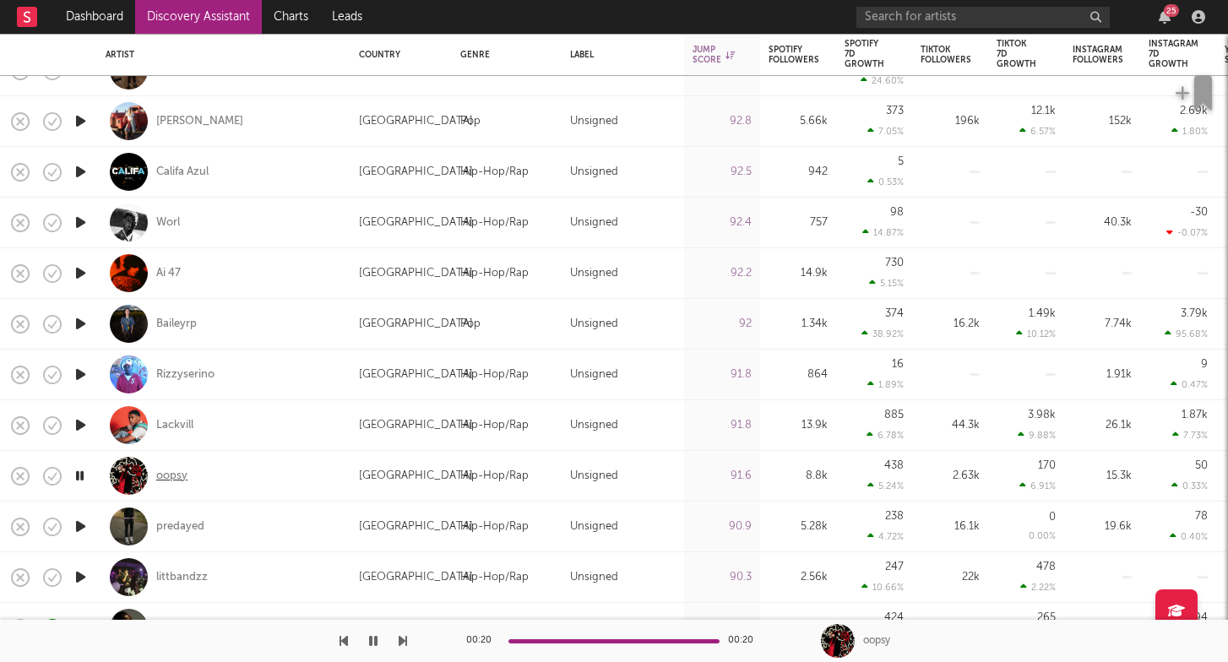
click at [181, 469] on div "oopsy" at bounding box center [171, 476] width 31 height 15
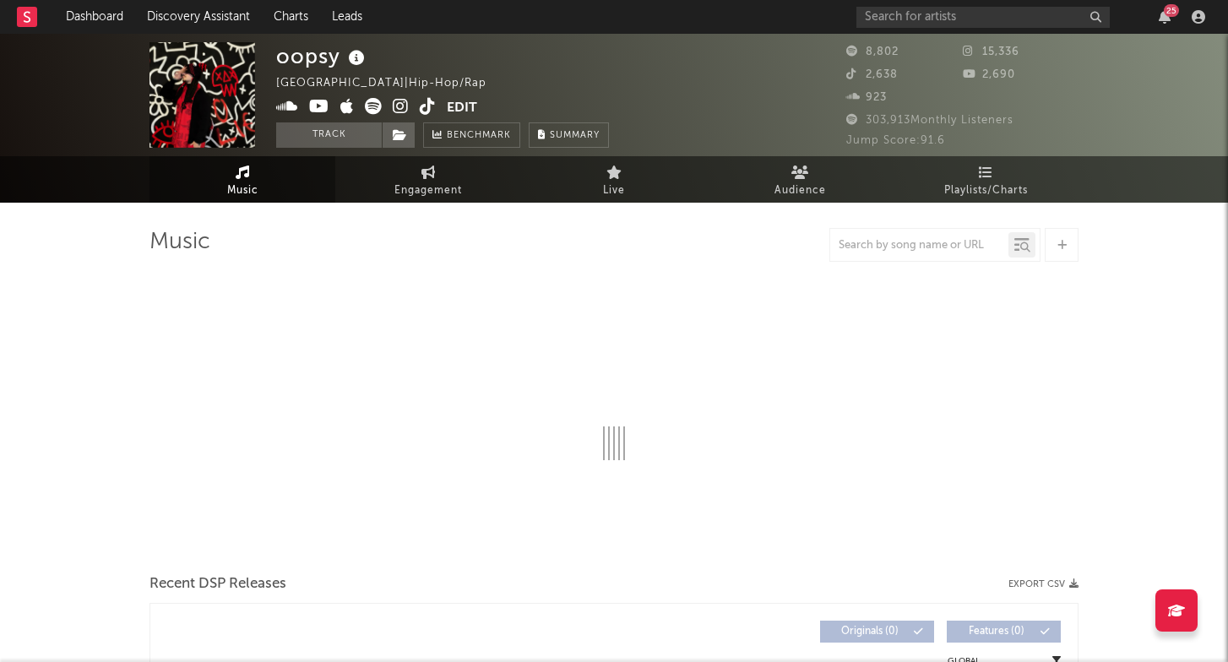
select select "6m"
